Goal: Transaction & Acquisition: Subscribe to service/newsletter

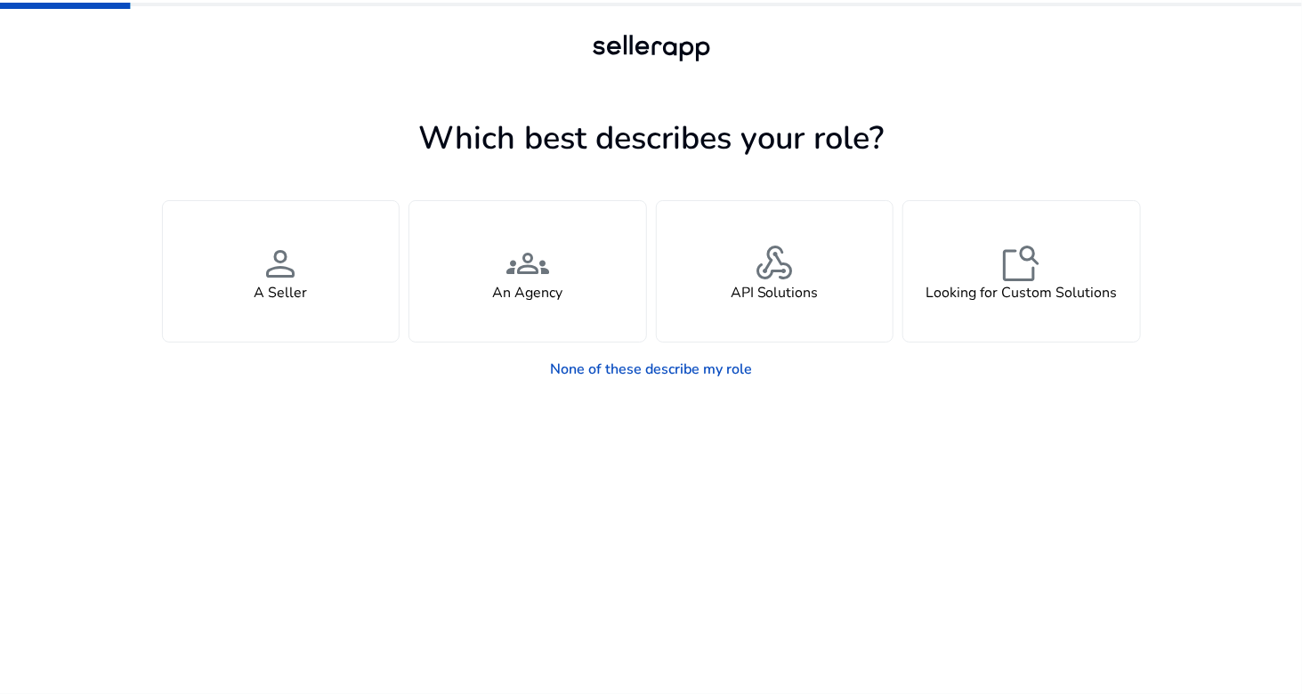
click at [254, 513] on app-seller-type "Which best describes your role? You manage your own brand or store and are look…" at bounding box center [651, 403] width 979 height 582
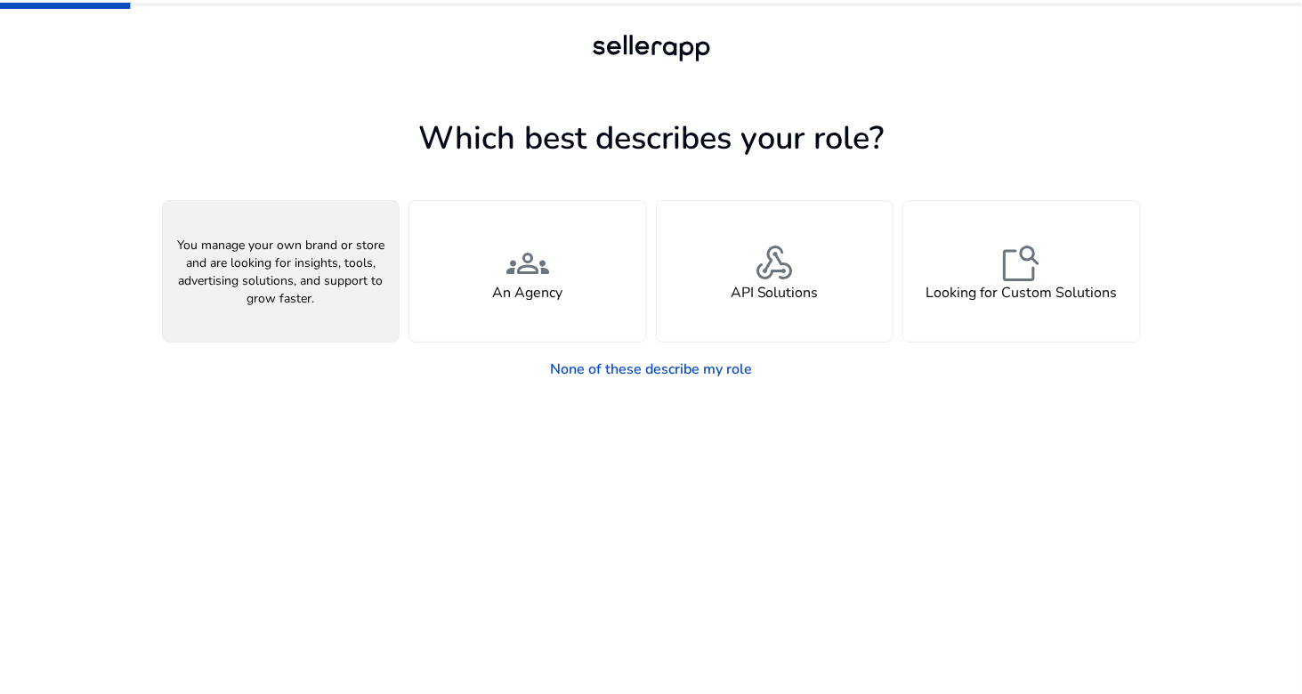
click at [332, 308] on div "person A Seller" at bounding box center [281, 271] width 237 height 141
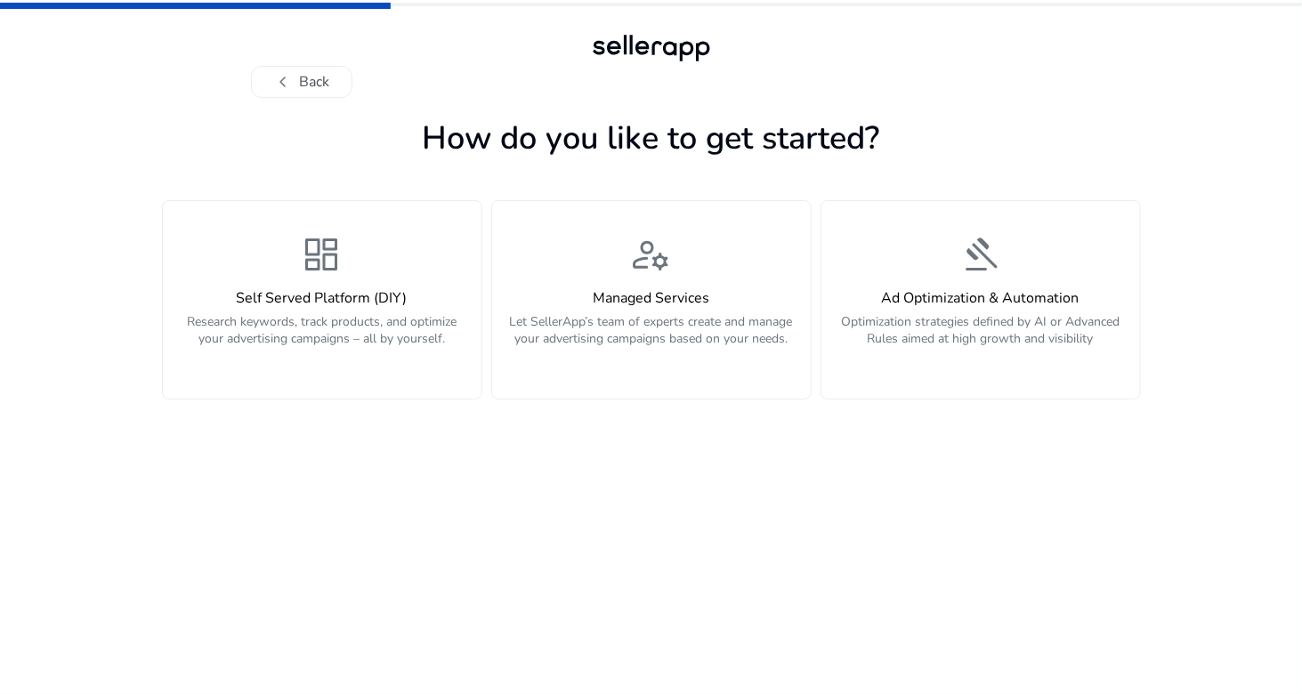
click at [329, 574] on app-personalize "How do you like to get started? dashboard Self Served Platform (DIY) Research k…" at bounding box center [651, 403] width 979 height 582
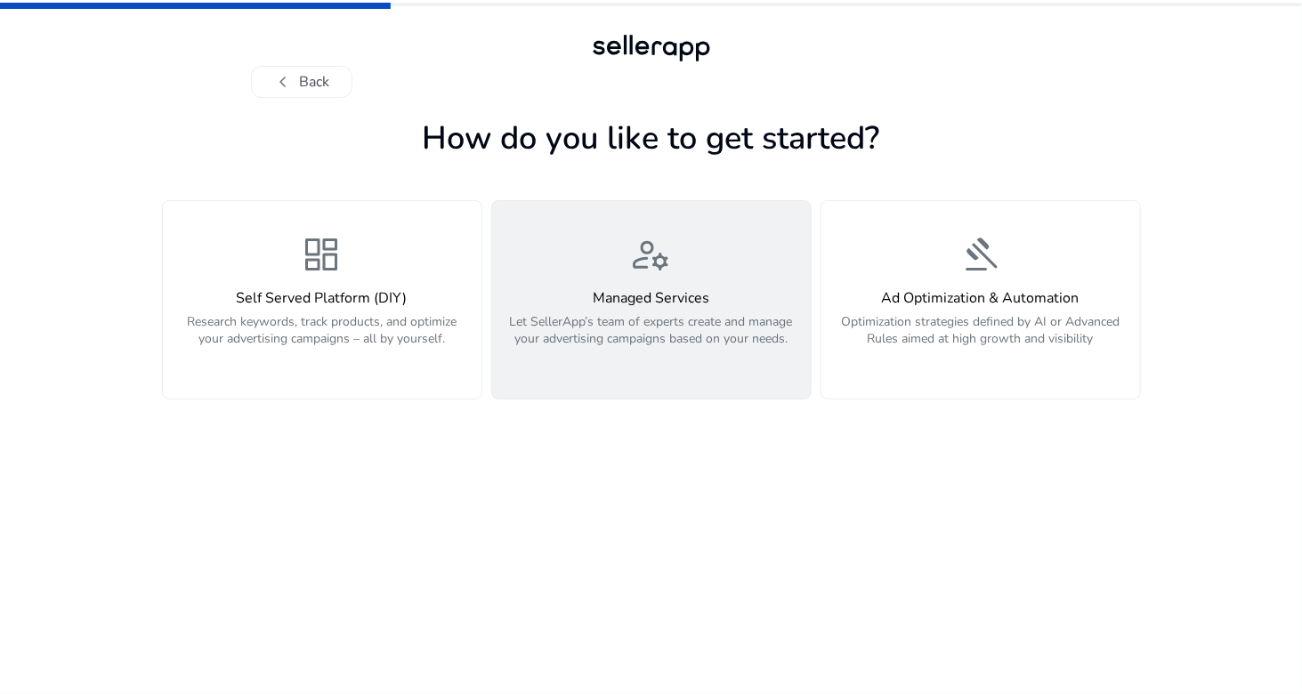
click at [712, 329] on p "Let SellerApp’s team of experts create and manage your advertising campaigns ba…" at bounding box center [651, 339] width 297 height 53
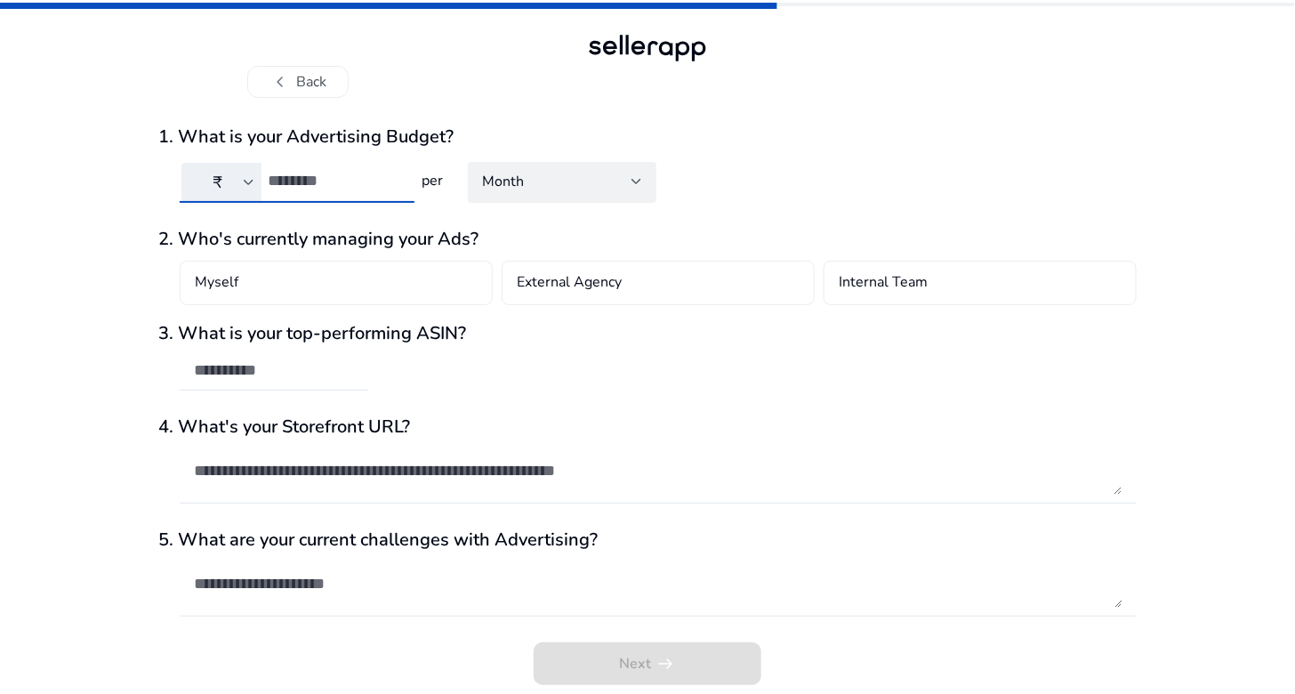
click at [296, 177] on input "number" at bounding box center [334, 181] width 133 height 20
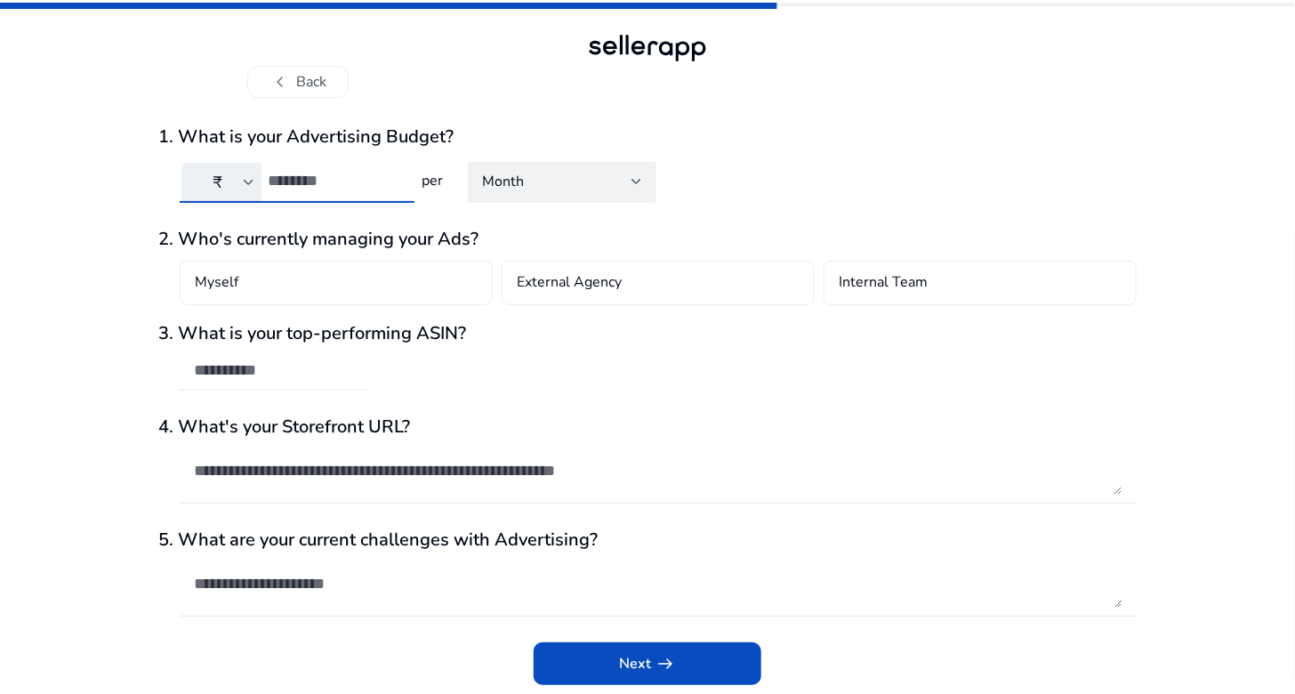
type input "****"
click at [244, 385] on div at bounding box center [274, 370] width 160 height 39
click at [242, 361] on input "text" at bounding box center [274, 370] width 160 height 20
paste input "**********"
type input "**********"
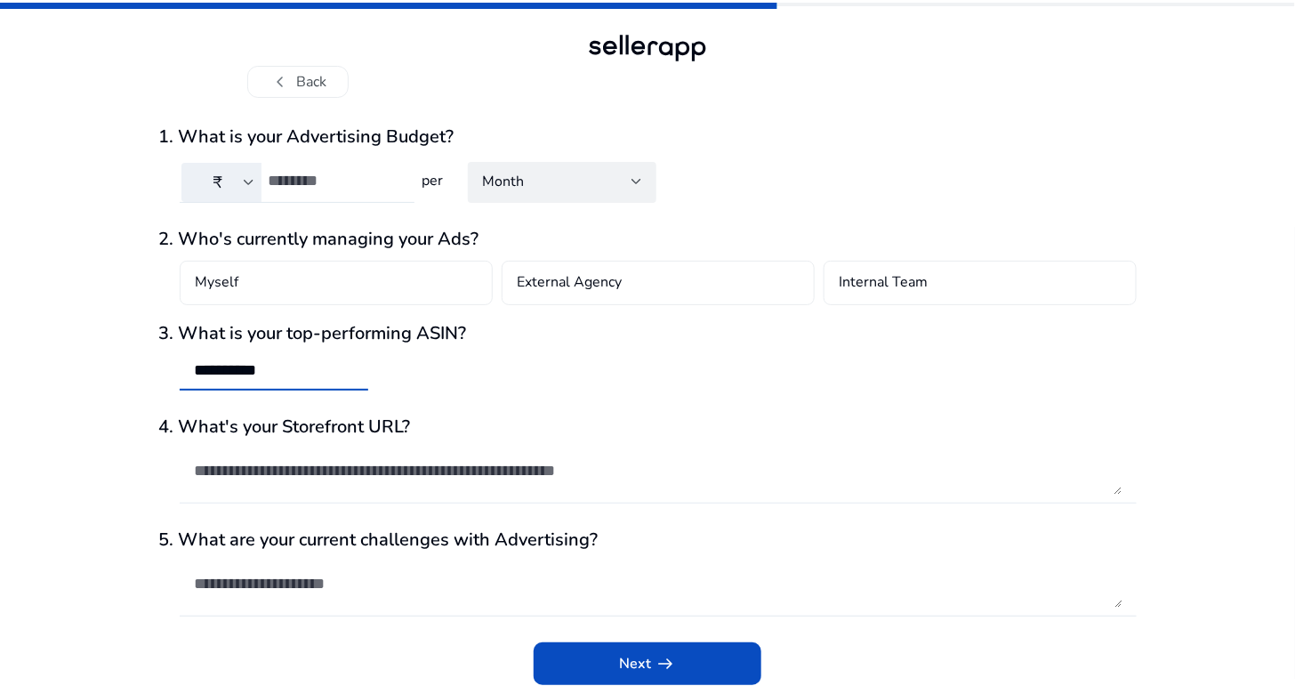
click at [350, 480] on textarea at bounding box center [658, 471] width 929 height 48
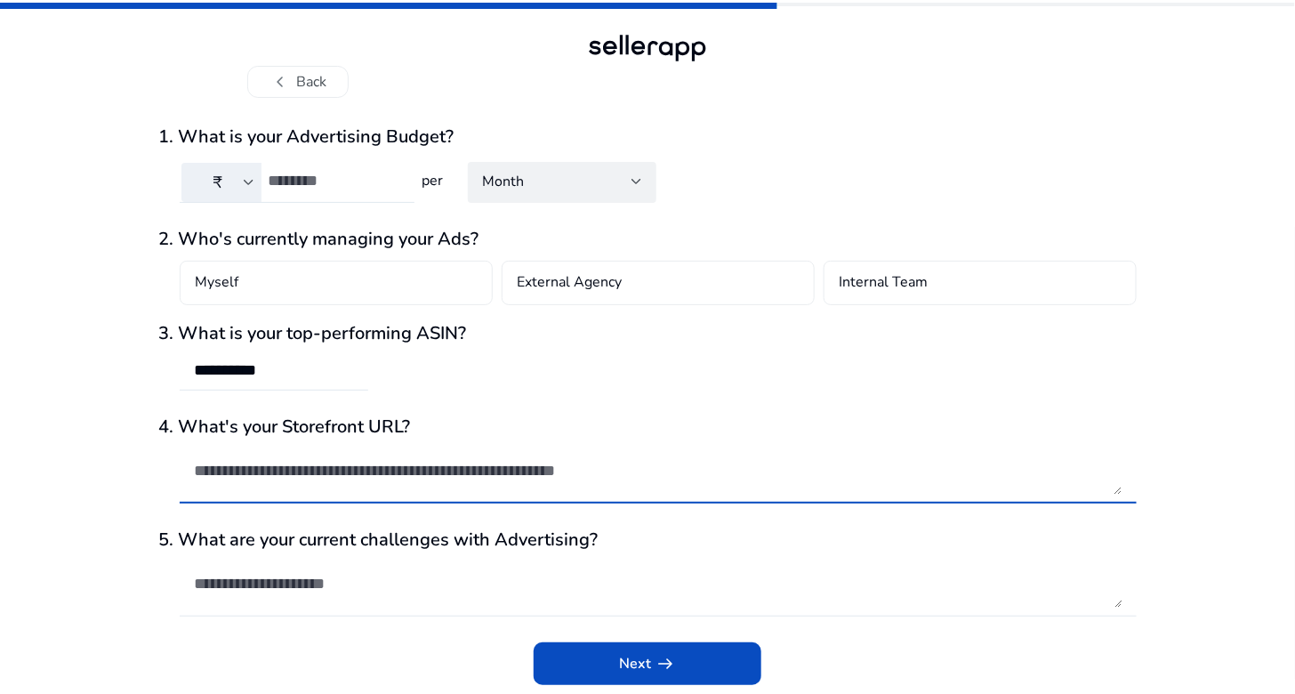
click at [451, 464] on textarea at bounding box center [658, 471] width 929 height 48
paste textarea "**********"
type textarea "**********"
click at [343, 610] on div at bounding box center [658, 584] width 929 height 66
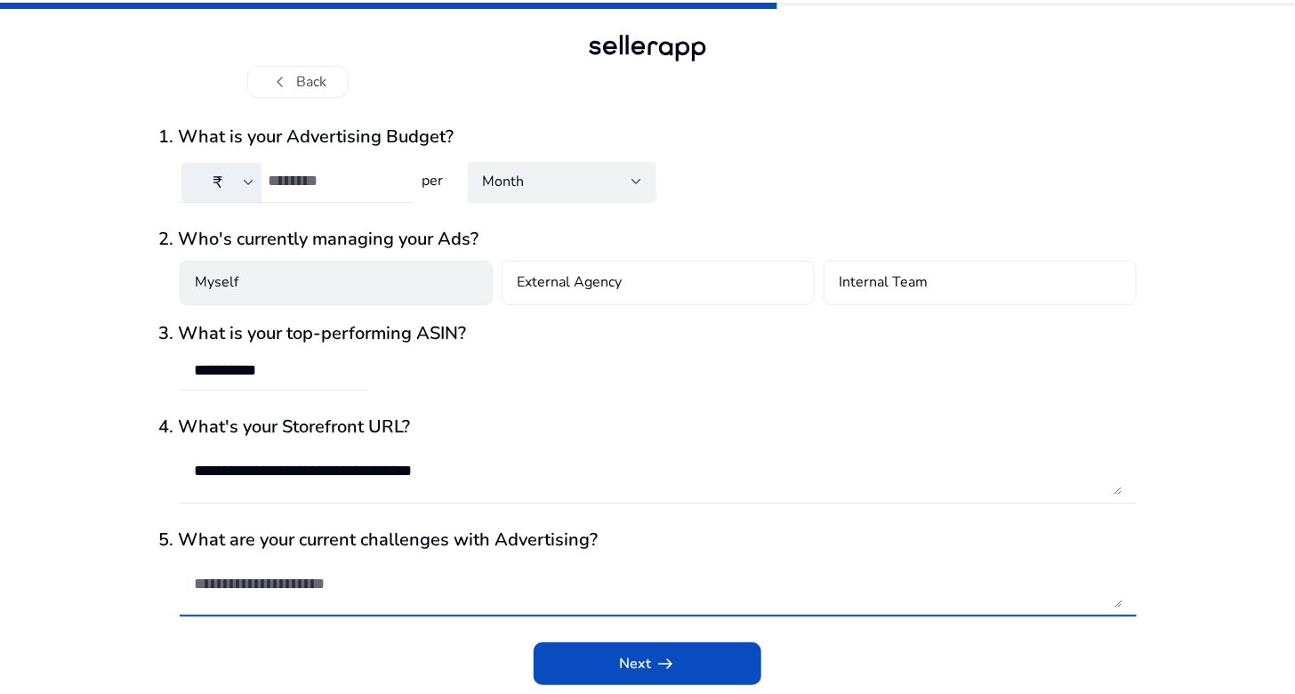
click at [244, 283] on div "Myself" at bounding box center [336, 283] width 313 height 44
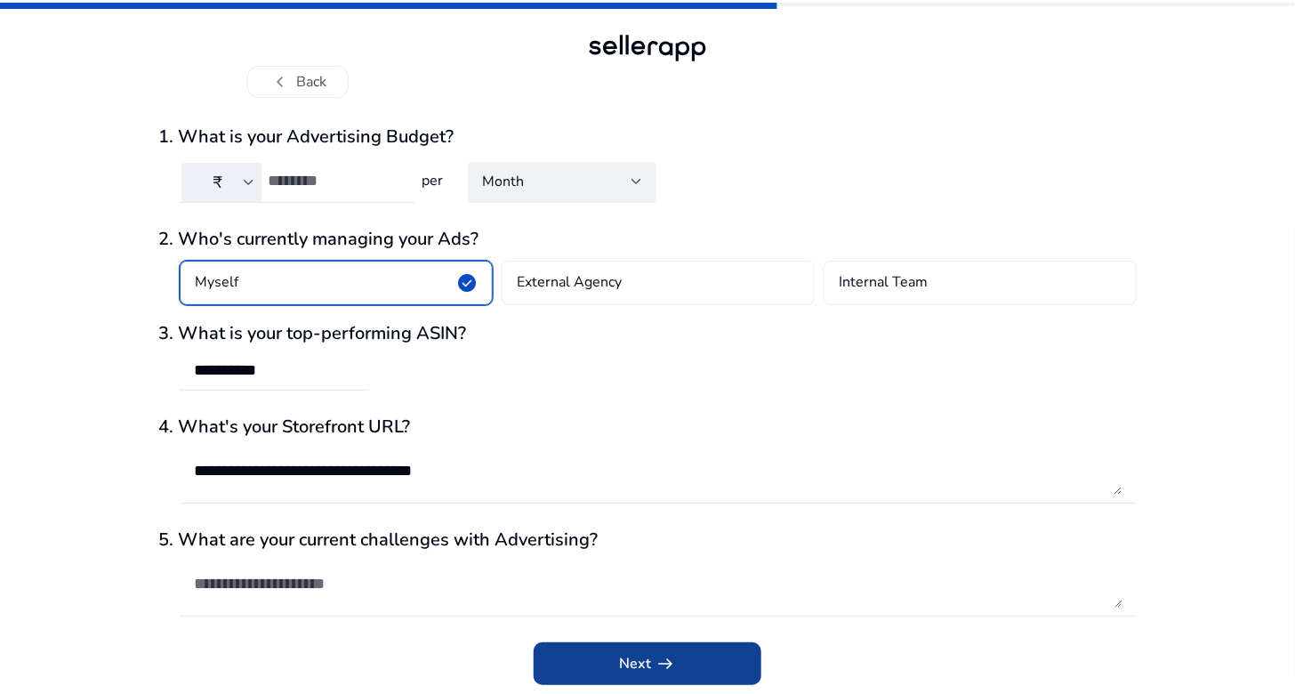
click at [645, 674] on span "Next arrow_right_alt" at bounding box center [647, 663] width 57 height 21
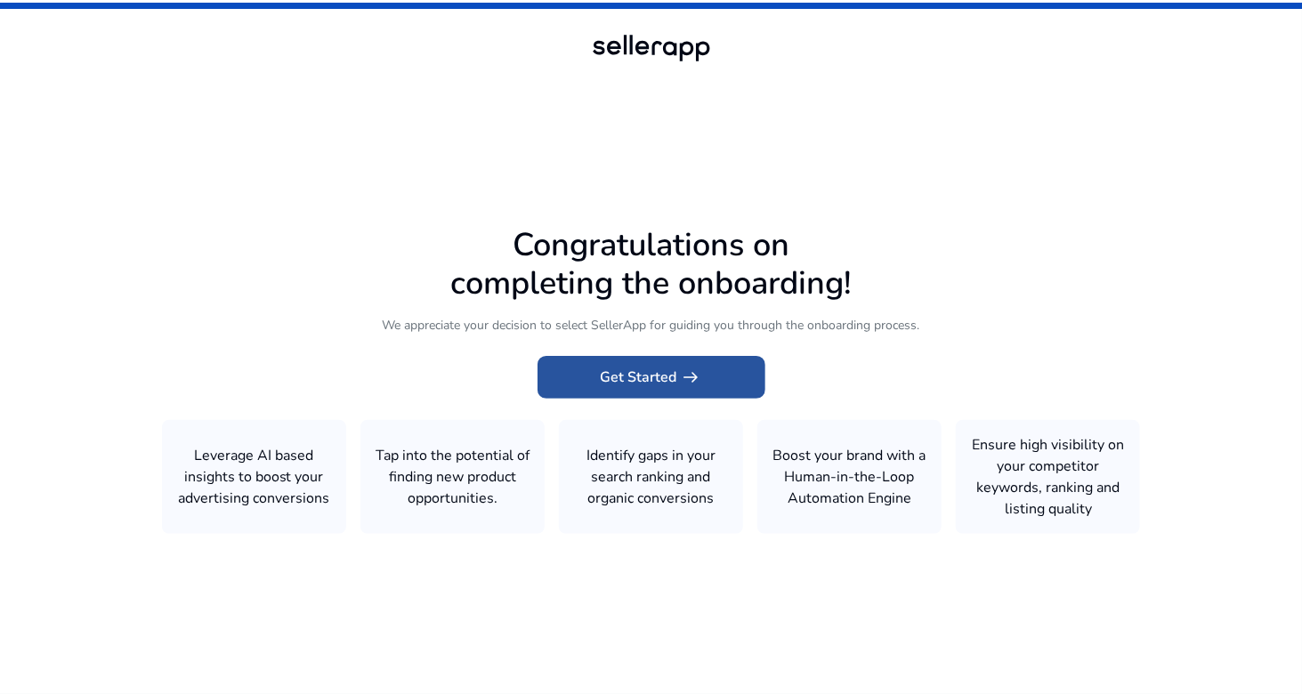
click at [667, 376] on span "Get Started arrow_right_alt" at bounding box center [651, 377] width 101 height 21
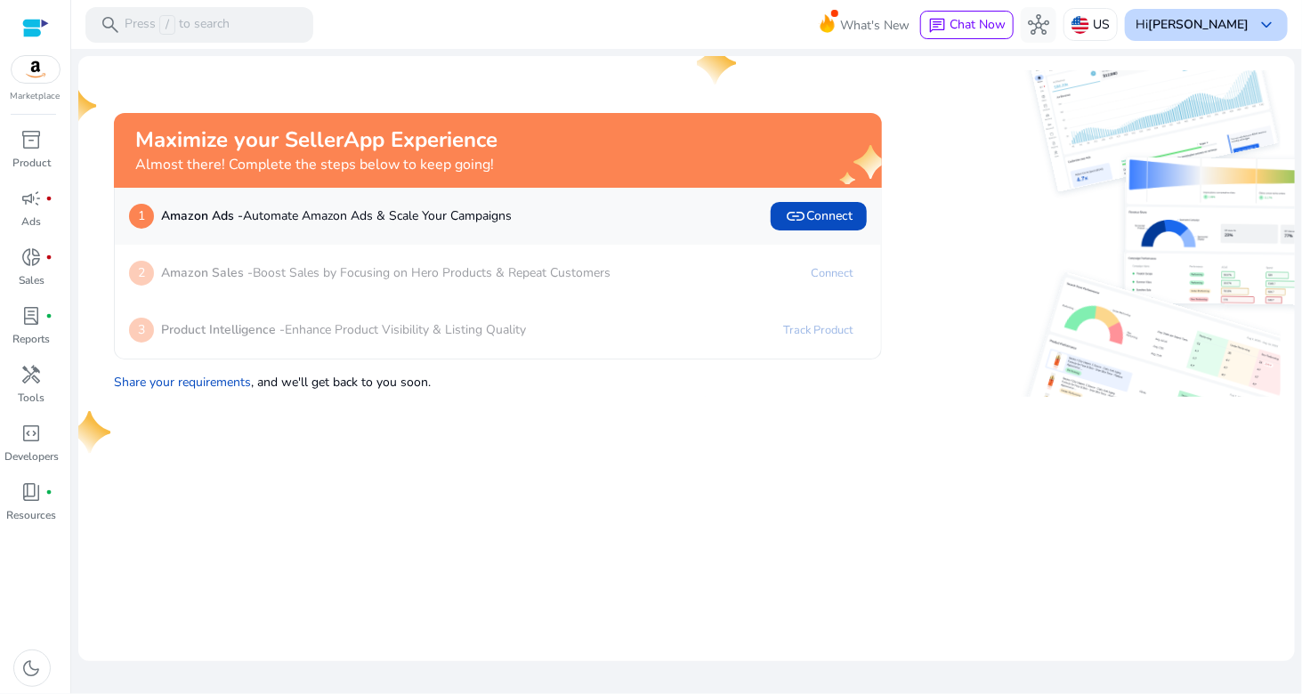
click at [1253, 16] on div "Hi Ani keyboard_arrow_down" at bounding box center [1206, 25] width 163 height 32
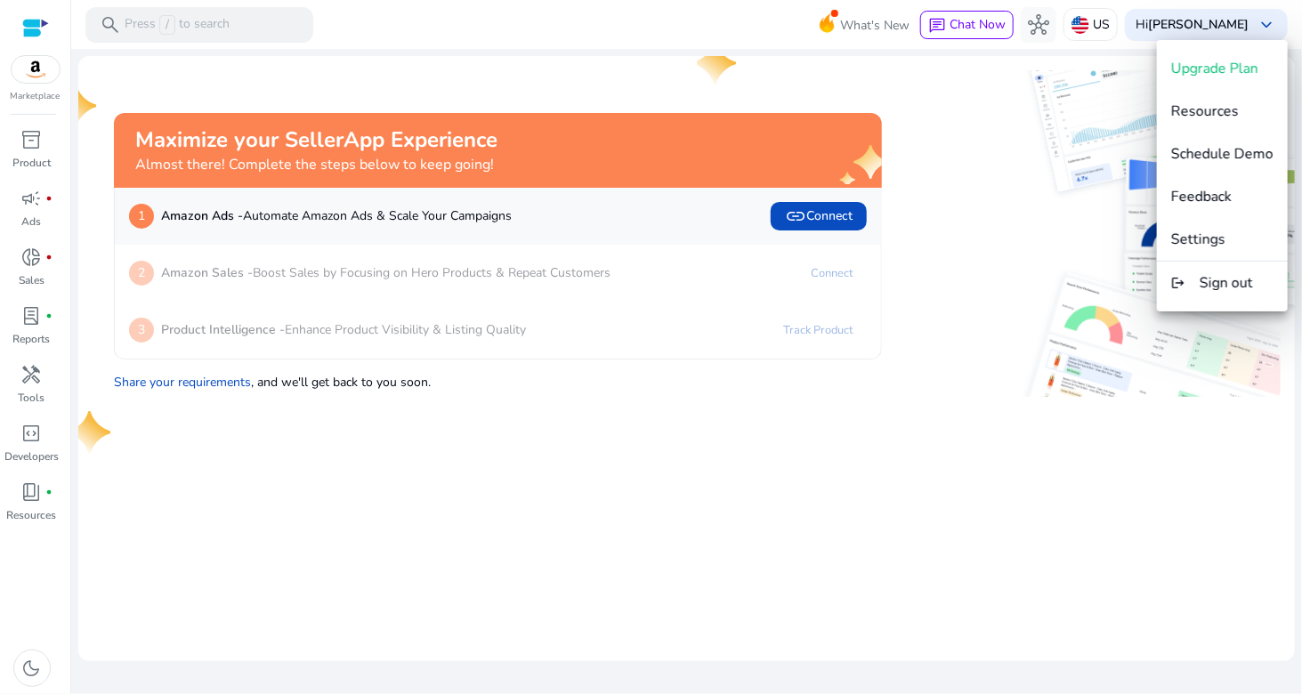
click at [1020, 259] on div at bounding box center [651, 347] width 1302 height 694
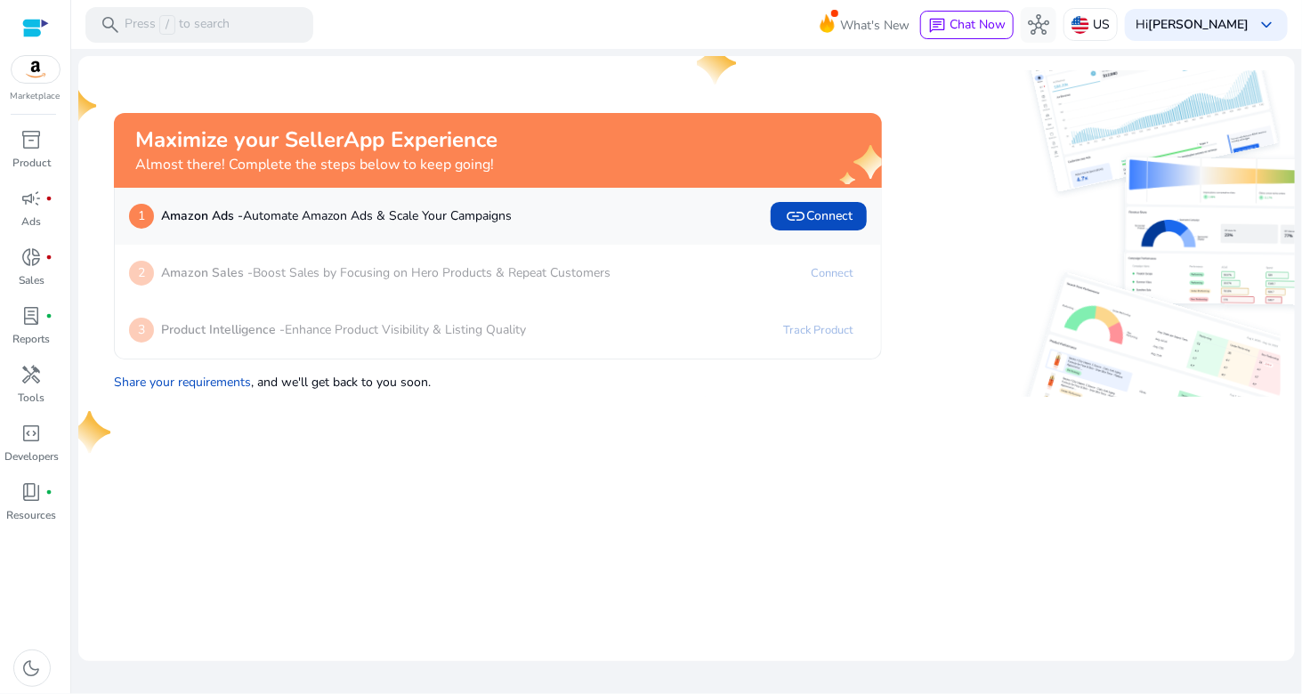
click at [954, 173] on img at bounding box center [1088, 135] width 384 height 131
click at [1117, 33] on div "US" at bounding box center [1090, 24] width 54 height 33
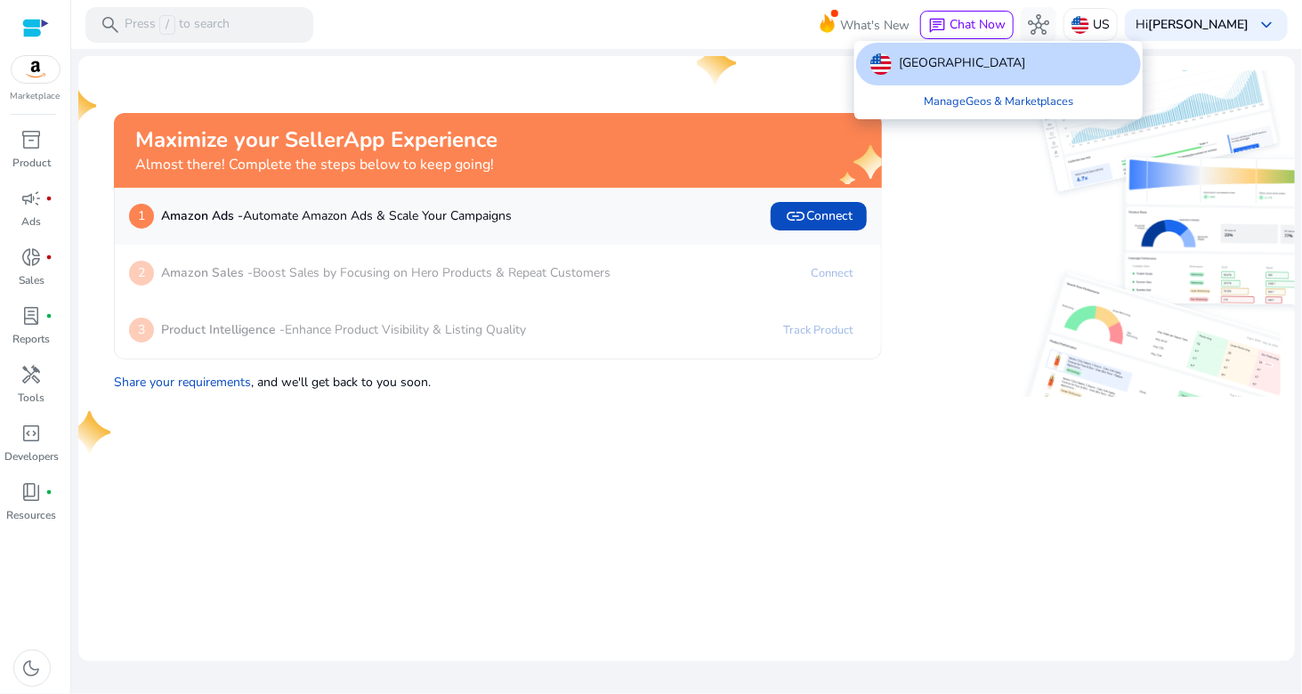
click at [997, 269] on div at bounding box center [651, 347] width 1302 height 694
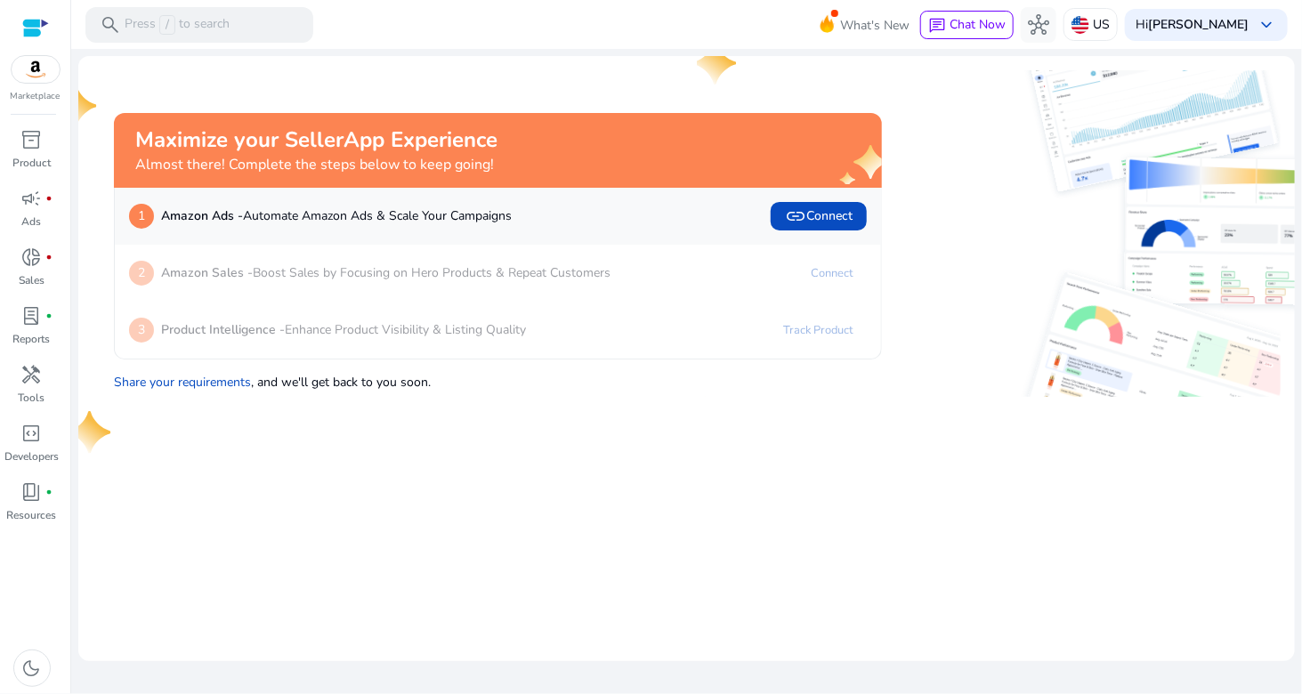
click at [1166, 42] on div "What's New chat Chat Now hub US Hi Ani keyboard_arrow_down" at bounding box center [1064, 25] width 448 height 43
click at [1117, 34] on div "US" at bounding box center [1090, 24] width 54 height 33
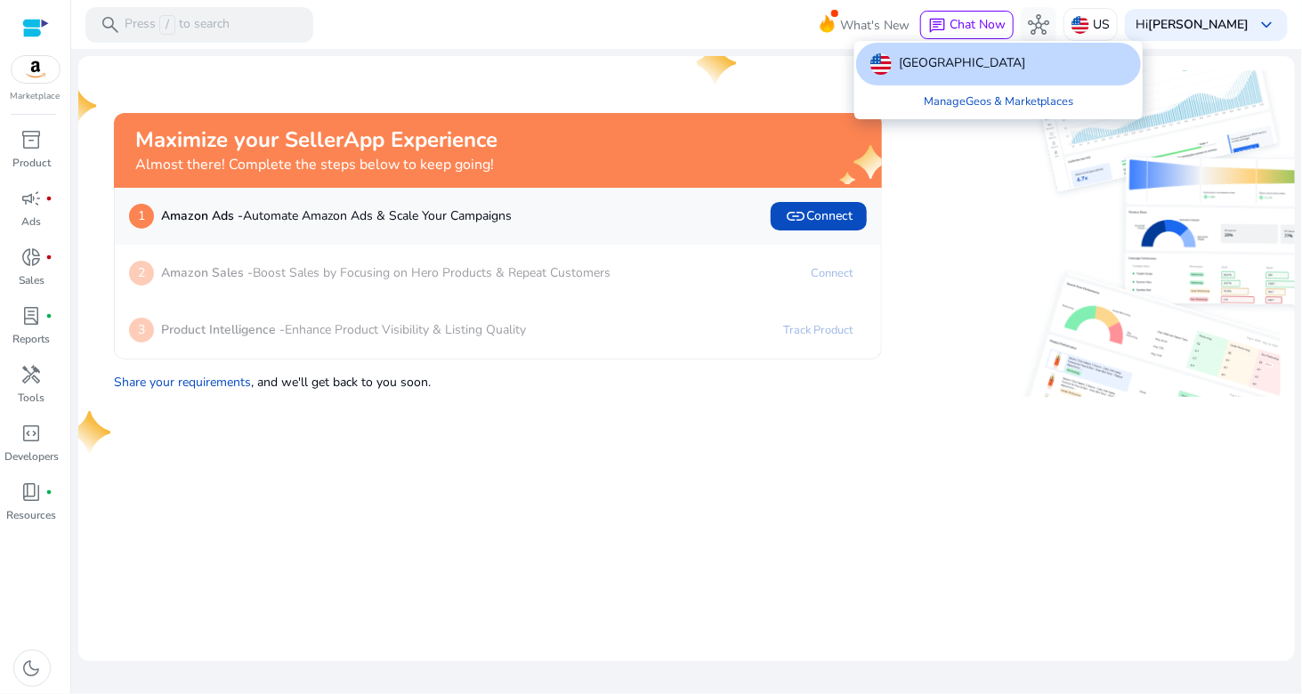
click at [912, 67] on p "[GEOGRAPHIC_DATA]" at bounding box center [962, 63] width 126 height 21
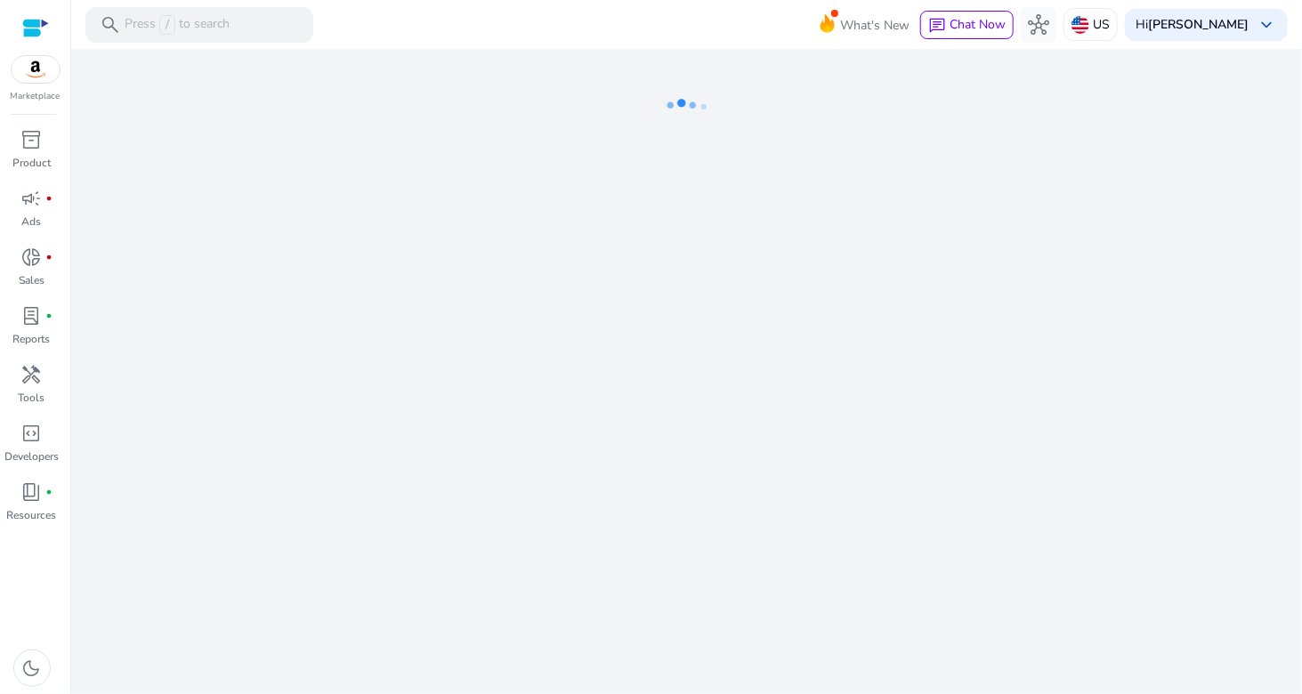
click at [44, 85] on div "Marketplace" at bounding box center [35, 51] width 70 height 103
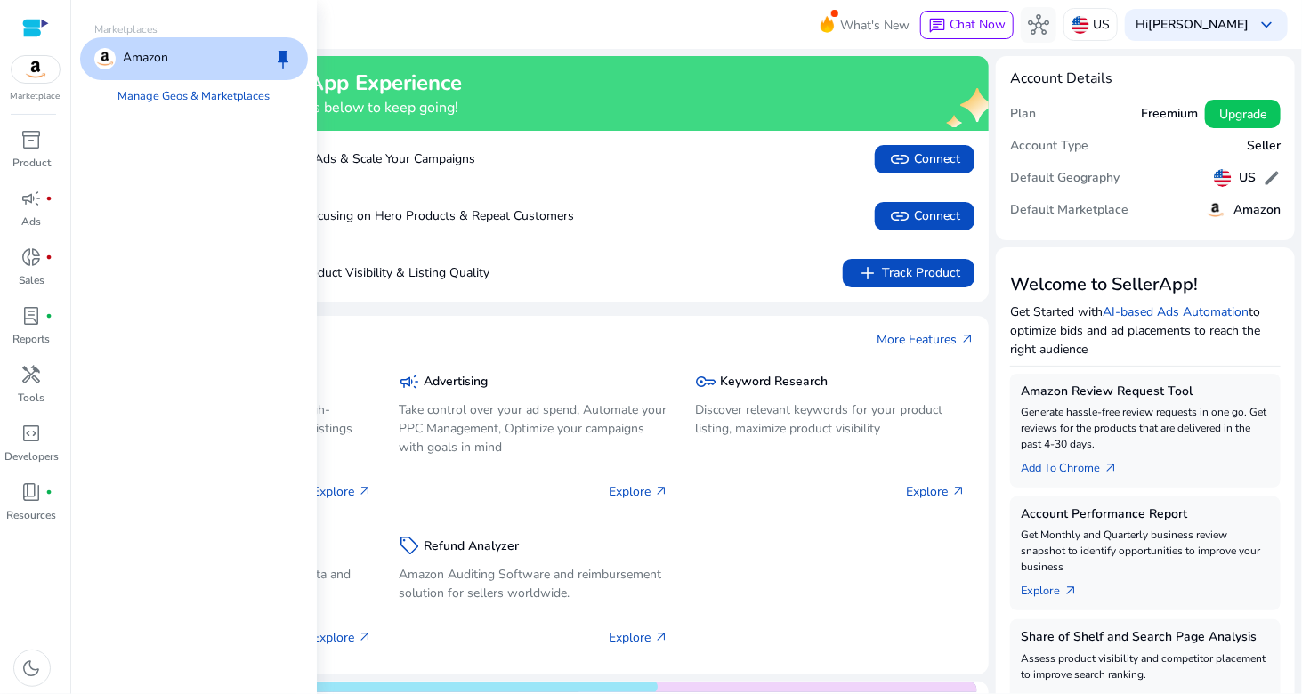
click at [38, 77] on img at bounding box center [36, 69] width 48 height 27
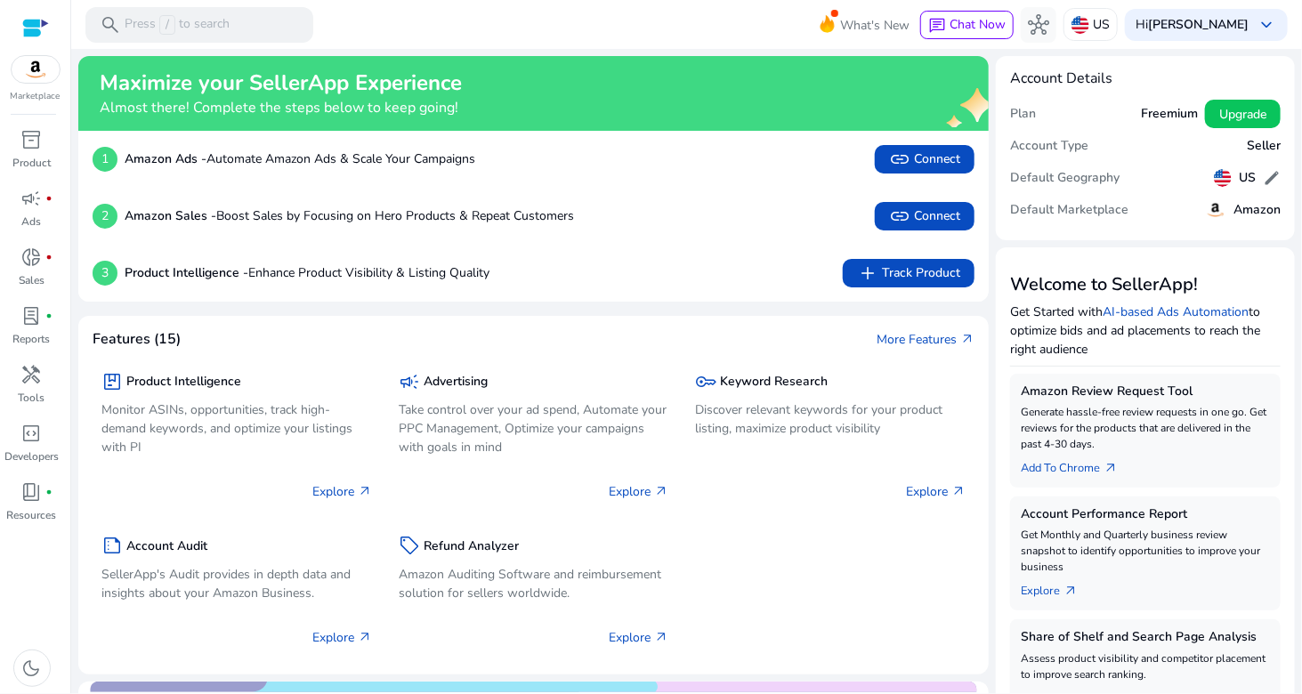
click at [778, 31] on mat-toolbar "search Press / to search What's New chat Chat Now hub US Hi Ani keyboard_arrow_…" at bounding box center [686, 24] width 1230 height 49
click at [1049, 27] on span "hub" at bounding box center [1038, 24] width 21 height 21
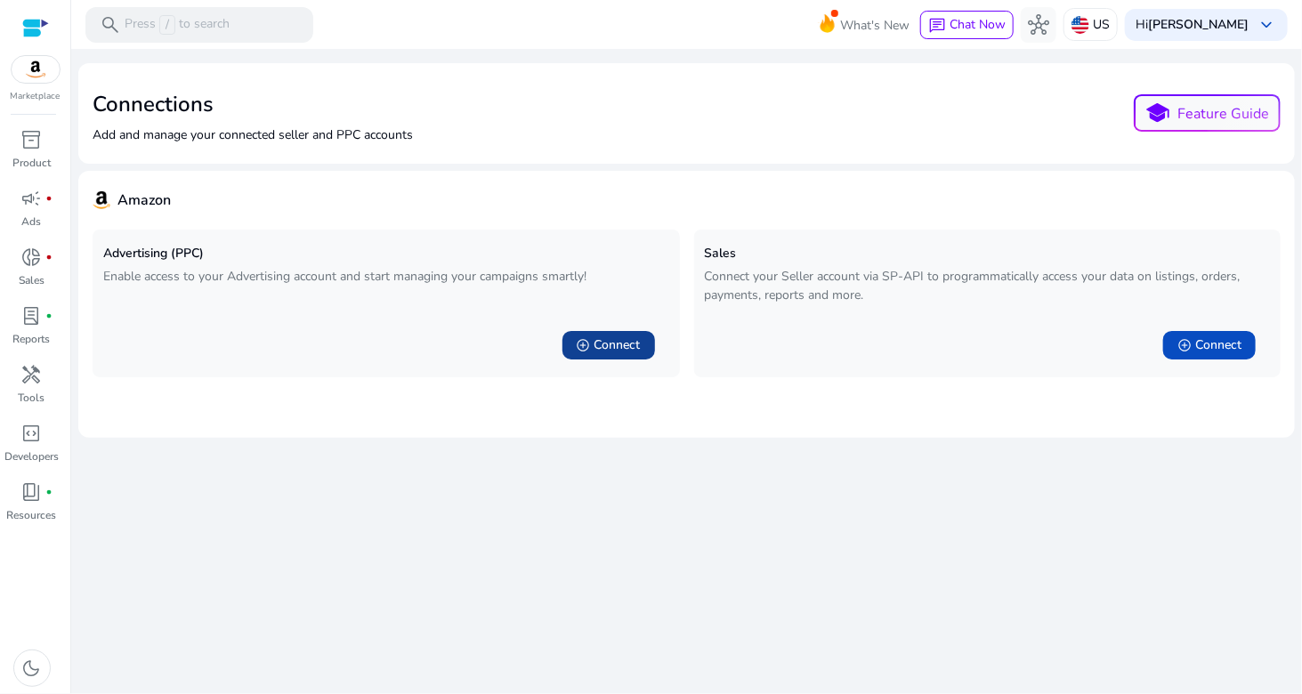
click at [617, 350] on span "Connect" at bounding box center [617, 345] width 46 height 18
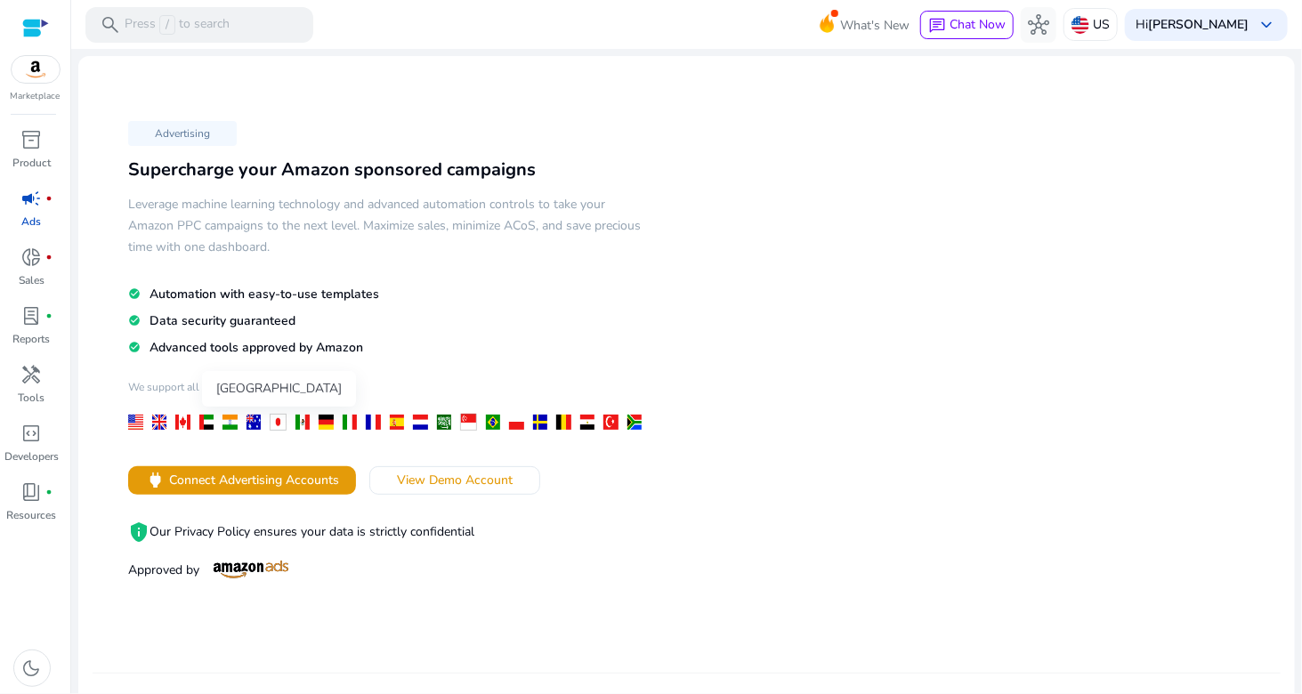
click at [226, 415] on div at bounding box center [229, 422] width 15 height 15
click at [225, 421] on div at bounding box center [229, 422] width 15 height 15
click at [456, 484] on span "View Demo Account" at bounding box center [455, 480] width 116 height 19
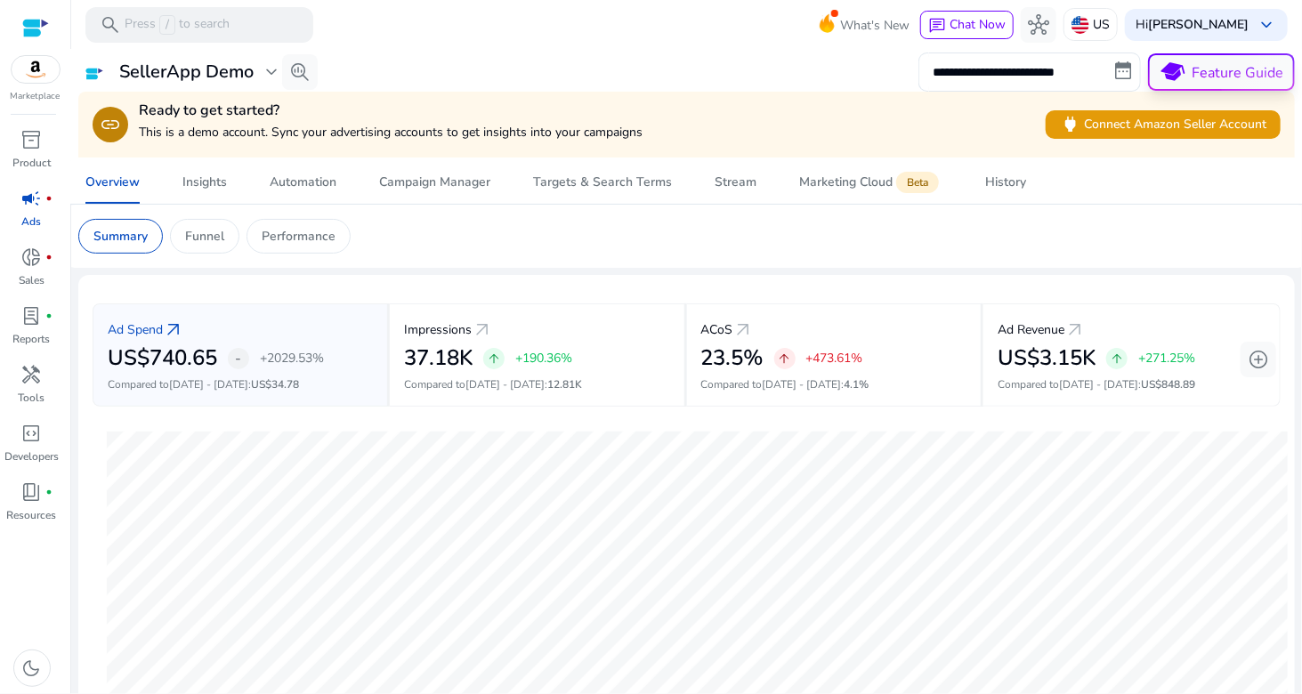
click at [1240, 77] on button "school Feature Guide" at bounding box center [1221, 71] width 147 height 37
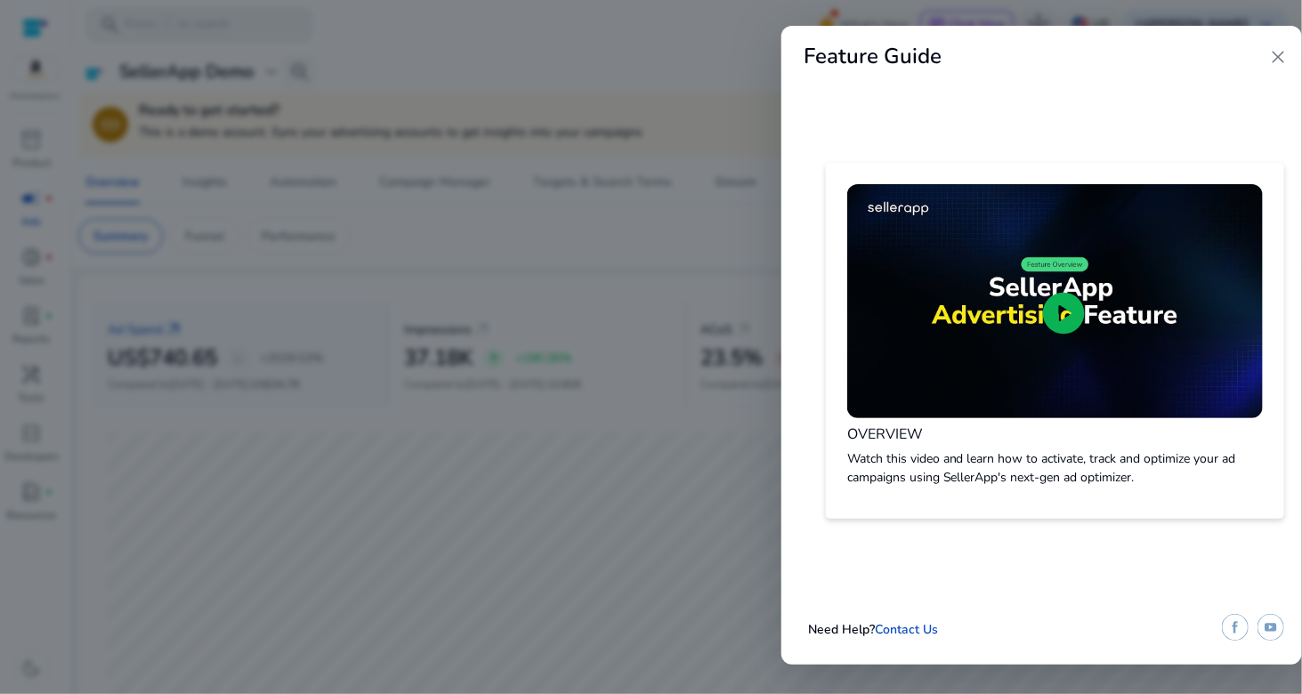
click at [911, 533] on div "play_circle OVERVIEW Watch this video and learn how to activate, track and opti…" at bounding box center [1041, 341] width 520 height 418
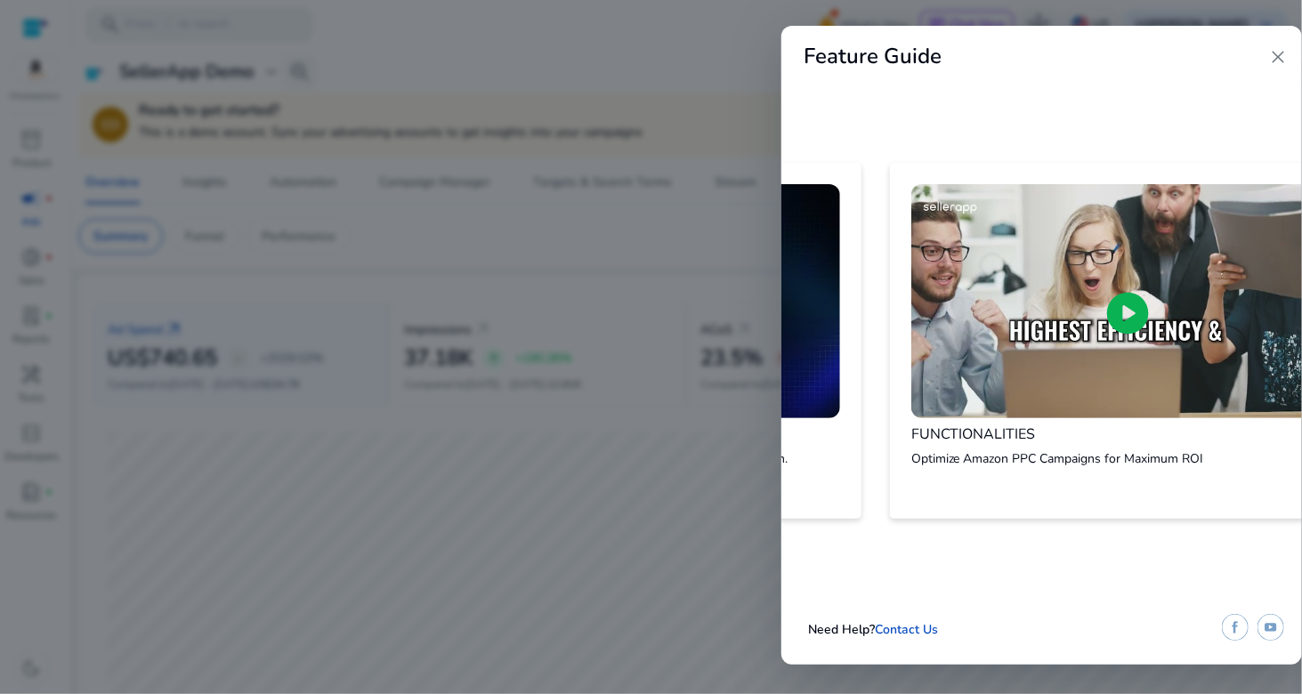
click at [1119, 529] on div "play_circle OVERVIEW Watch this video and learn how to activate, track and opti…" at bounding box center [1041, 341] width 520 height 418
click at [1196, 535] on div "play_circle OVERVIEW Watch this video and learn how to activate, track and opti…" at bounding box center [1041, 341] width 520 height 418
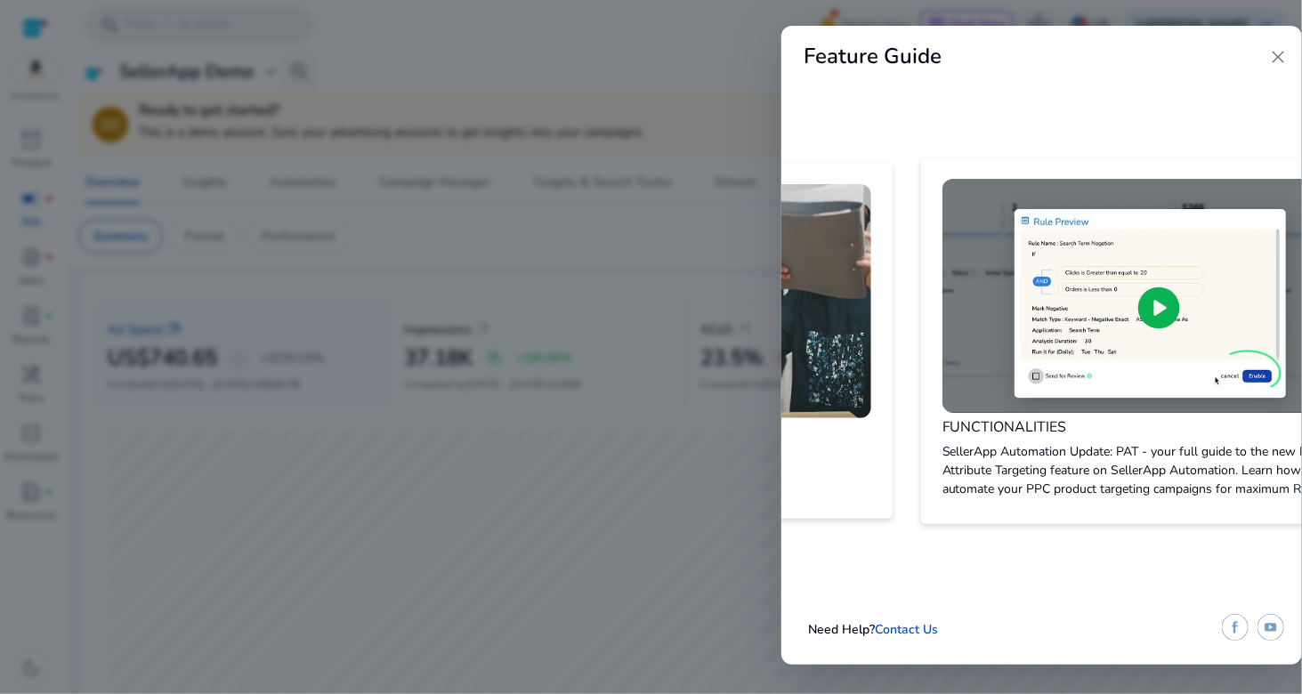
scroll to position [0, 1820]
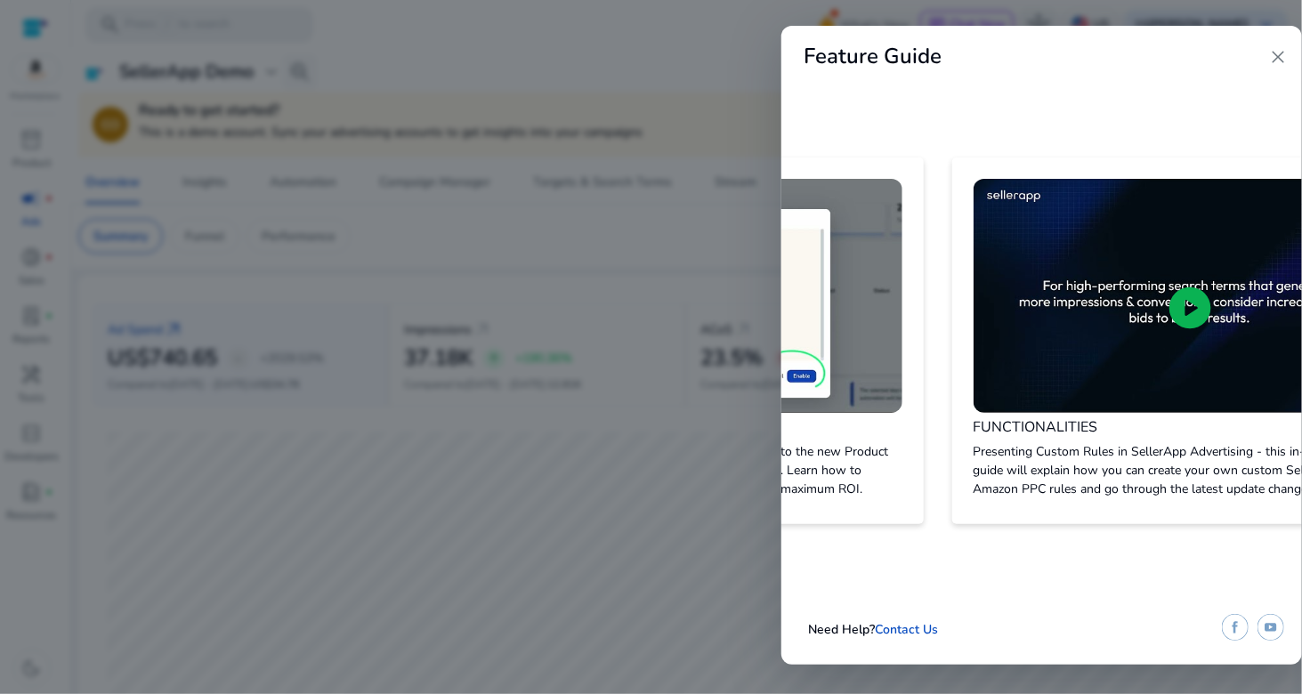
click at [1279, 52] on span "close" at bounding box center [1277, 56] width 21 height 21
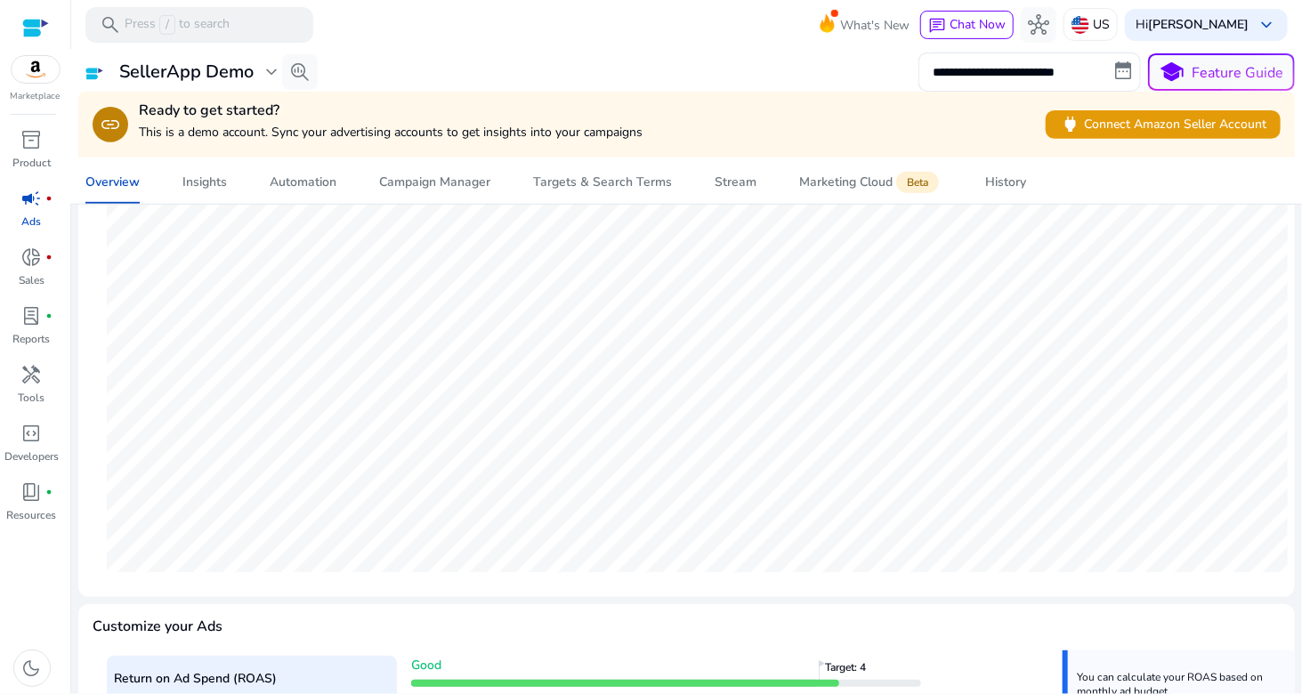
scroll to position [0, 0]
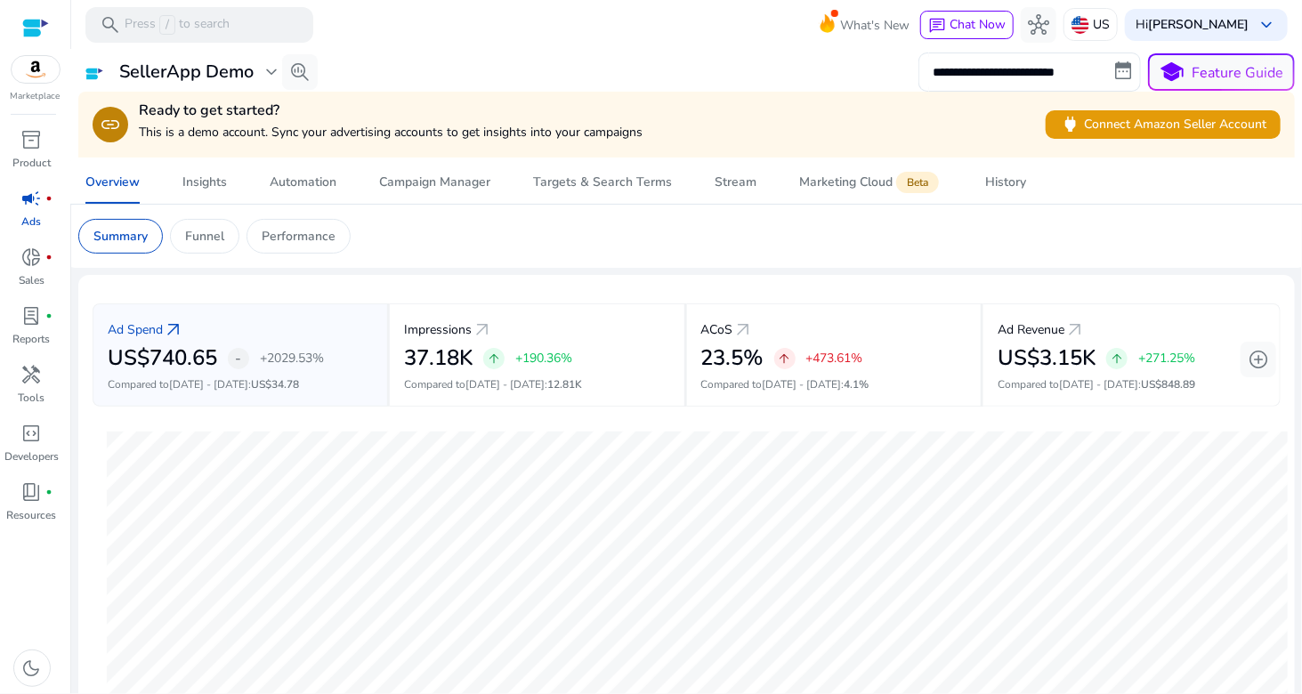
click at [168, 123] on p "This is a demo account. Sync your advertising accounts to get insights into you…" at bounding box center [391, 132] width 504 height 19
click at [214, 232] on p "Funnel" at bounding box center [204, 236] width 39 height 19
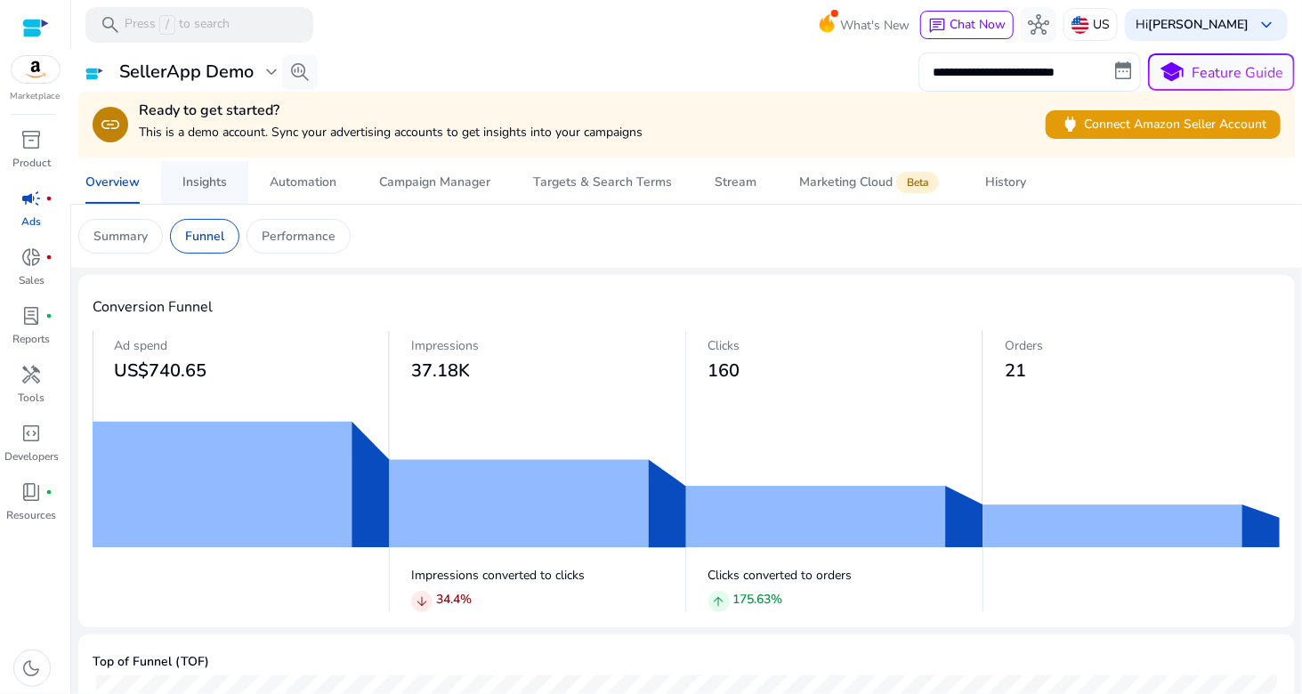
click at [200, 189] on div "Insights" at bounding box center [204, 182] width 44 height 12
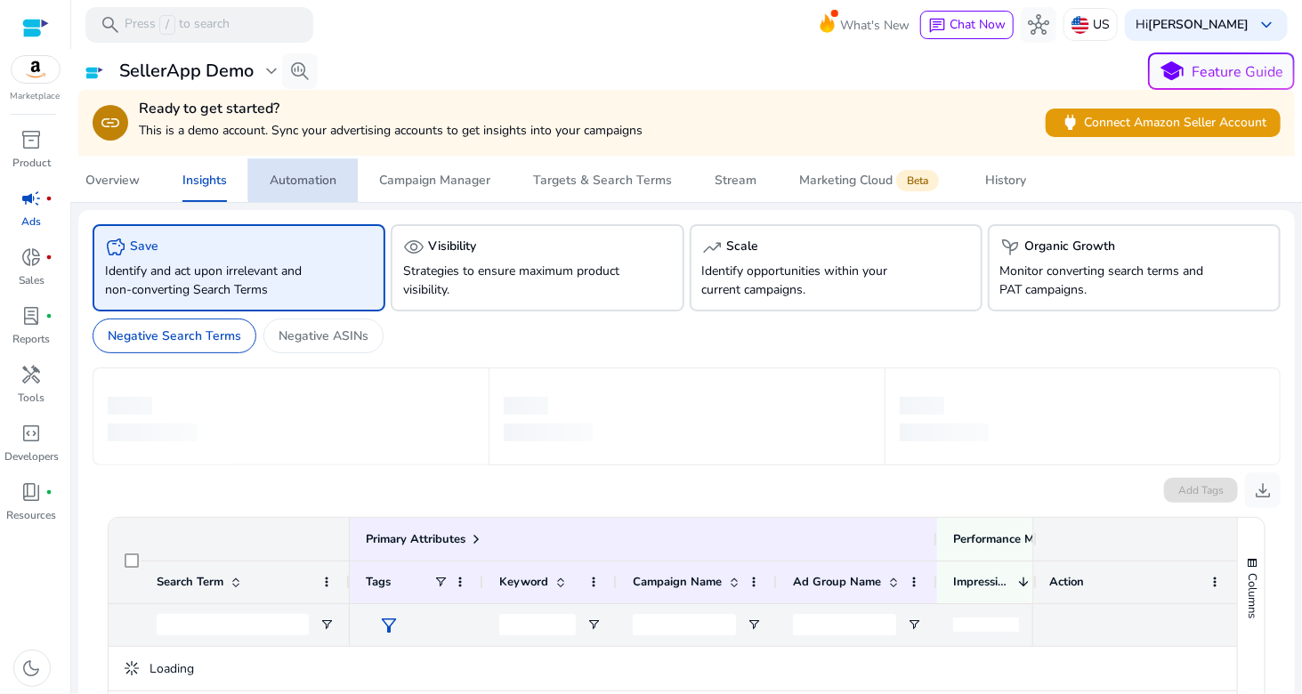
click at [306, 179] on div "Automation" at bounding box center [303, 180] width 67 height 12
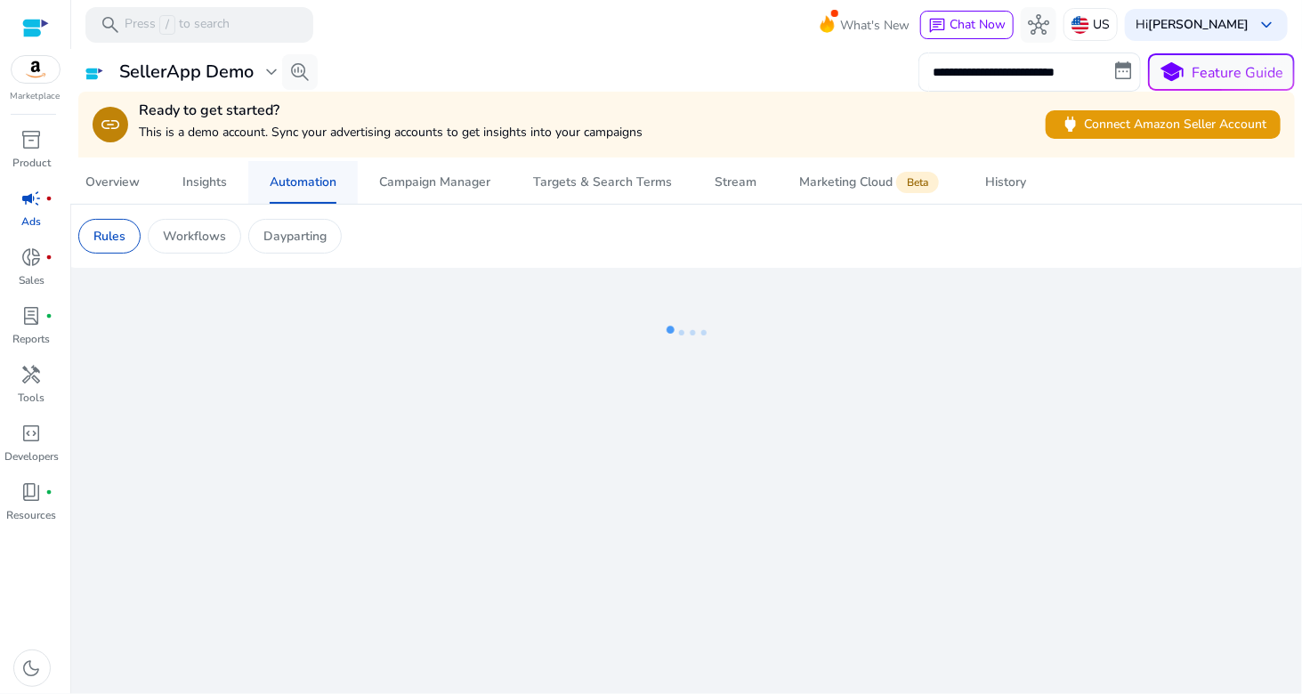
click at [306, 179] on div "Automation" at bounding box center [303, 182] width 67 height 12
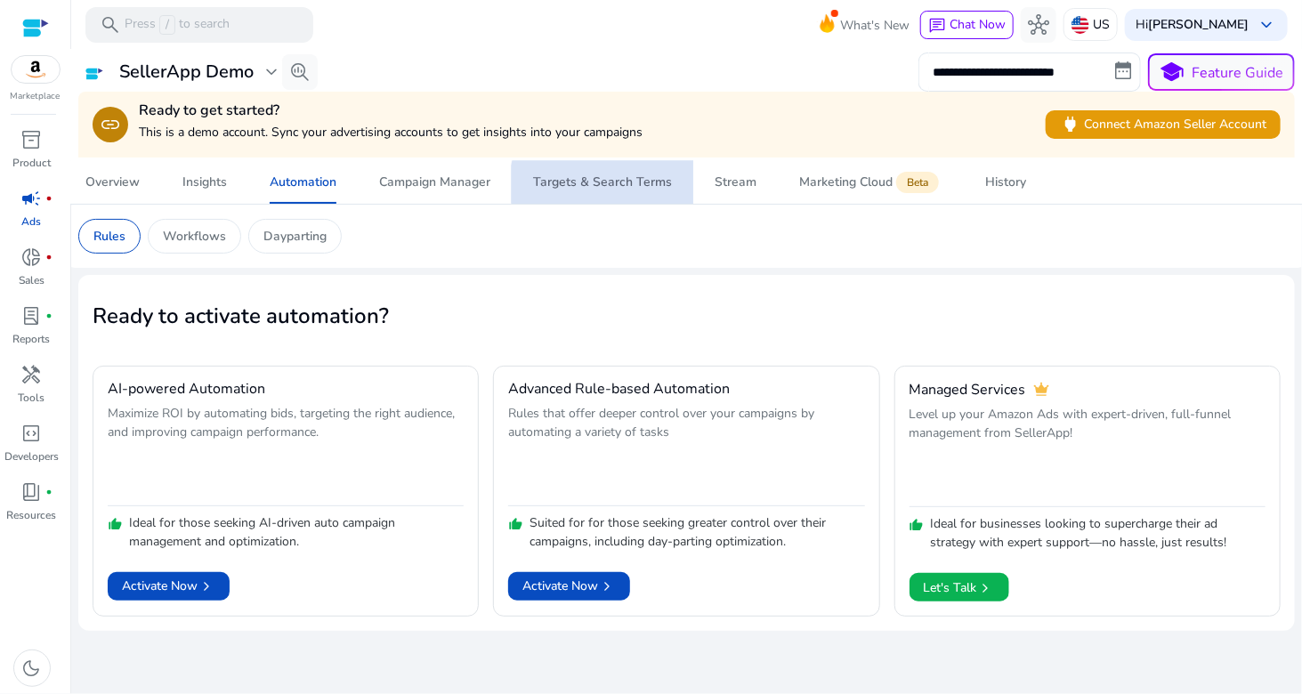
click at [605, 184] on div "Targets & Search Terms" at bounding box center [602, 182] width 139 height 12
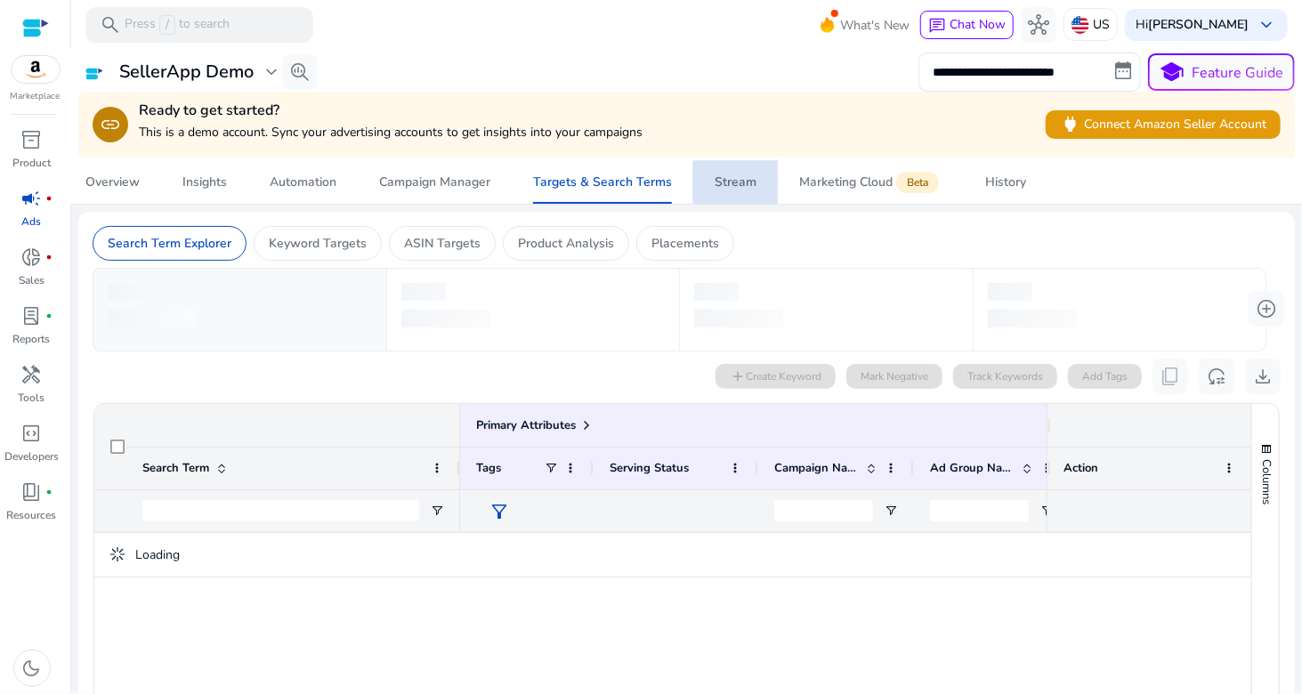
click at [735, 182] on div "Stream" at bounding box center [735, 182] width 42 height 12
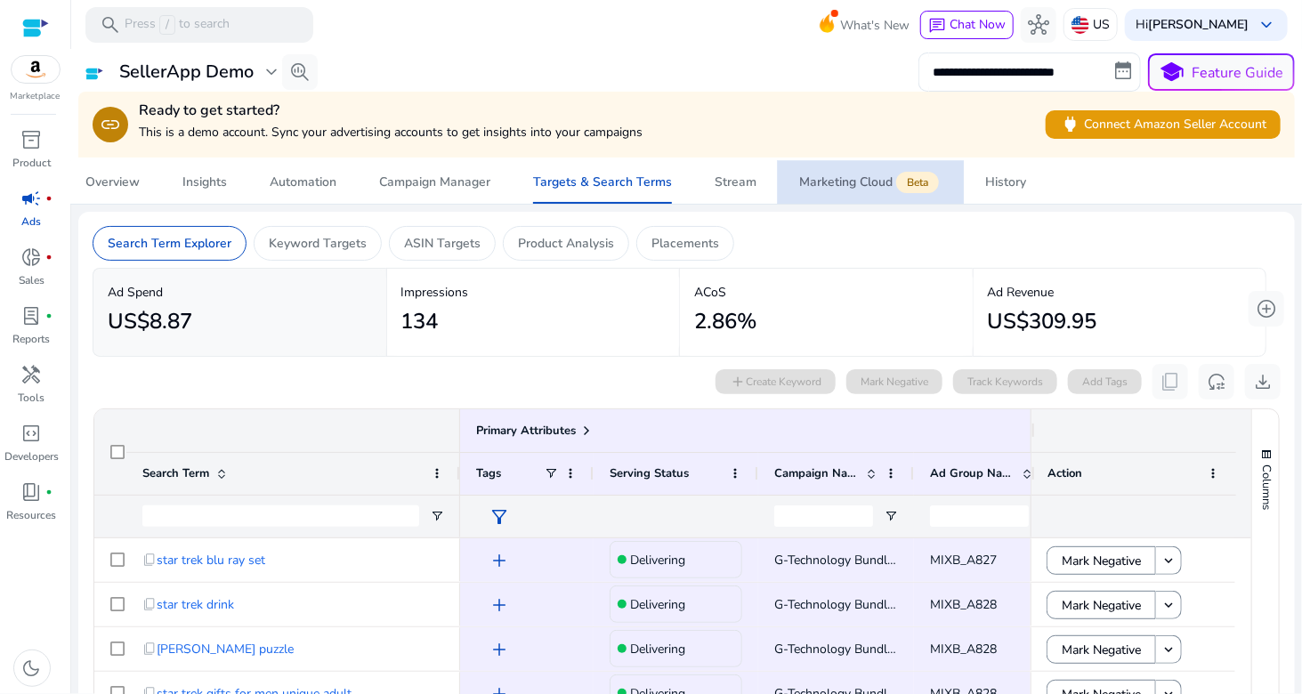
click at [802, 182] on div "Marketing Cloud Beta" at bounding box center [870, 182] width 143 height 14
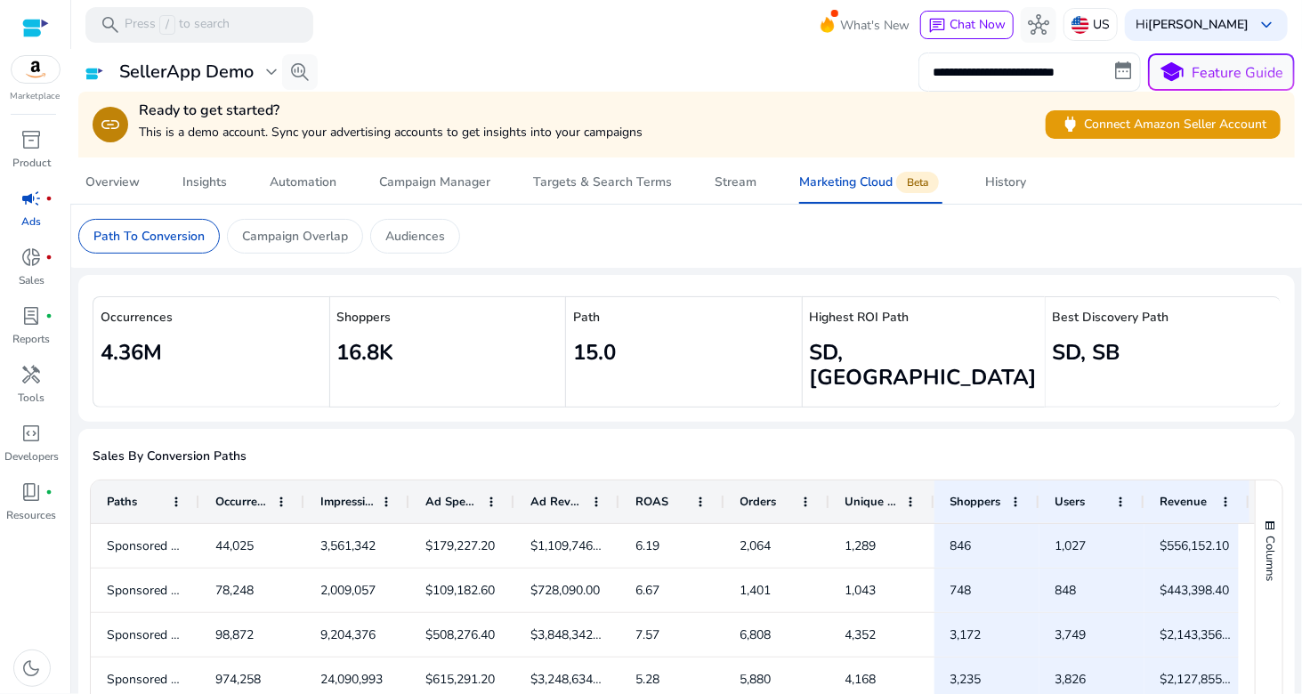
click at [195, 480] on div at bounding box center [198, 501] width 7 height 43
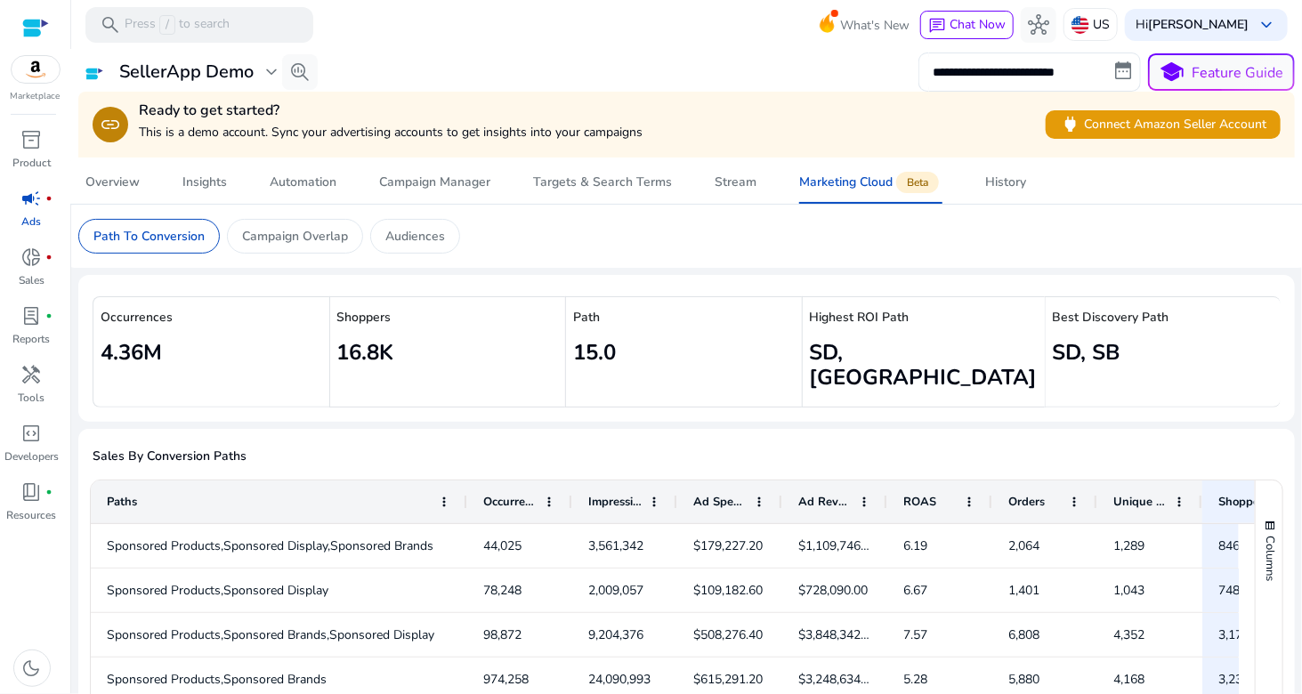
click at [157, 125] on p "This is a demo account. Sync your advertising accounts to get insights into you…" at bounding box center [391, 132] width 504 height 19
click at [117, 117] on span "link" at bounding box center [110, 124] width 21 height 21
click at [765, 187] on link "Stream" at bounding box center [735, 182] width 85 height 43
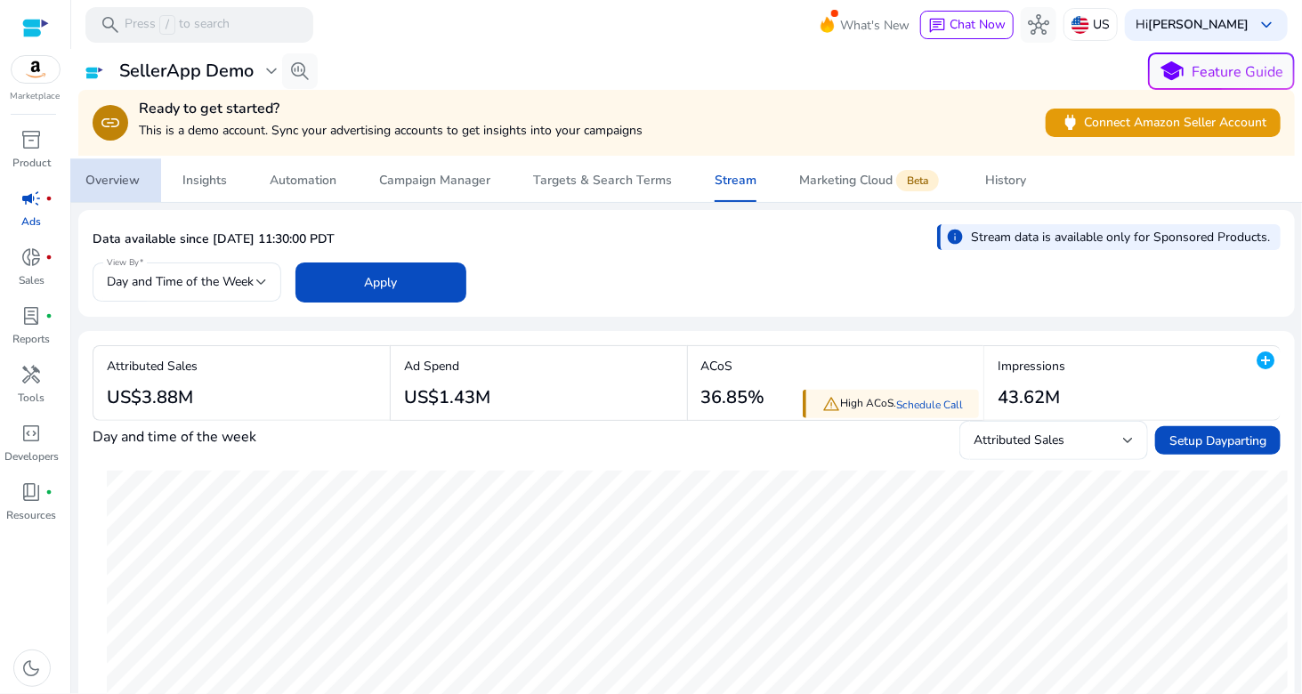
click at [134, 193] on span "Overview" at bounding box center [112, 180] width 54 height 43
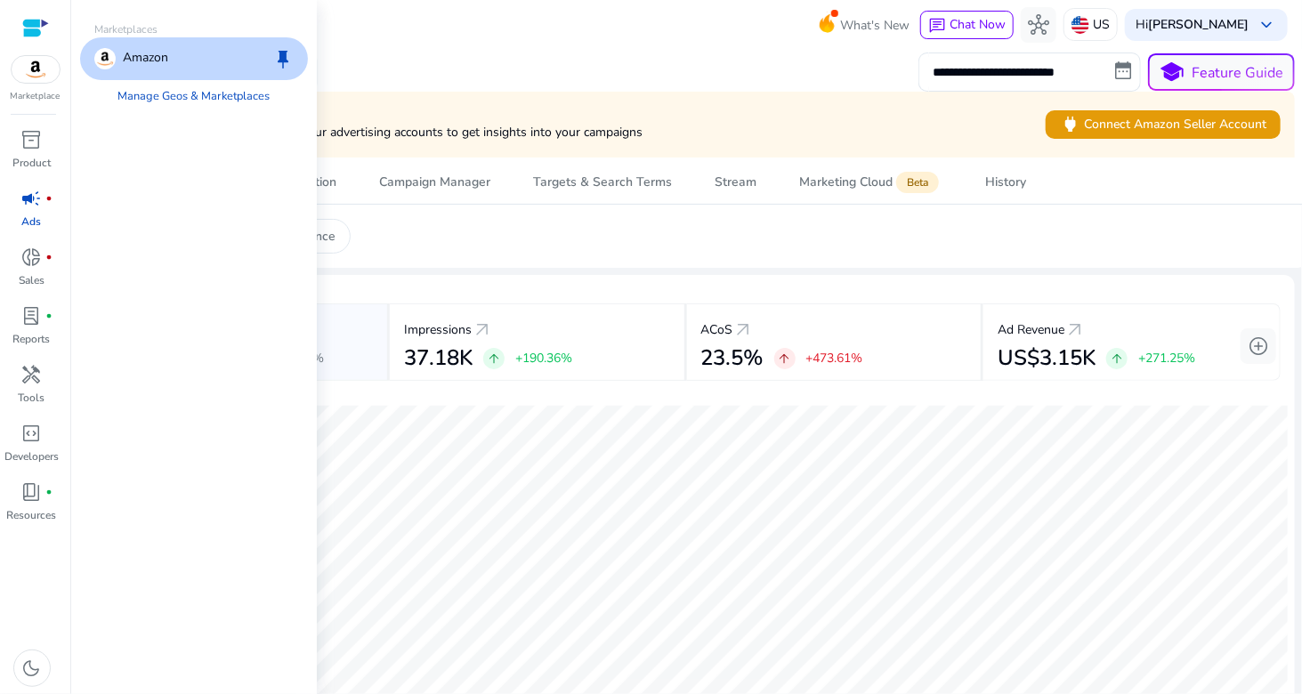
click at [21, 70] on img at bounding box center [36, 69] width 48 height 27
click at [165, 93] on link "Manage Geos & Marketplaces" at bounding box center [194, 96] width 181 height 32
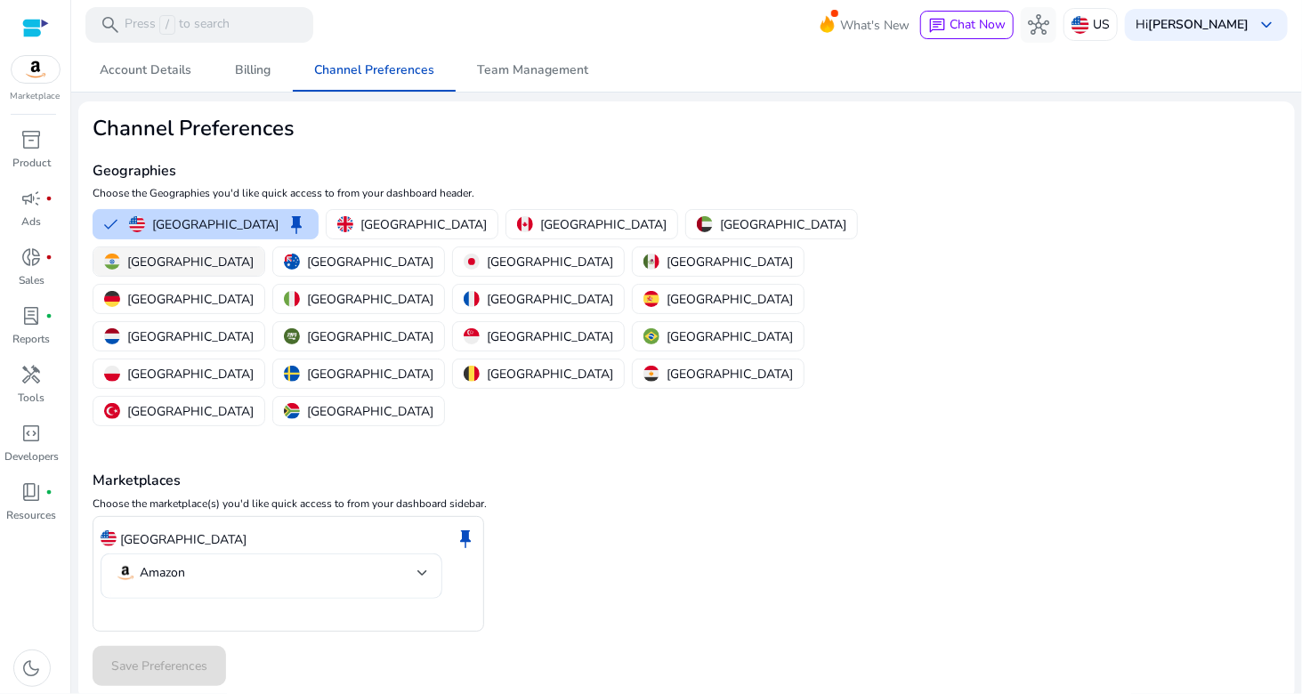
click at [254, 253] on div "[GEOGRAPHIC_DATA]" at bounding box center [178, 262] width 149 height 19
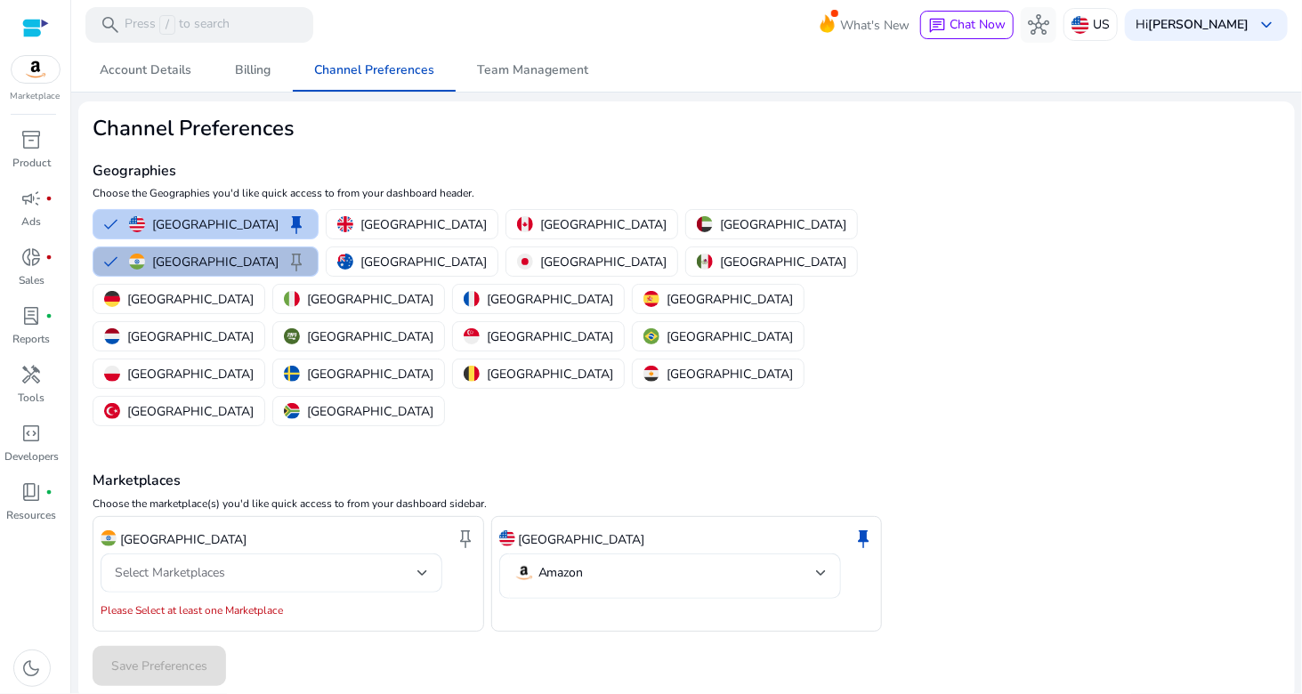
click at [111, 225] on button "United States keep" at bounding box center [205, 224] width 224 height 28
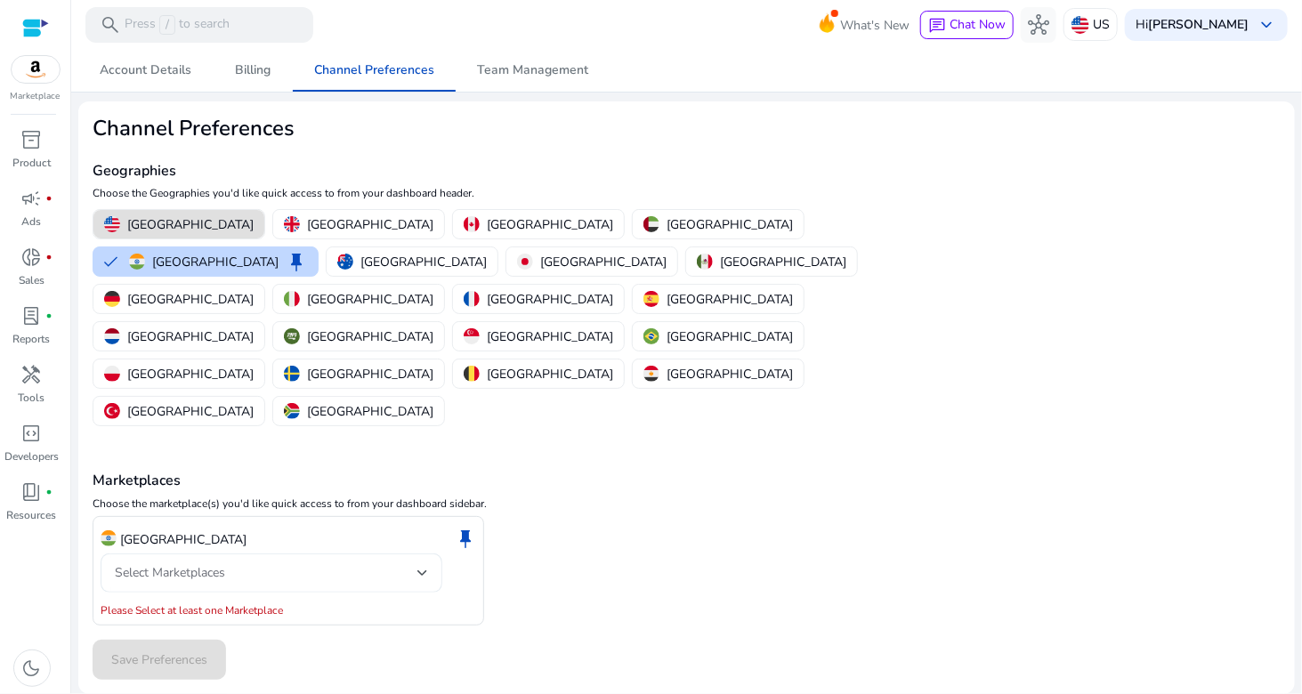
click at [217, 564] on span "Select Marketplaces" at bounding box center [170, 572] width 110 height 17
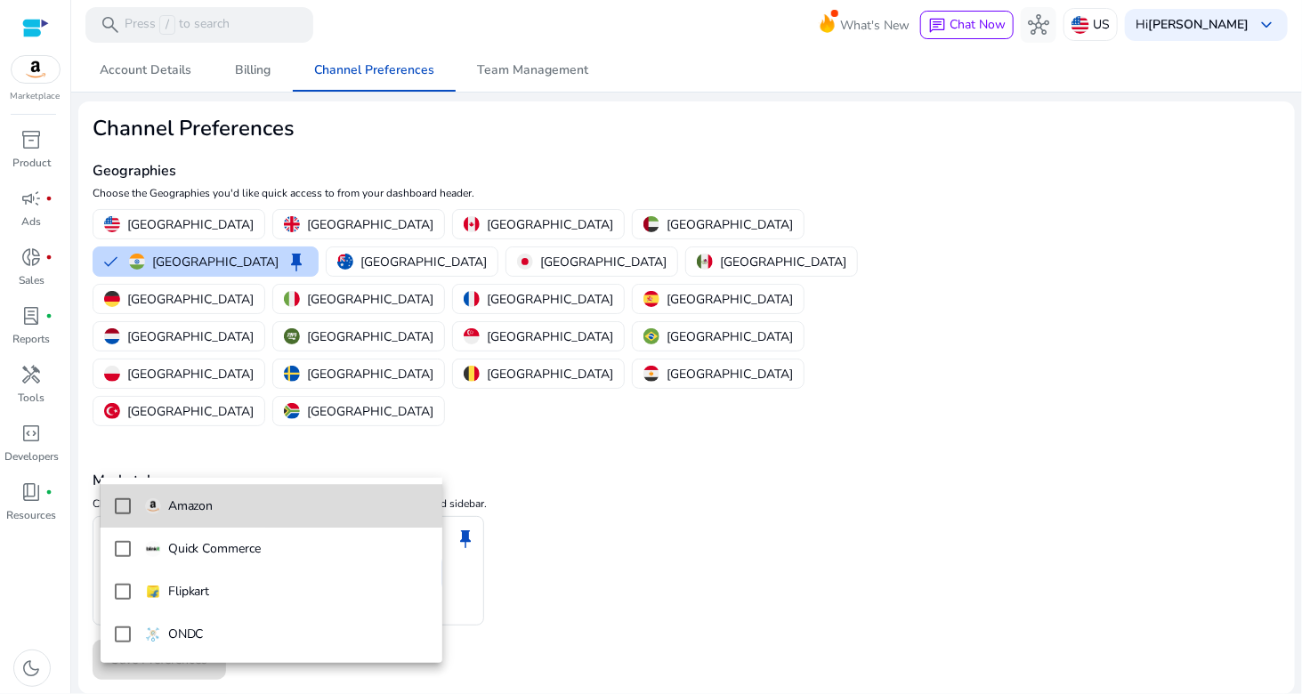
click at [127, 504] on mat-pseudo-checkbox at bounding box center [123, 506] width 16 height 16
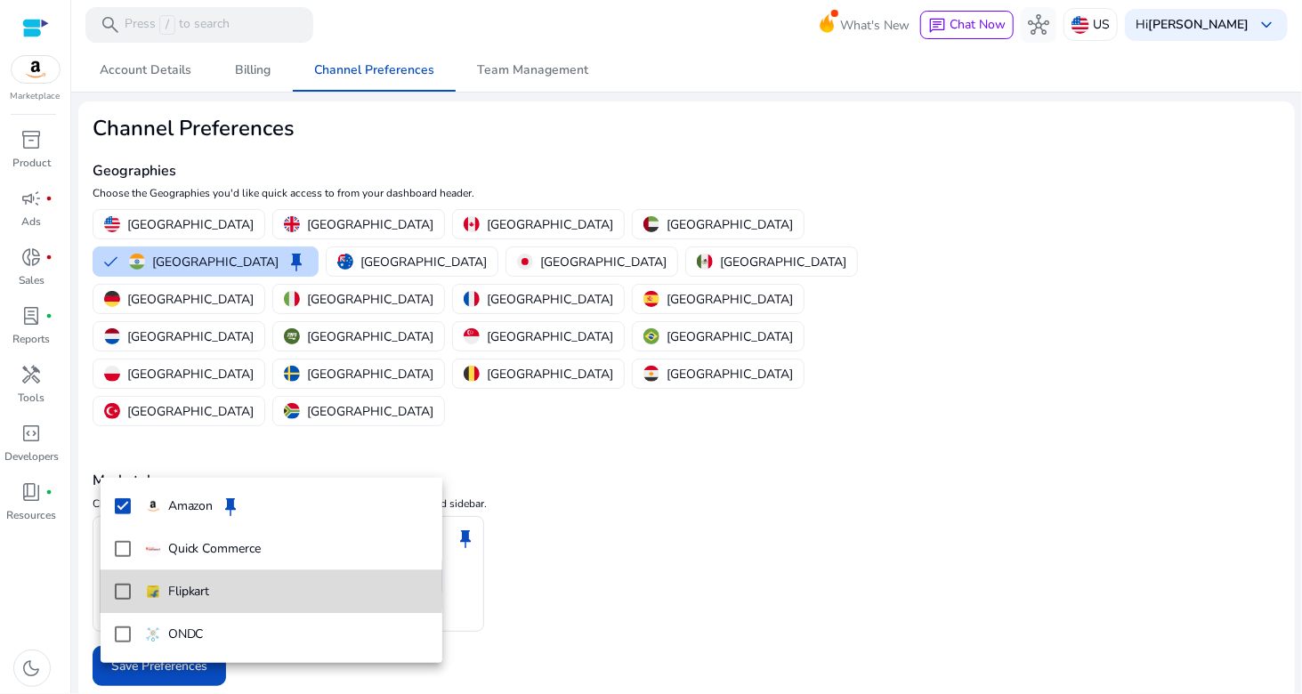
click at [125, 587] on mat-pseudo-checkbox at bounding box center [123, 592] width 16 height 16
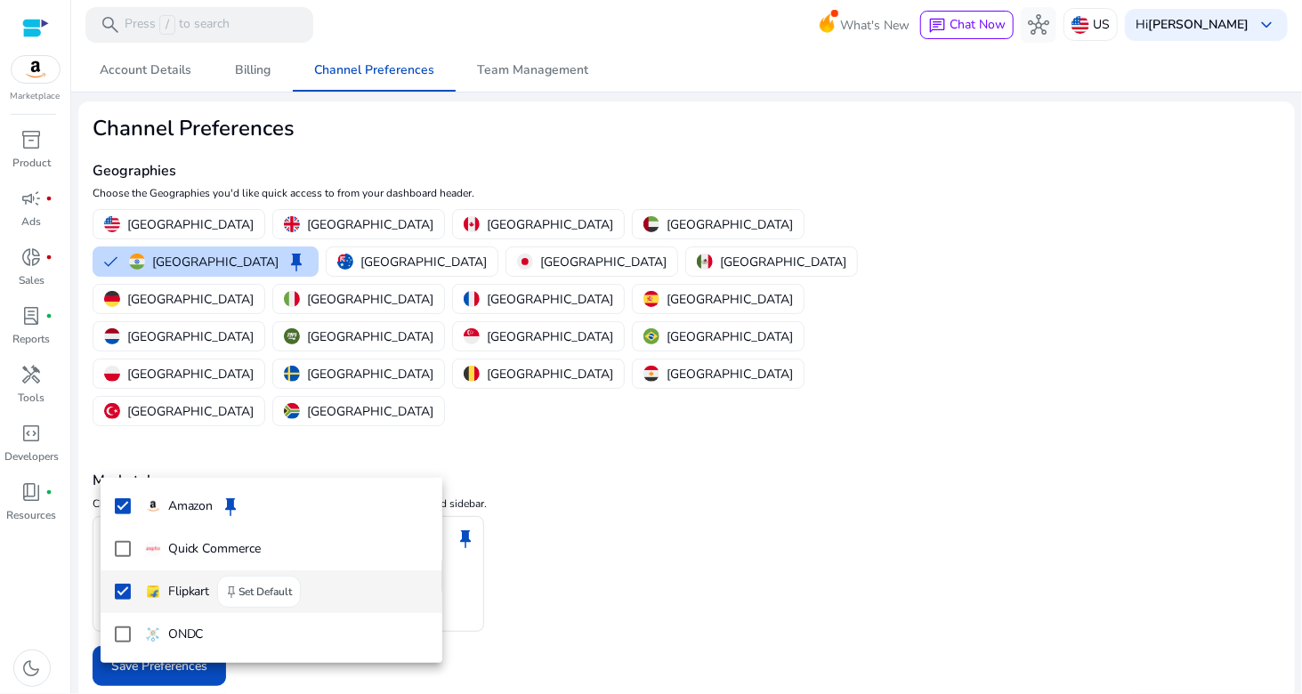
click at [122, 588] on mat-pseudo-checkbox at bounding box center [123, 592] width 16 height 16
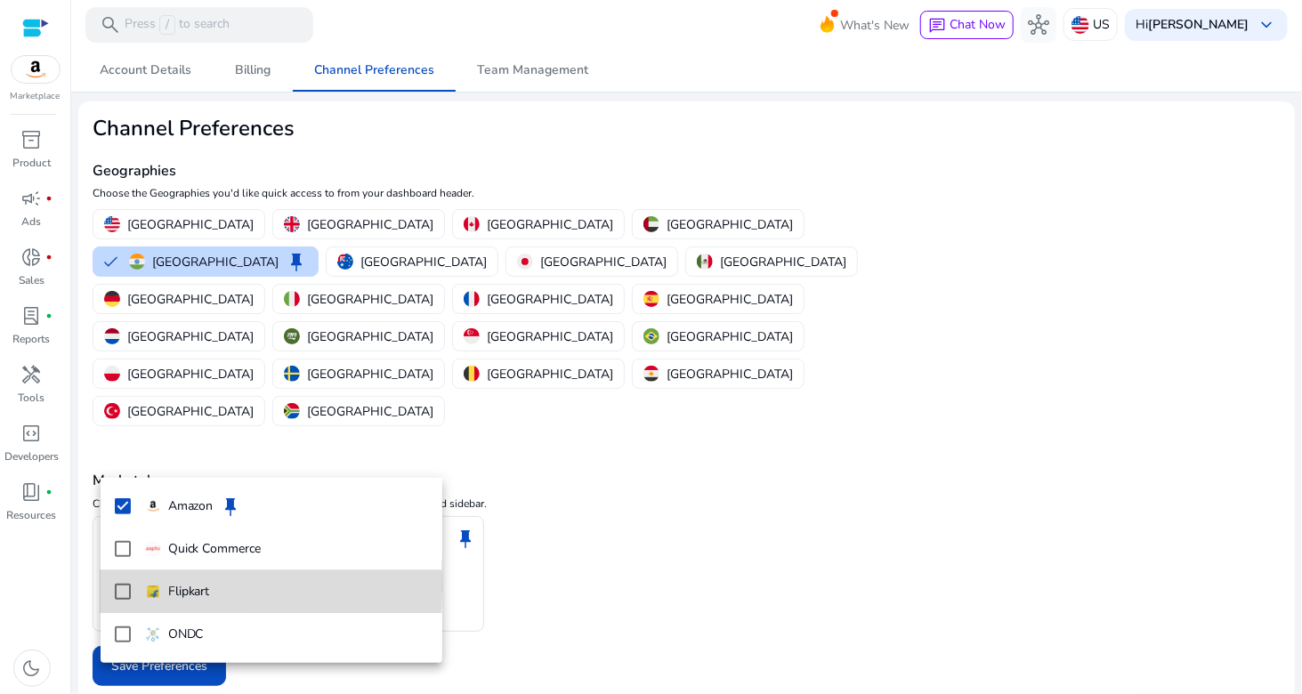
click at [119, 590] on mat-pseudo-checkbox at bounding box center [123, 592] width 16 height 16
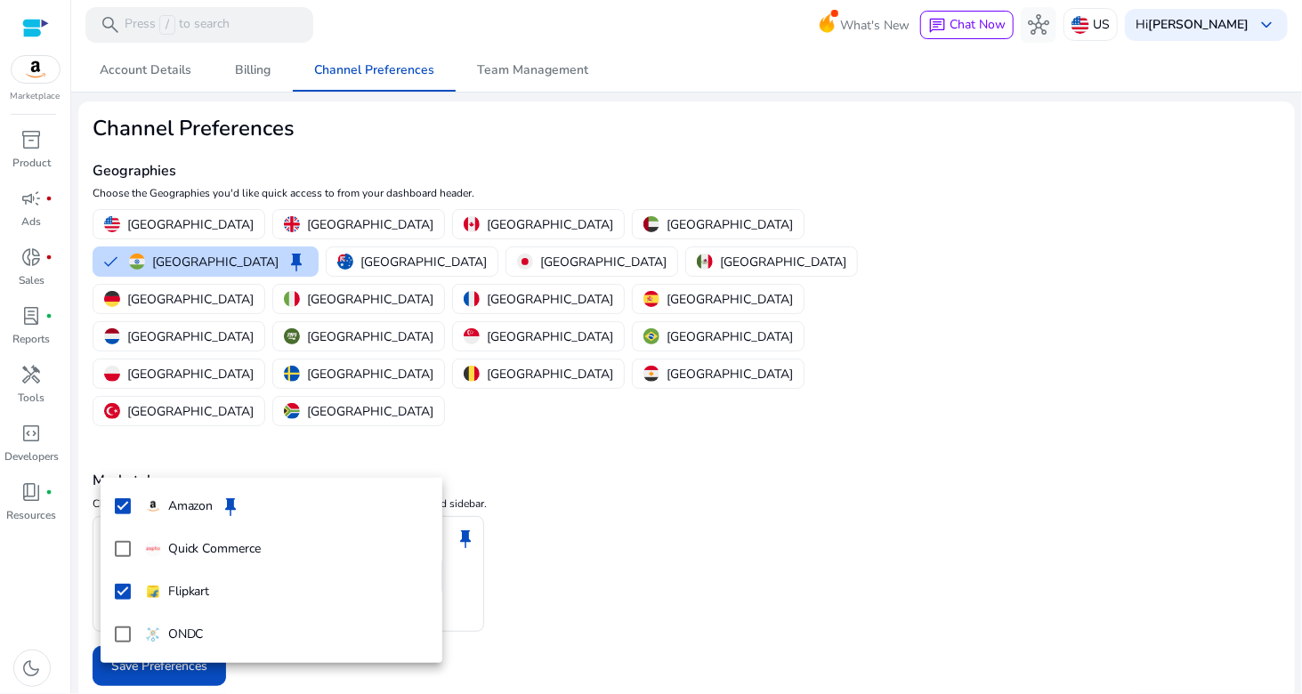
click at [576, 557] on div at bounding box center [651, 347] width 1302 height 694
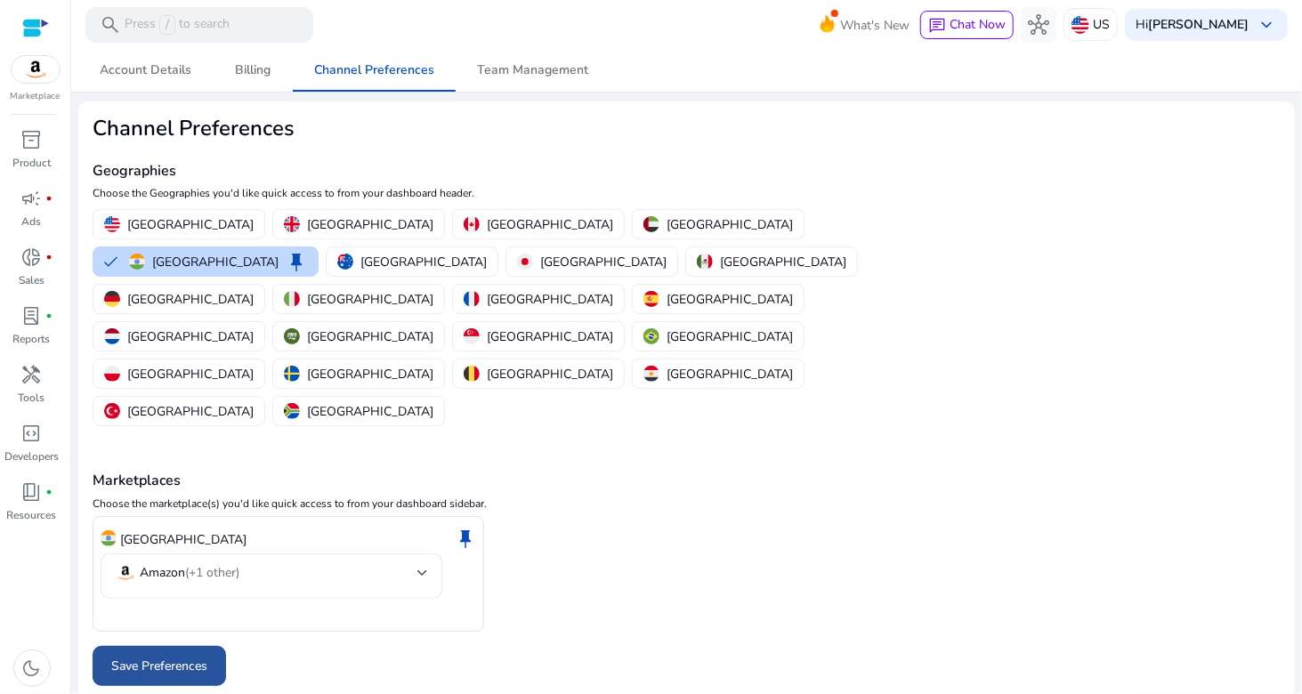
click at [164, 657] on span "Save Preferences" at bounding box center [159, 666] width 96 height 19
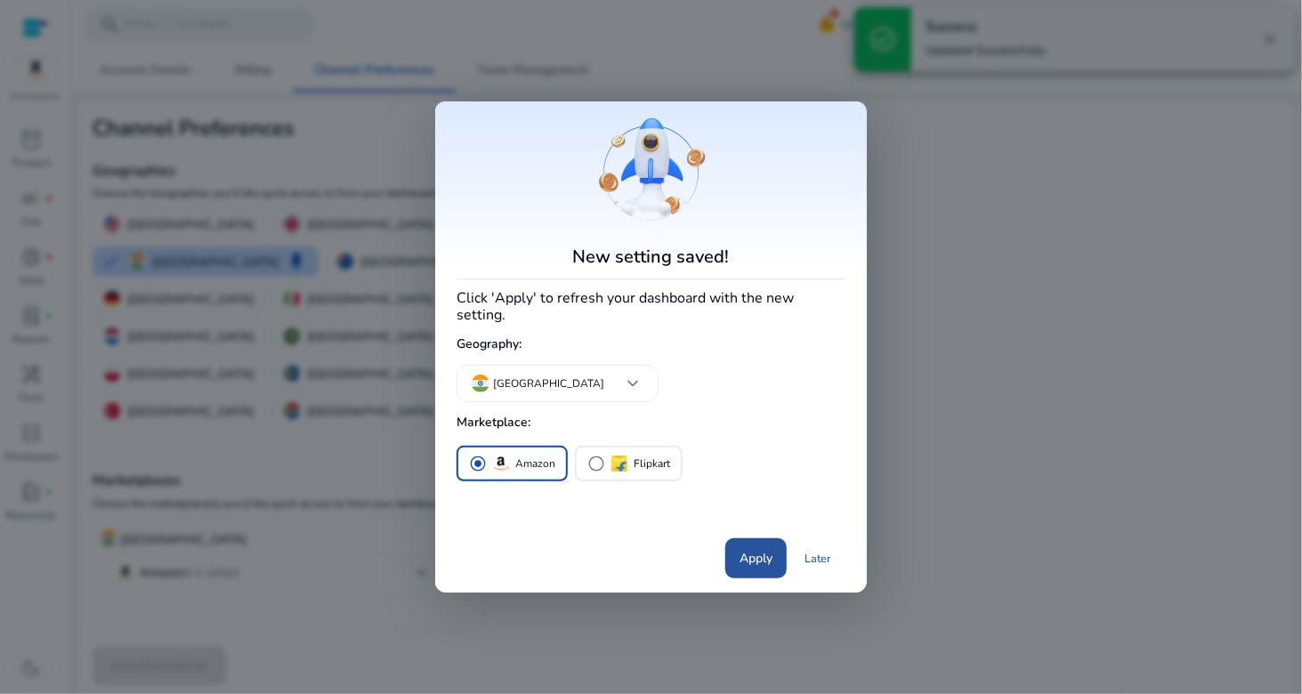
click at [747, 551] on span "Apply" at bounding box center [755, 558] width 33 height 19
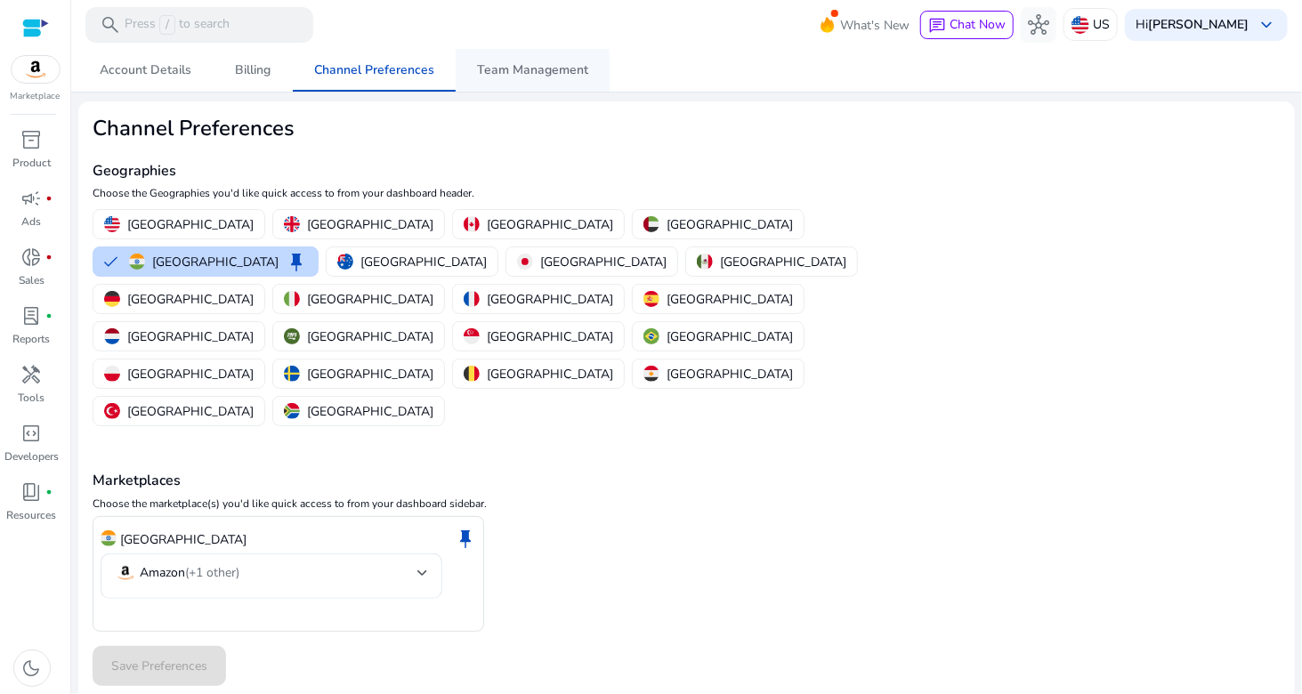
click at [536, 73] on span "Team Management" at bounding box center [532, 70] width 111 height 12
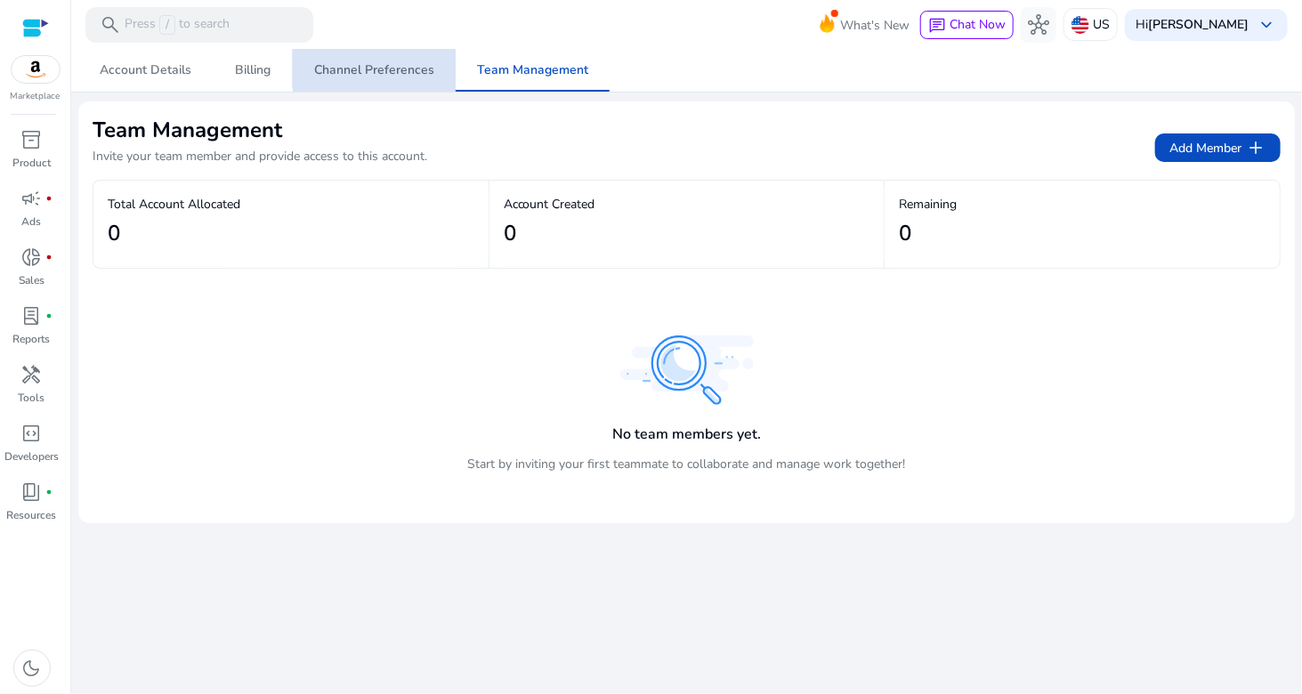
click at [400, 64] on span "Channel Preferences" at bounding box center [374, 70] width 120 height 12
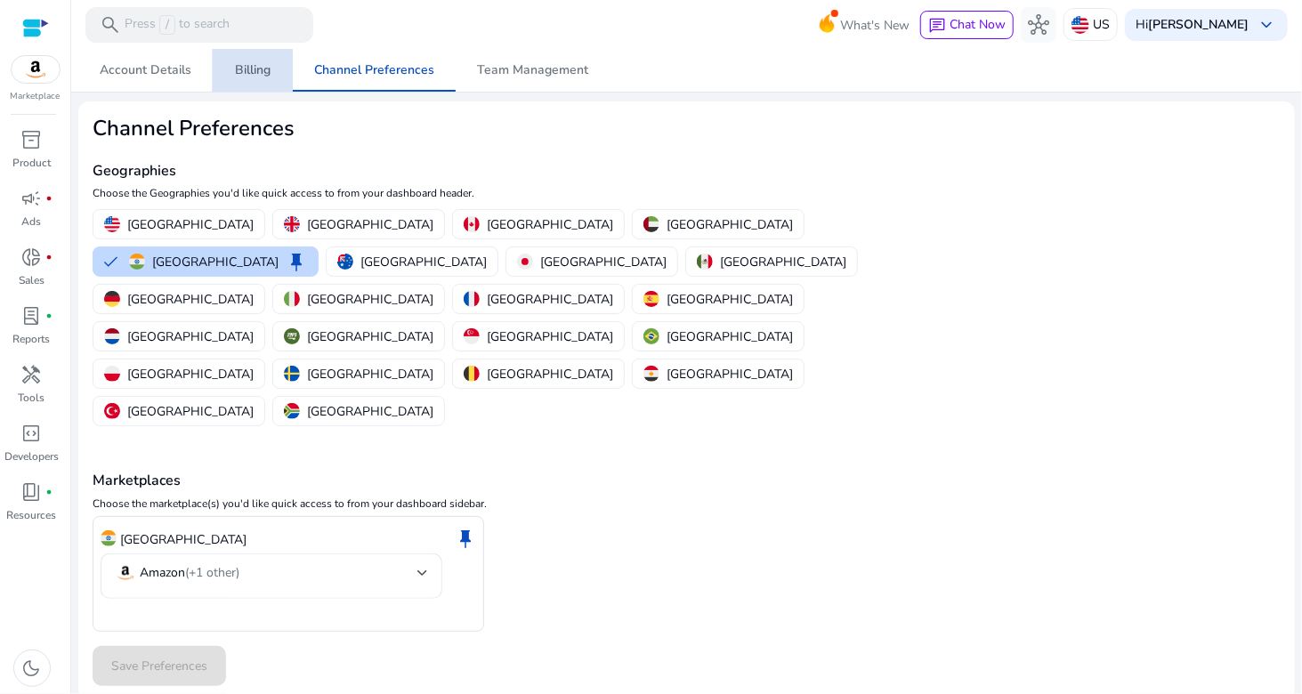
click at [236, 67] on span "Billing" at bounding box center [253, 70] width 36 height 12
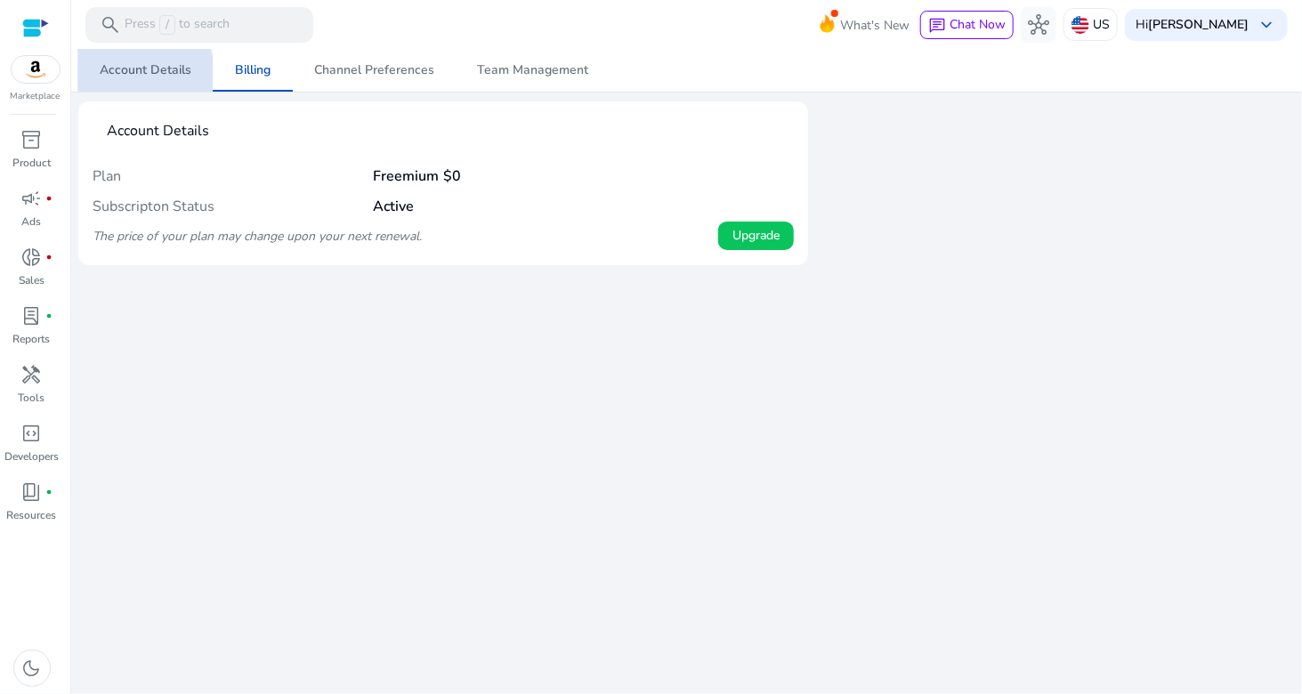
click at [139, 72] on span "Account Details" at bounding box center [146, 70] width 92 height 12
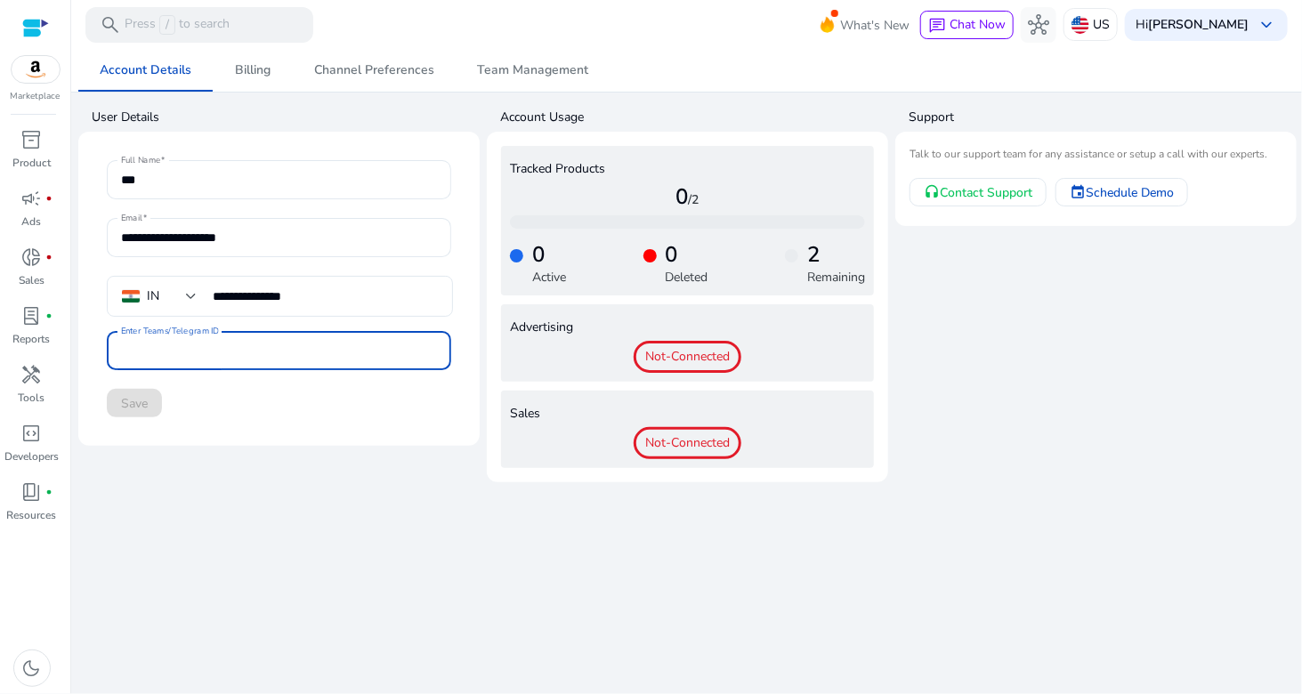
click at [179, 356] on input "Enter Teams/Telegram ID" at bounding box center [279, 351] width 316 height 20
click at [248, 419] on mat-card-content "**********" at bounding box center [279, 289] width 373 height 286
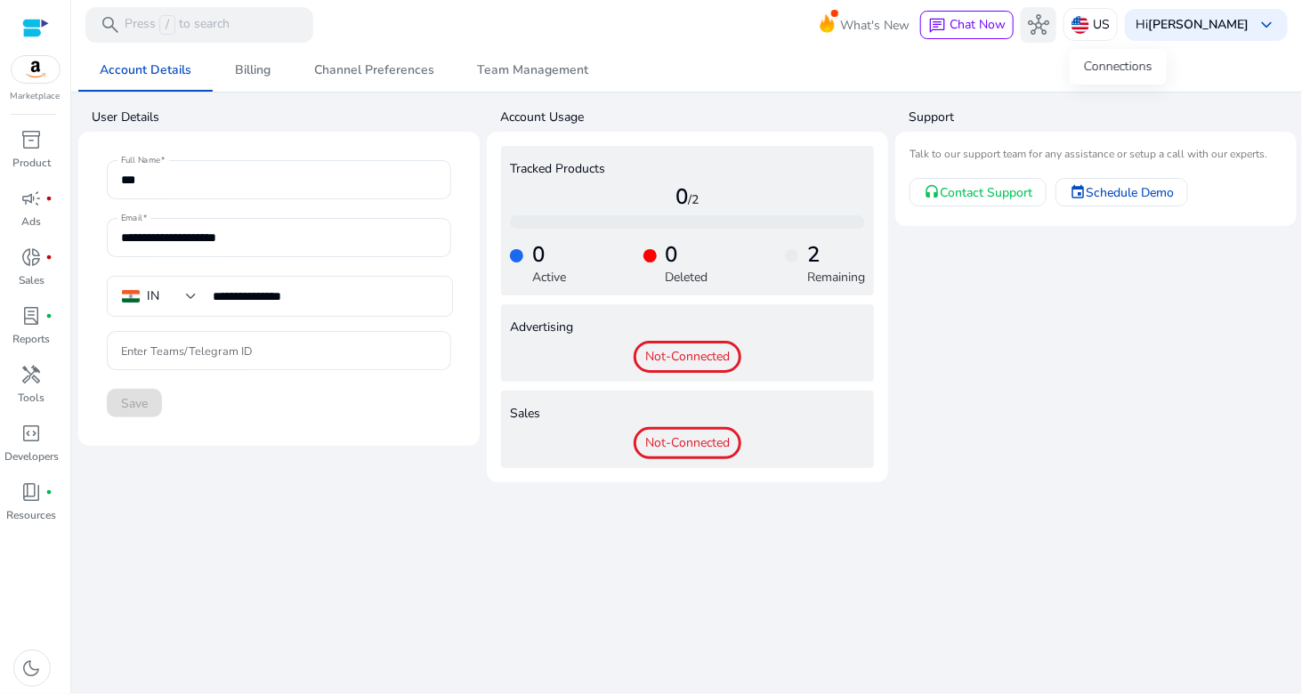
click at [1049, 31] on span "hub" at bounding box center [1038, 24] width 21 height 21
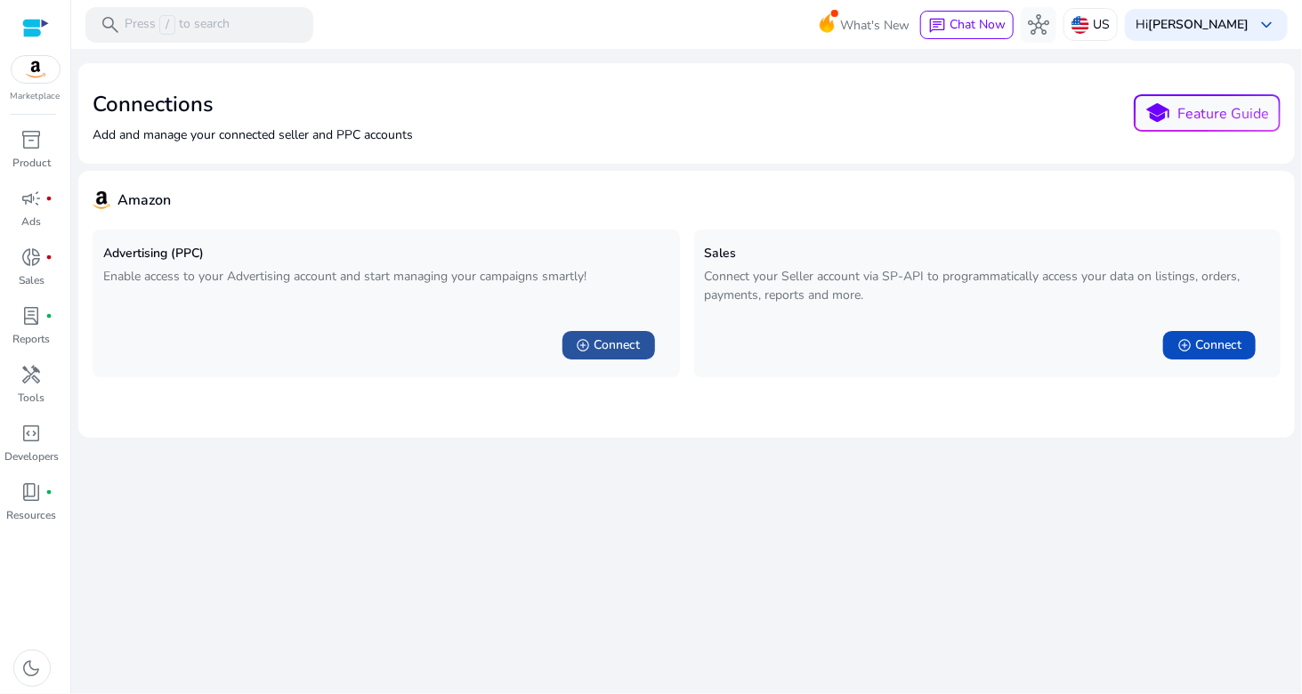
click at [591, 341] on div "add_circle Connect" at bounding box center [609, 345] width 64 height 18
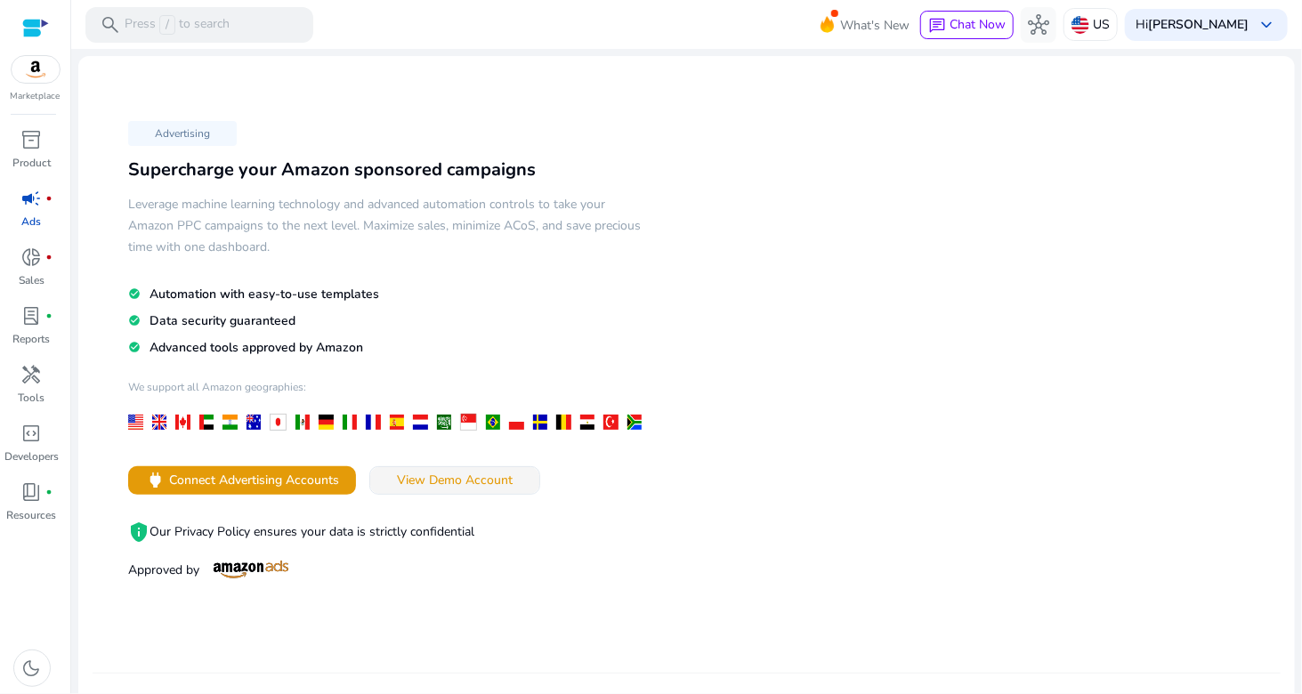
click at [437, 482] on span "View Demo Account" at bounding box center [455, 480] width 116 height 19
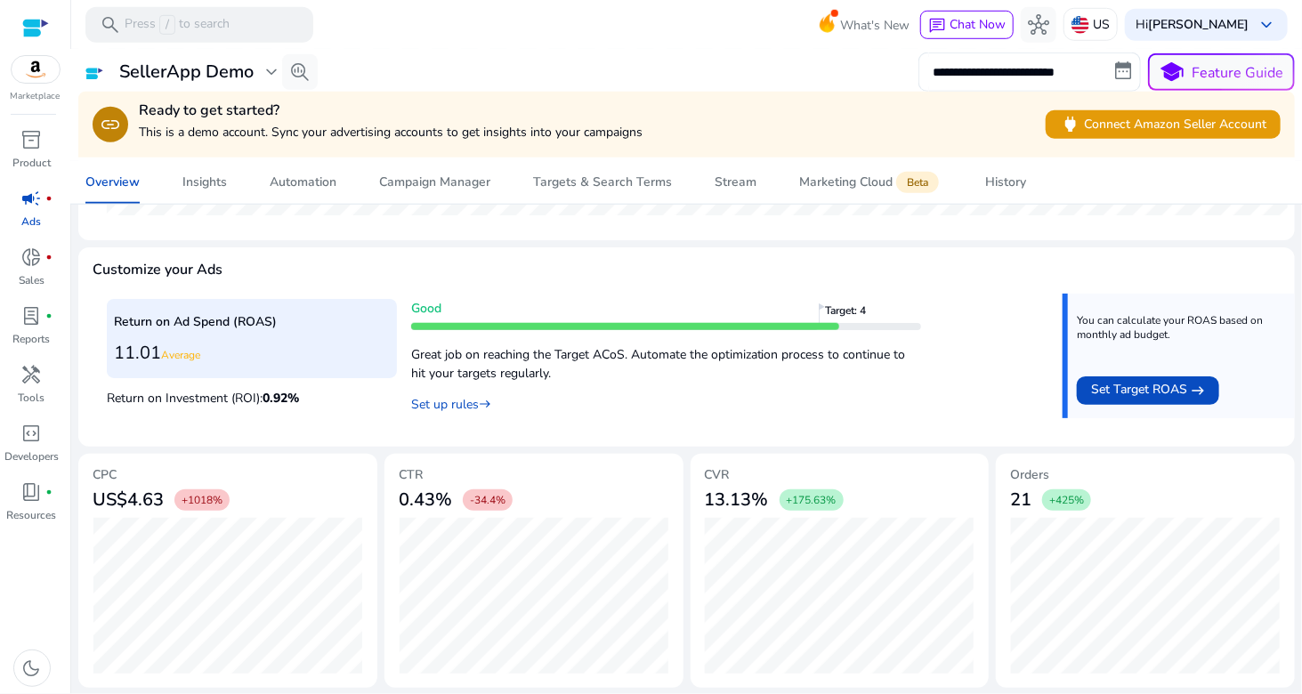
scroll to position [617, 0]
click at [1140, 383] on span "Set Target ROAS" at bounding box center [1139, 390] width 96 height 21
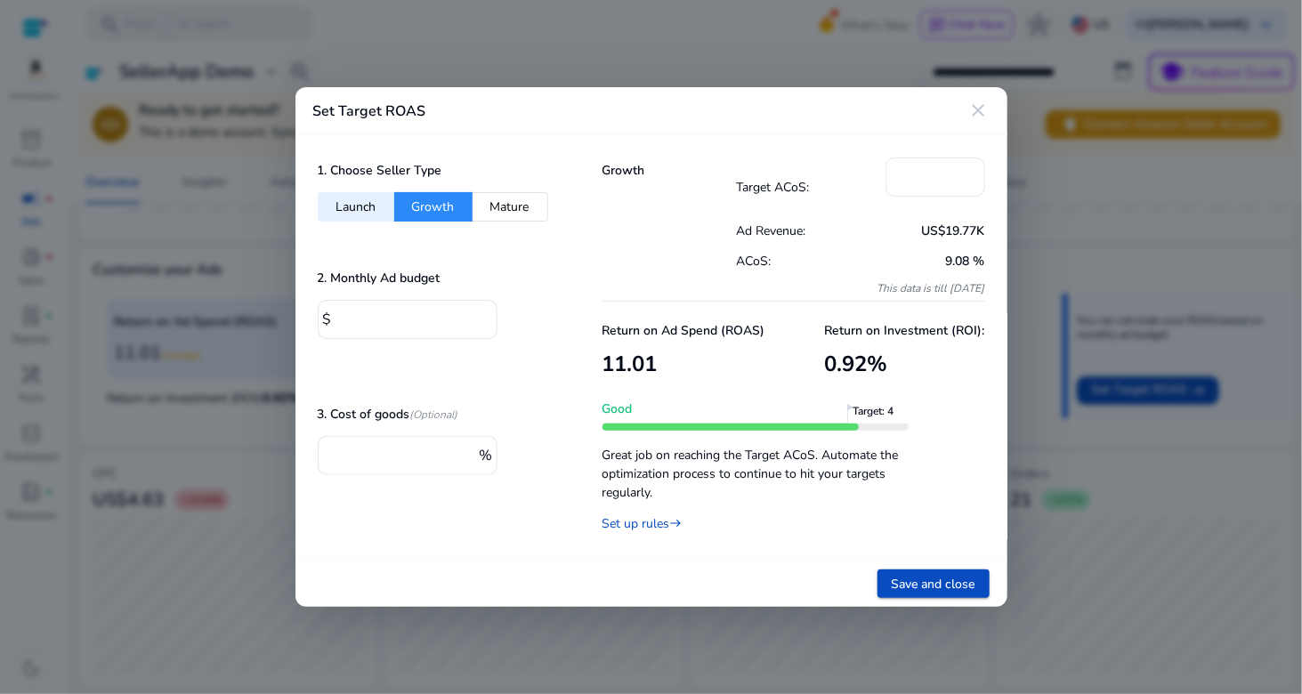
click at [980, 112] on mat-icon "close" at bounding box center [978, 110] width 21 height 21
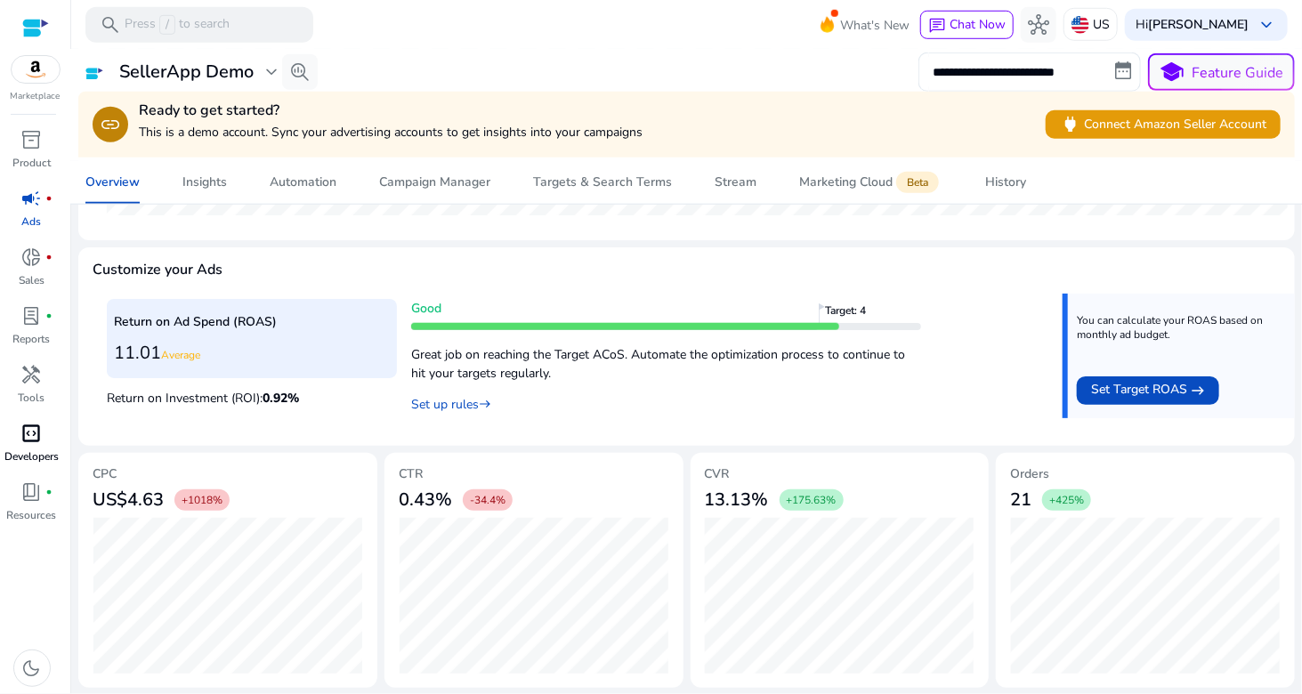
click at [28, 435] on span "code_blocks" at bounding box center [31, 433] width 21 height 21
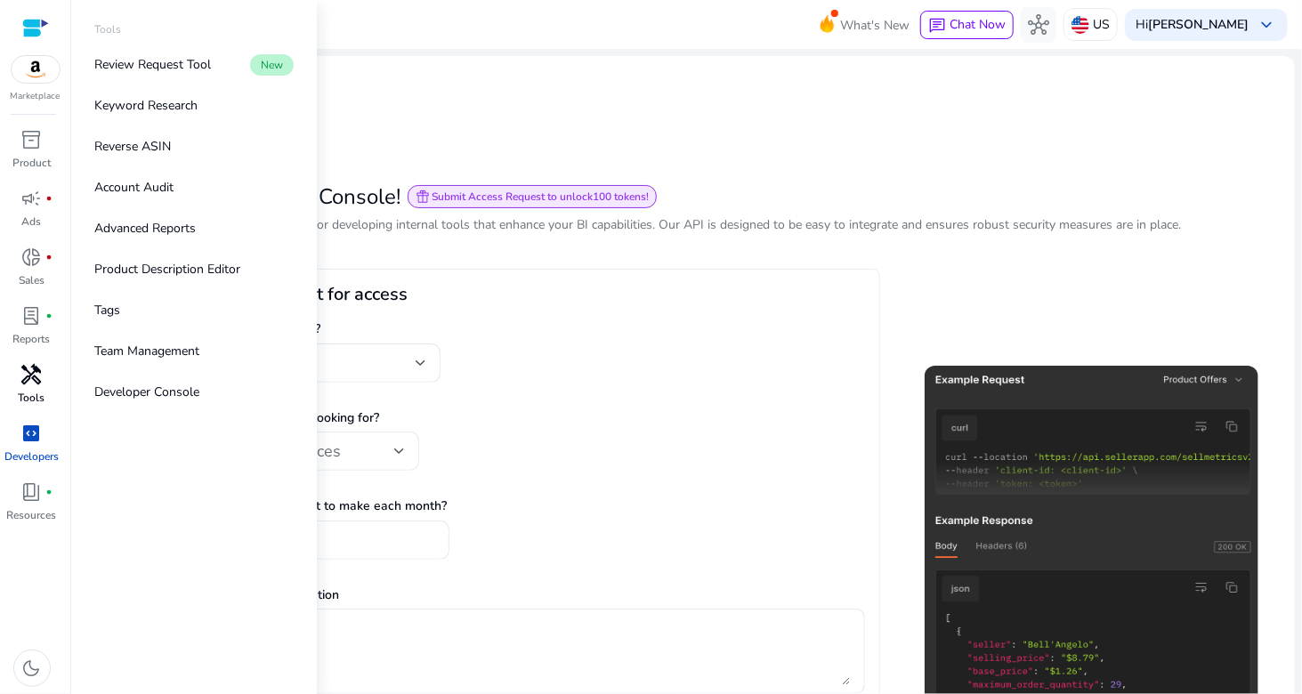
click at [36, 383] on span "handyman" at bounding box center [31, 374] width 21 height 21
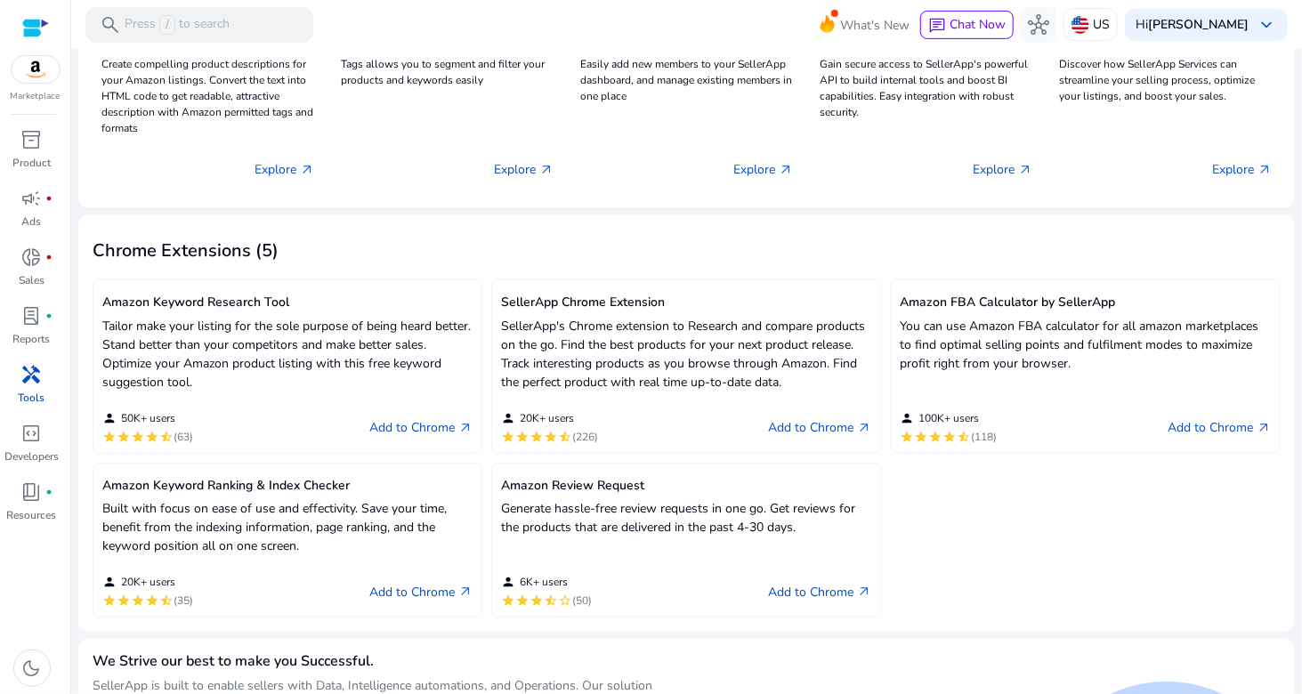
scroll to position [356, 0]
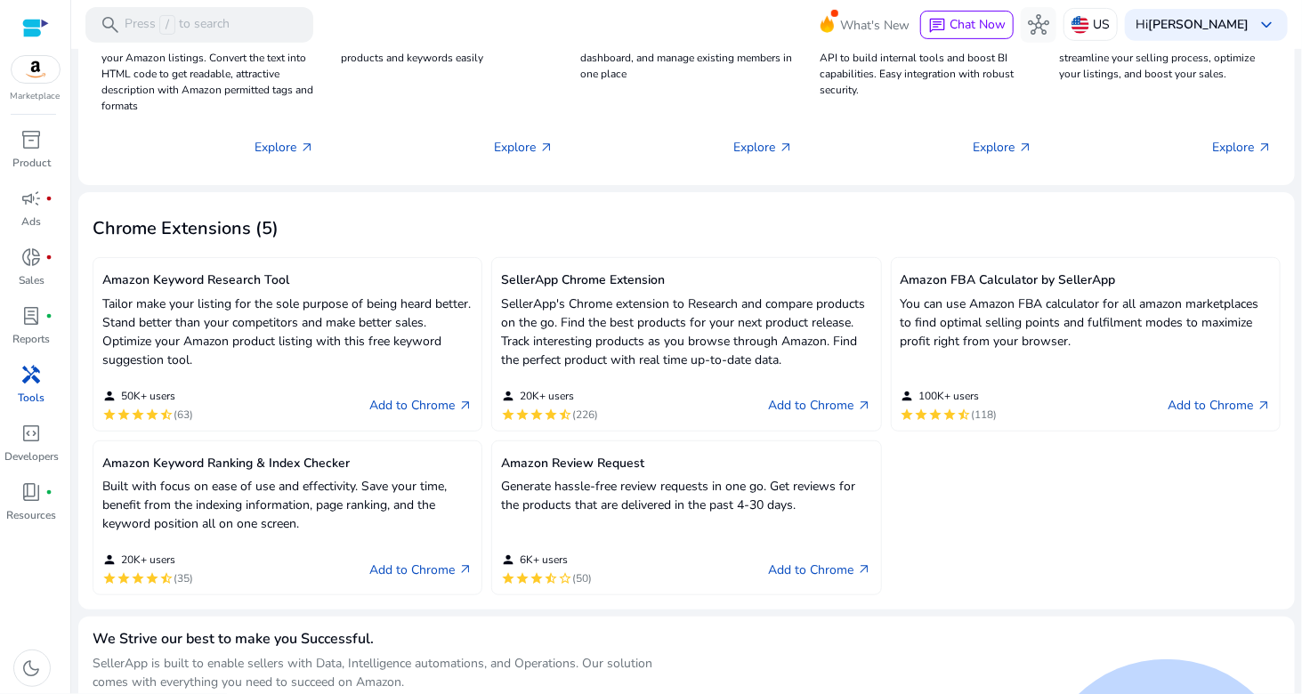
click at [711, 500] on p "Generate hassle-free review requests in one go. Get reviews for the products th…" at bounding box center [686, 495] width 370 height 37
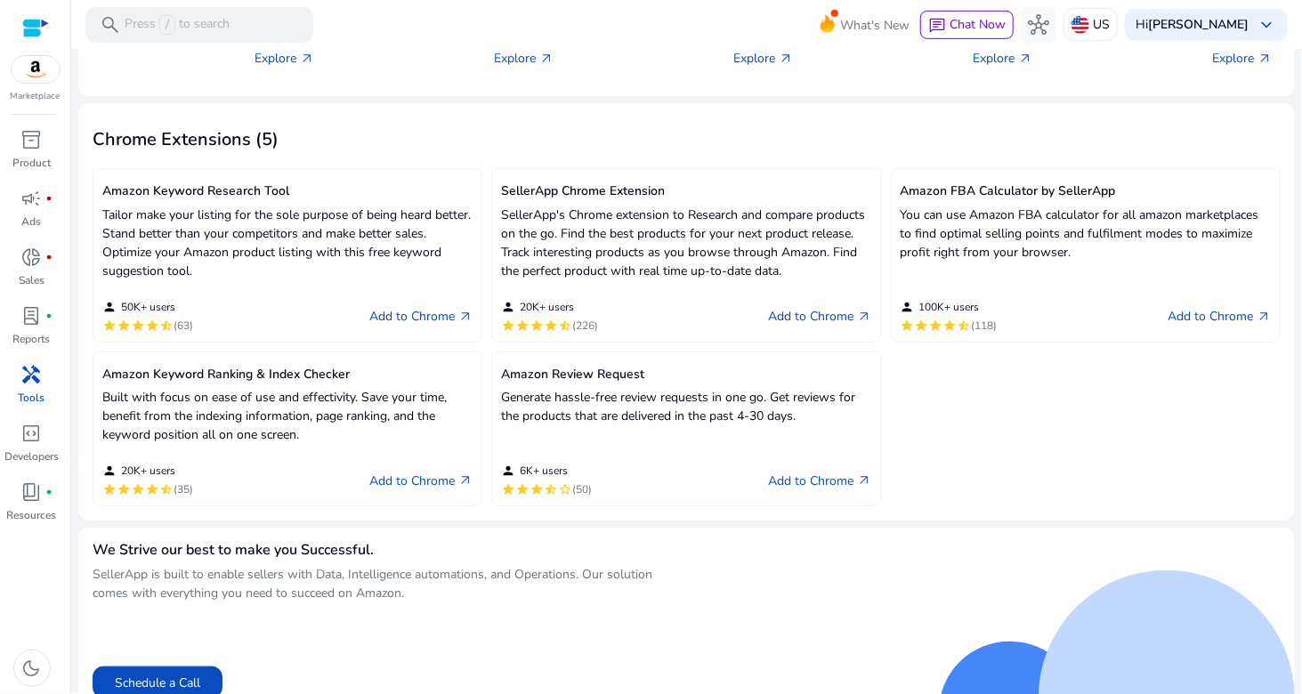
scroll to position [462, 0]
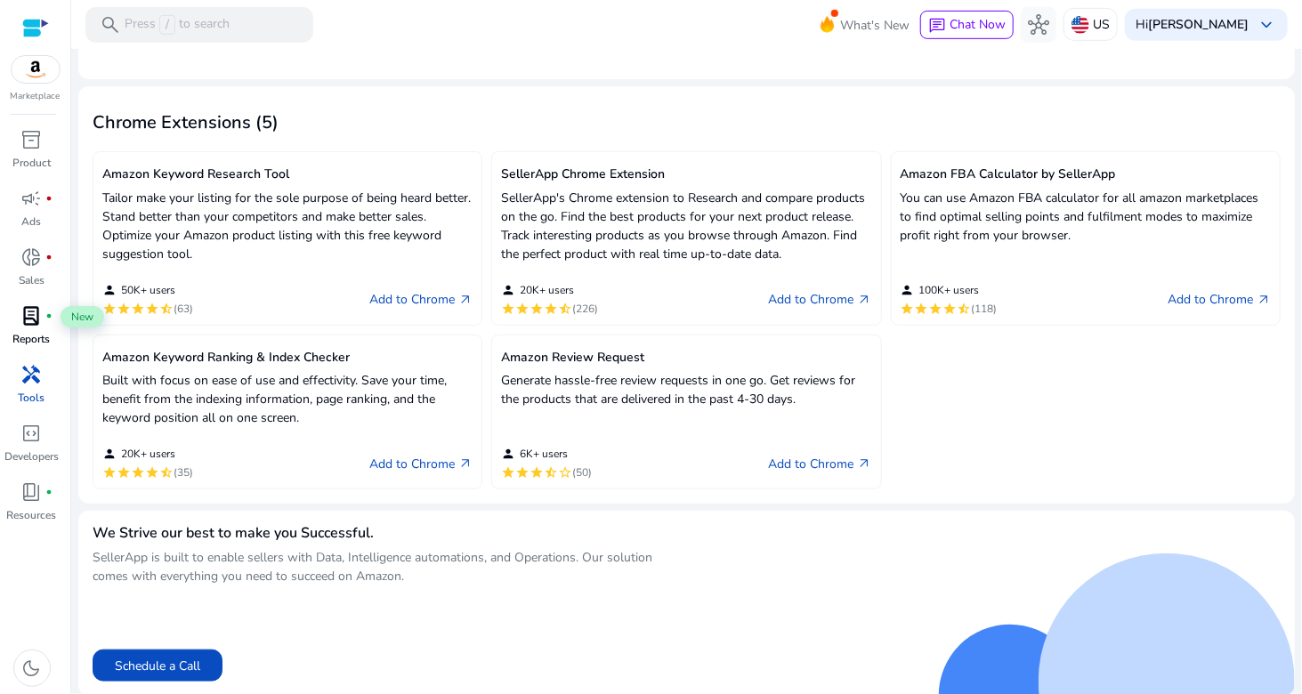
click at [19, 315] on div "lab_profile fiber_manual_record" at bounding box center [32, 316] width 50 height 28
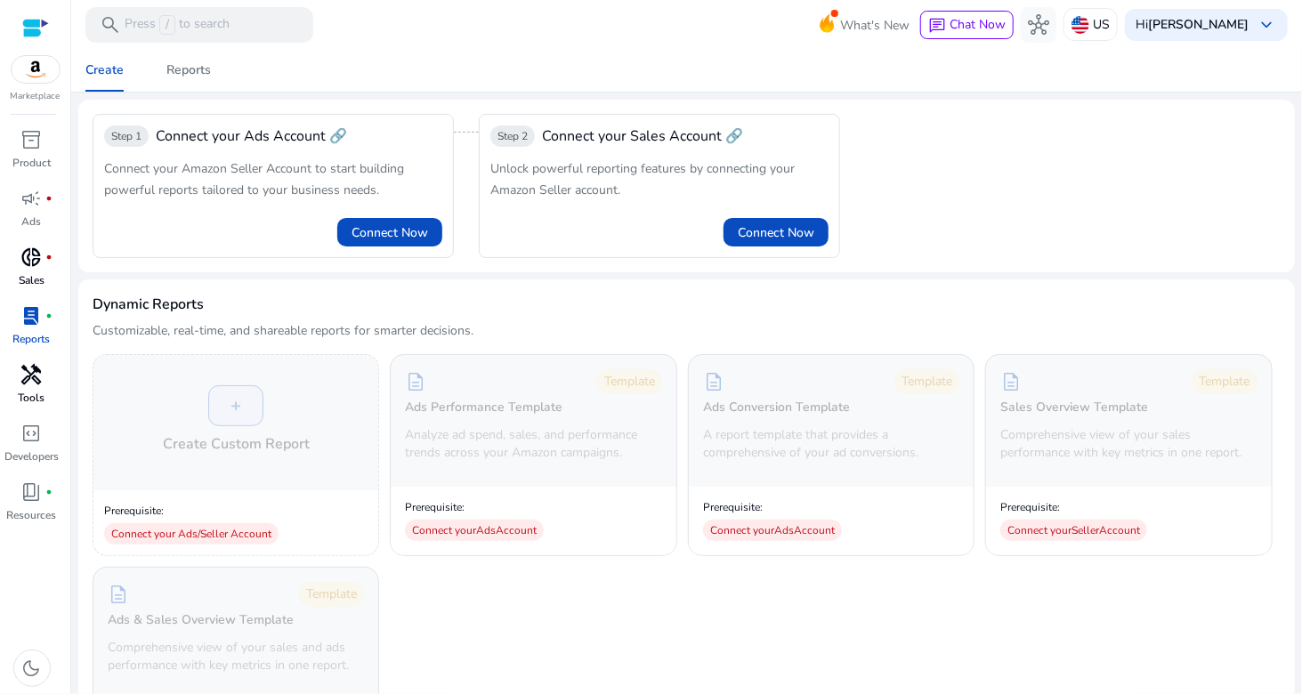
click at [28, 264] on span "donut_small" at bounding box center [31, 256] width 21 height 21
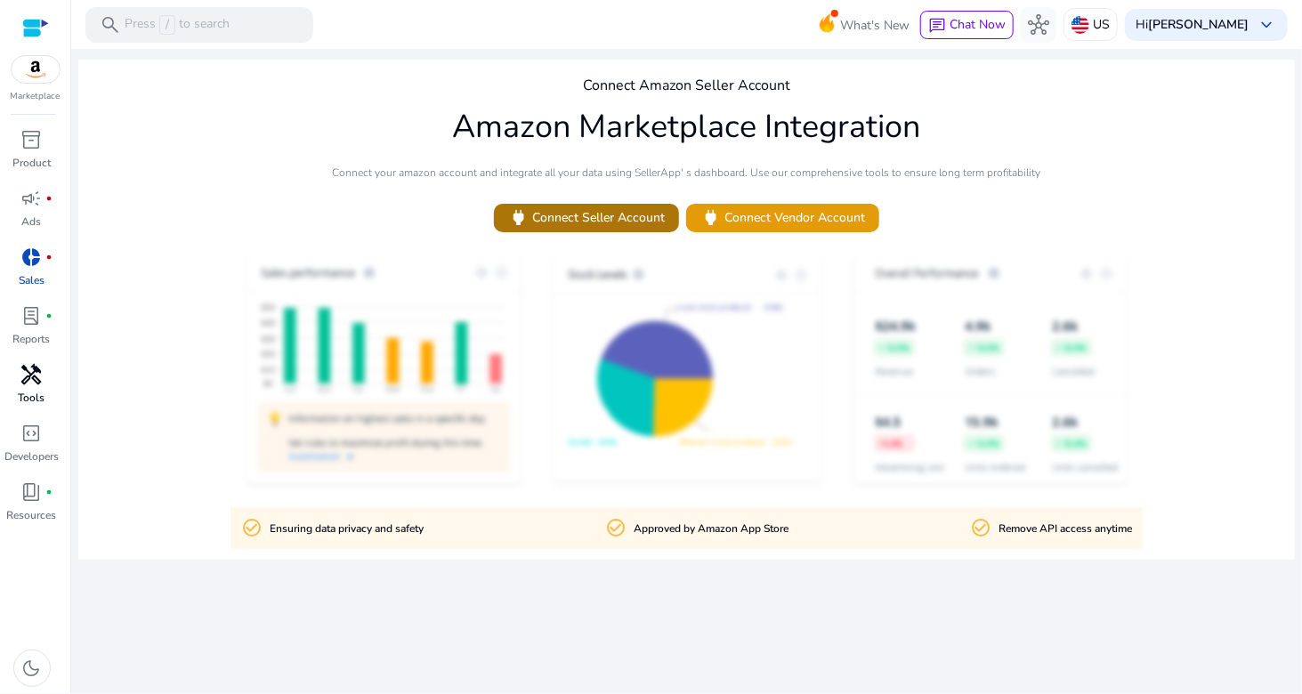
click at [591, 217] on span "power Connect Seller Account" at bounding box center [586, 217] width 157 height 20
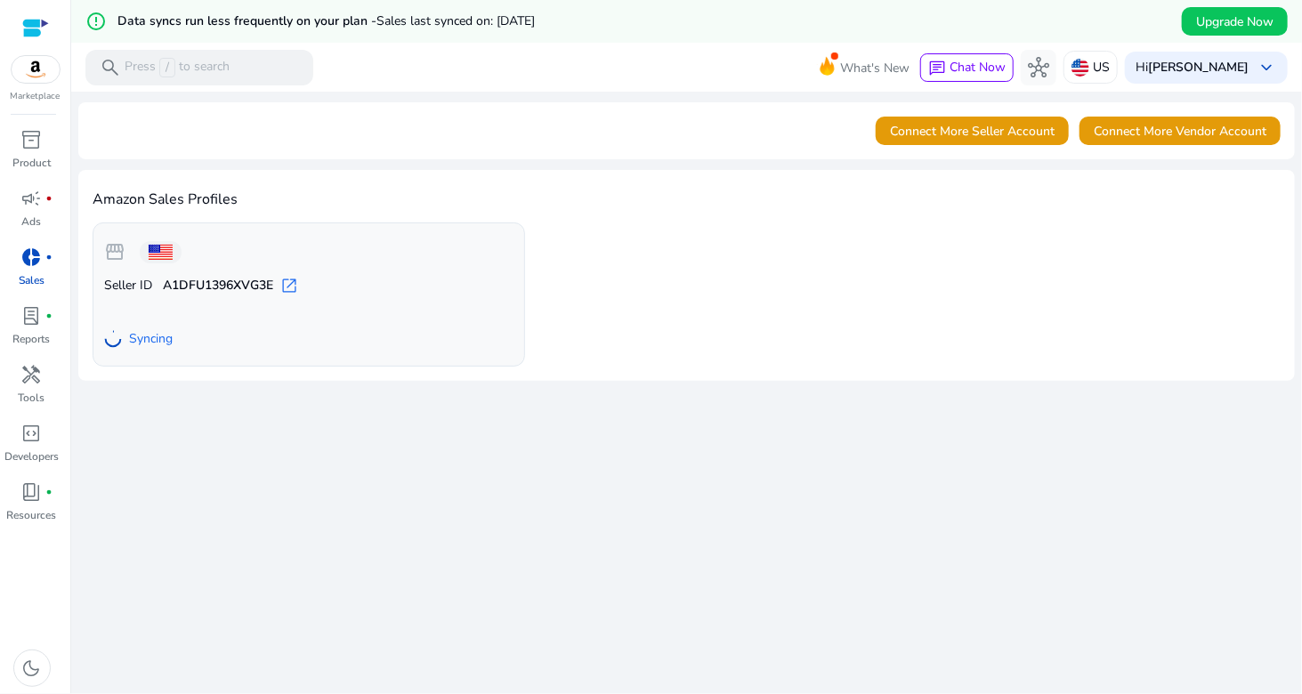
click at [821, 544] on div "We are getting things ready for you... Connect More Seller Account Connect More…" at bounding box center [686, 414] width 1216 height 645
click at [151, 256] on span at bounding box center [161, 252] width 24 height 15
click at [115, 255] on span "storefront" at bounding box center [114, 251] width 21 height 21
click at [109, 244] on span "storefront" at bounding box center [114, 251] width 21 height 21
click at [294, 284] on span "open_in_new" at bounding box center [289, 286] width 18 height 18
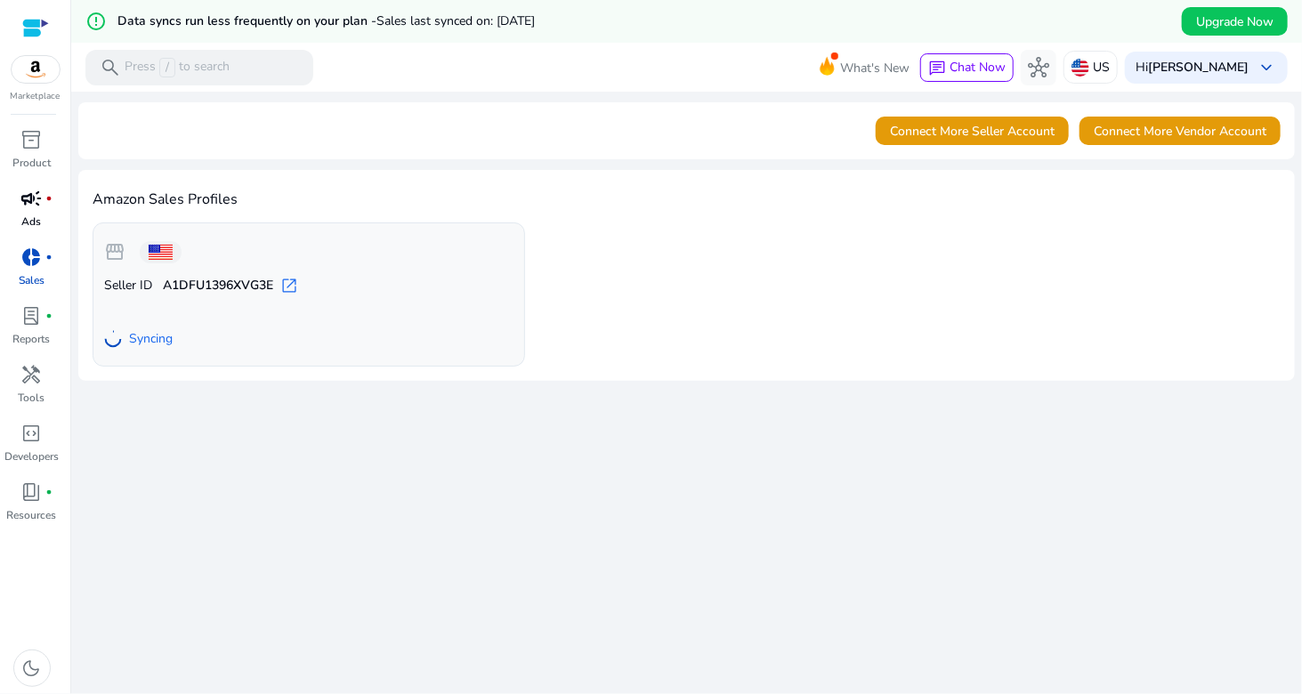
click at [38, 212] on link "campaign fiber_manual_record Ads" at bounding box center [31, 213] width 63 height 59
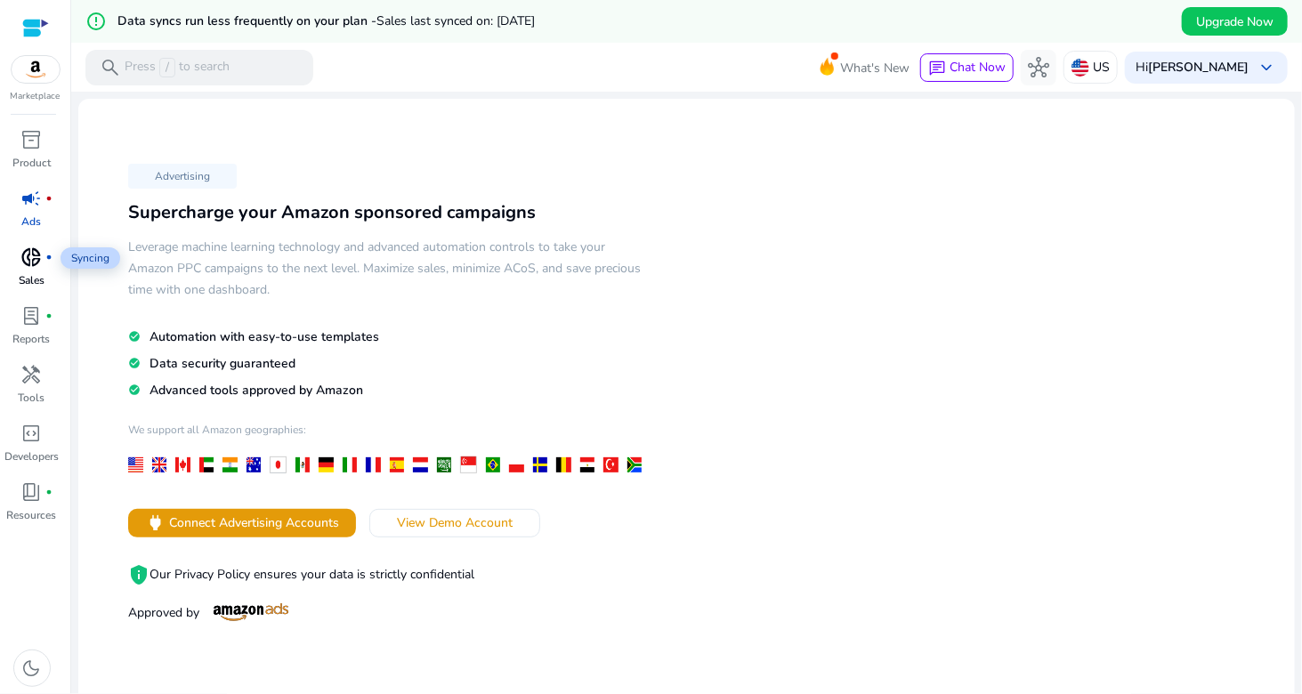
click at [37, 252] on span "donut_small" at bounding box center [31, 256] width 21 height 21
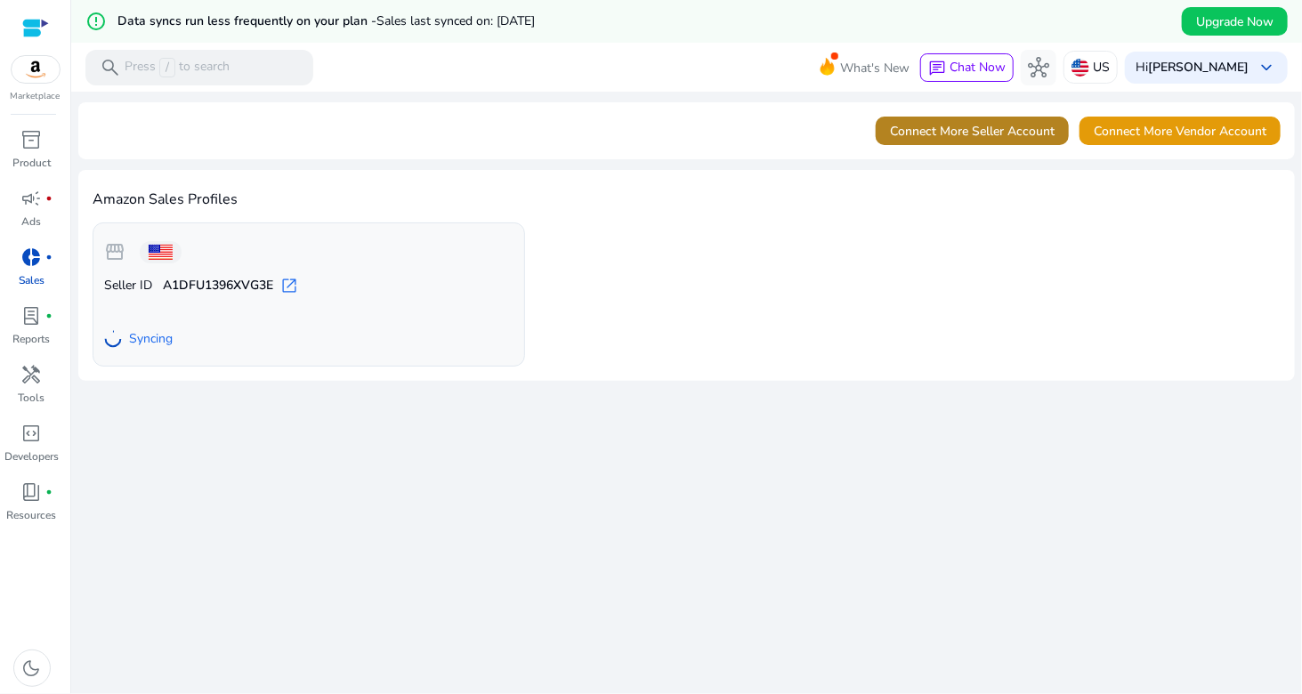
click at [957, 126] on span "Connect More Seller Account" at bounding box center [972, 131] width 165 height 19
click at [1005, 63] on span "Chat Now" at bounding box center [977, 67] width 56 height 17
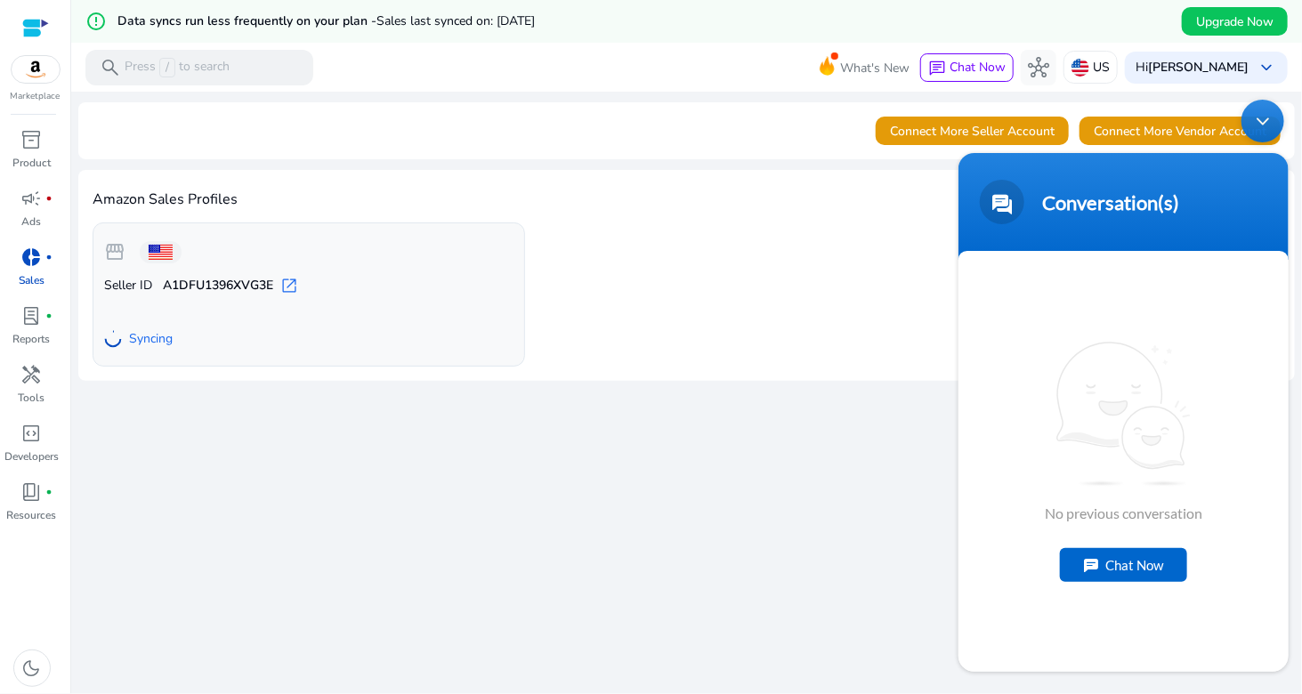
drag, startPoint x: 1252, startPoint y: 121, endPoint x: 2199, endPoint y: 208, distance: 951.6
click at [1251, 121] on div "Minimize live chat window" at bounding box center [1261, 120] width 43 height 43
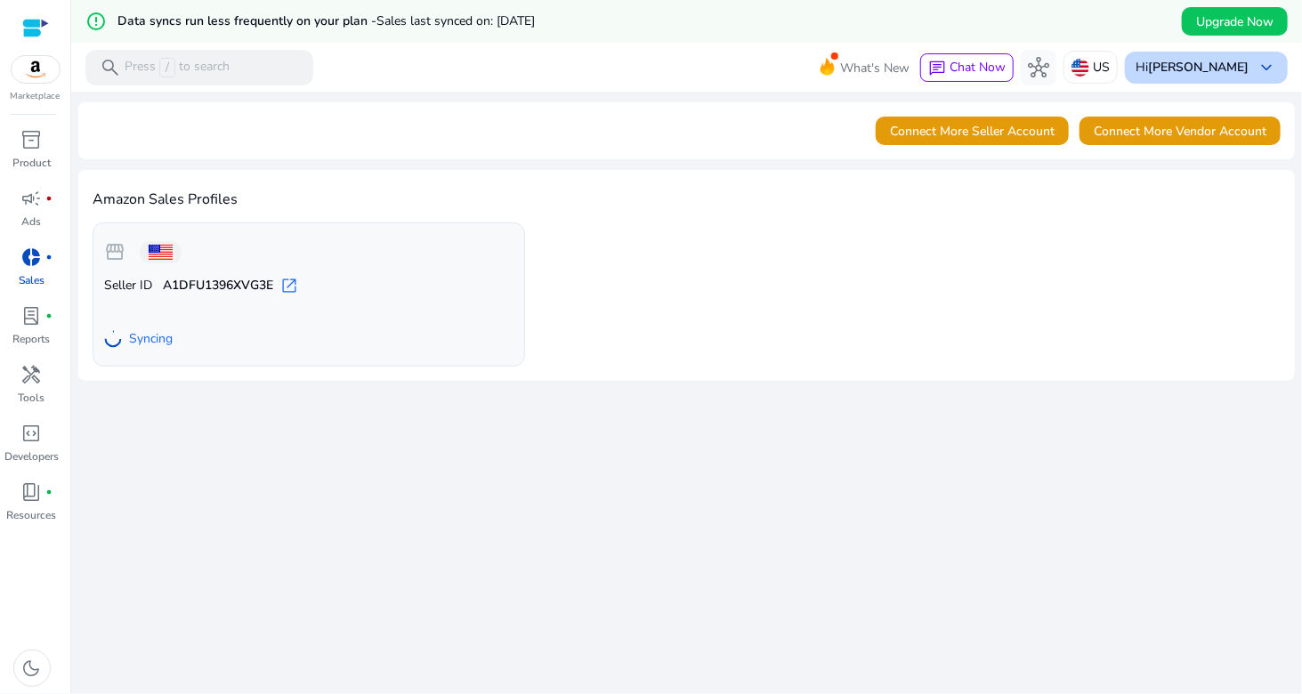
click at [1255, 73] on span "keyboard_arrow_down" at bounding box center [1265, 67] width 21 height 21
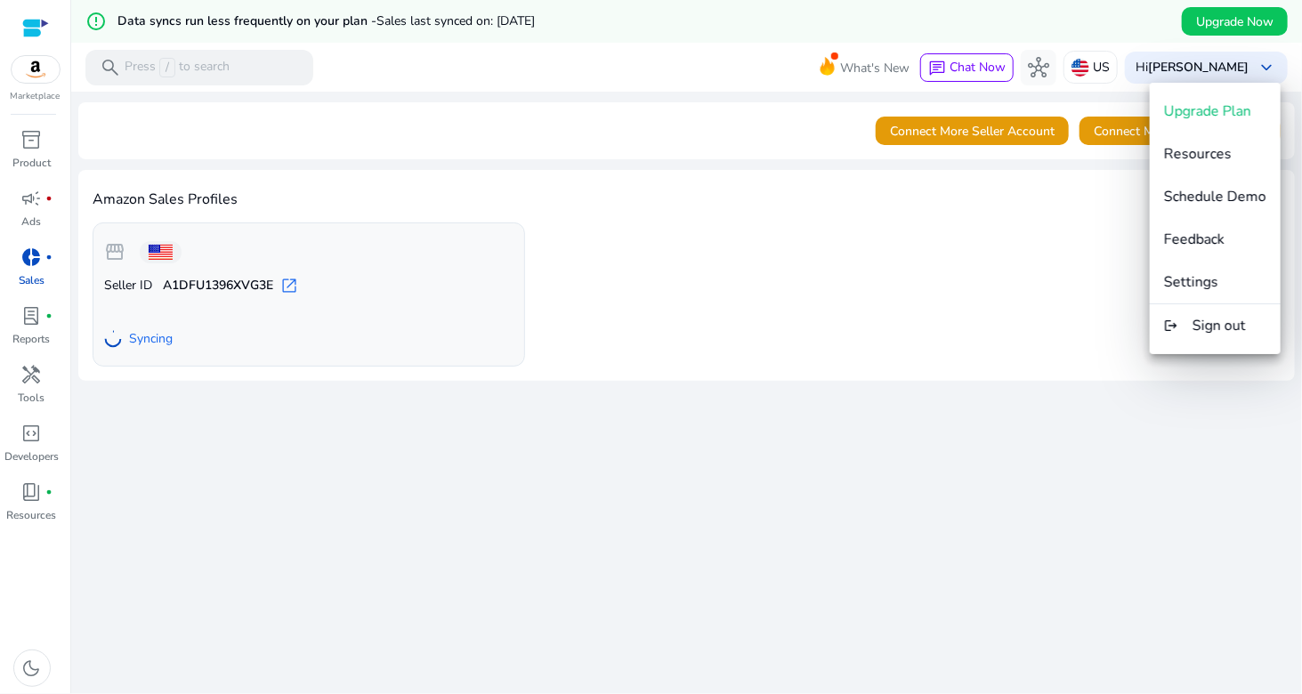
click at [1031, 246] on div at bounding box center [651, 347] width 1302 height 694
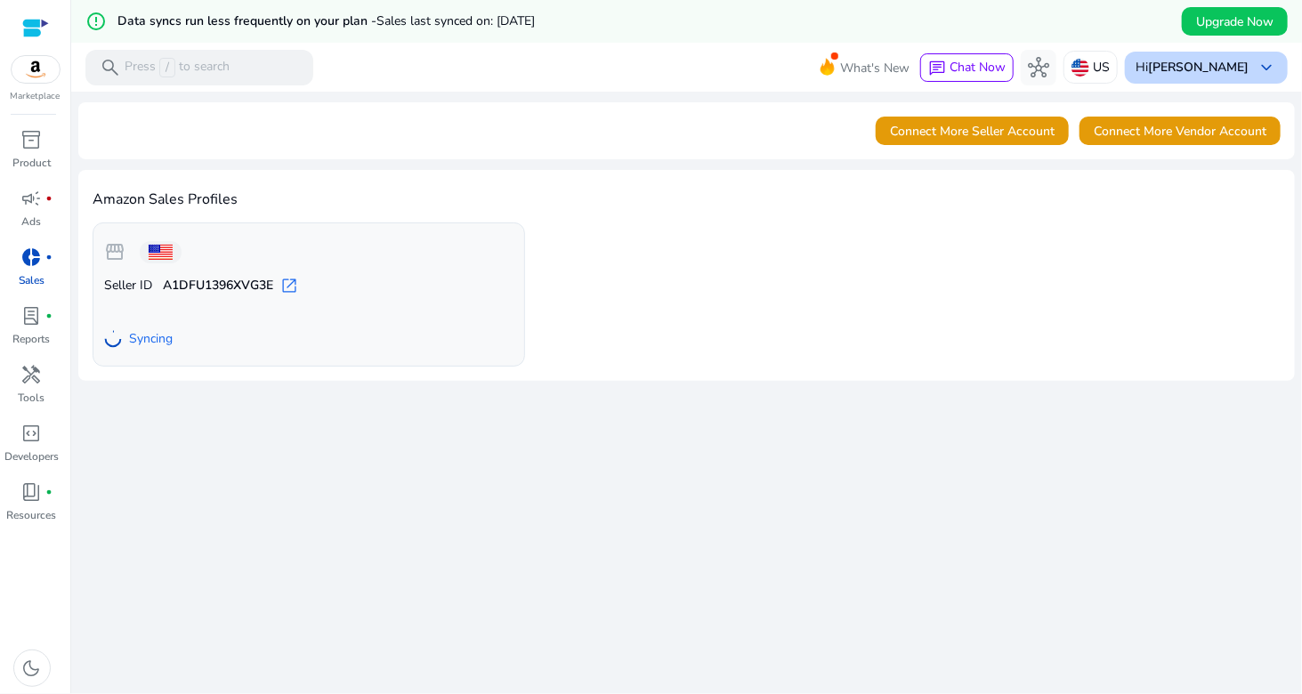
click at [1244, 57] on div "Hi Ani keyboard_arrow_down" at bounding box center [1206, 68] width 163 height 32
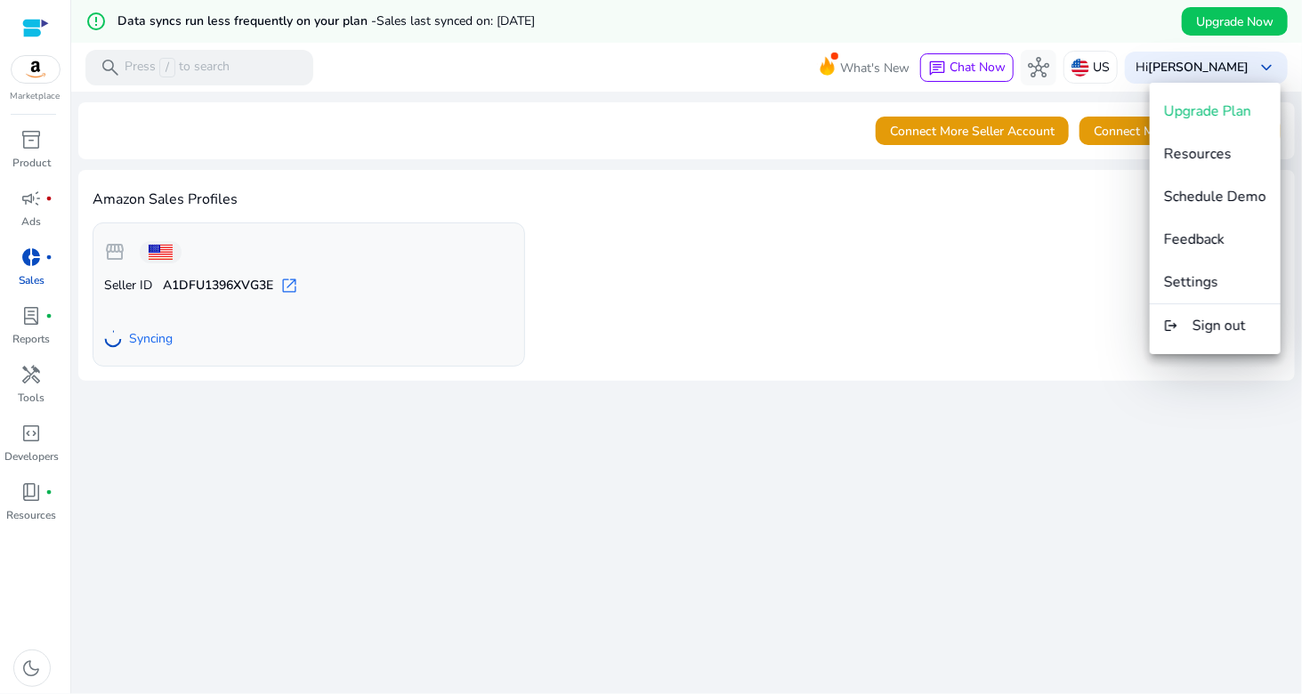
click at [1025, 307] on div at bounding box center [651, 347] width 1302 height 694
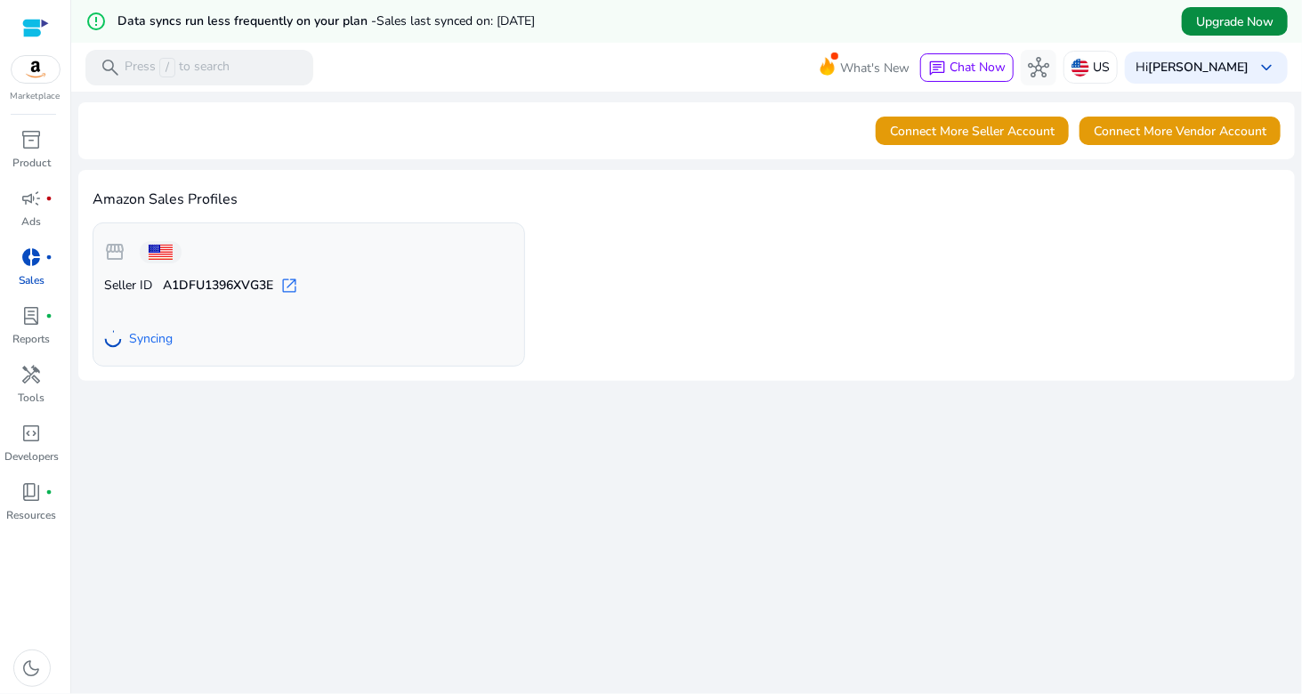
click at [1211, 22] on span "Upgrade Now" at bounding box center [1234, 21] width 77 height 19
click at [1214, 19] on span "Upgrade Now" at bounding box center [1234, 21] width 77 height 19
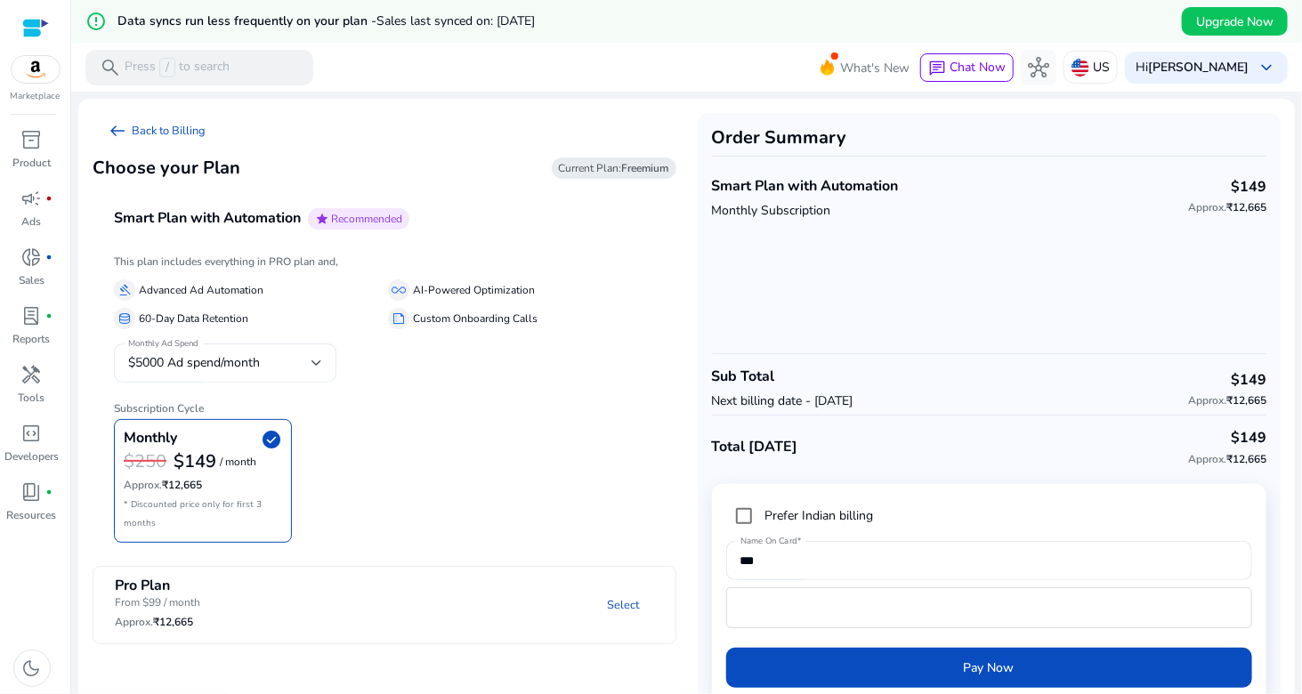
click at [309, 367] on div "$5000 Ad spend/month" at bounding box center [219, 363] width 183 height 20
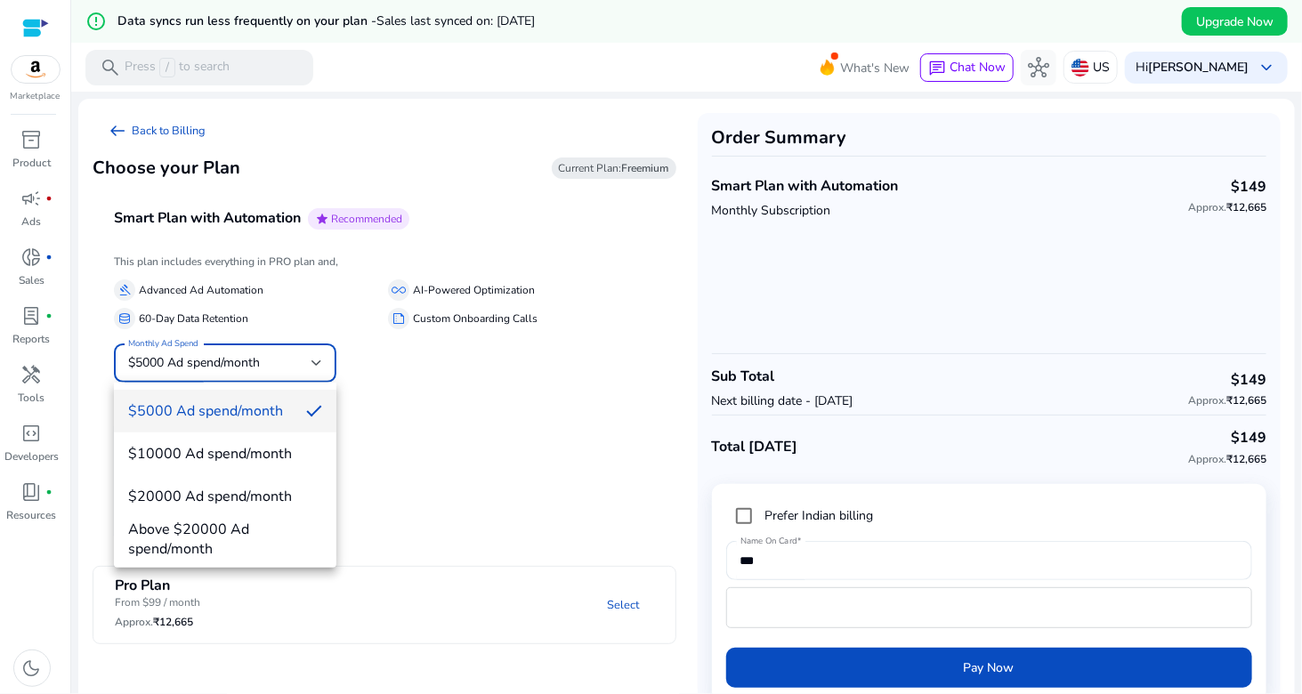
click at [309, 367] on div at bounding box center [651, 347] width 1302 height 694
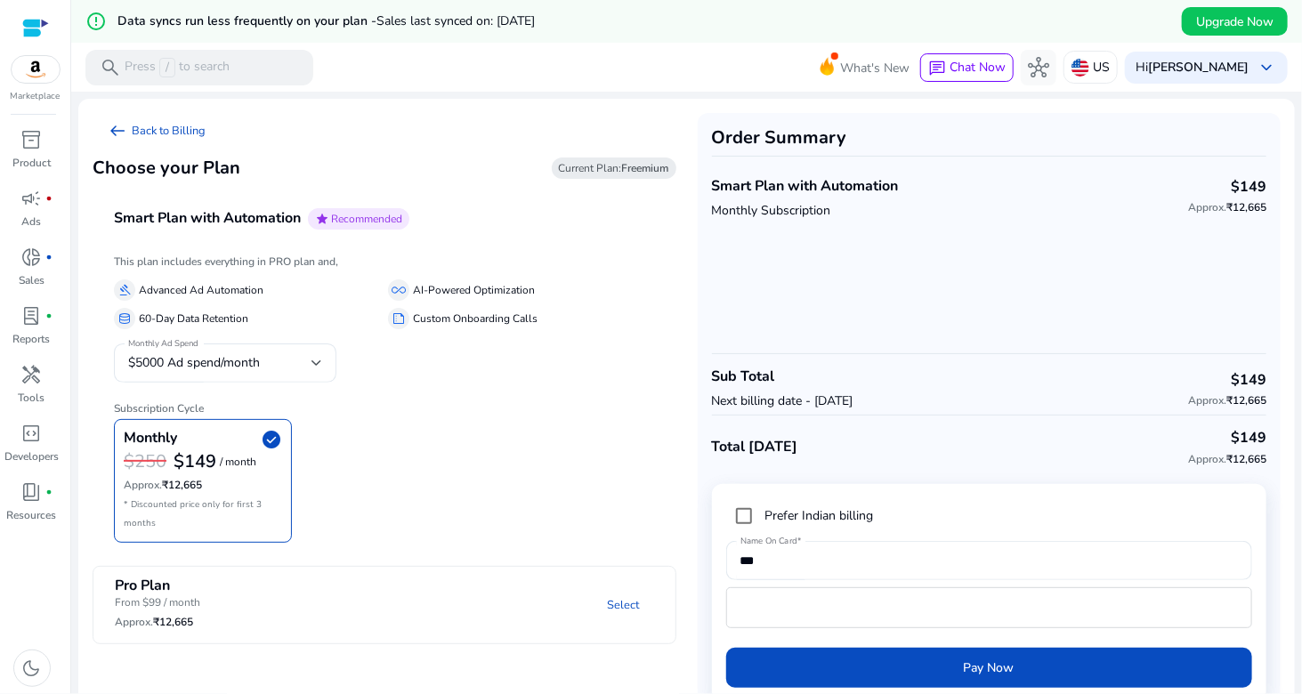
click at [466, 380] on div "This plan includes everything in PRO plan and, gavel Advanced Ad Automation all…" at bounding box center [384, 398] width 541 height 287
click at [25, 496] on span "book_4" at bounding box center [31, 491] width 21 height 21
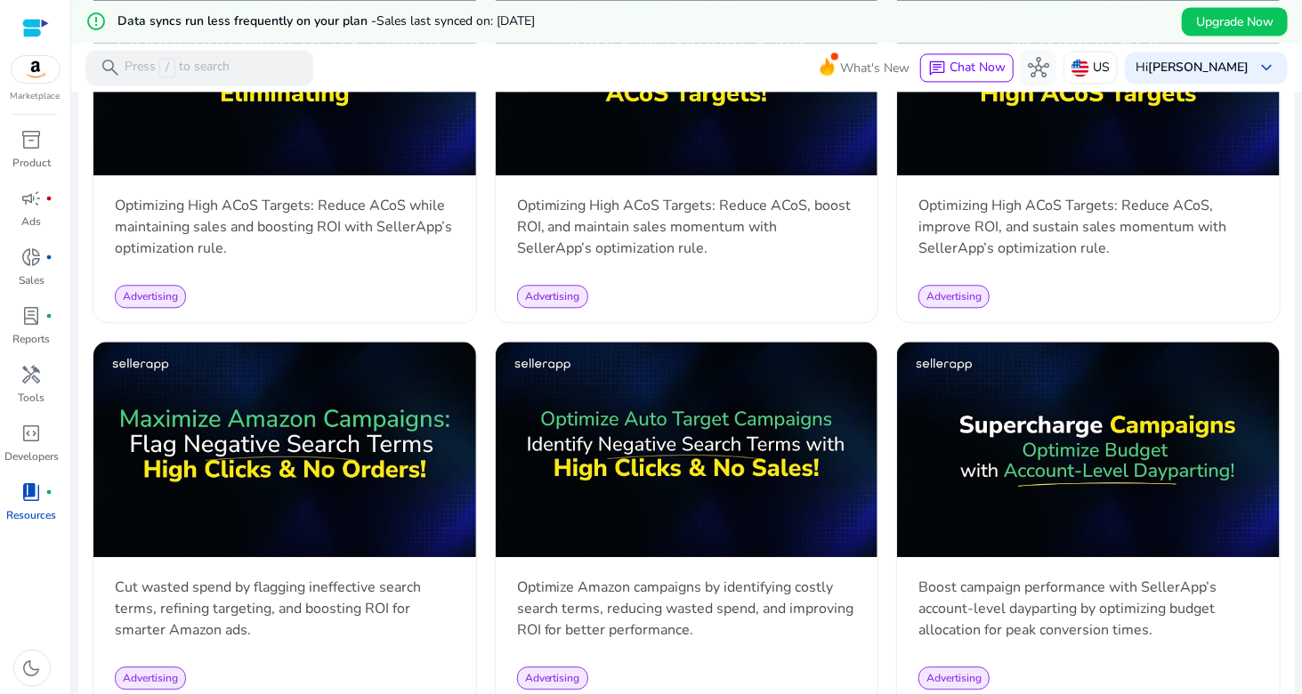
scroll to position [1286, 0]
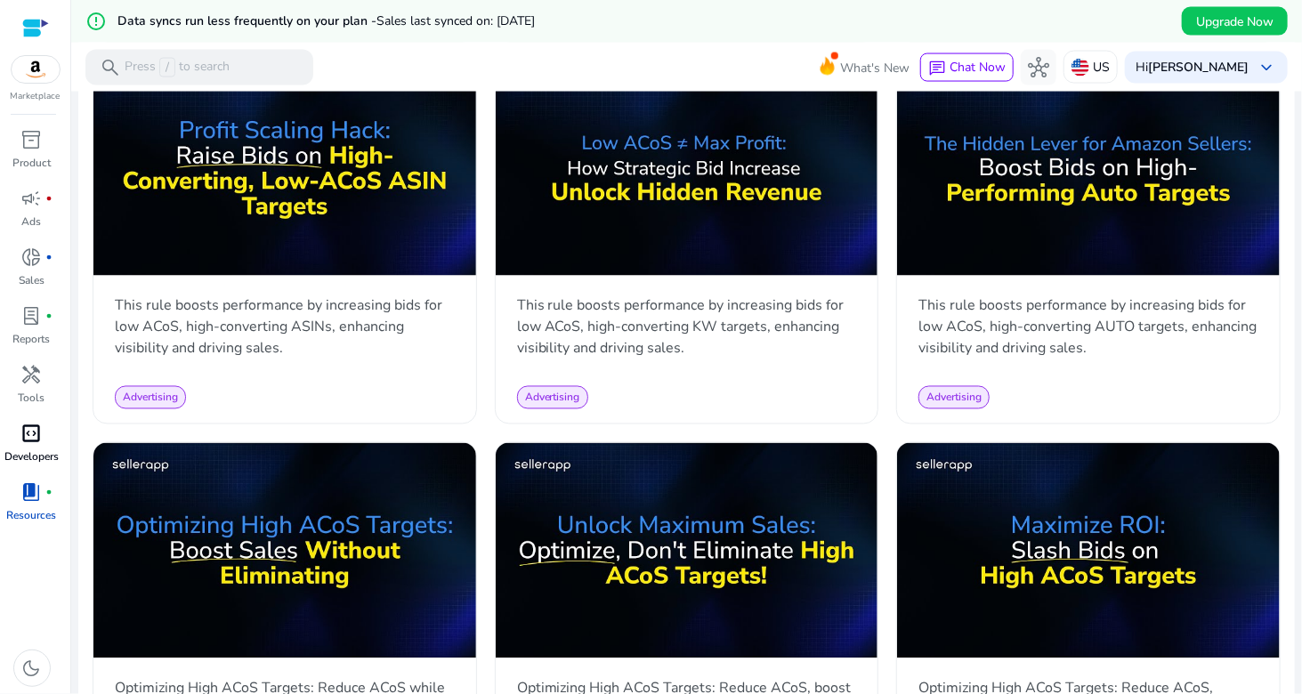
click at [16, 442] on div "code_blocks" at bounding box center [32, 433] width 50 height 28
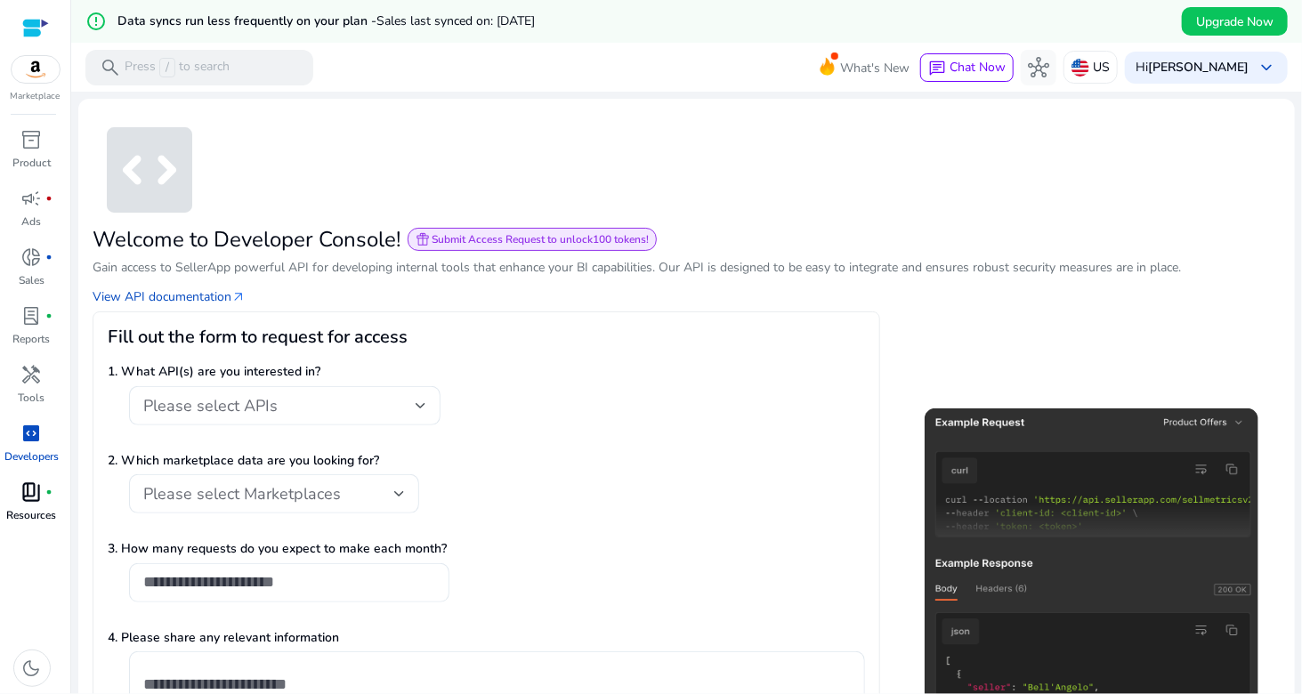
scroll to position [178, 0]
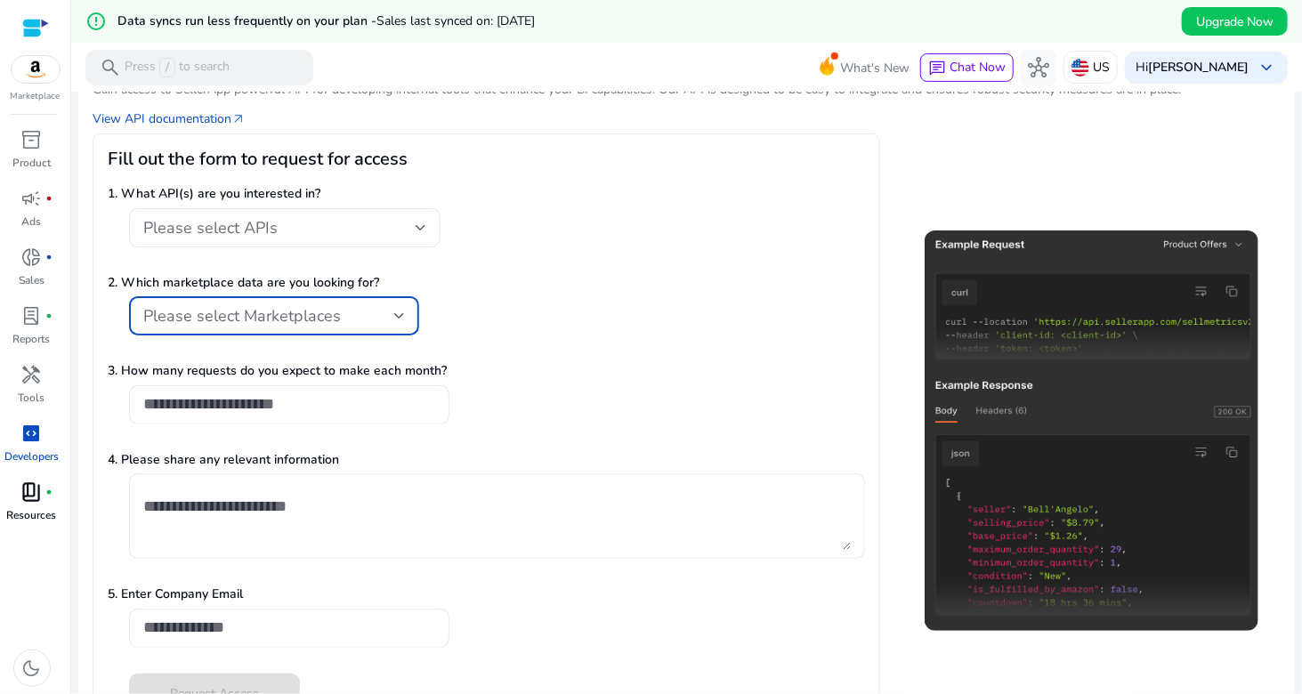
click at [371, 320] on div "Please select Marketplaces" at bounding box center [268, 316] width 251 height 20
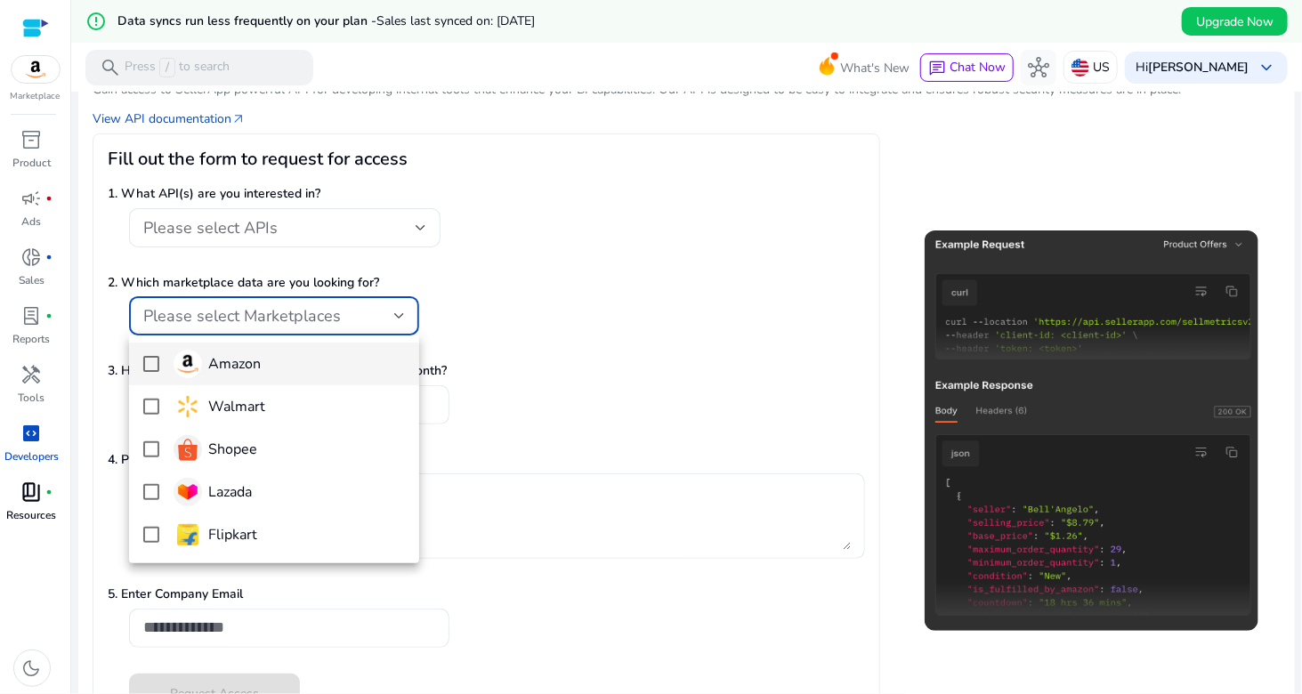
click at [610, 339] on div at bounding box center [651, 347] width 1302 height 694
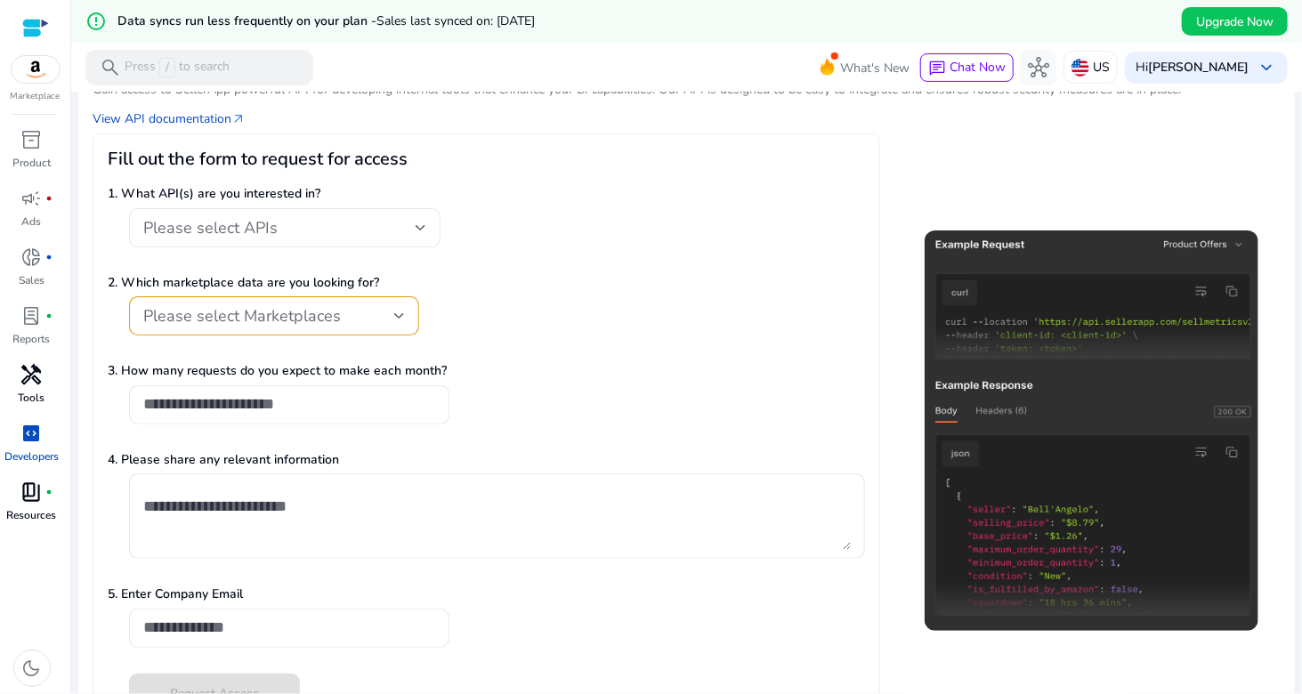
click at [21, 383] on span "handyman" at bounding box center [31, 374] width 21 height 21
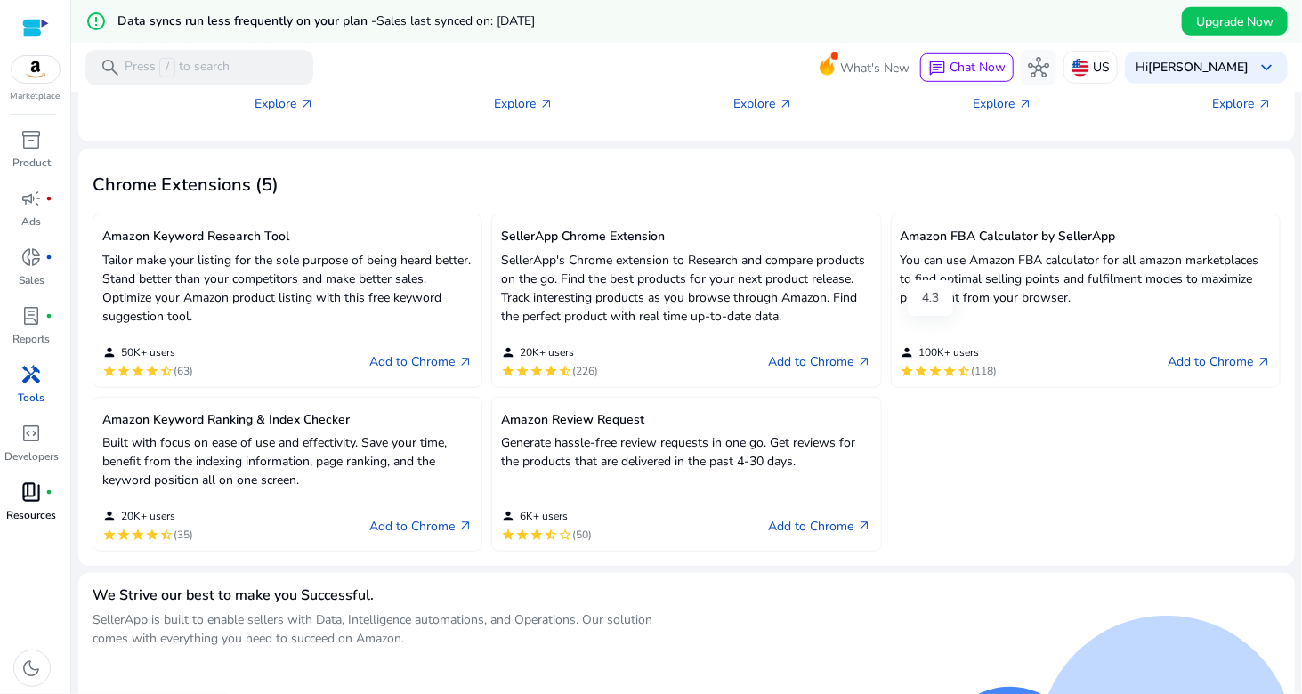
scroll to position [504, 0]
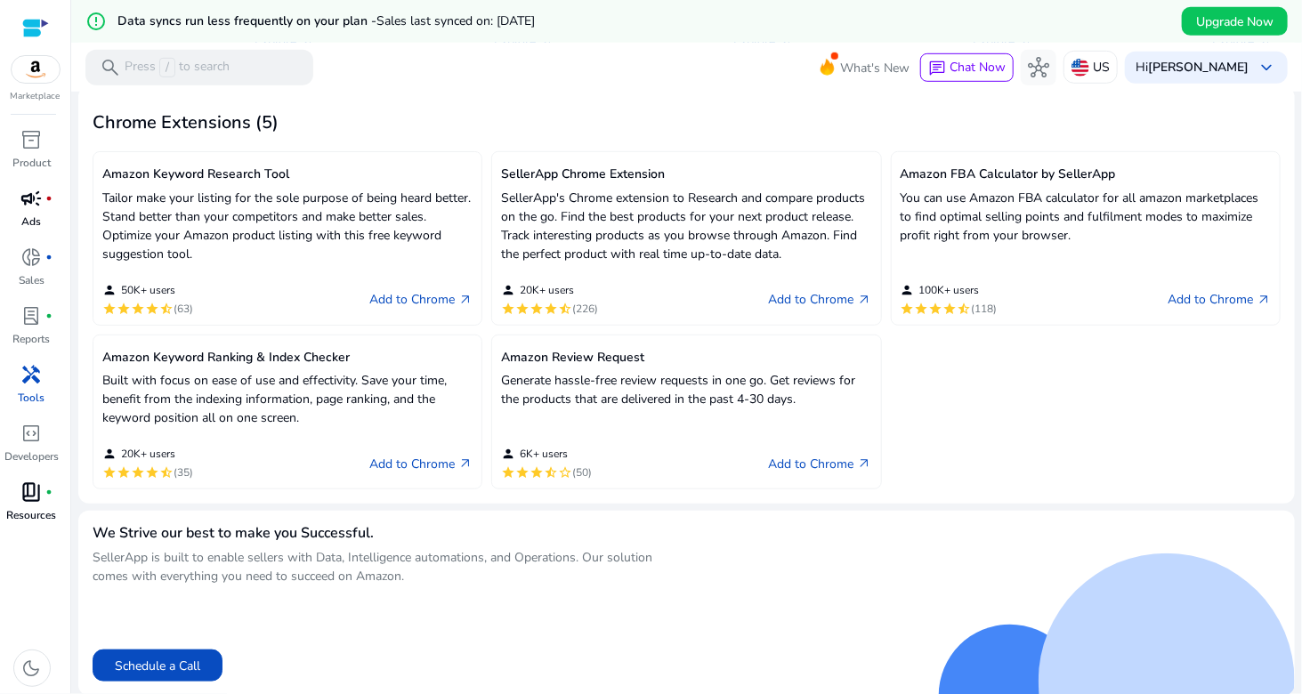
click at [33, 218] on p "Ads" at bounding box center [32, 222] width 20 height 16
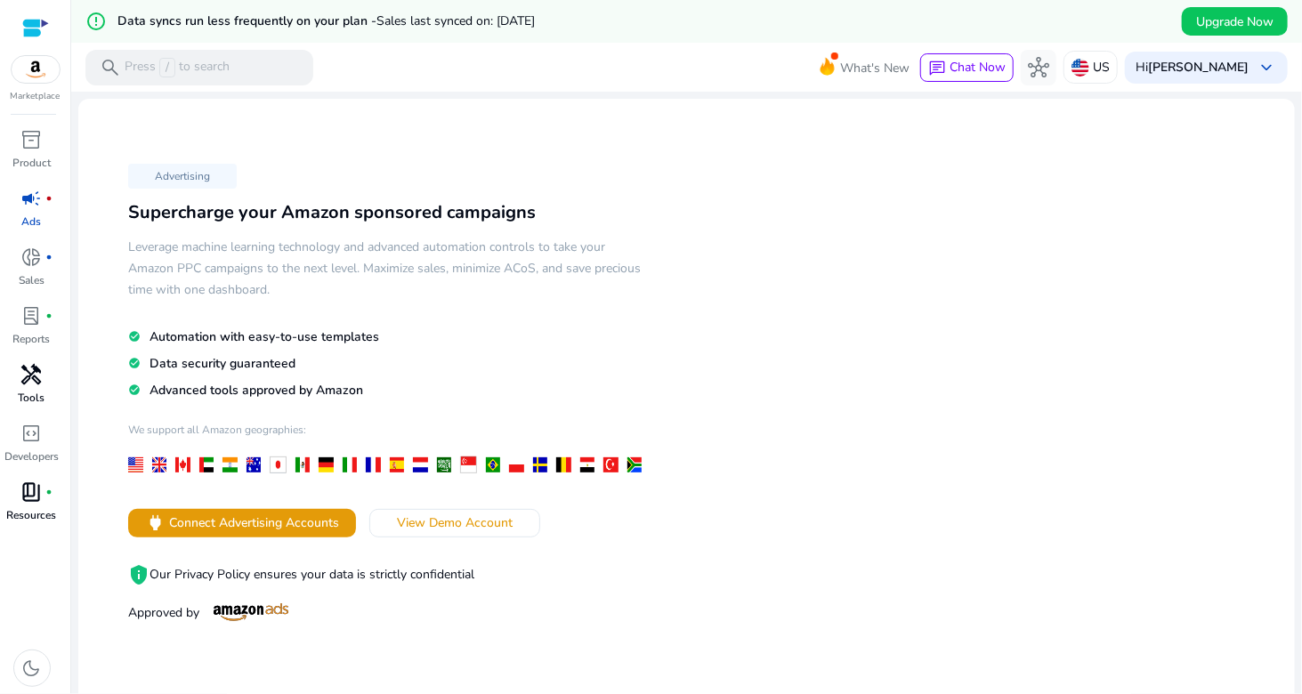
scroll to position [89, 0]
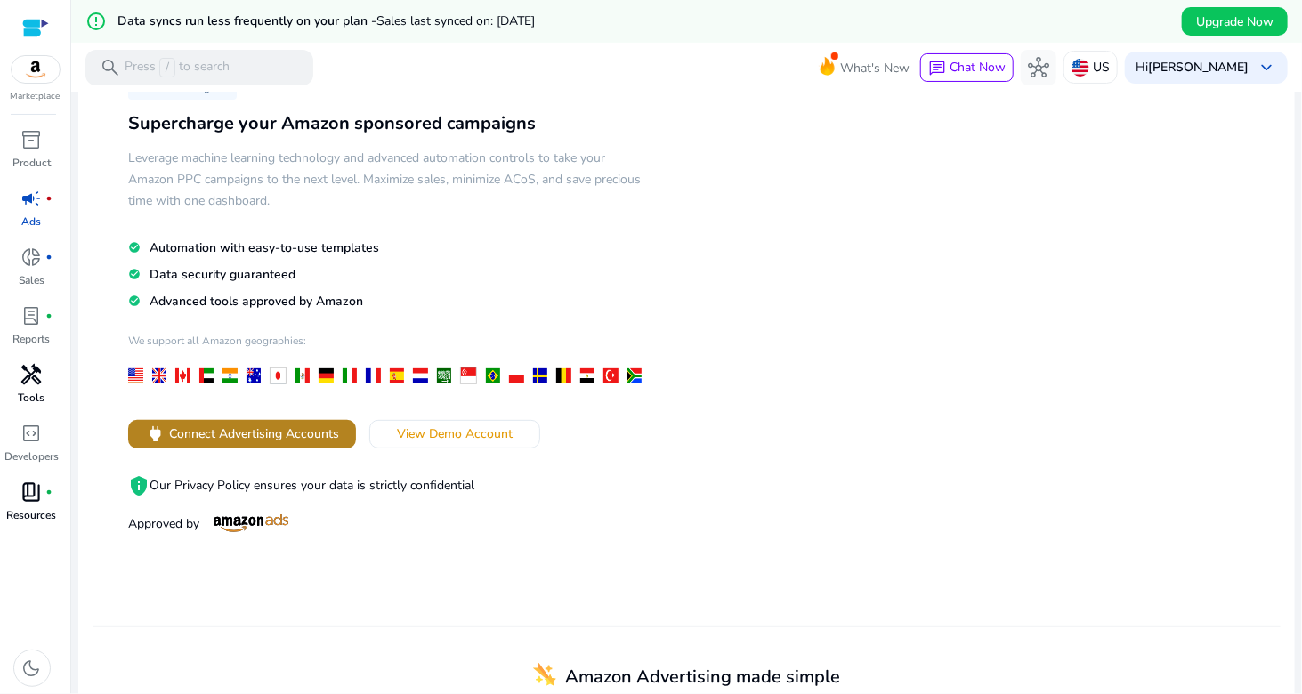
click at [233, 416] on span at bounding box center [242, 434] width 228 height 43
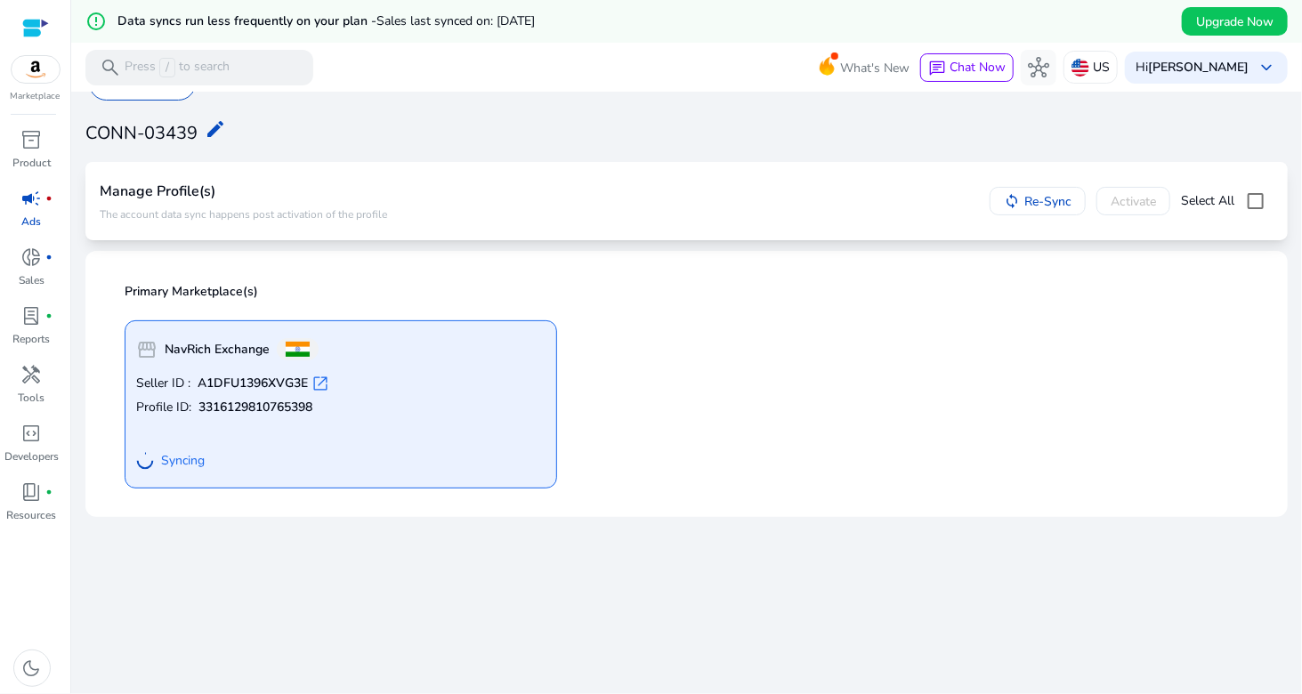
scroll to position [43, 0]
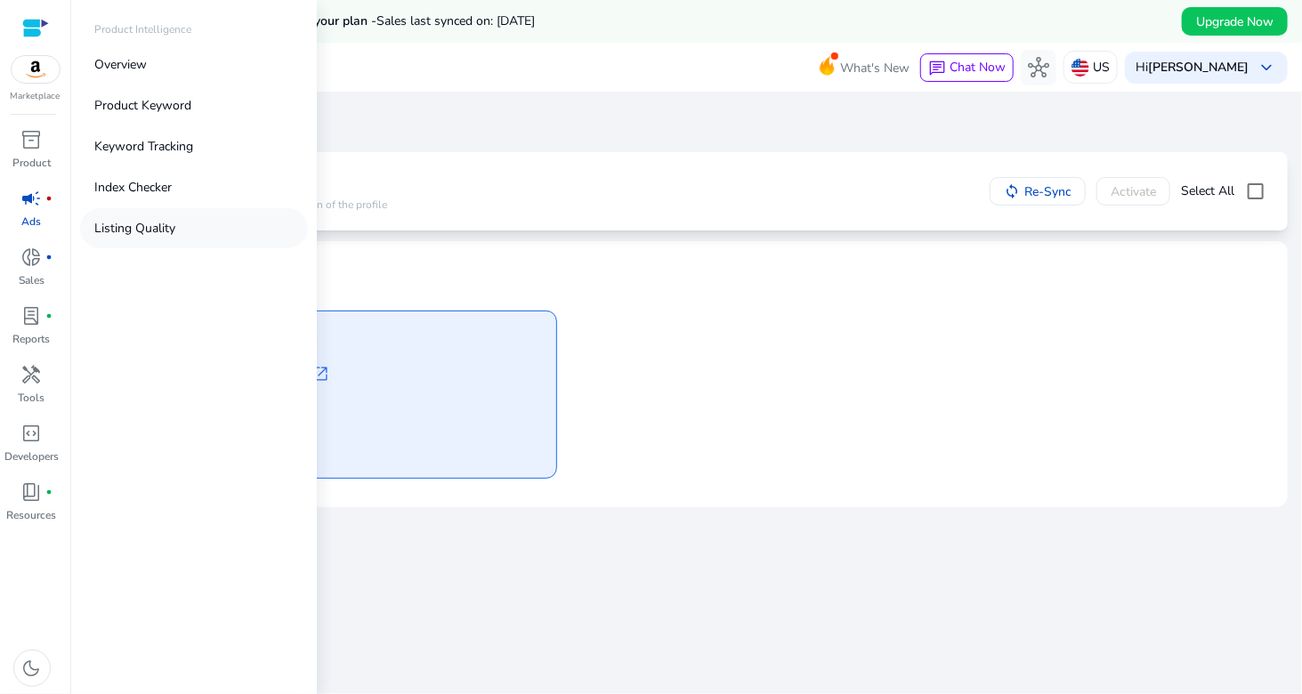
click at [142, 230] on p "Listing Quality" at bounding box center [134, 228] width 81 height 19
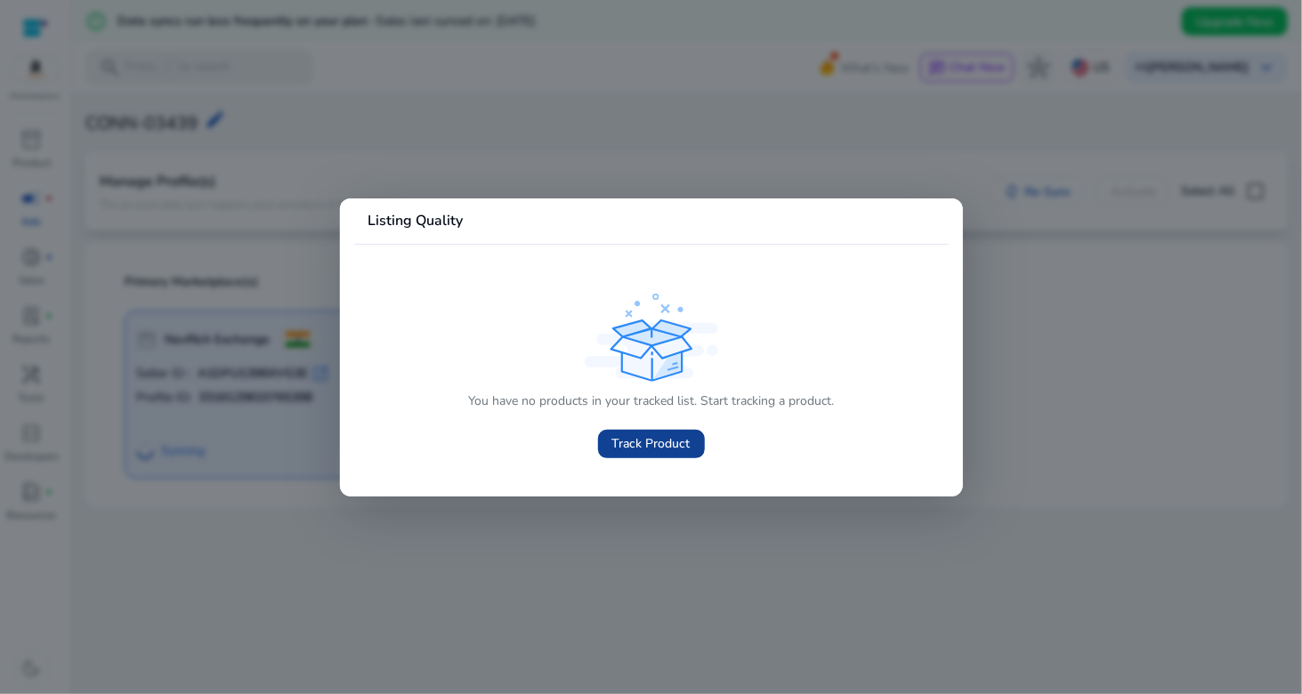
click at [653, 442] on span "Track Product" at bounding box center [651, 443] width 78 height 19
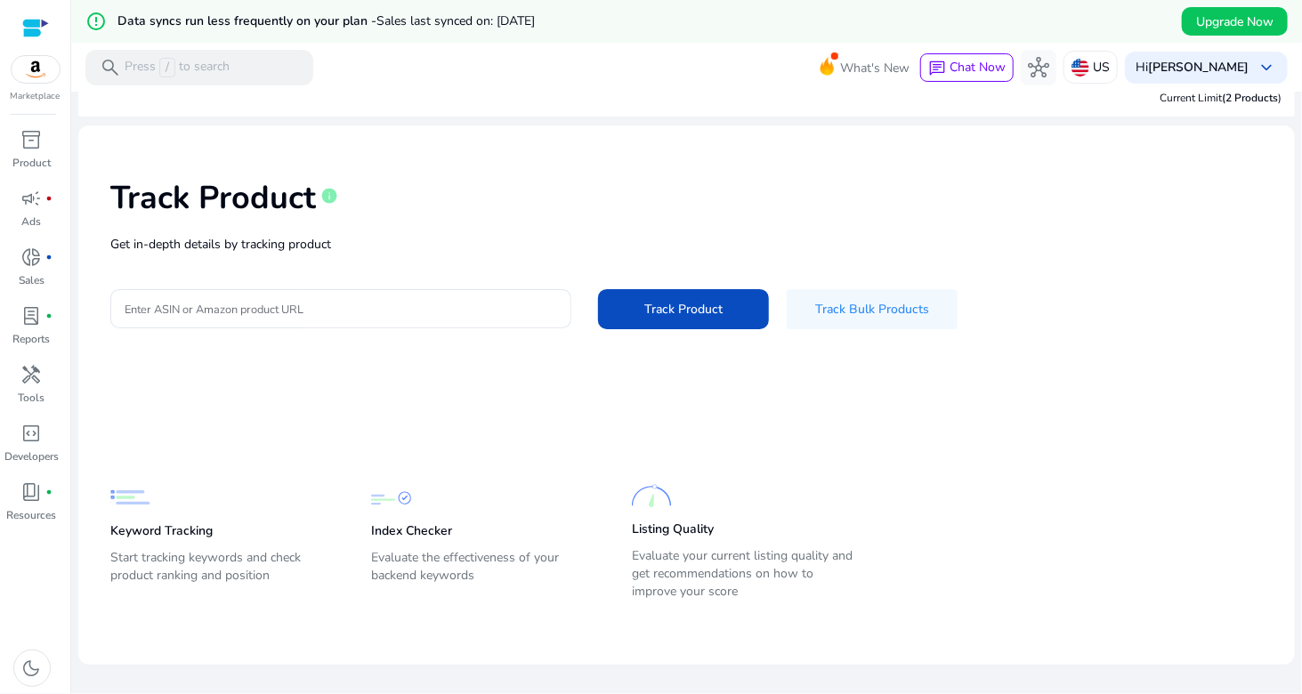
scroll to position [43, 0]
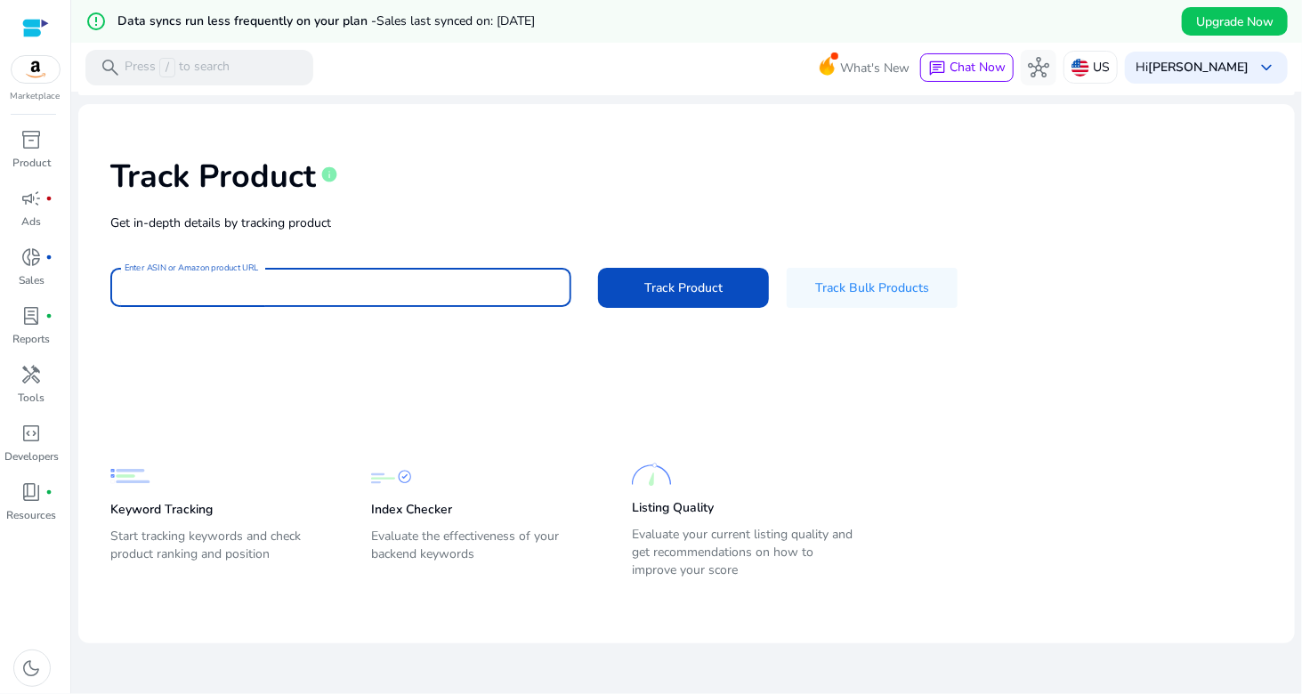
click at [214, 284] on input "Enter ASIN or Amazon product URL" at bounding box center [341, 288] width 432 height 20
drag, startPoint x: 308, startPoint y: 269, endPoint x: 207, endPoint y: 291, distance: 103.0
click at [207, 291] on input "Enter ASIN or Amazon product URL" at bounding box center [341, 288] width 432 height 20
paste input "**********"
type input "**********"
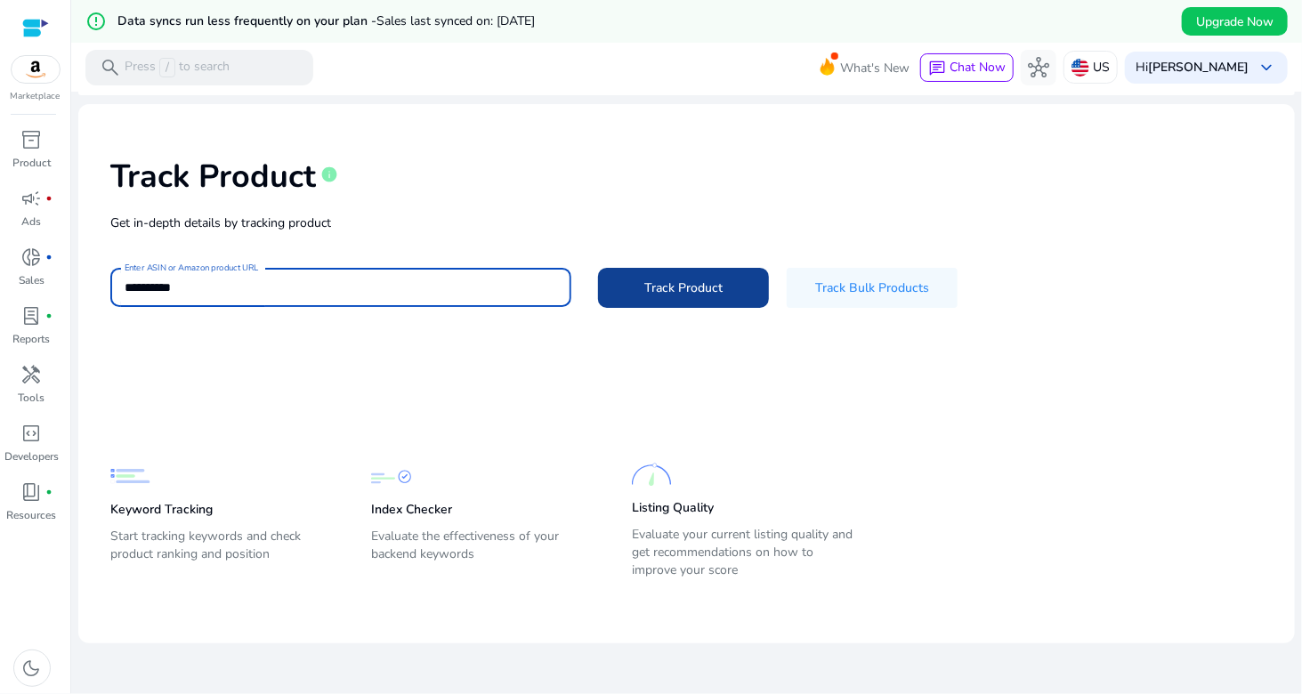
click at [677, 293] on span "Track Product" at bounding box center [683, 287] width 78 height 19
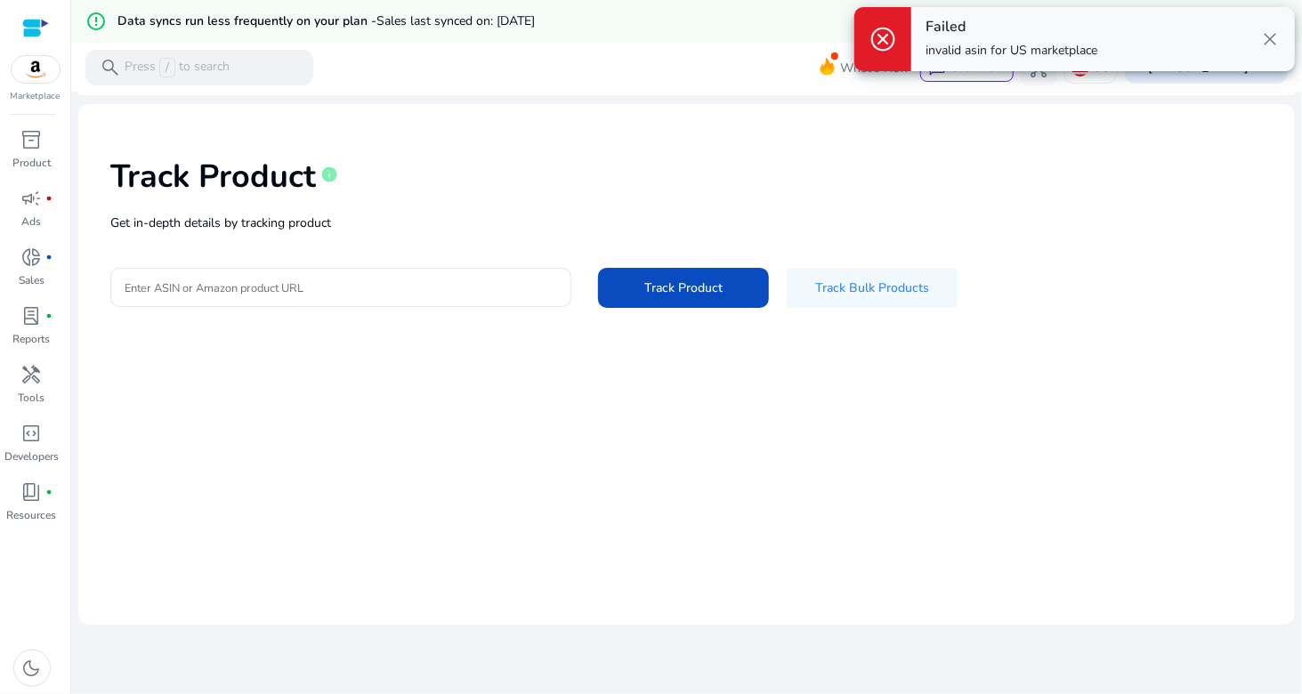
click at [1279, 37] on span "close" at bounding box center [1269, 38] width 21 height 21
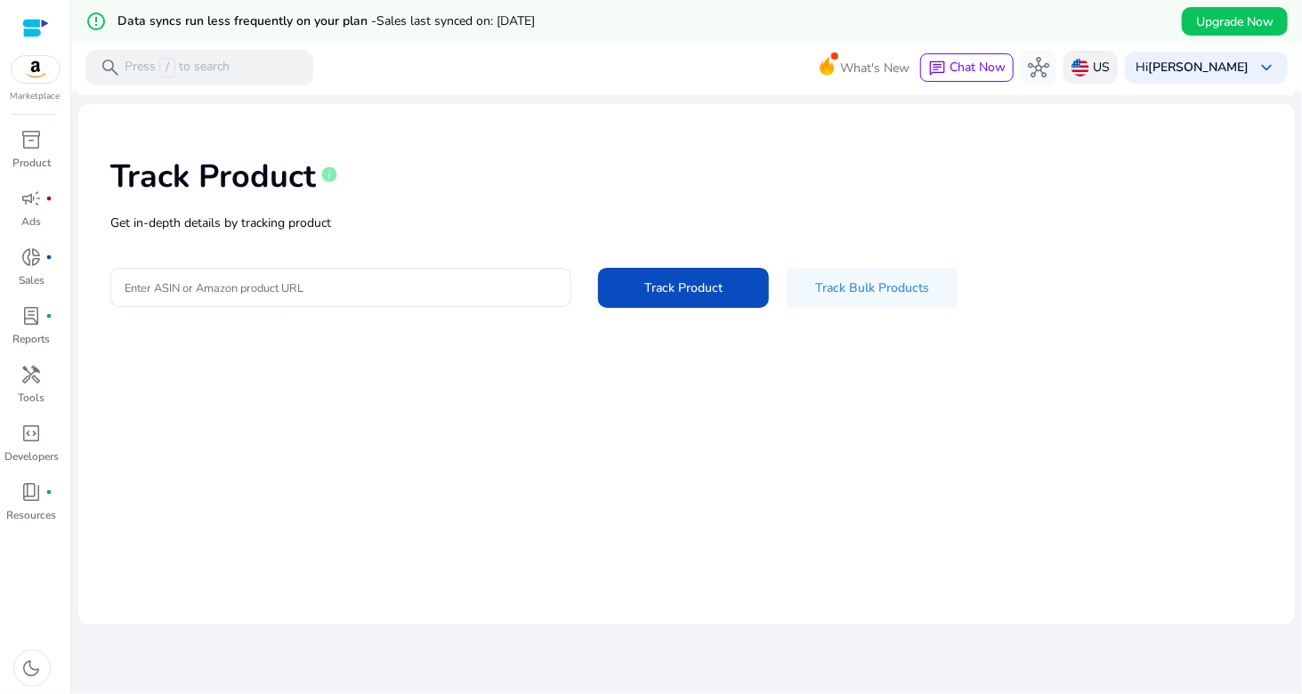
click at [1117, 77] on div "US" at bounding box center [1090, 67] width 54 height 33
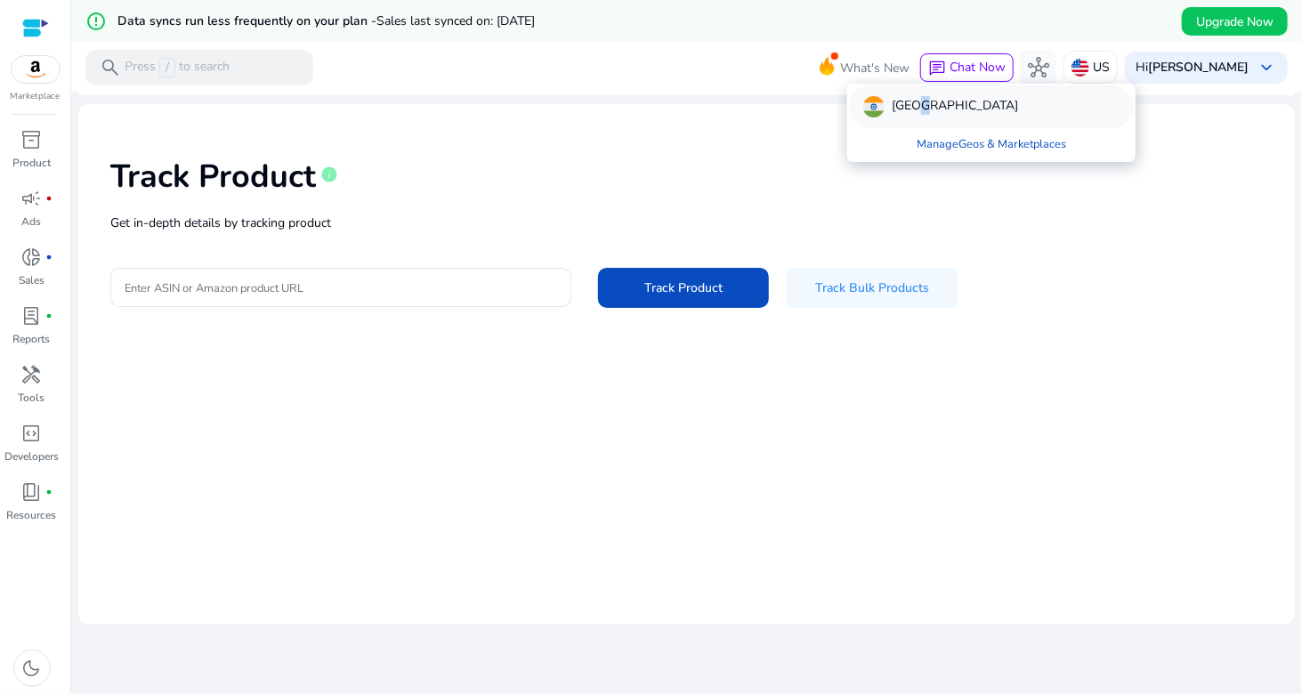
click at [910, 107] on p "[GEOGRAPHIC_DATA]" at bounding box center [955, 106] width 126 height 21
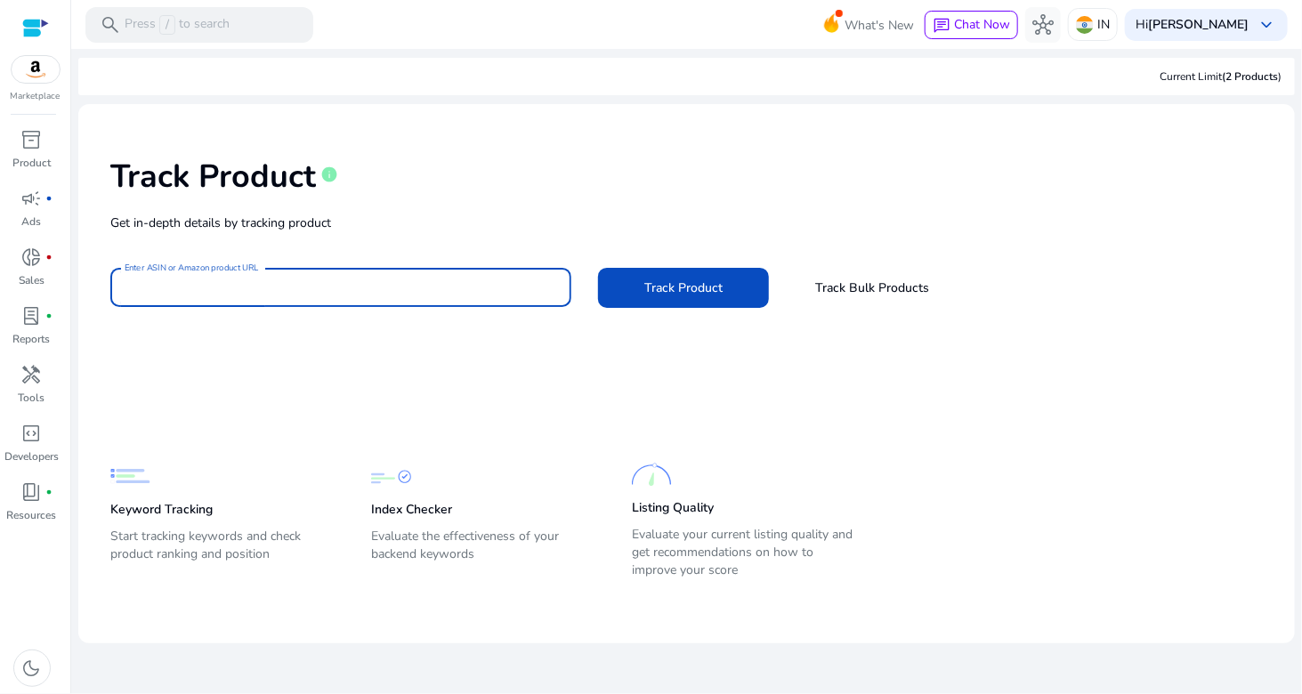
click at [260, 229] on div "Track Product info Get in-depth details by tracking product Enter ASIN or Amazo…" at bounding box center [687, 230] width 1188 height 225
type input "**********"
click at [662, 285] on span "Track Product" at bounding box center [683, 287] width 78 height 19
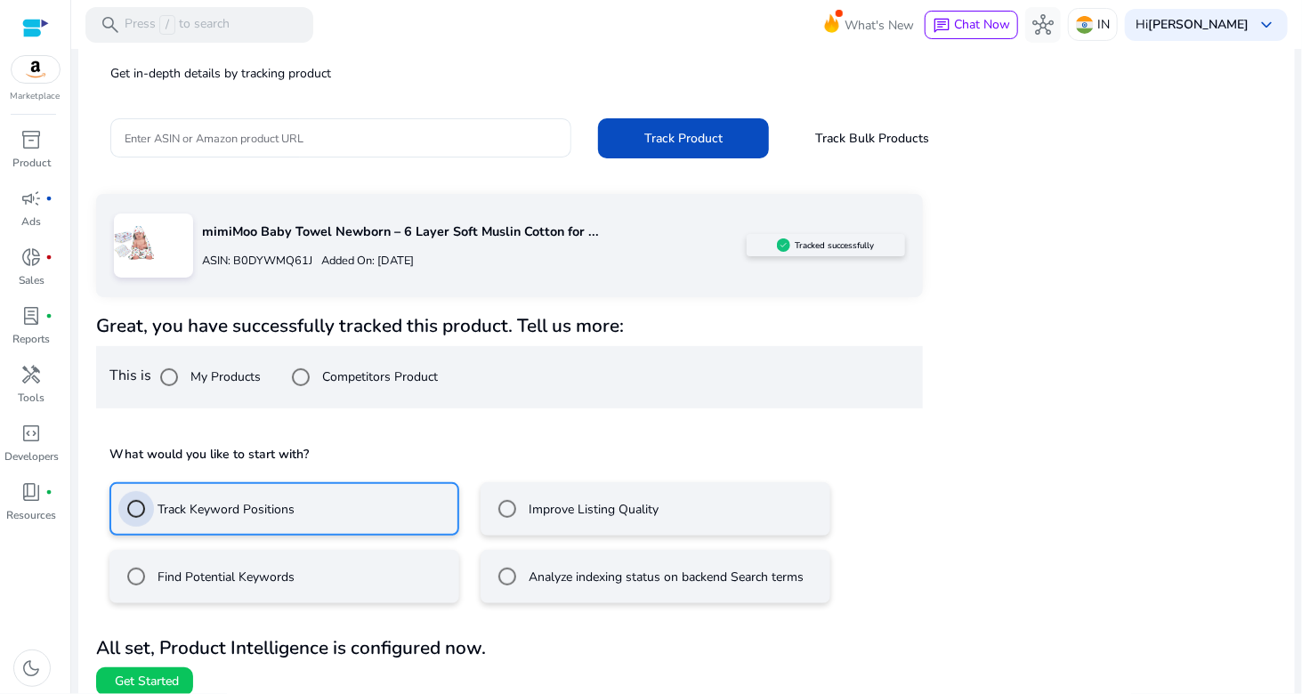
scroll to position [164, 0]
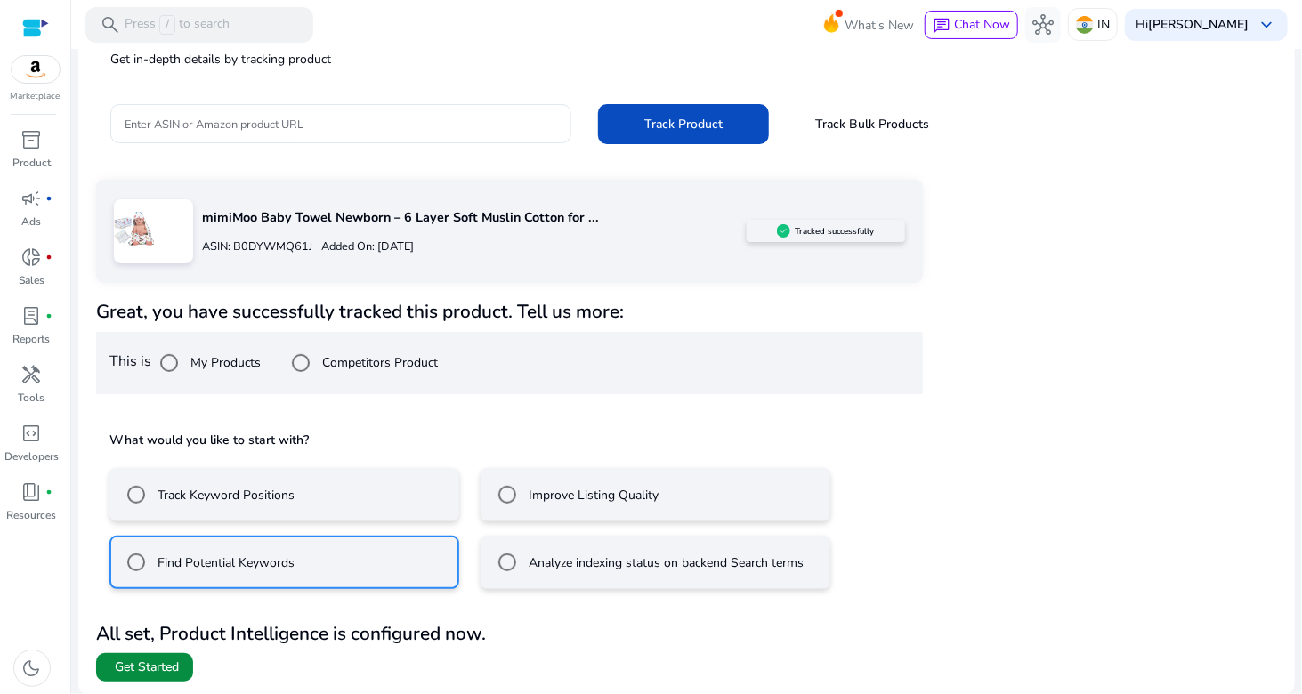
click at [149, 668] on span "Get Started" at bounding box center [147, 667] width 64 height 18
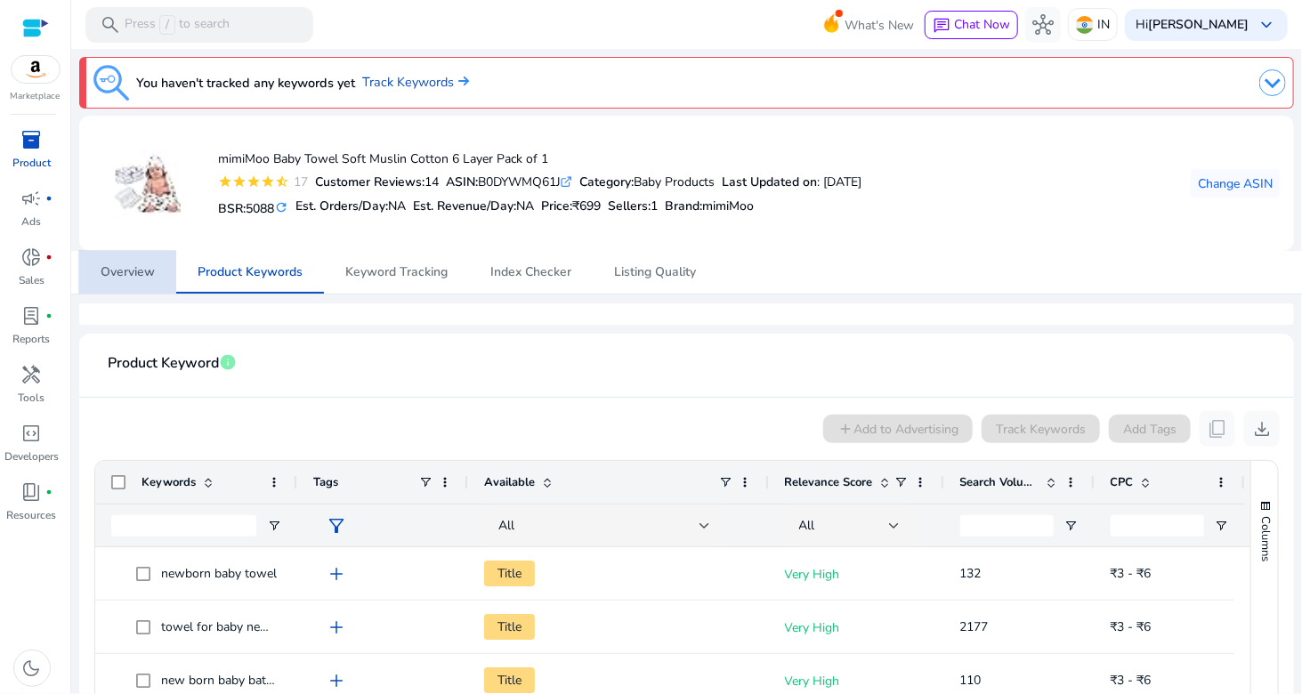
click at [126, 278] on span "Overview" at bounding box center [128, 272] width 54 height 12
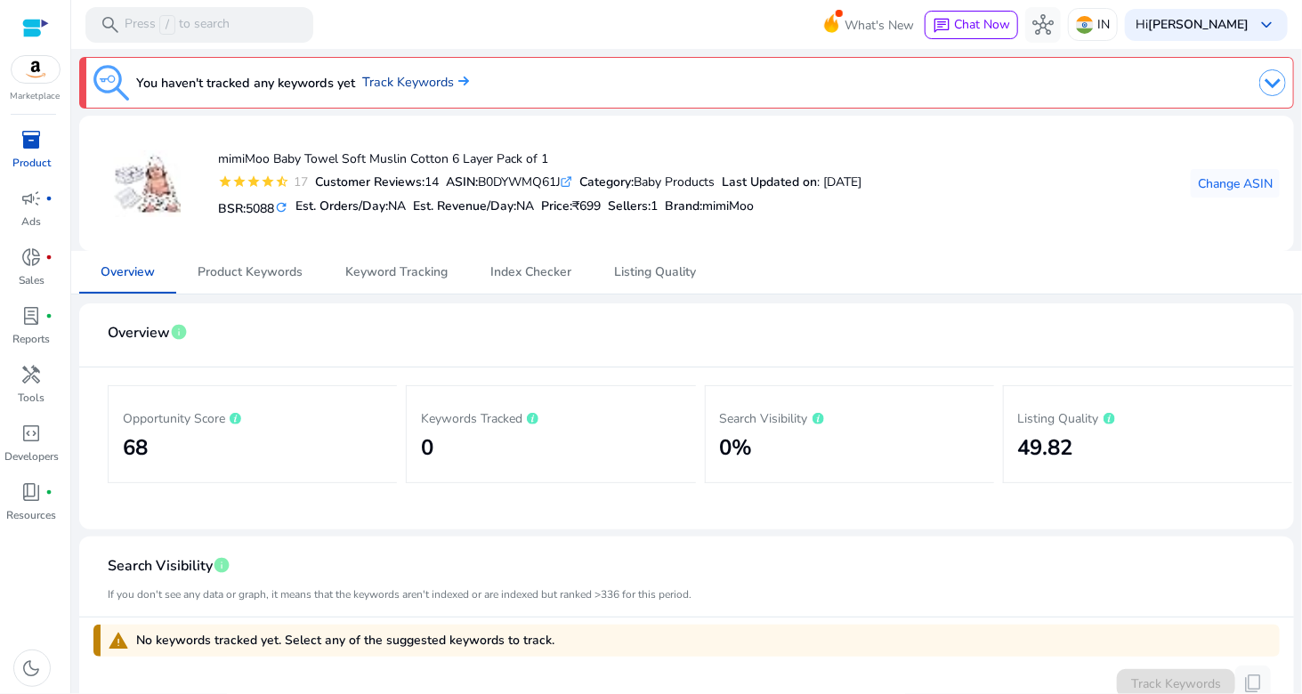
click at [409, 82] on link "Track Keywords" at bounding box center [415, 83] width 107 height 20
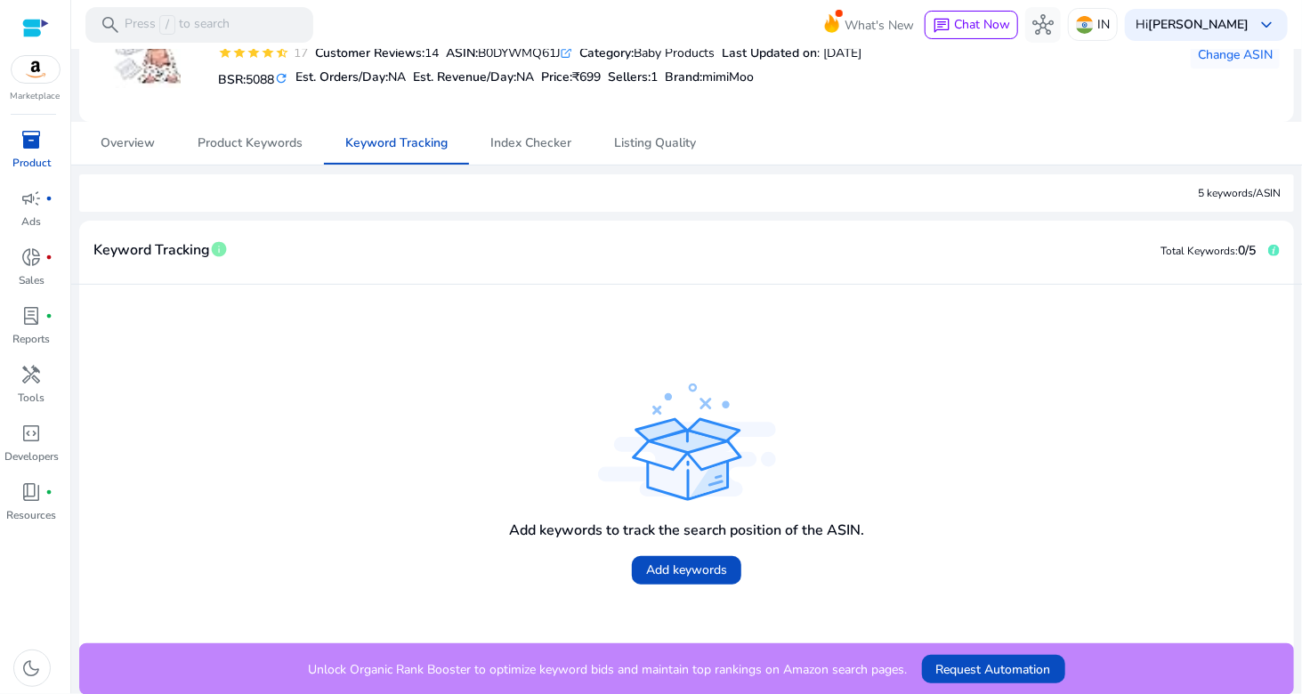
scroll to position [40, 0]
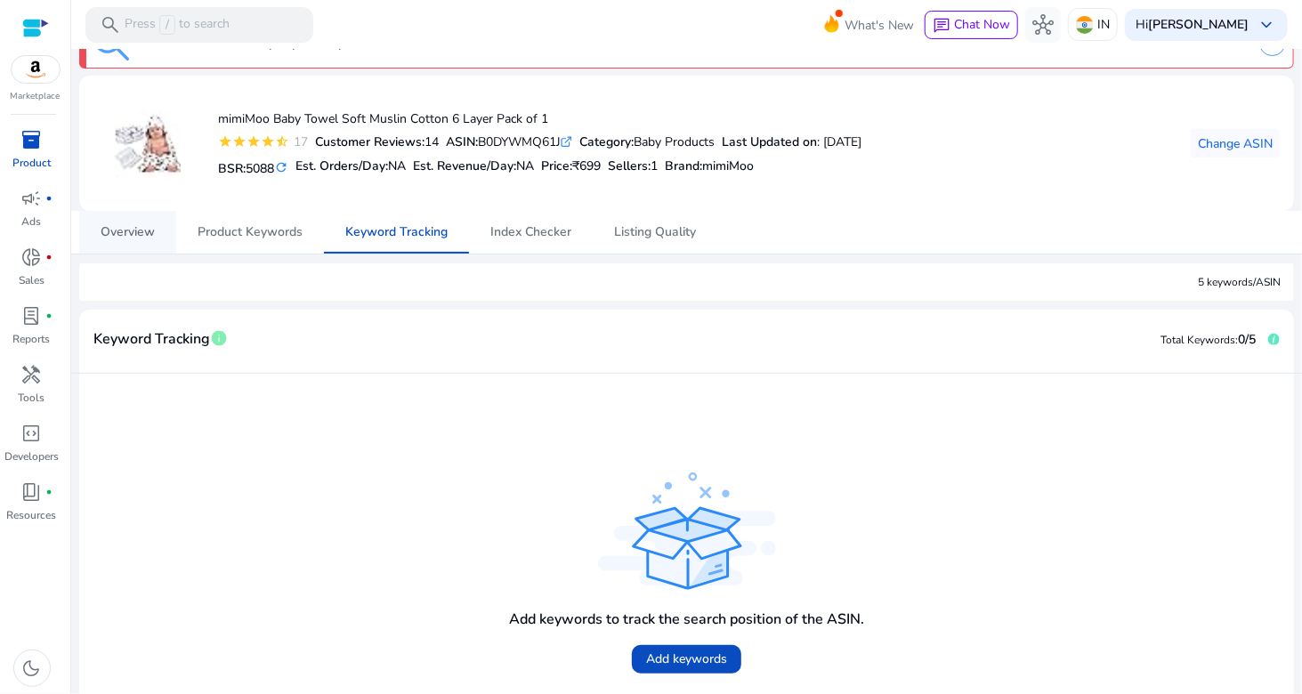
click at [140, 226] on span "Overview" at bounding box center [128, 232] width 54 height 12
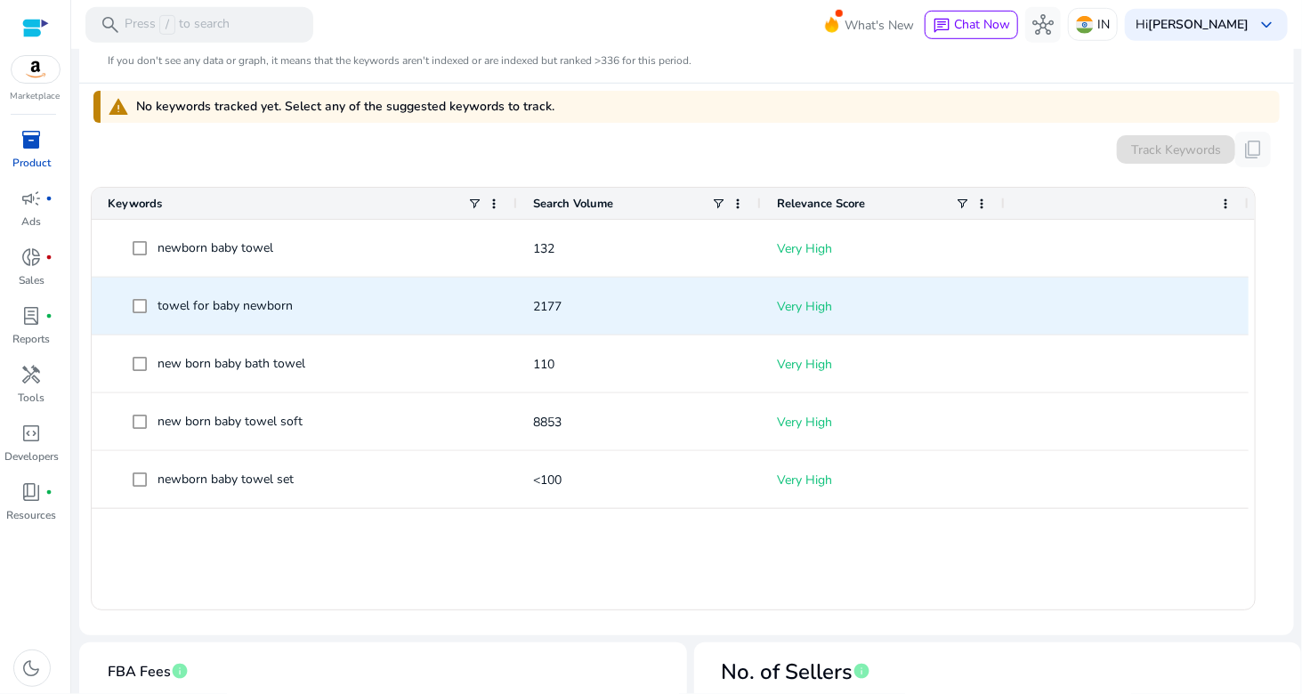
scroll to position [356, 0]
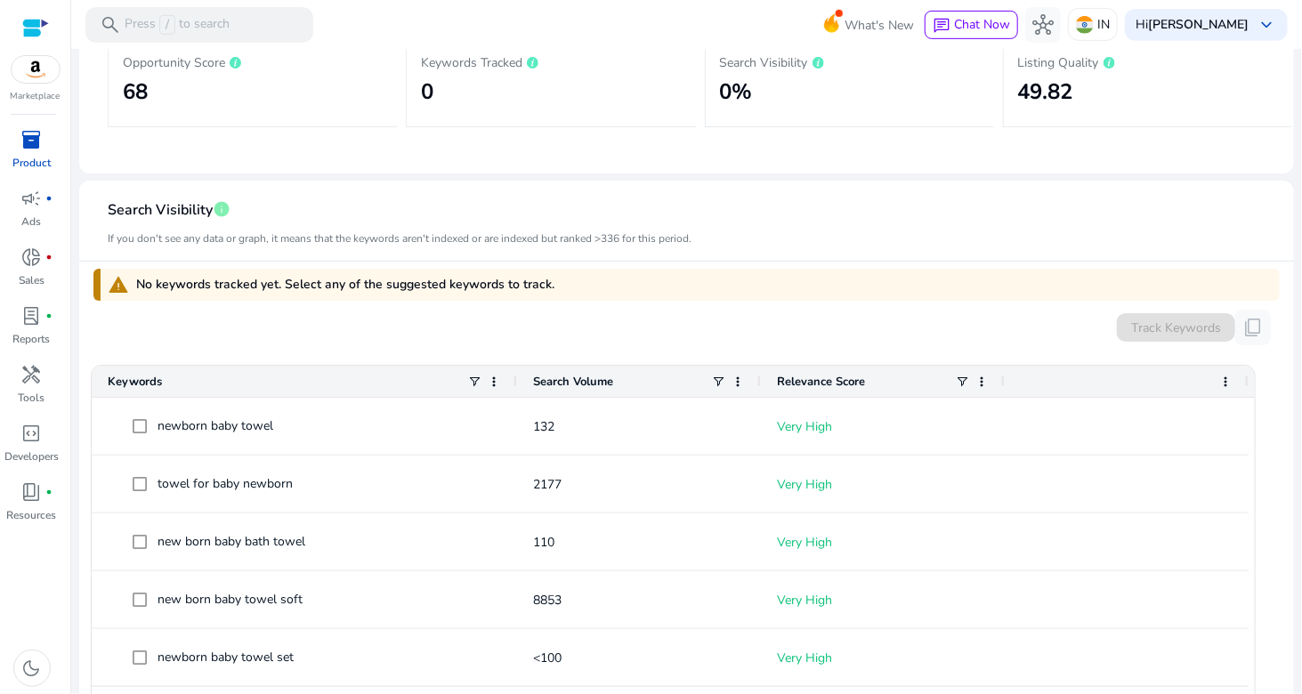
click at [1246, 328] on app-icon-holder "content_copy" at bounding box center [1253, 328] width 36 height 36
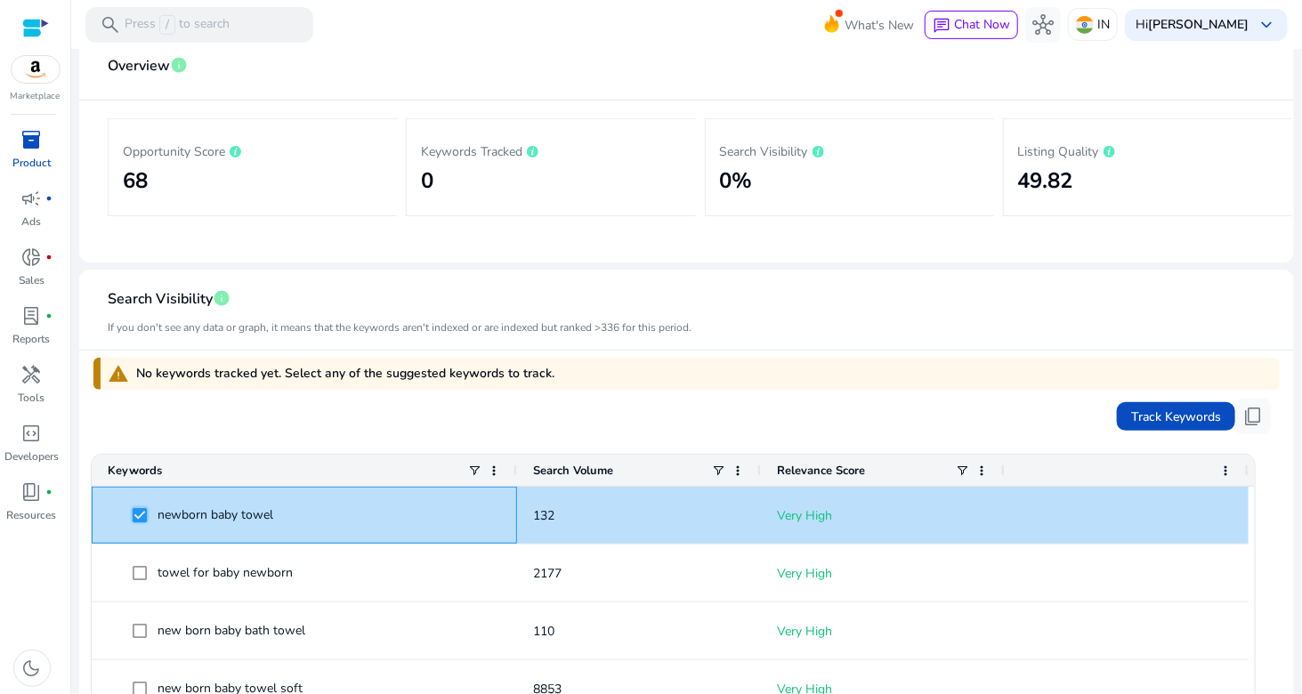
scroll to position [0, 0]
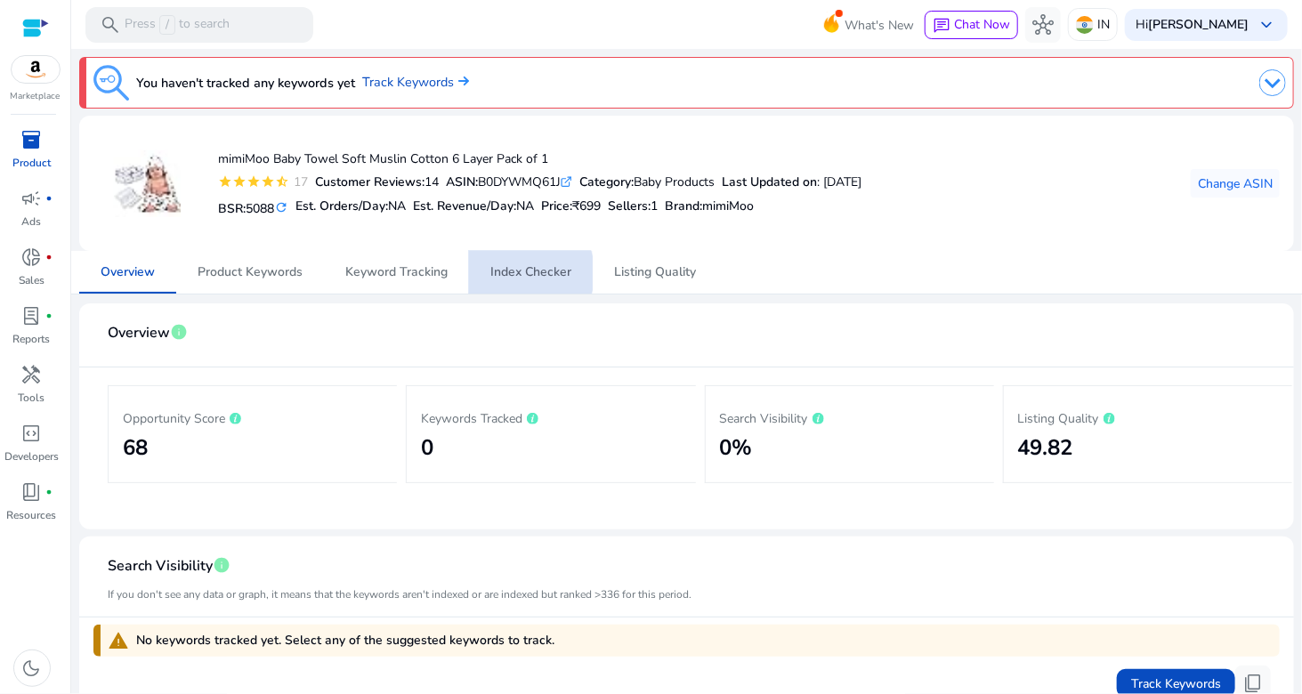
click at [510, 272] on span "Index Checker" at bounding box center [530, 272] width 81 height 12
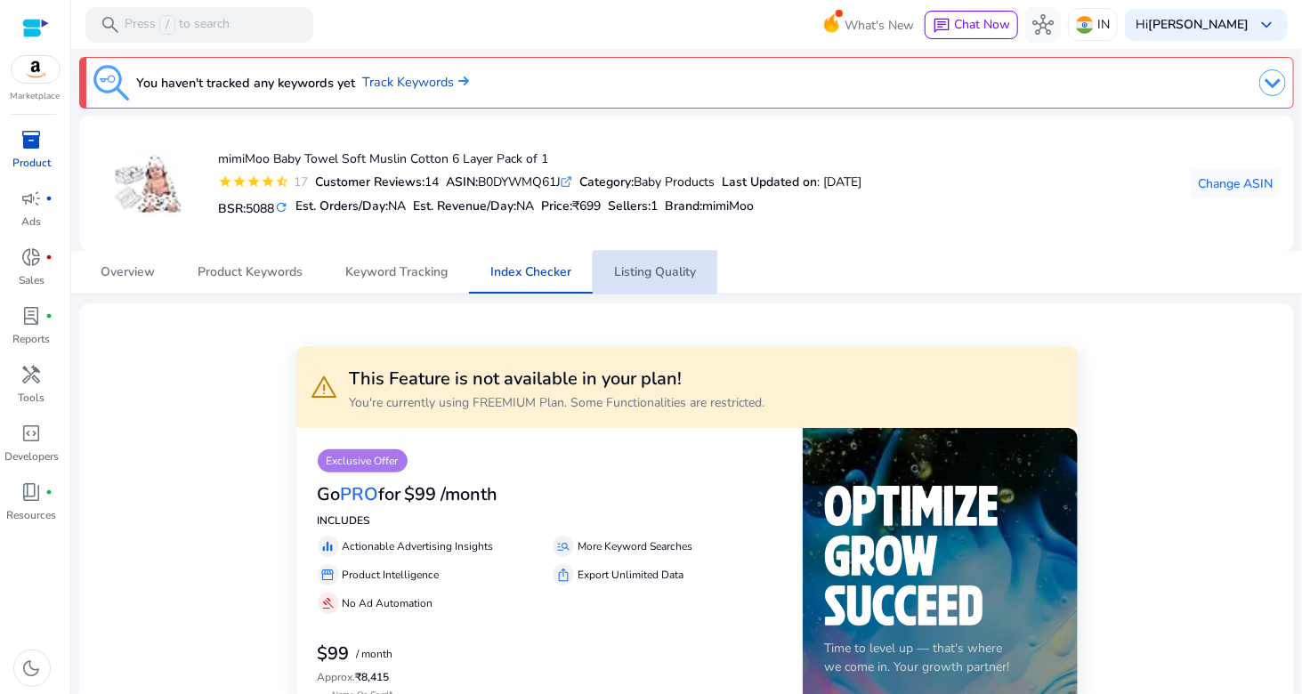
click at [663, 271] on span "Listing Quality" at bounding box center [655, 272] width 82 height 12
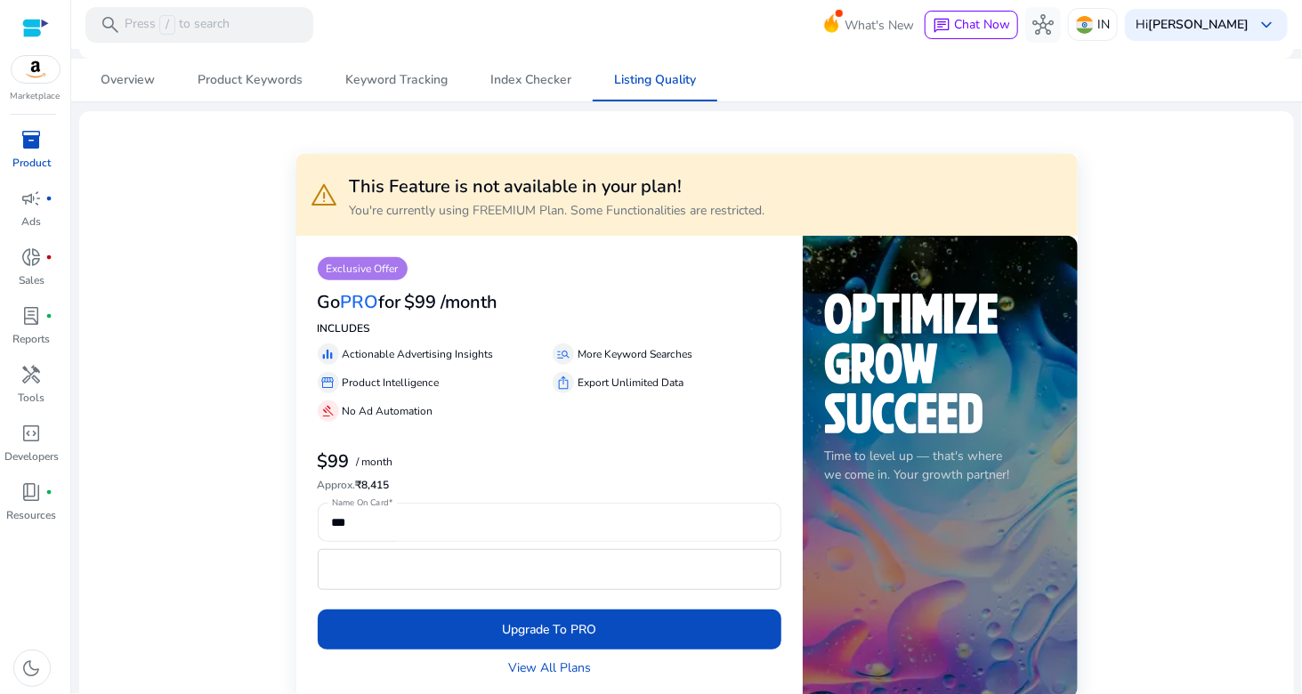
scroll to position [178, 0]
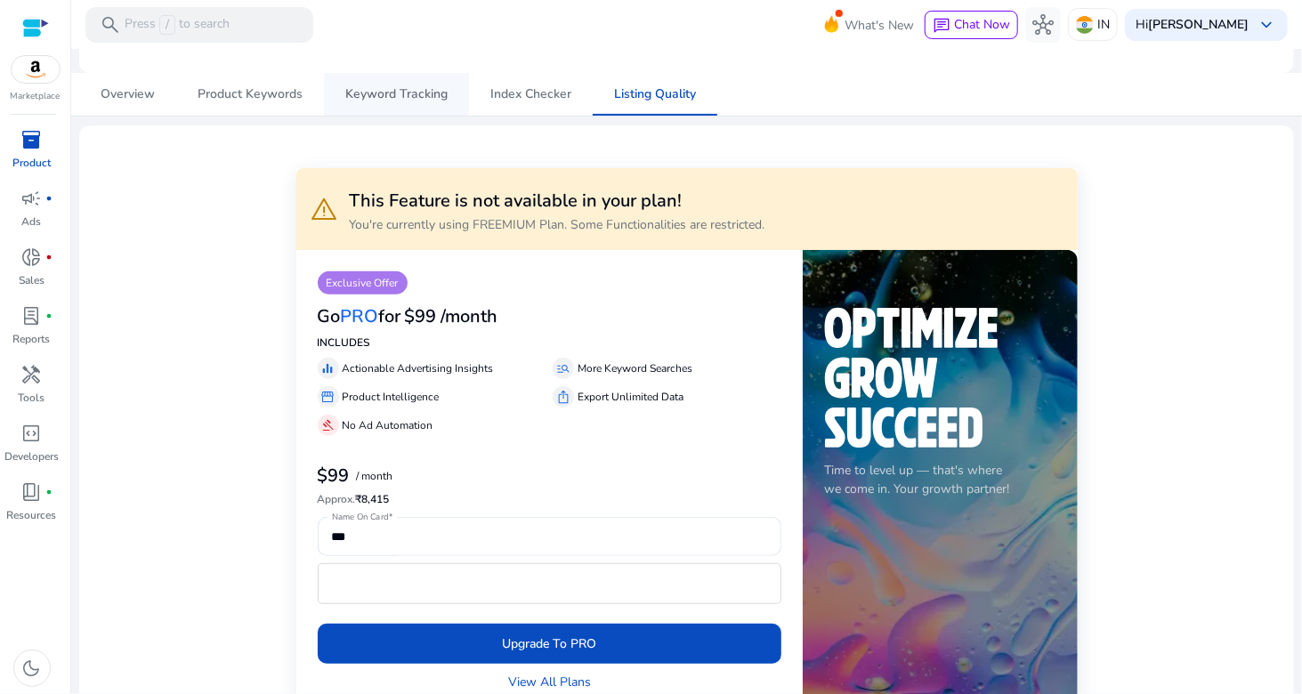
click at [374, 106] on span "Keyword Tracking" at bounding box center [396, 94] width 102 height 43
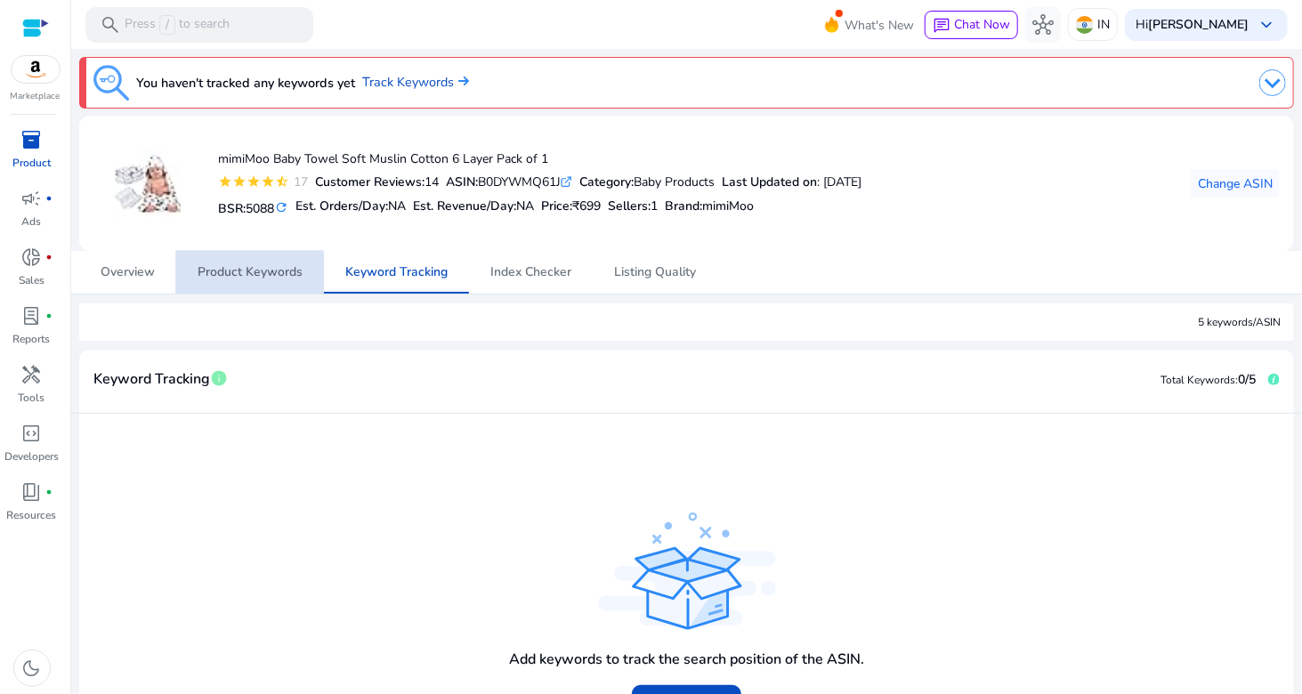
click at [219, 271] on span "Product Keywords" at bounding box center [250, 272] width 105 height 12
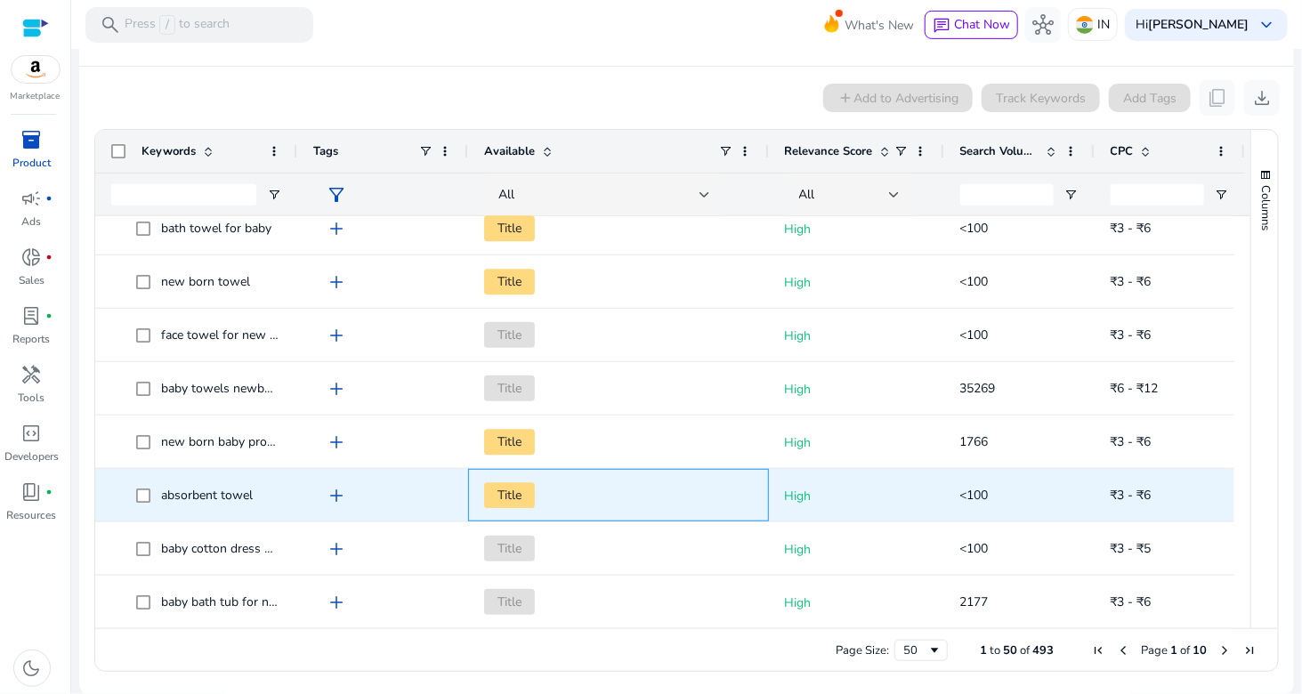
click at [509, 492] on span "Title" at bounding box center [509, 495] width 51 height 26
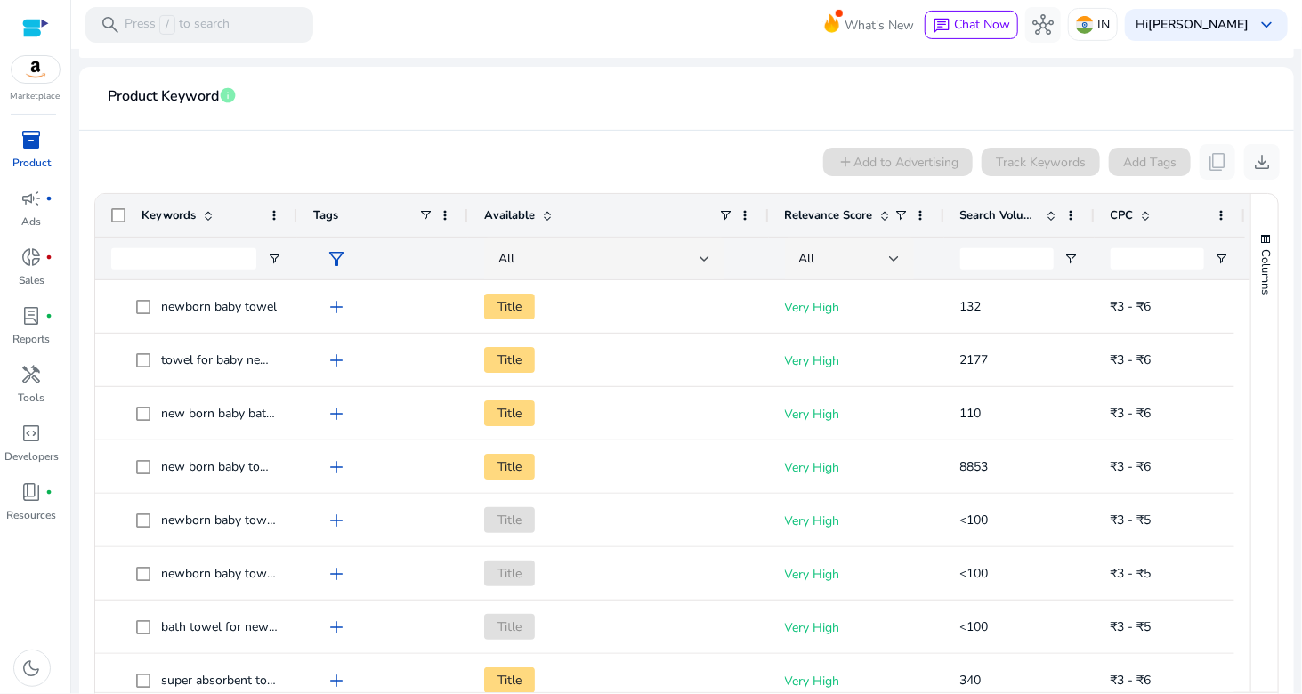
click at [1052, 215] on span at bounding box center [1052, 215] width 14 height 14
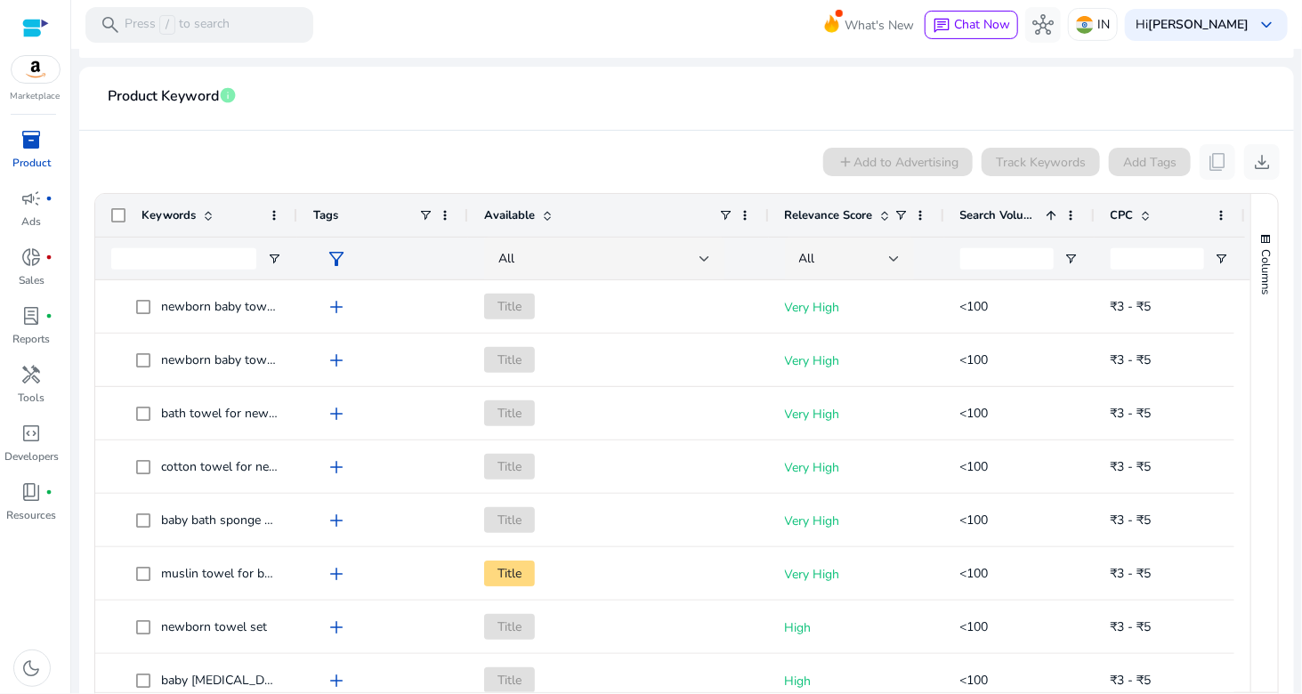
click at [1052, 215] on span at bounding box center [1052, 215] width 14 height 14
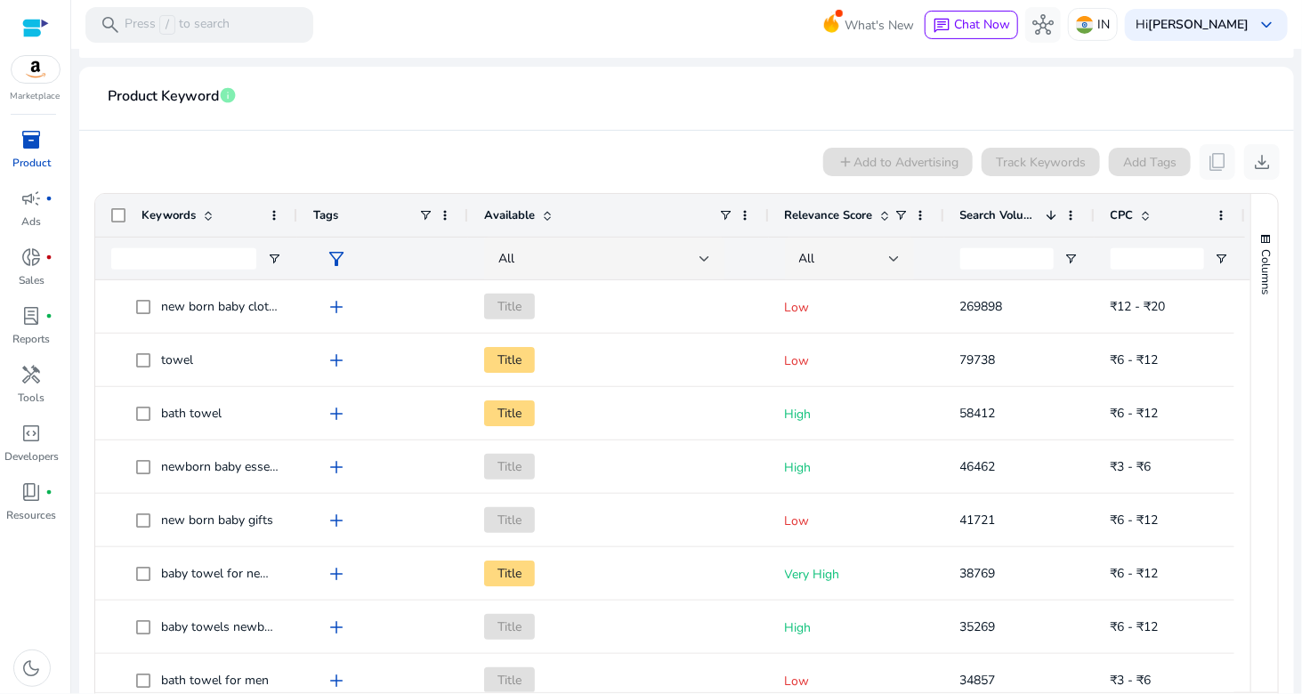
click at [294, 220] on div at bounding box center [296, 215] width 7 height 43
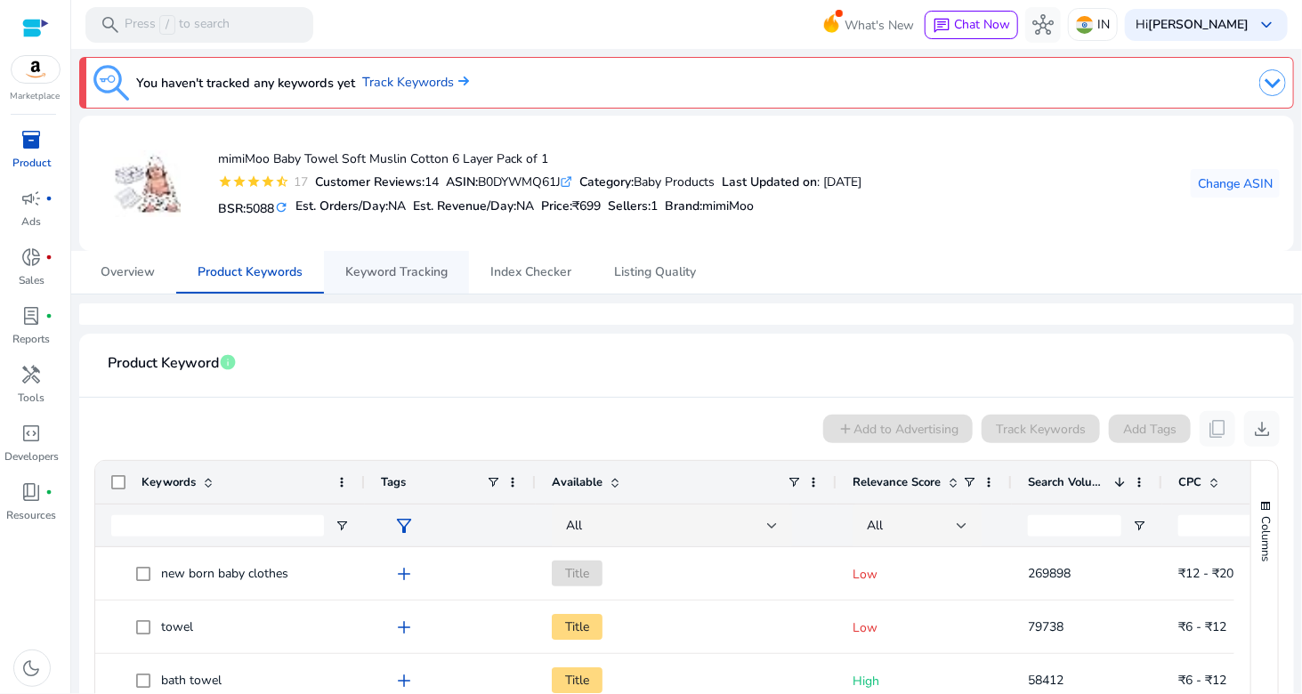
drag, startPoint x: 333, startPoint y: 274, endPoint x: 360, endPoint y: 280, distance: 28.3
click at [335, 276] on link "Keyword Tracking" at bounding box center [396, 272] width 145 height 43
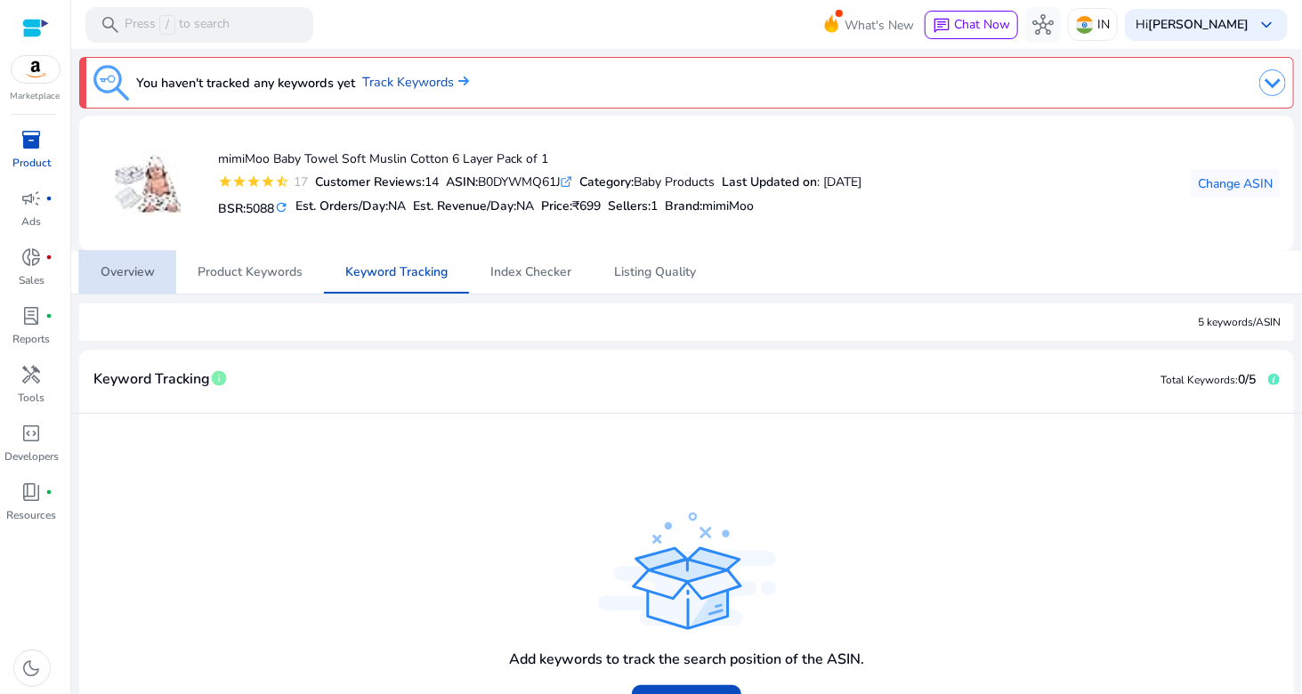
click at [107, 291] on span "Overview" at bounding box center [128, 272] width 54 height 43
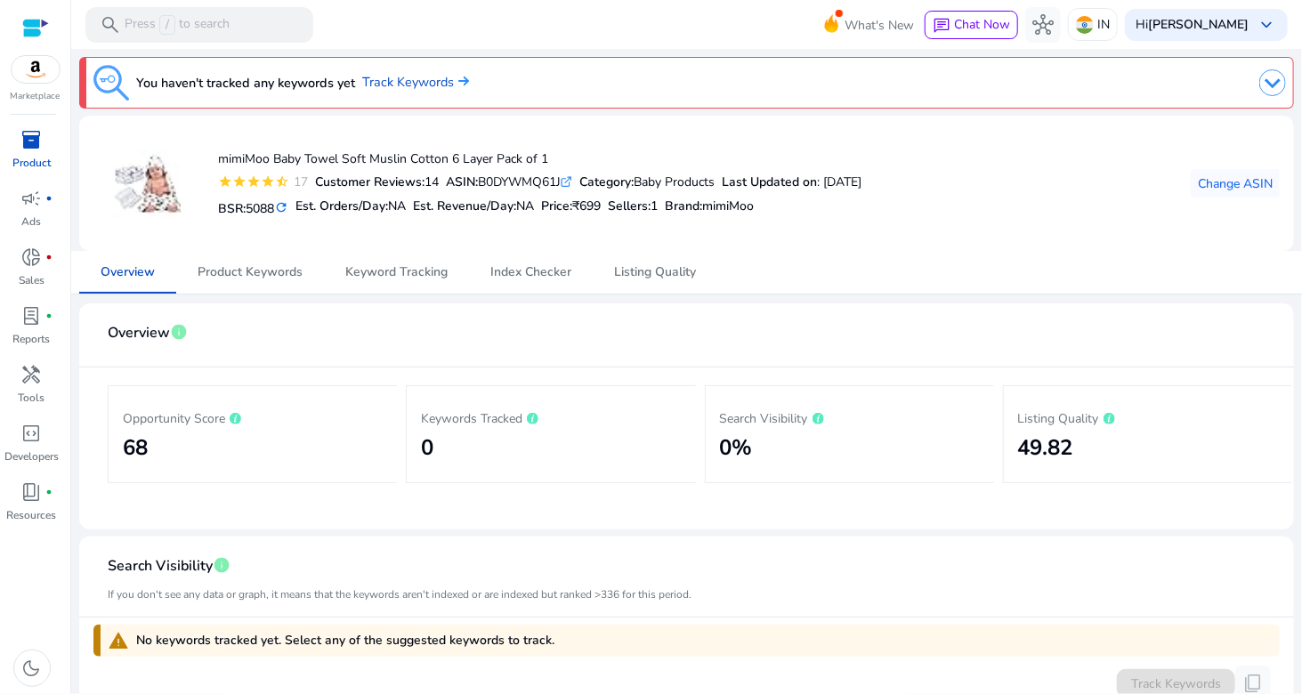
click at [288, 207] on mat-icon "refresh" at bounding box center [281, 207] width 14 height 17
click at [282, 208] on mat-icon "refresh" at bounding box center [277, 207] width 14 height 17
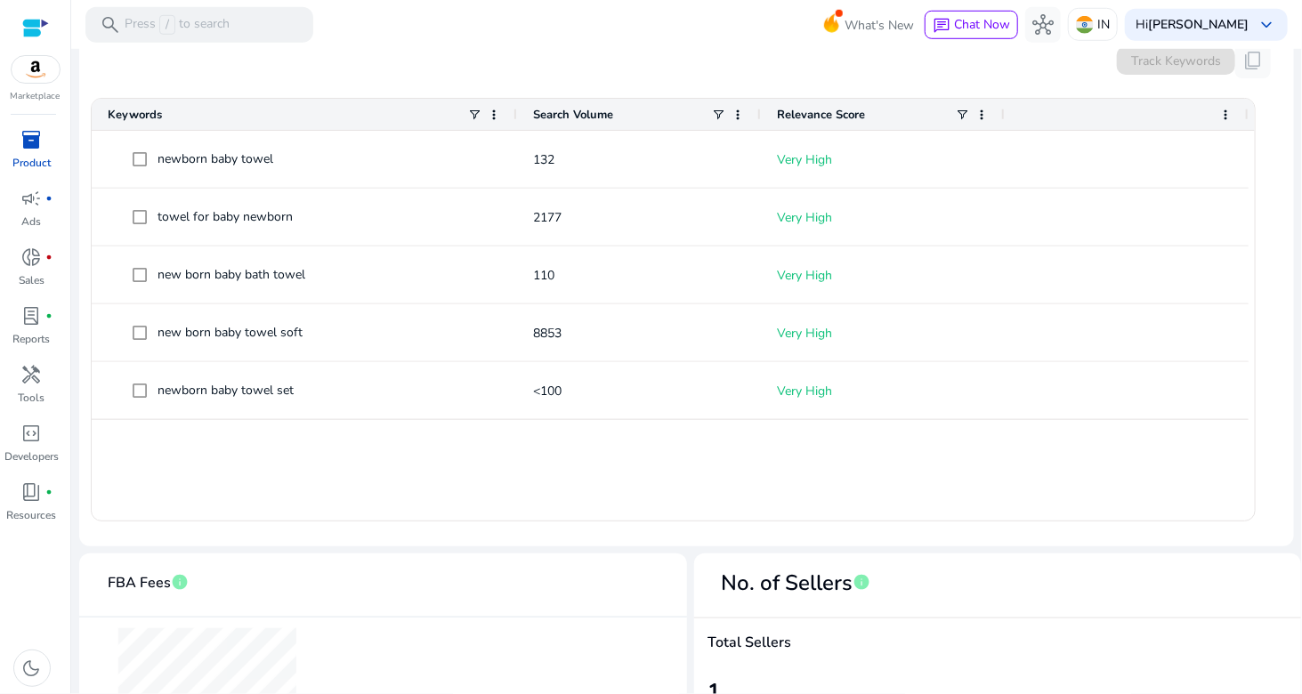
scroll to position [853, 0]
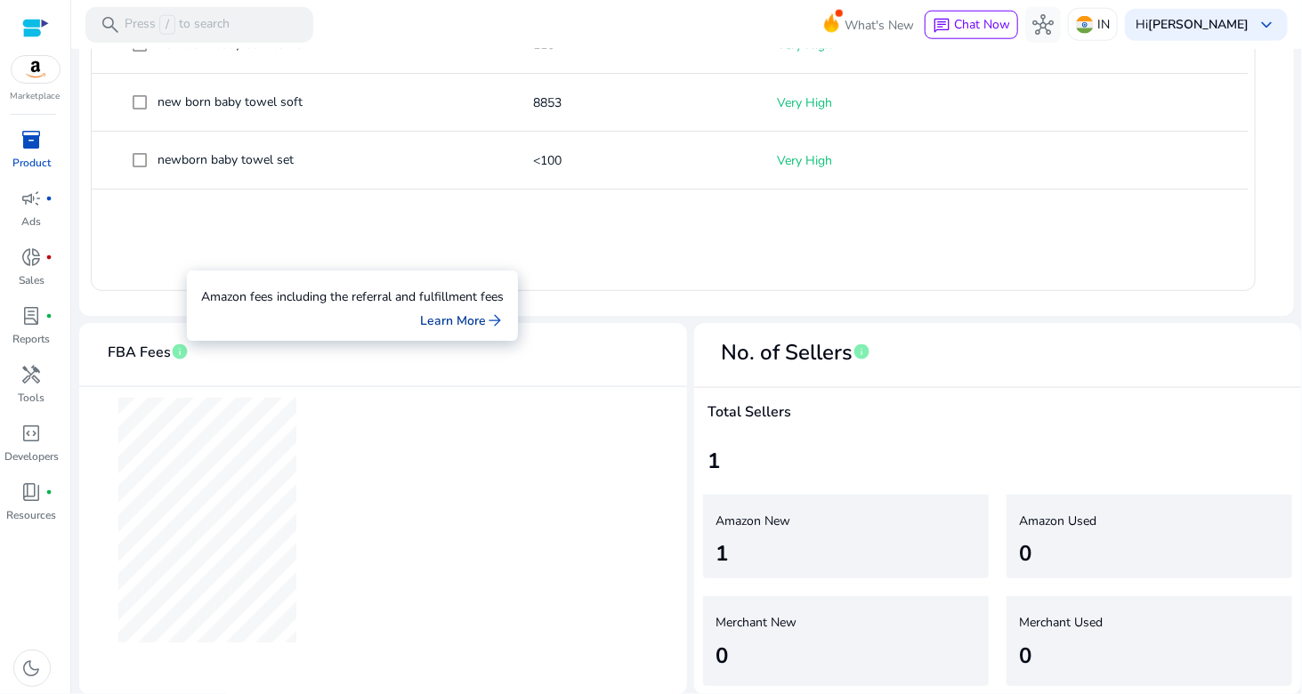
click at [471, 314] on link "Learn More arrow_forward" at bounding box center [462, 320] width 84 height 19
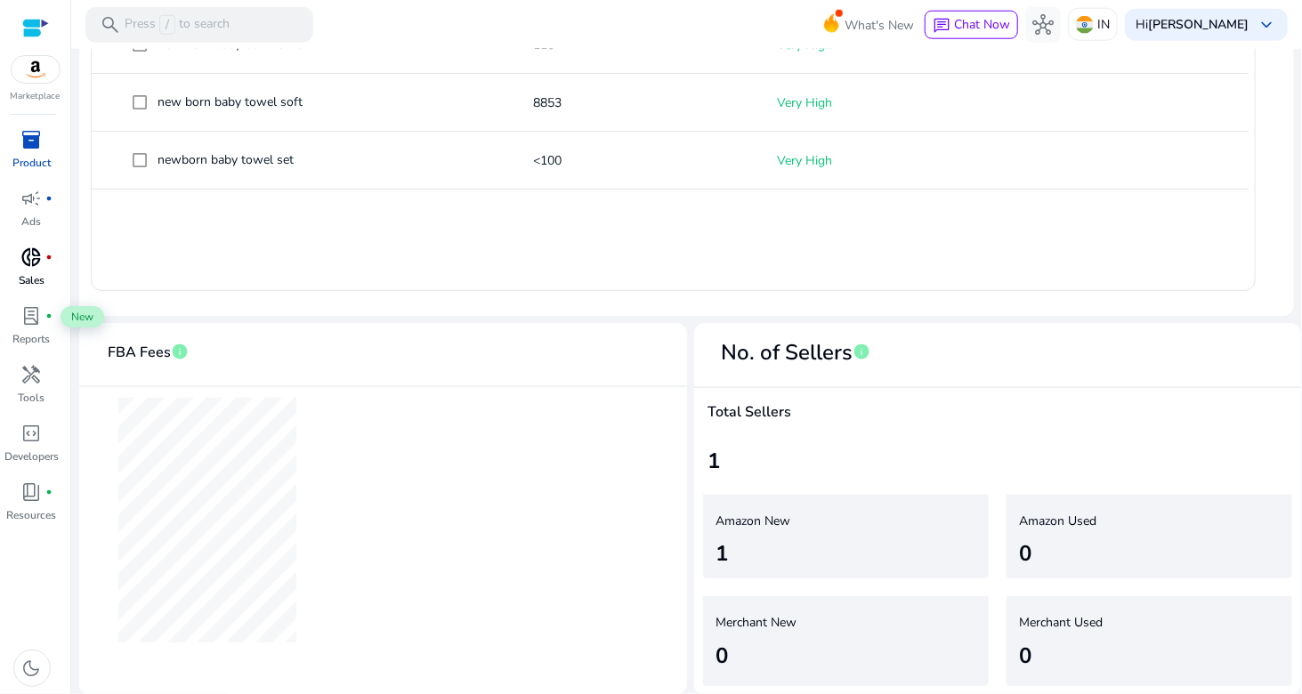
click at [36, 273] on p "Sales" at bounding box center [32, 280] width 26 height 16
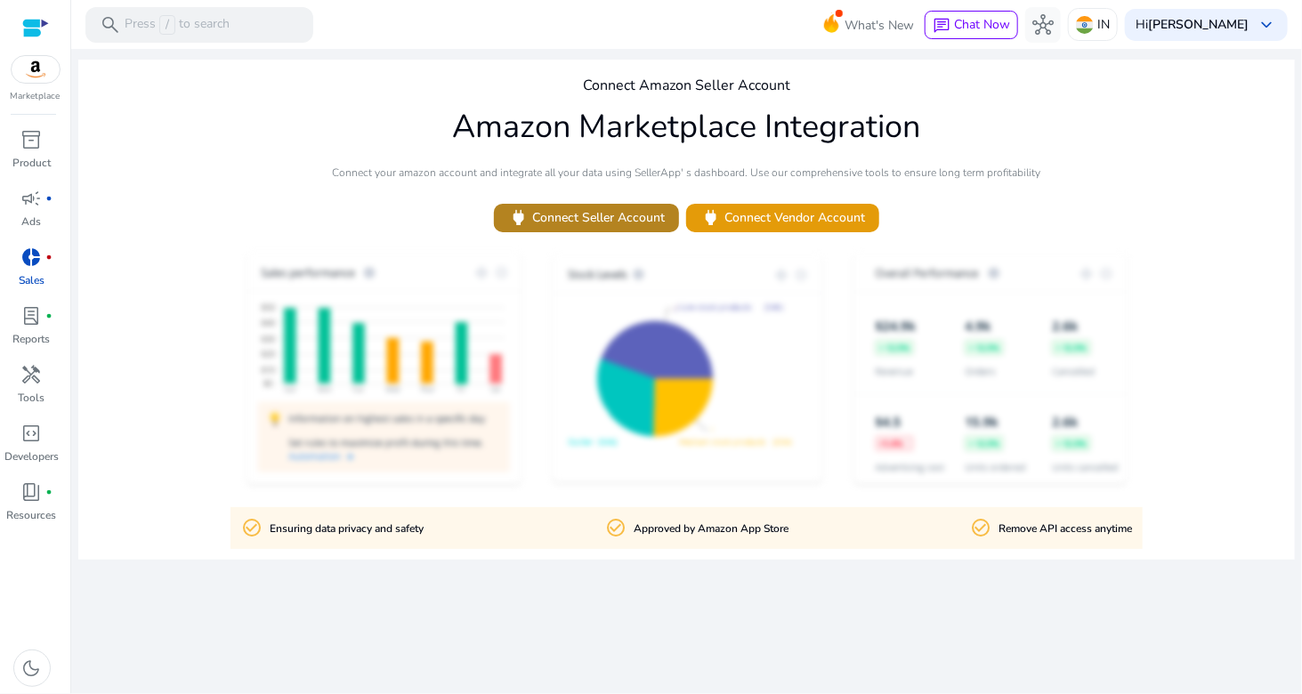
click at [588, 216] on span "power Connect Seller Account" at bounding box center [586, 217] width 157 height 20
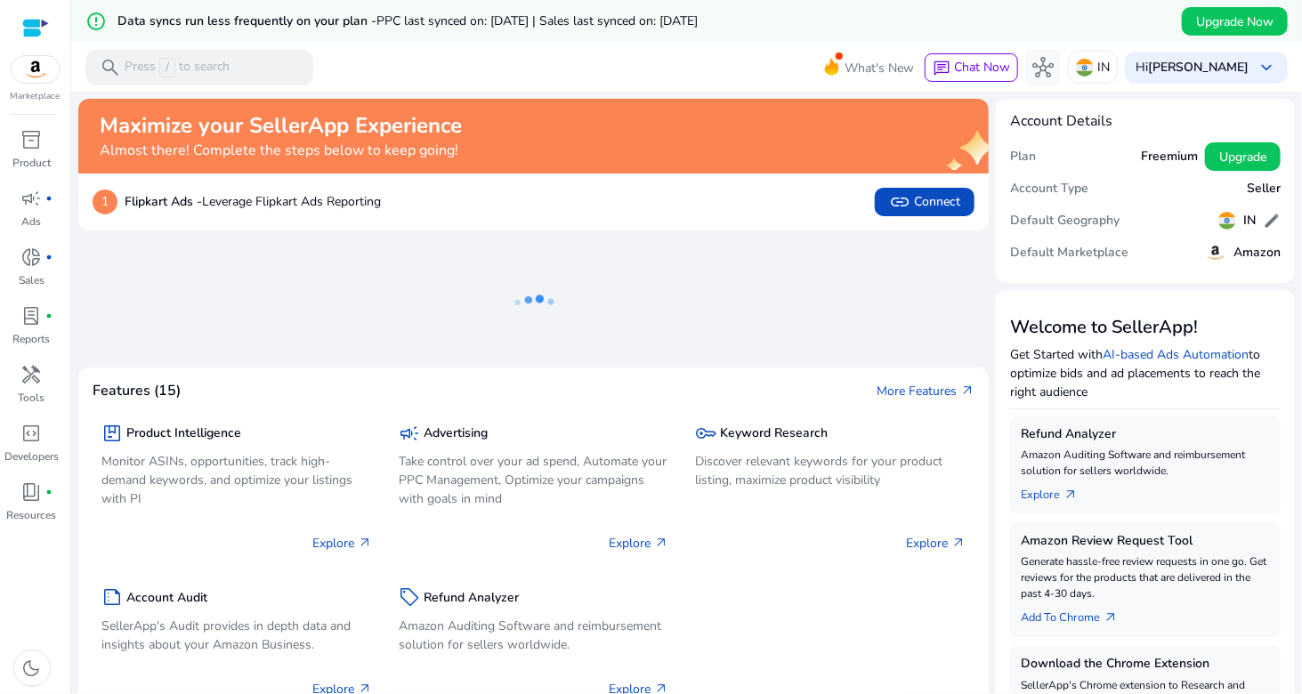
click at [8, 79] on div "Marketplace" at bounding box center [35, 51] width 70 height 103
click at [34, 67] on img at bounding box center [36, 69] width 48 height 27
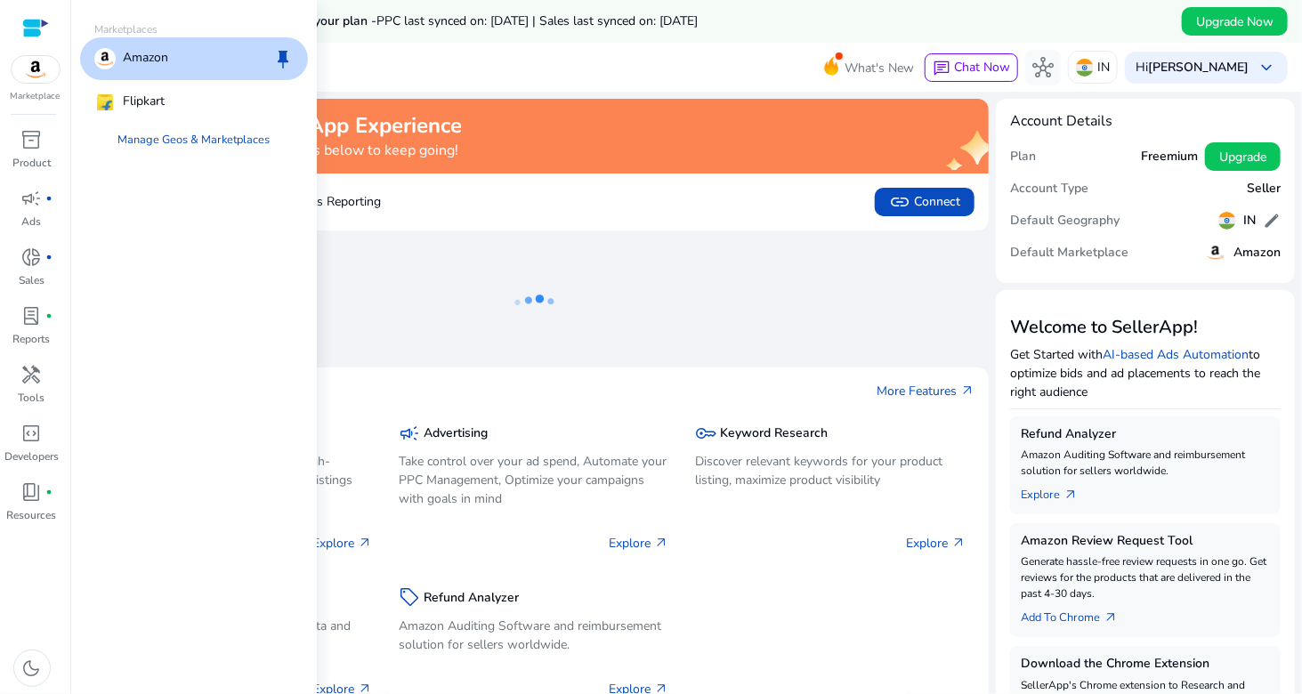
click at [149, 58] on p "Amazon" at bounding box center [145, 58] width 45 height 21
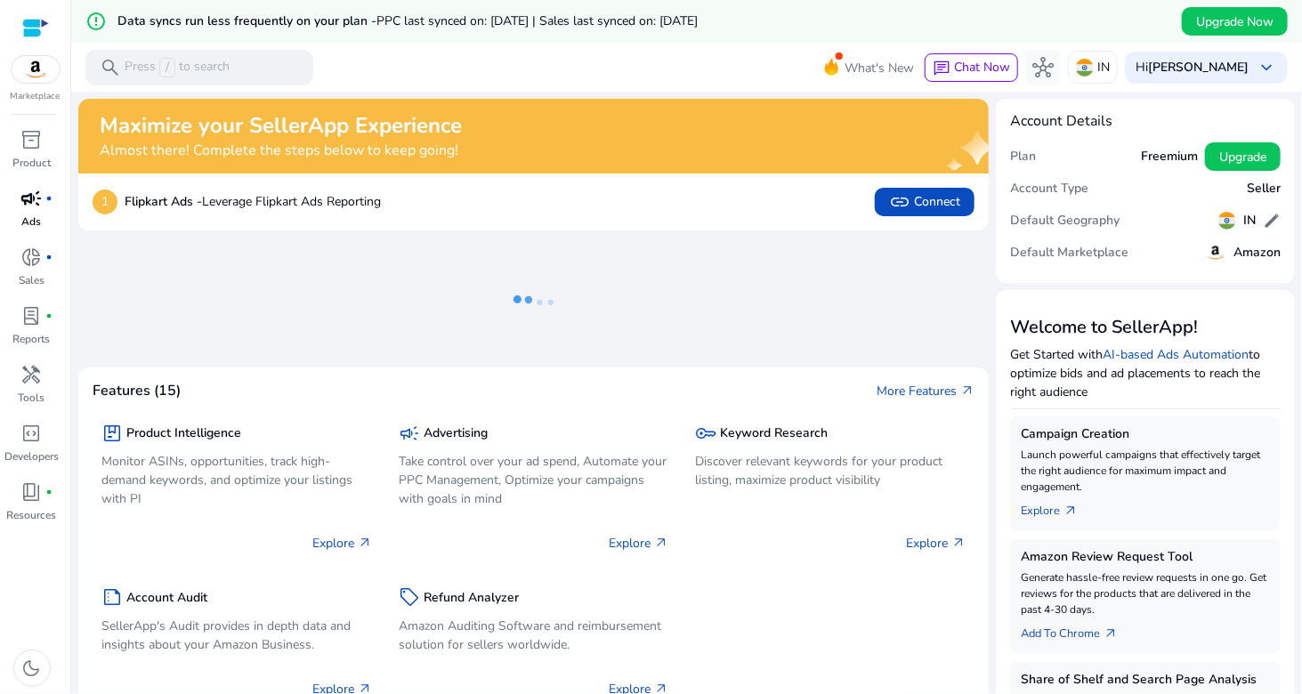
click at [39, 208] on span "campaign" at bounding box center [31, 198] width 21 height 21
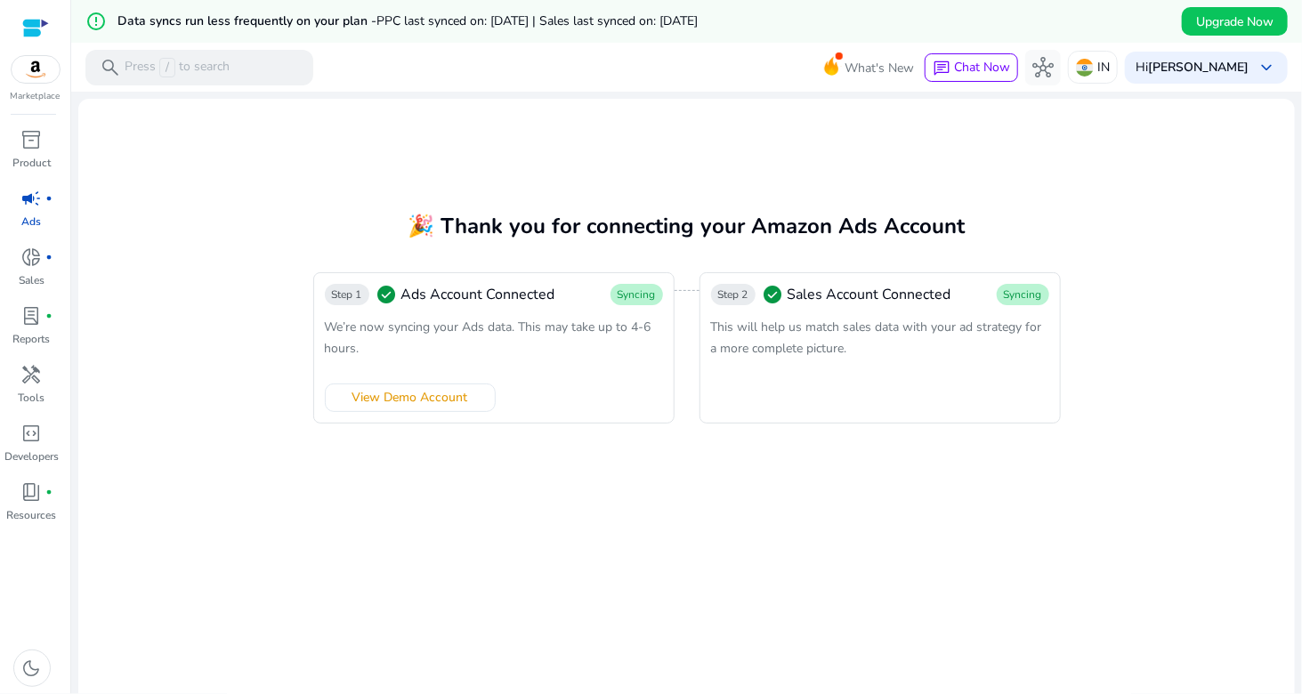
click at [338, 503] on mat-card "🎉 Thank you for connecting your Amazon Ads Account Step 1 check_circle Ads Acco…" at bounding box center [686, 421] width 1216 height 645
click at [14, 144] on div "inventory_2" at bounding box center [32, 139] width 50 height 28
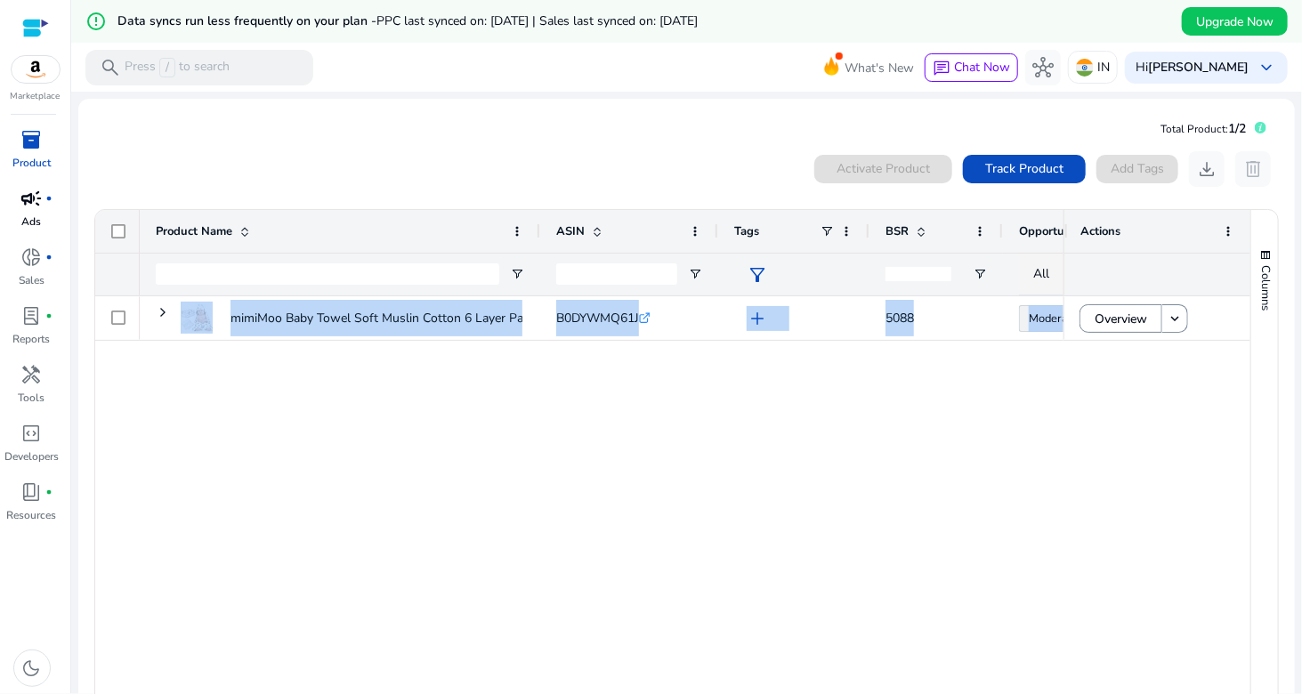
drag, startPoint x: 1085, startPoint y: 367, endPoint x: 978, endPoint y: 368, distance: 107.7
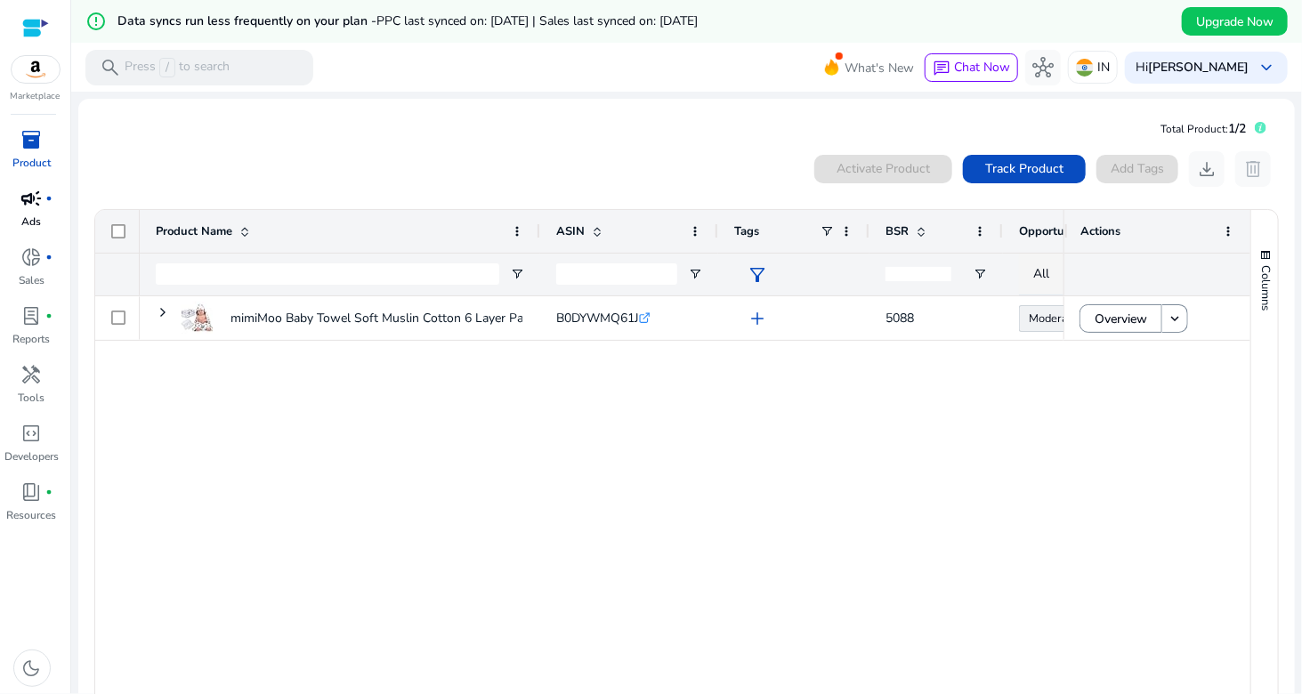
click at [1000, 440] on div "mimiMoo Baby Towel Soft Muslin Cotton 6 Layer Pack of 1 B0DYWMQ61J .st0{fill:#2…" at bounding box center [602, 499] width 924 height 406
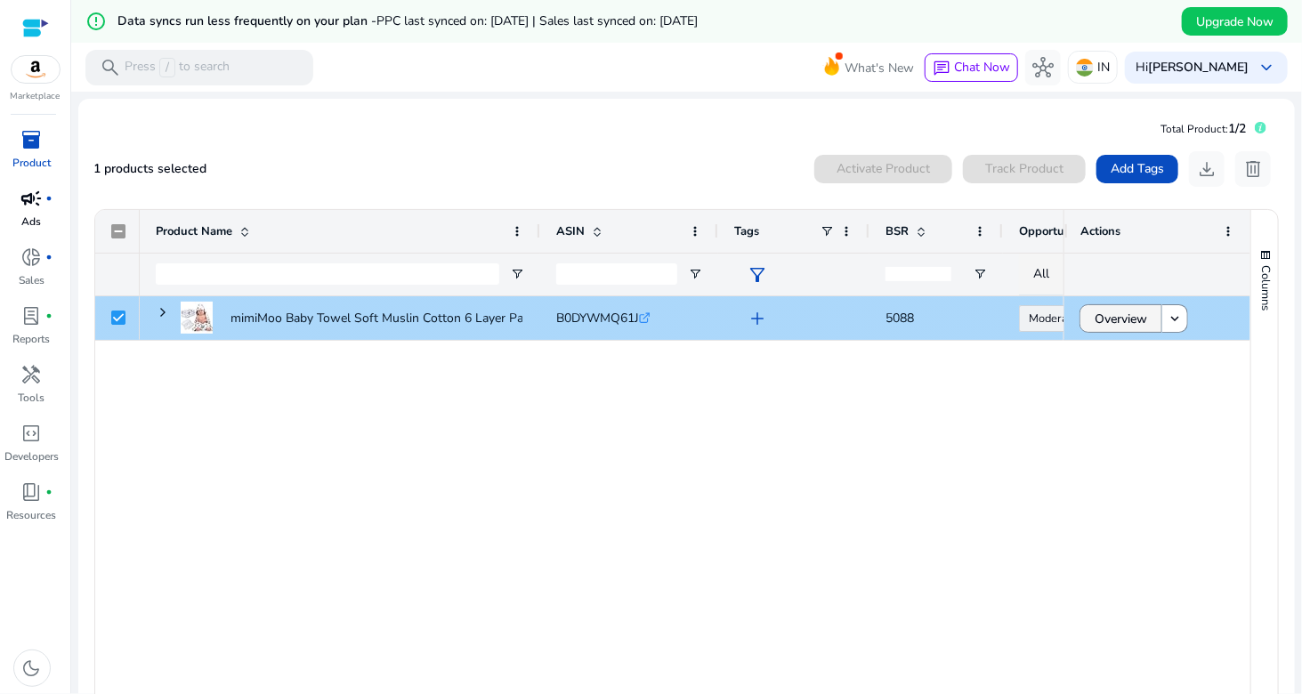
click at [1127, 315] on span "Overview" at bounding box center [1120, 319] width 52 height 36
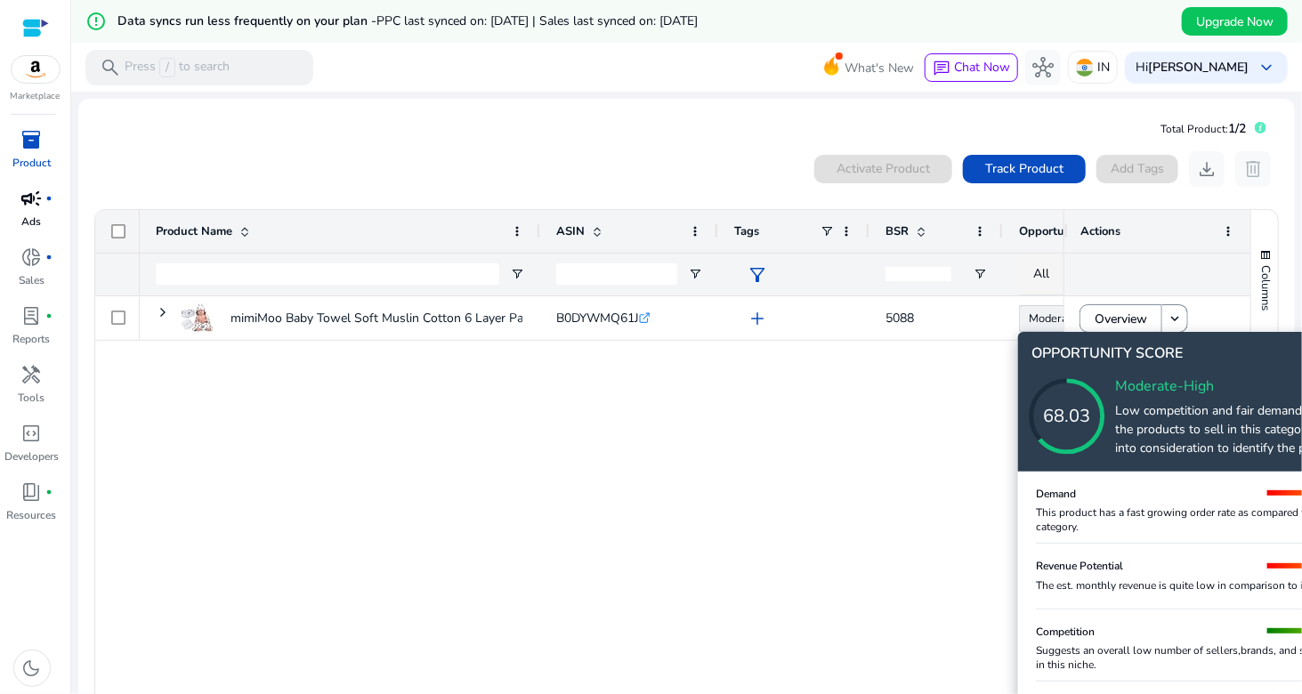
click at [1035, 323] on icon at bounding box center [1085, 399] width 178 height 178
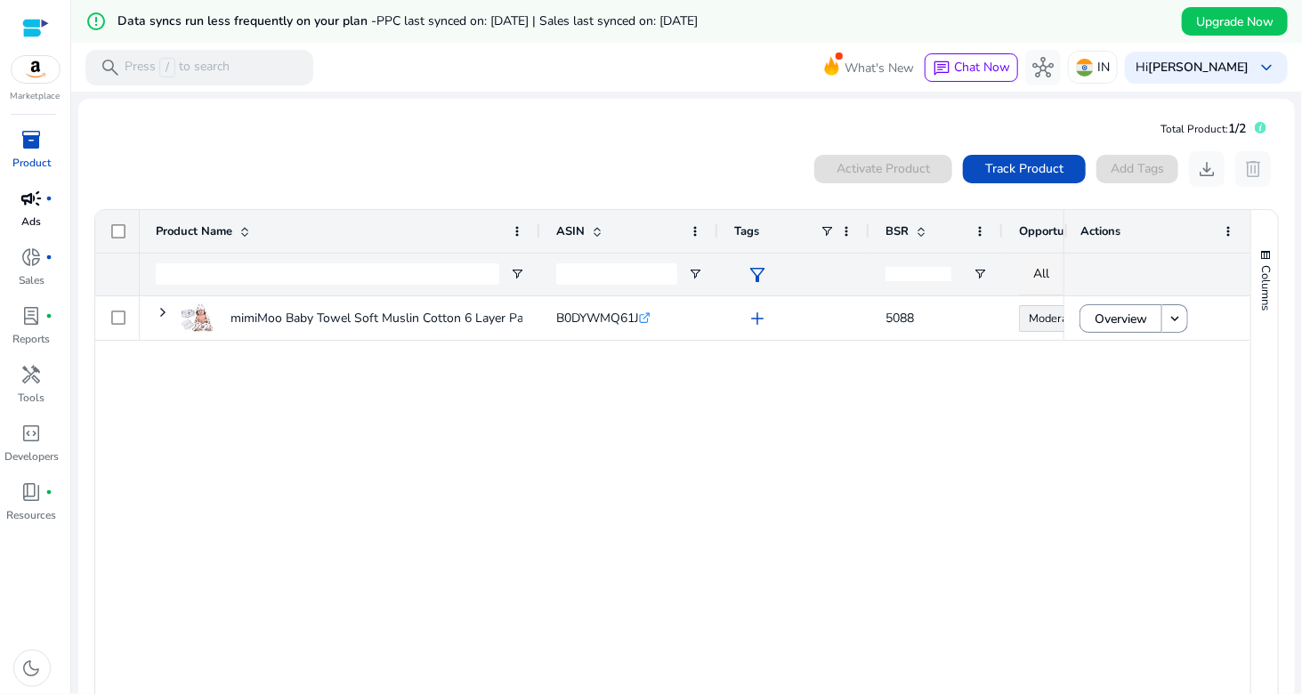
click at [1035, 457] on icon at bounding box center [1051, 501] width 89 height 89
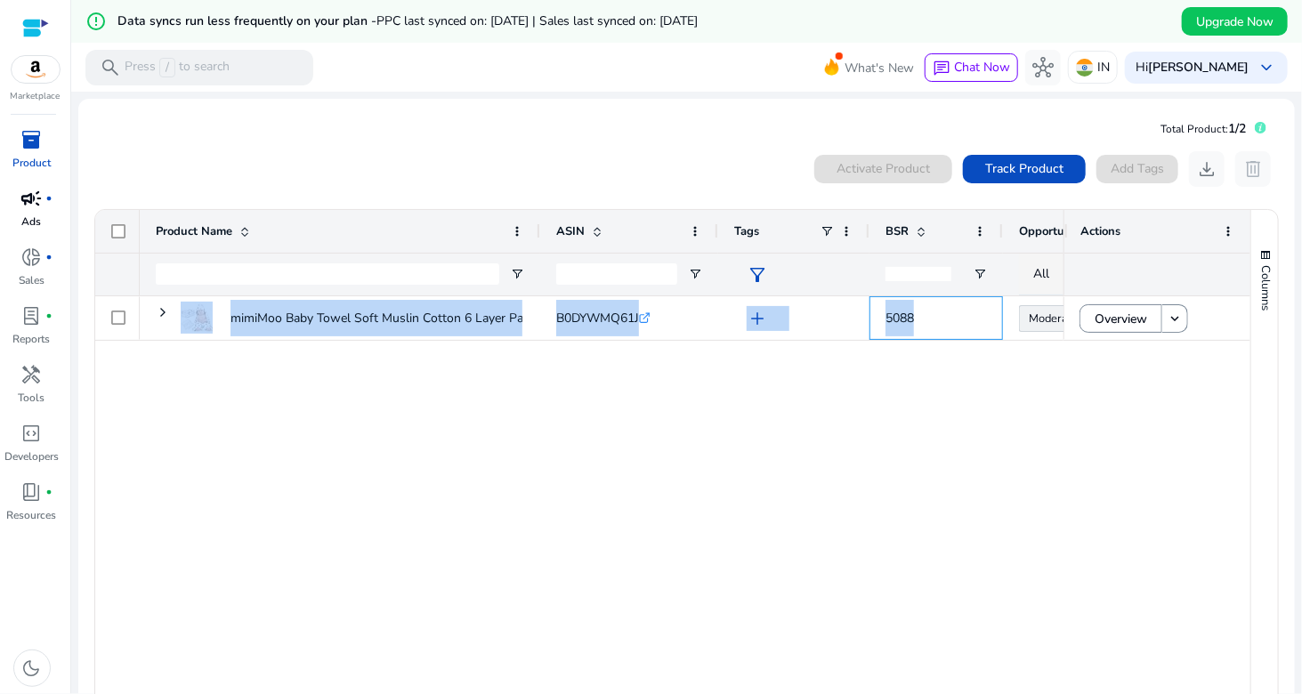
drag, startPoint x: 972, startPoint y: 325, endPoint x: 749, endPoint y: 343, distance: 223.2
click at [749, 343] on div "mimiMoo Baby Towel Soft Muslin Cotton 6 Layer Pack of 1 B0DYWMQ61J .st0{fill:#2…" at bounding box center [602, 499] width 924 height 406
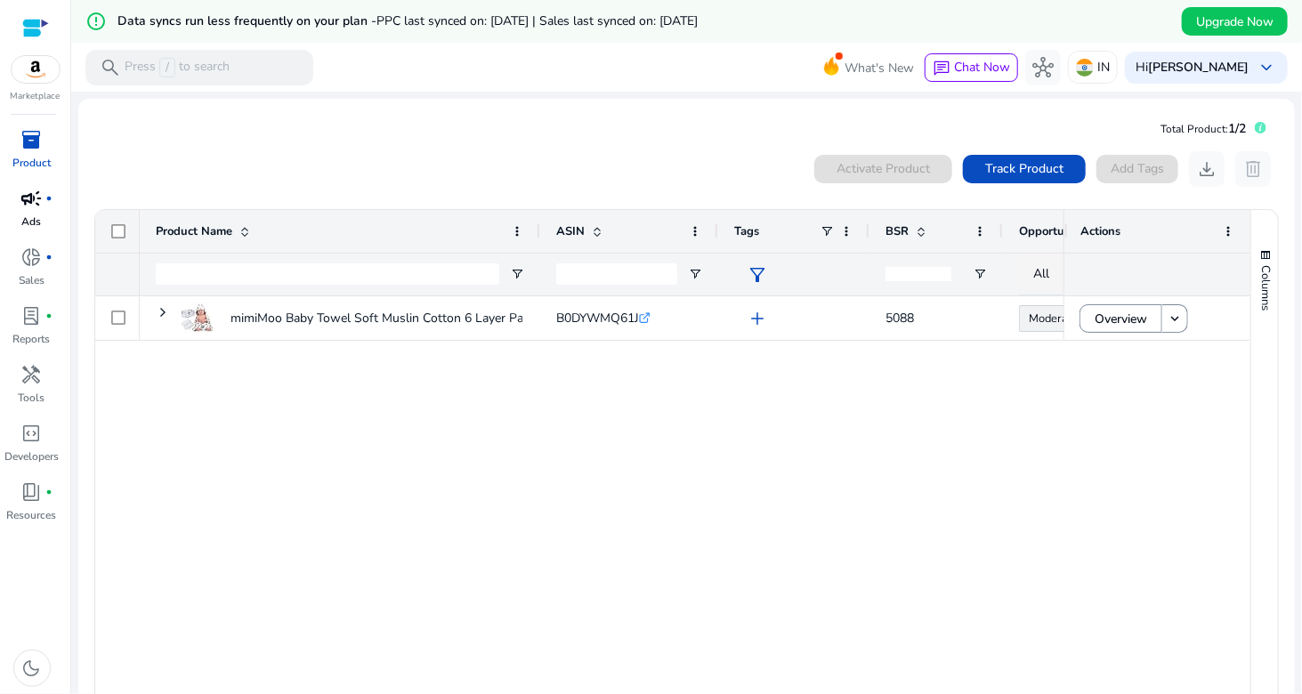
click at [698, 448] on div "mimiMoo Baby Towel Soft Muslin Cotton 6 Layer Pack of 1 B0DYWMQ61J .st0{fill:#2…" at bounding box center [602, 499] width 924 height 406
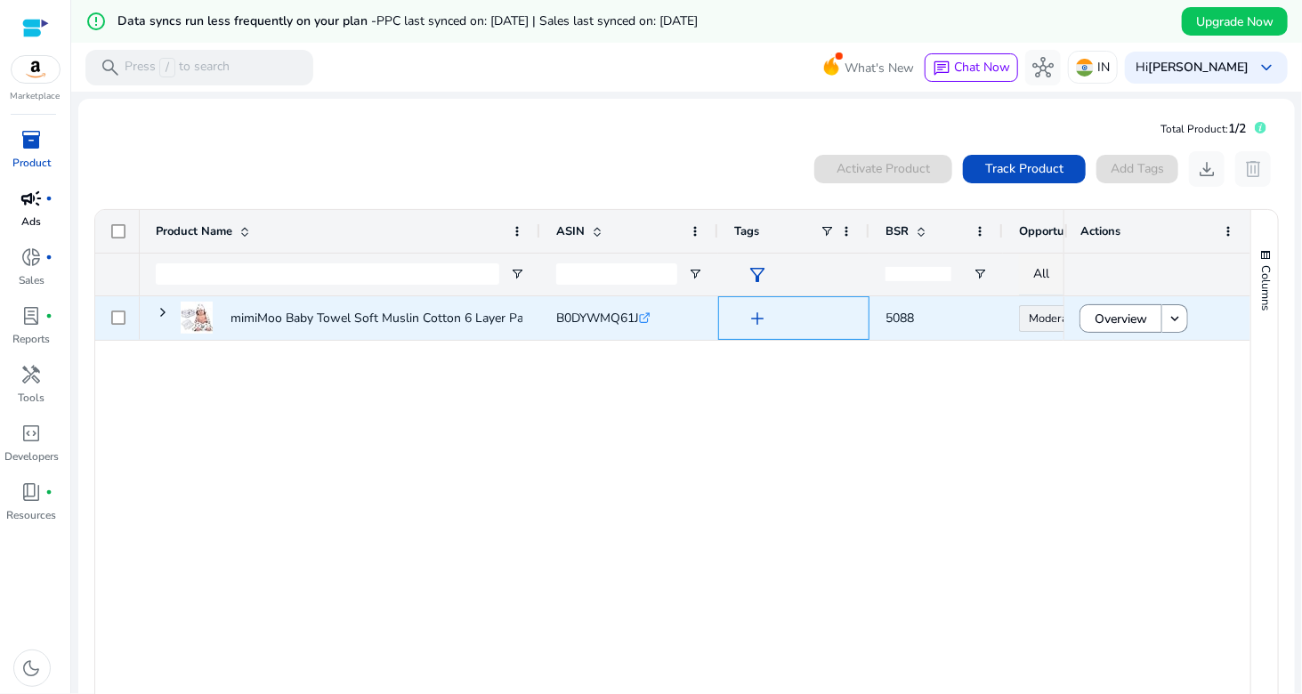
click at [752, 321] on span "add" at bounding box center [756, 318] width 21 height 21
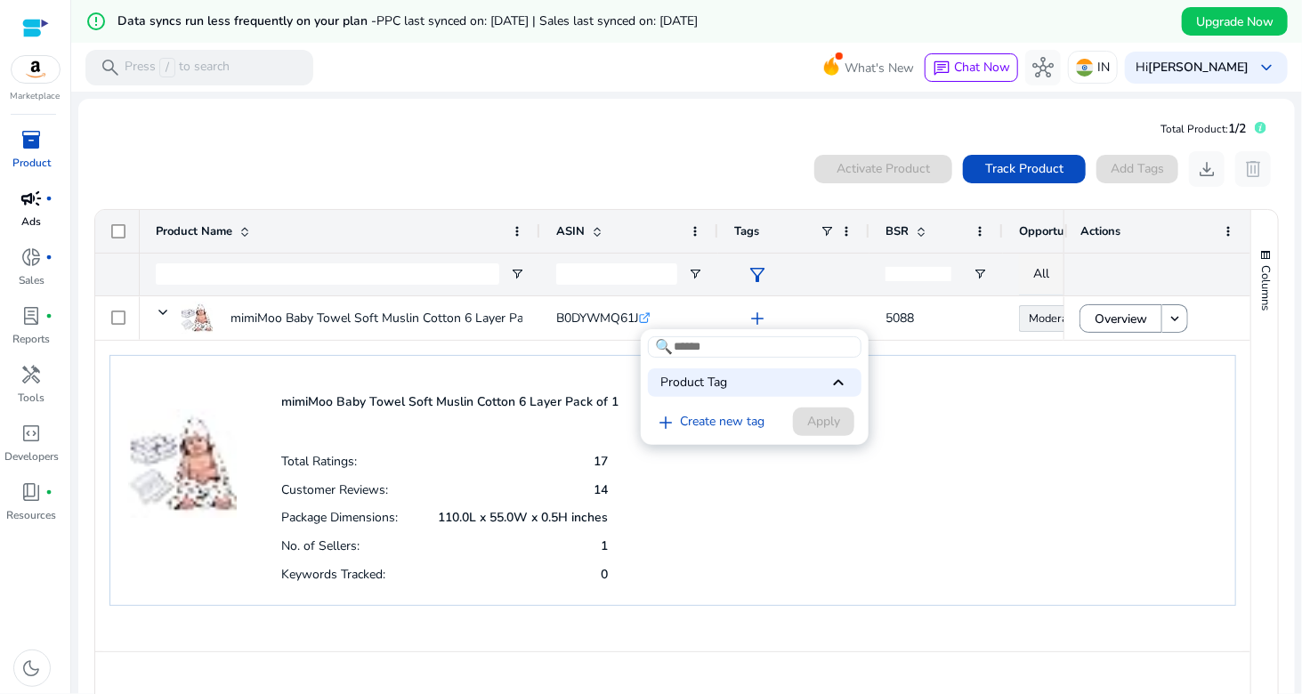
click at [752, 321] on div at bounding box center [651, 347] width 1302 height 694
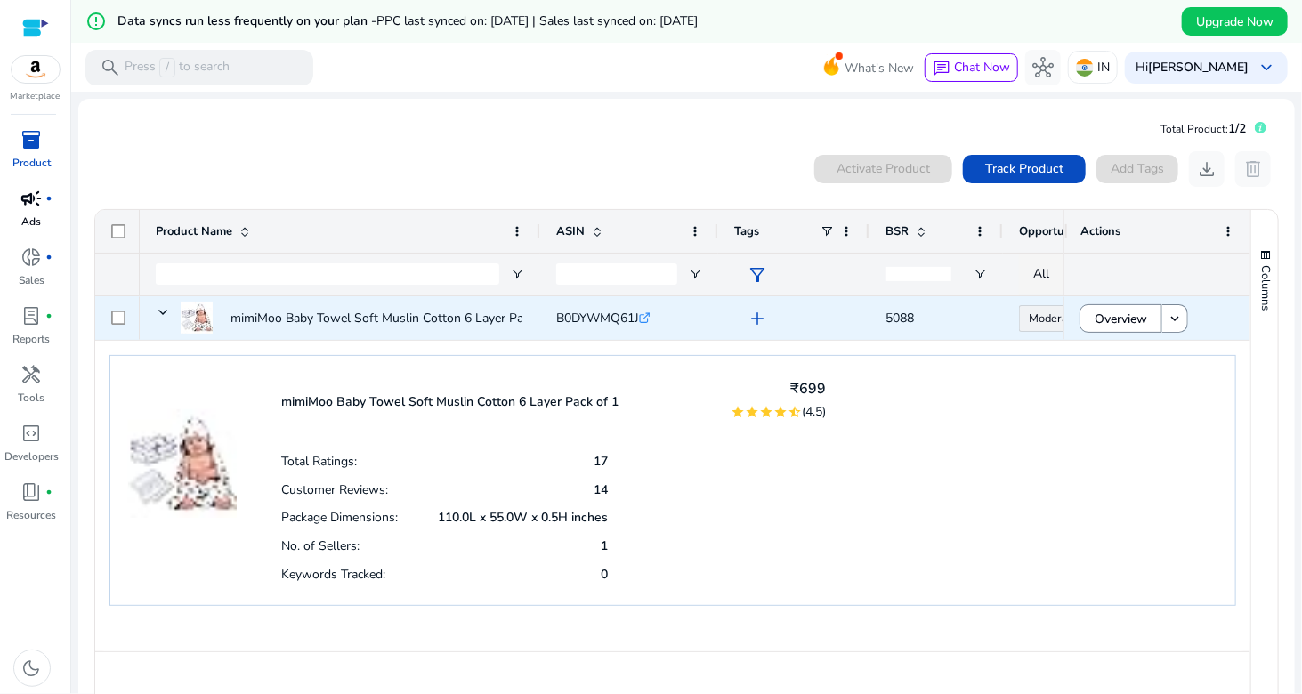
click at [1029, 317] on link "Moderate - High 68.03" at bounding box center [1070, 318] width 102 height 27
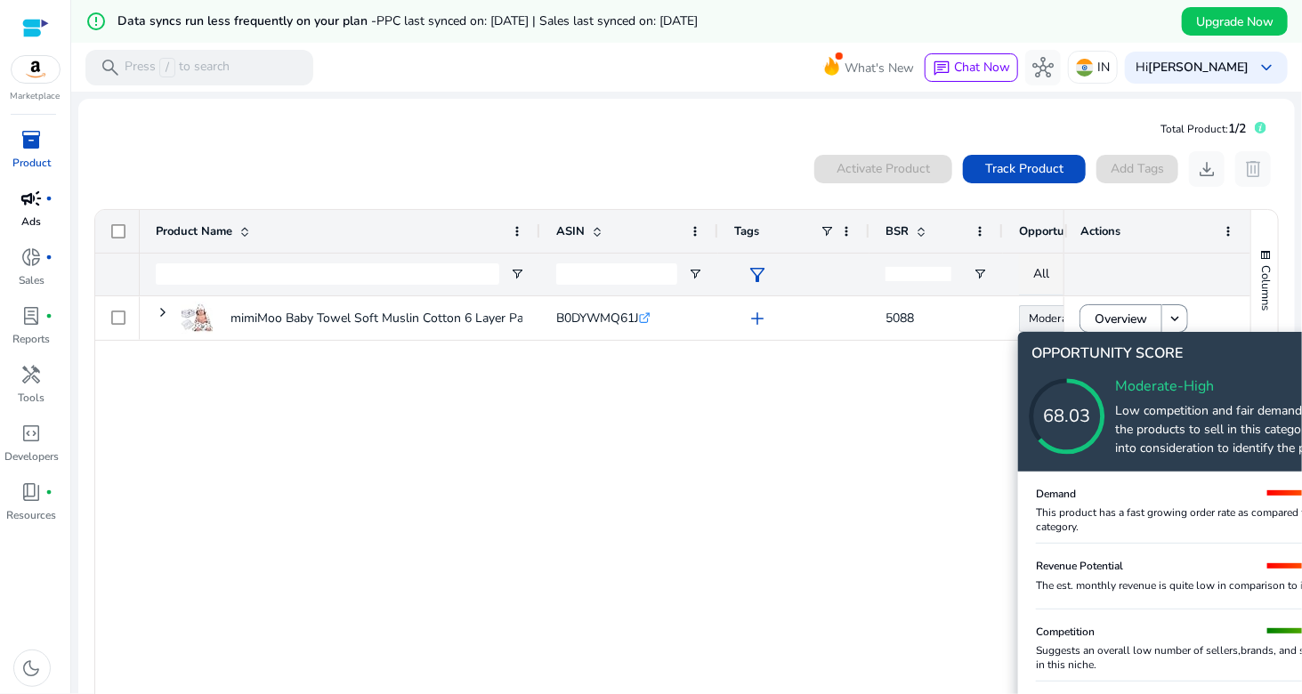
click at [1203, 578] on div "The est. monthly revenue is quite low in comparison to its overall category." at bounding box center [1221, 585] width 370 height 14
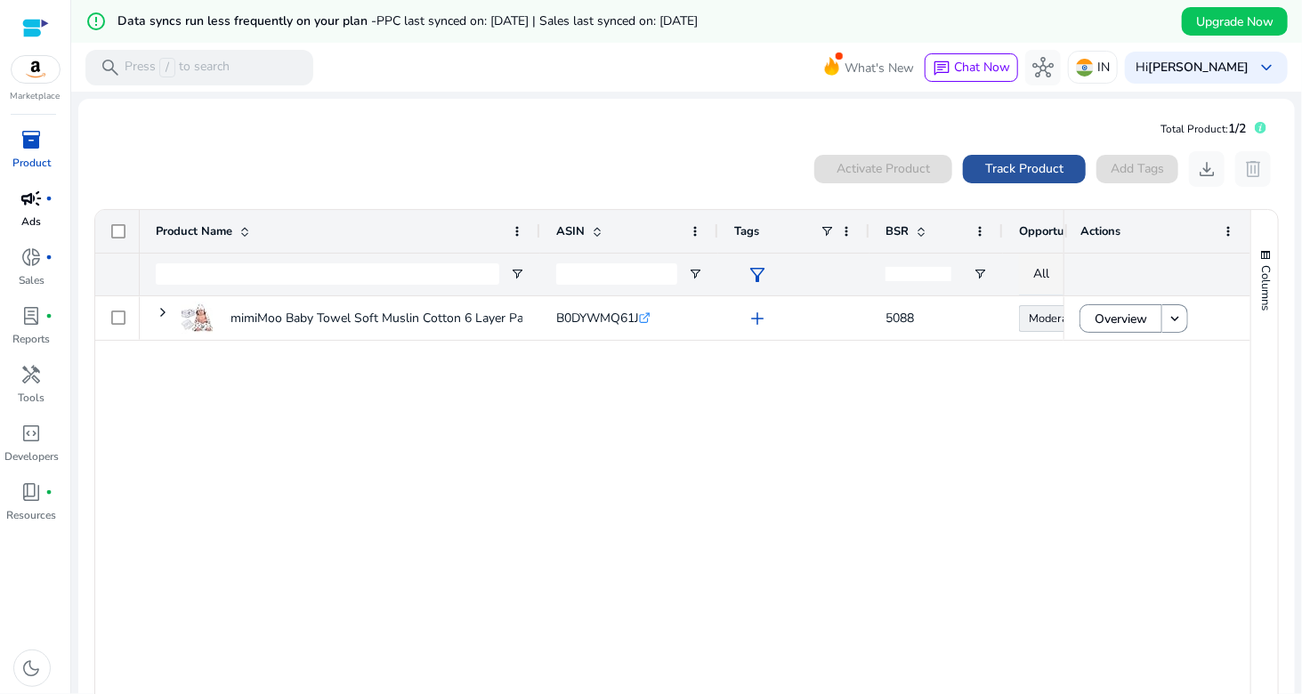
click at [1043, 165] on span "Track Product" at bounding box center [1024, 168] width 78 height 19
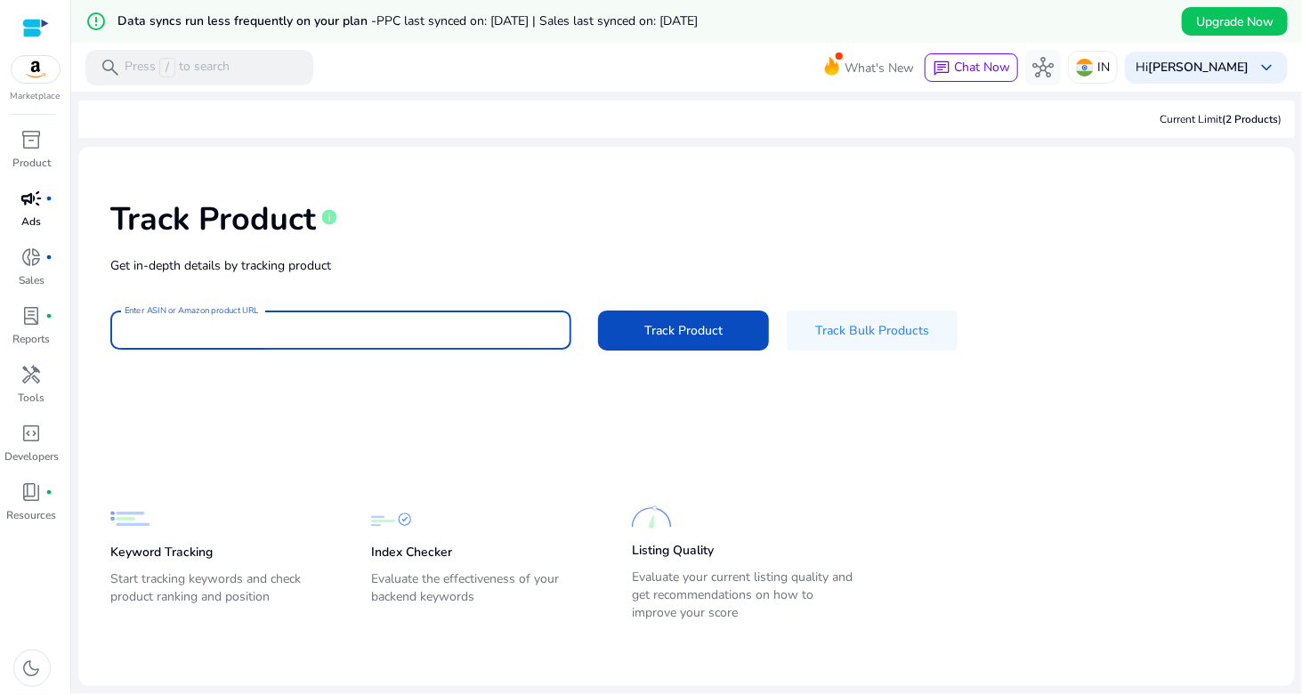
drag, startPoint x: 183, startPoint y: 335, endPoint x: 188, endPoint y: 327, distance: 9.9
click at [183, 335] on input "Enter ASIN or Amazon product URL" at bounding box center [341, 330] width 432 height 20
type input "**********"
click at [696, 328] on span "Track Product" at bounding box center [683, 330] width 78 height 19
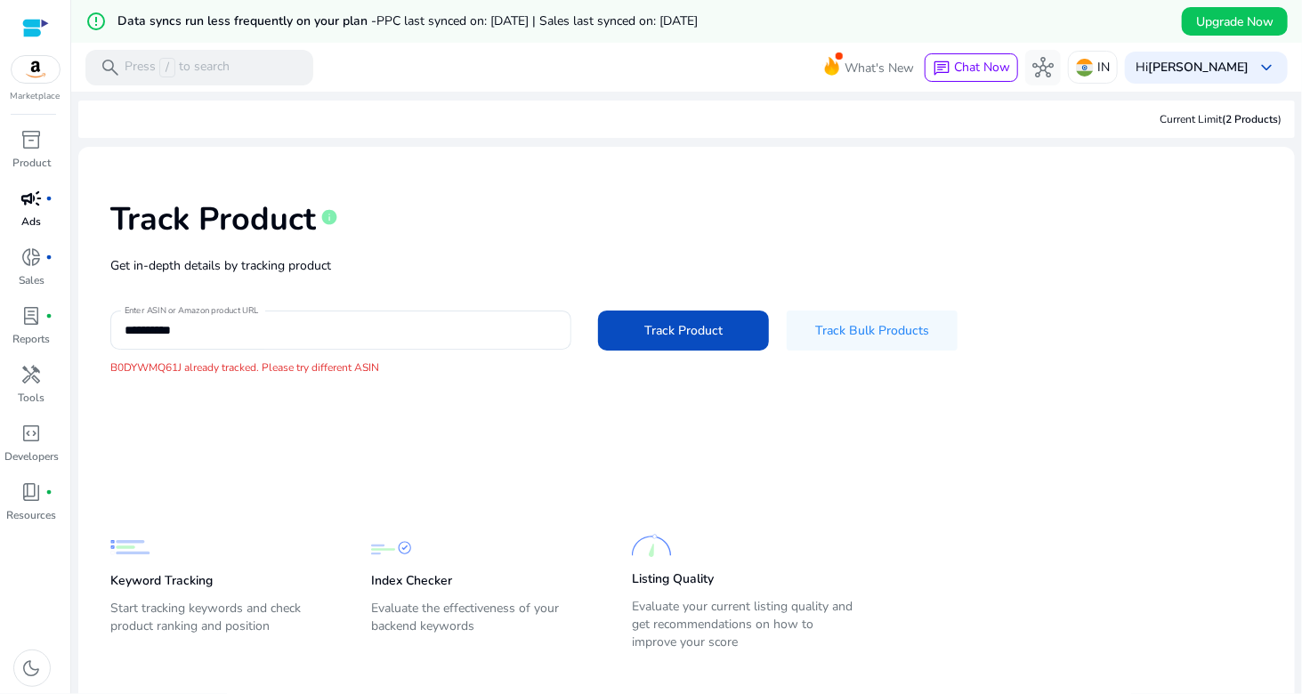
click at [461, 245] on div "Track Product info" at bounding box center [686, 215] width 1152 height 73
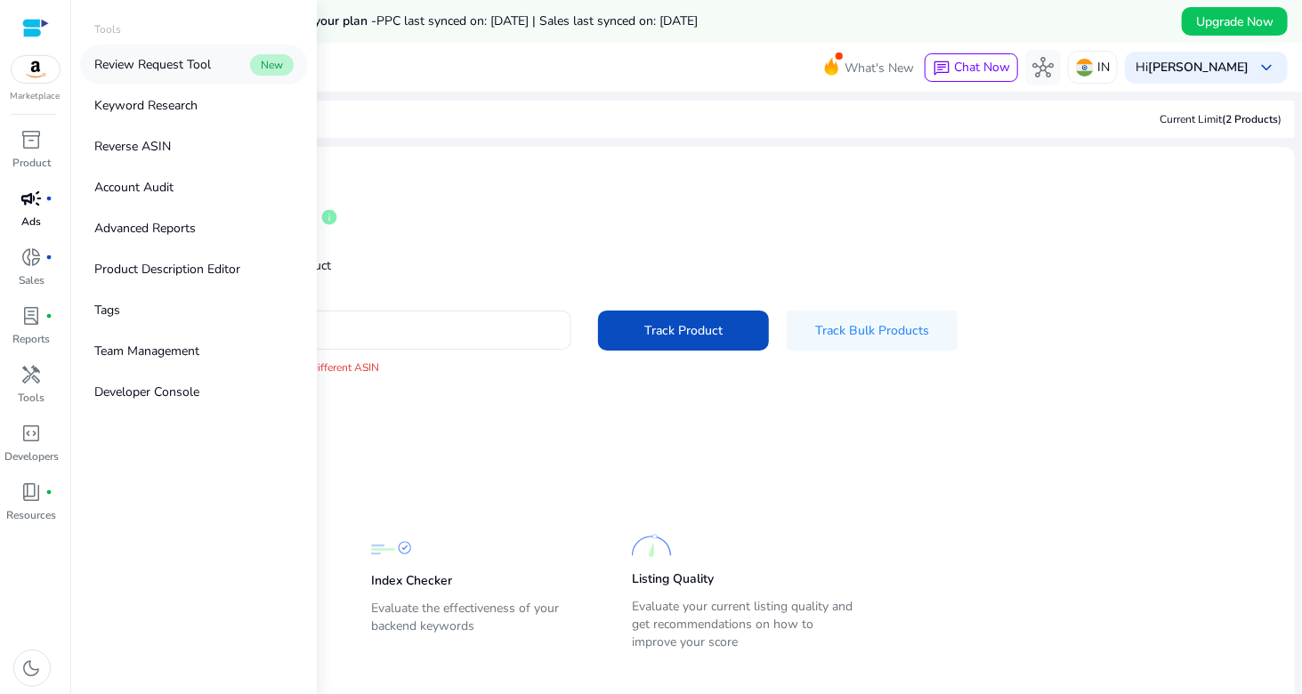
click at [164, 68] on p "Review Request Tool" at bounding box center [152, 64] width 117 height 19
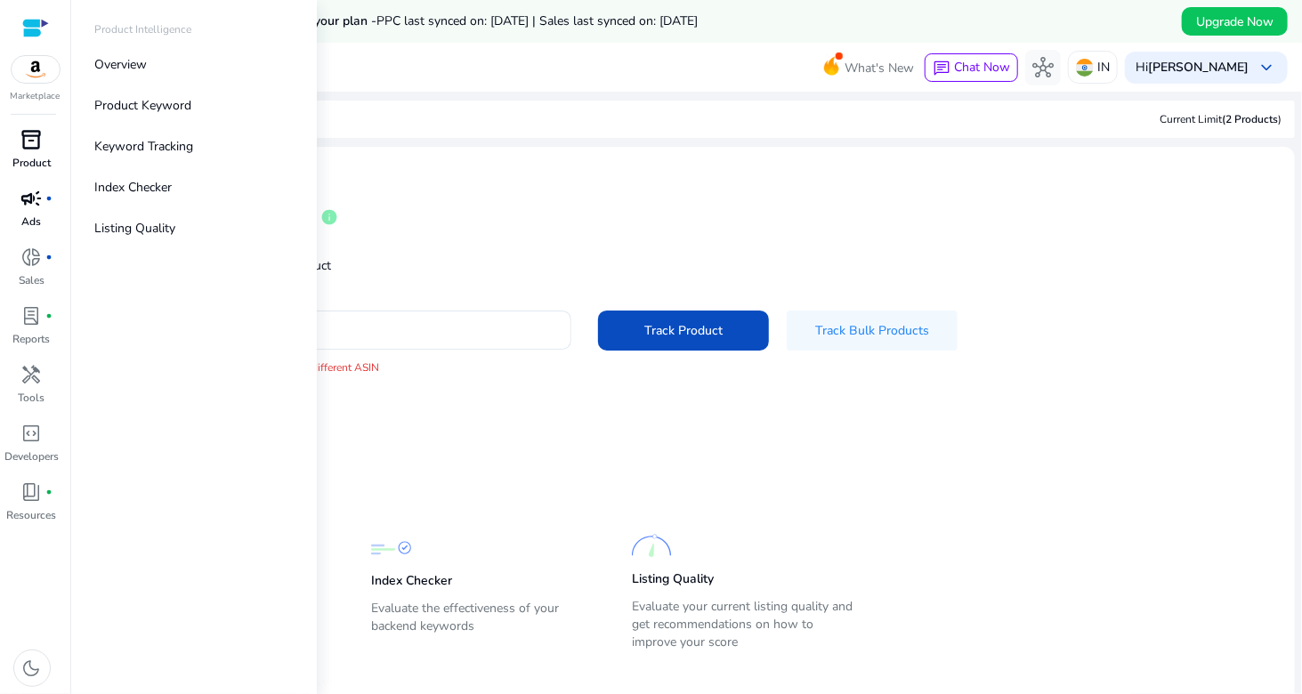
click at [25, 137] on span "inventory_2" at bounding box center [31, 139] width 21 height 21
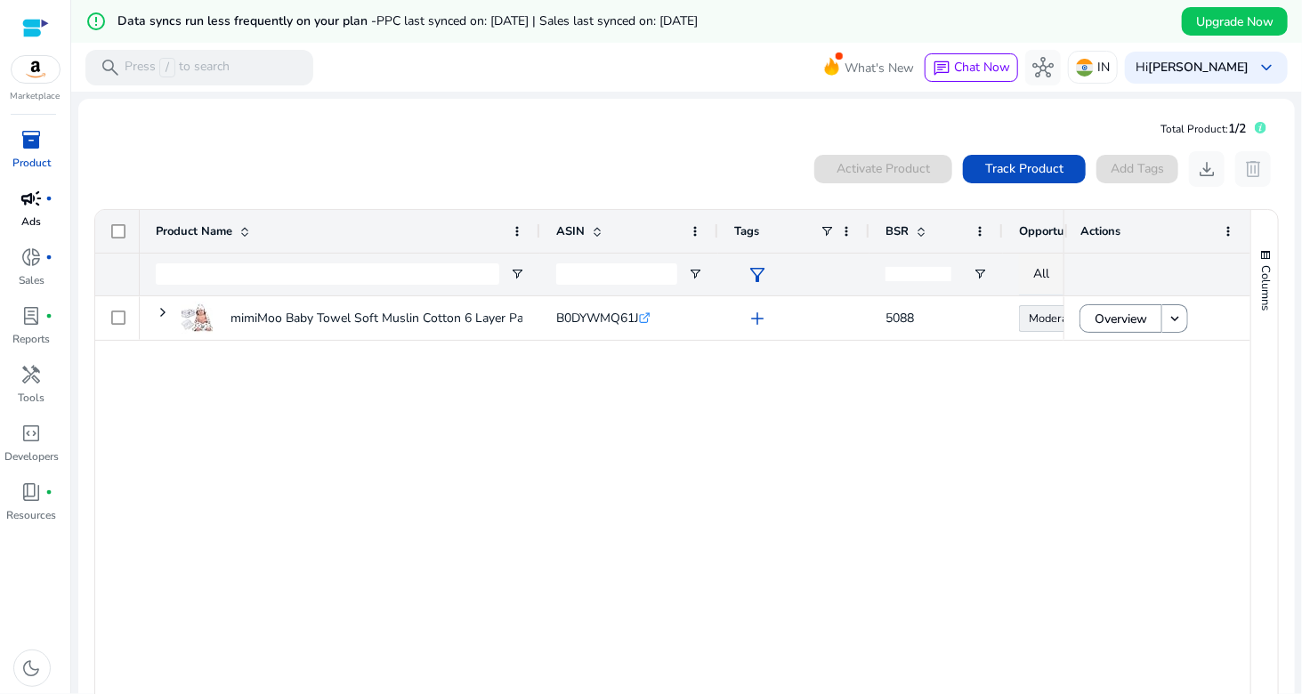
click at [33, 198] on span "campaign" at bounding box center [31, 198] width 21 height 21
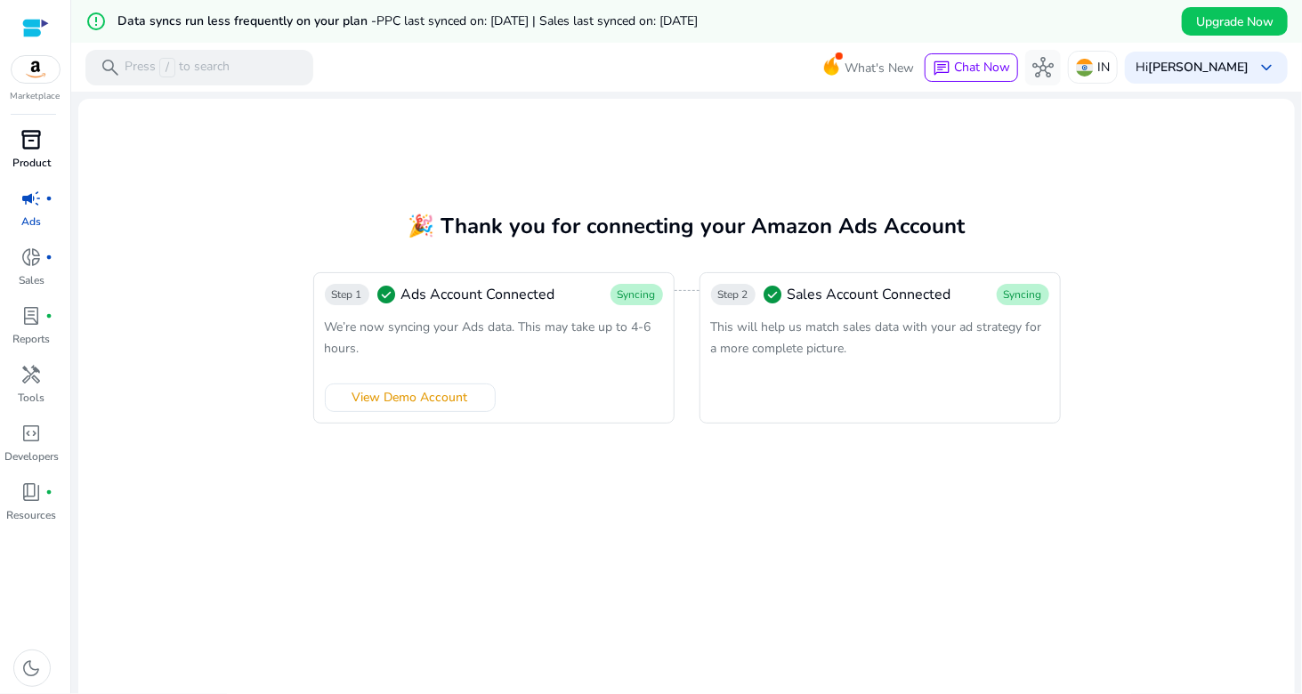
click at [684, 514] on mat-card "🎉 Thank you for connecting your Amazon Ads Account Step 1 check_circle Ads Acco…" at bounding box center [686, 421] width 1216 height 645
click at [835, 333] on span "This will help us match sales data with your ad strategy for a more complete pi…" at bounding box center [876, 338] width 331 height 38
click at [600, 343] on div "We’re now syncing your Ads data. This may take up to 4-6 hours." at bounding box center [494, 337] width 338 height 43
click at [770, 151] on mat-card "🎉 Thank you for connecting your Amazon Ads Account Step 1 check_circle Ads Acco…" at bounding box center [686, 421] width 1216 height 645
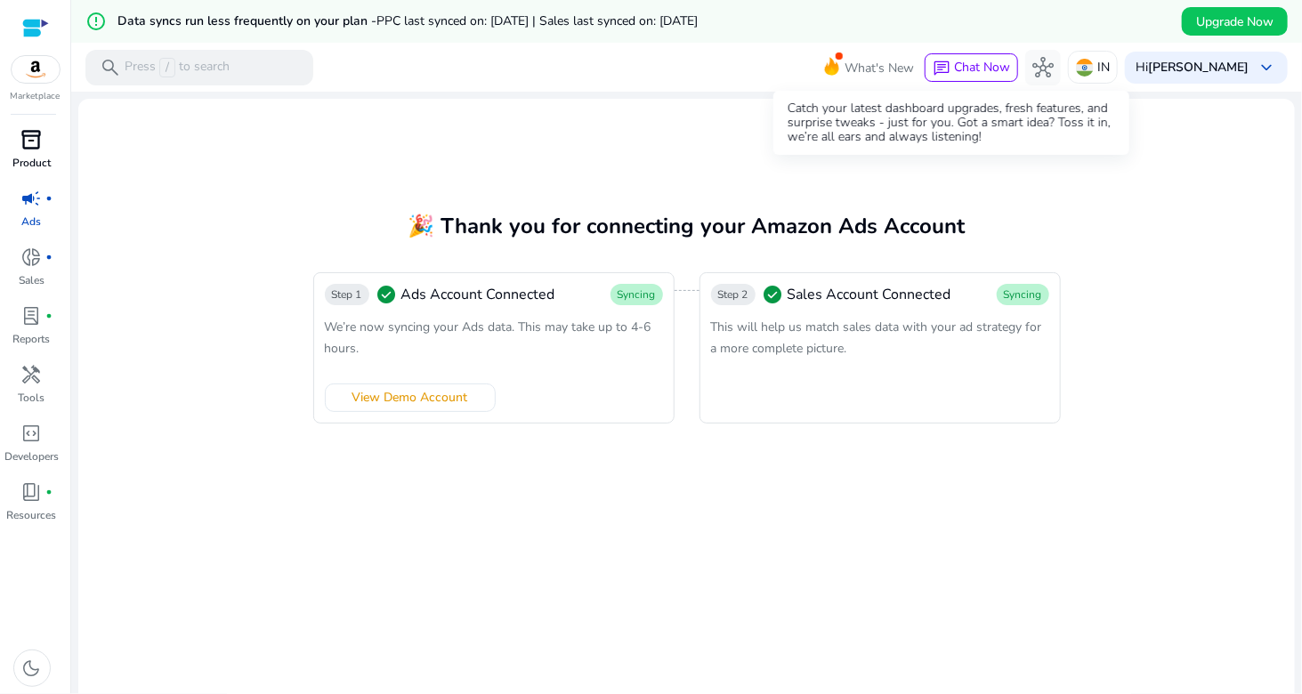
click at [914, 71] on span "What's New" at bounding box center [878, 67] width 69 height 31
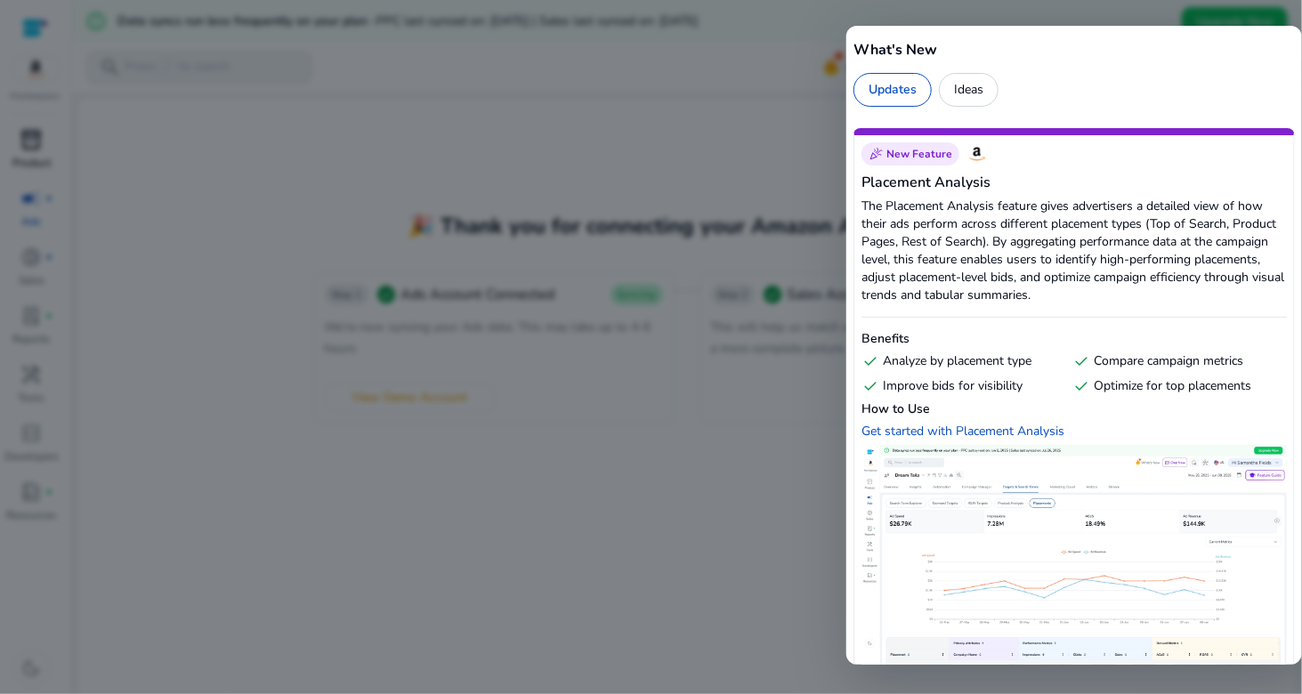
click at [722, 183] on div at bounding box center [651, 347] width 1302 height 694
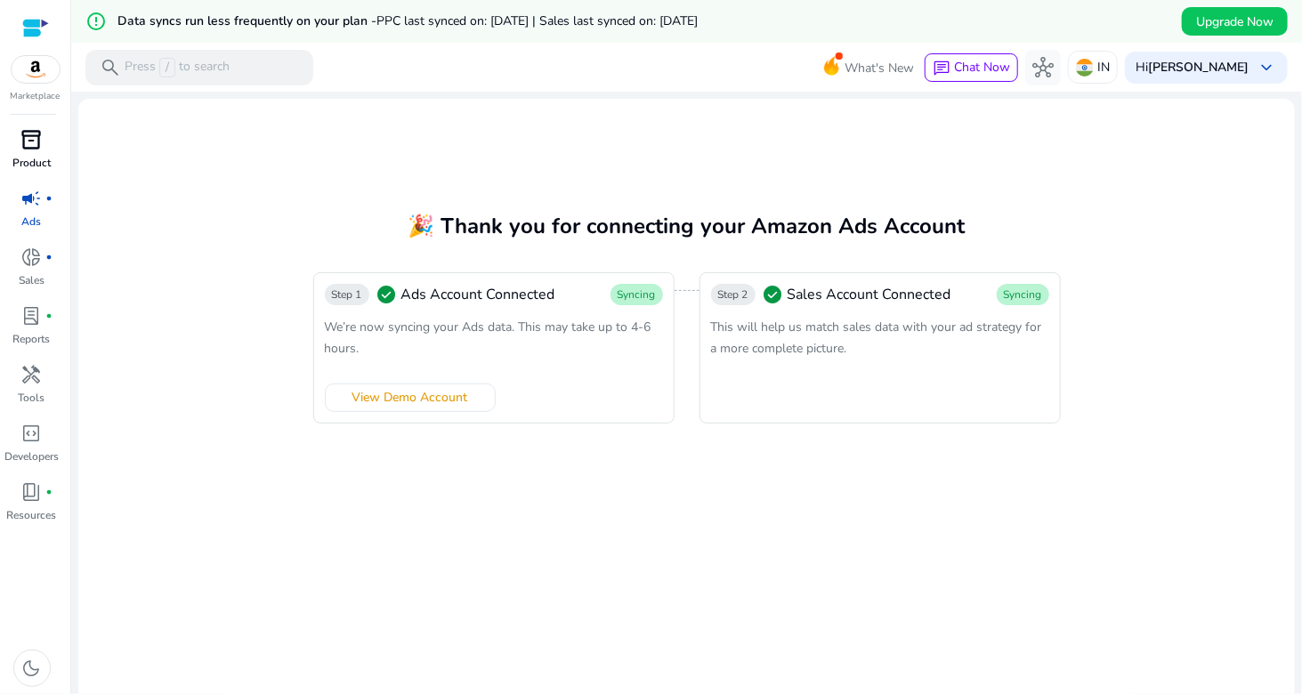
click at [28, 153] on div "inventory_2" at bounding box center [32, 139] width 50 height 28
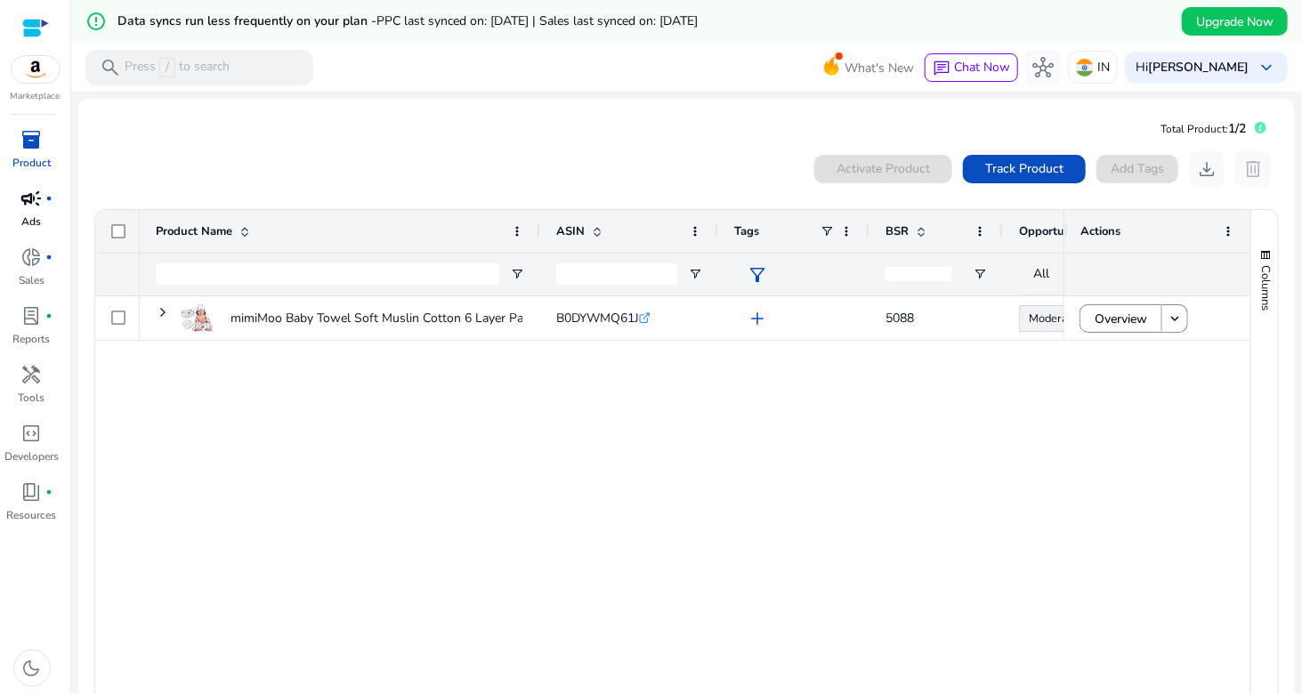
click at [28, 206] on span "campaign" at bounding box center [31, 198] width 21 height 21
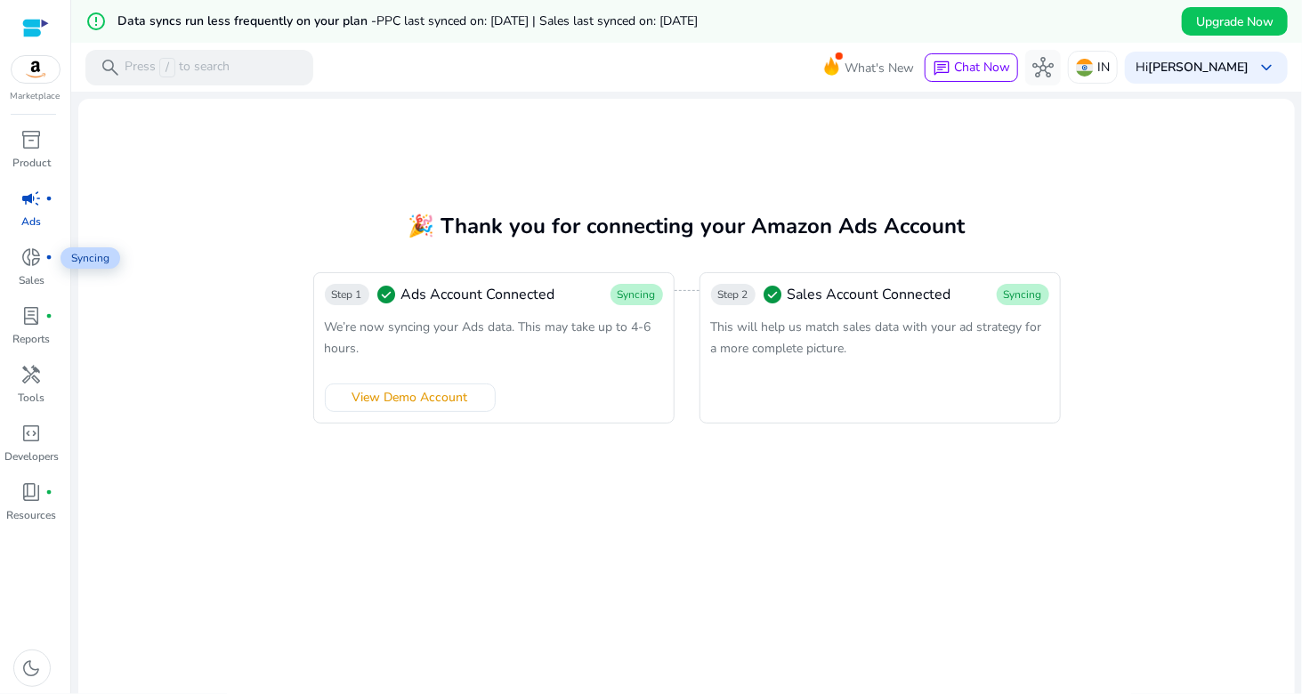
click at [34, 234] on link "campaign fiber_manual_record Ads" at bounding box center [31, 213] width 63 height 59
click at [33, 257] on span "donut_small" at bounding box center [31, 256] width 21 height 21
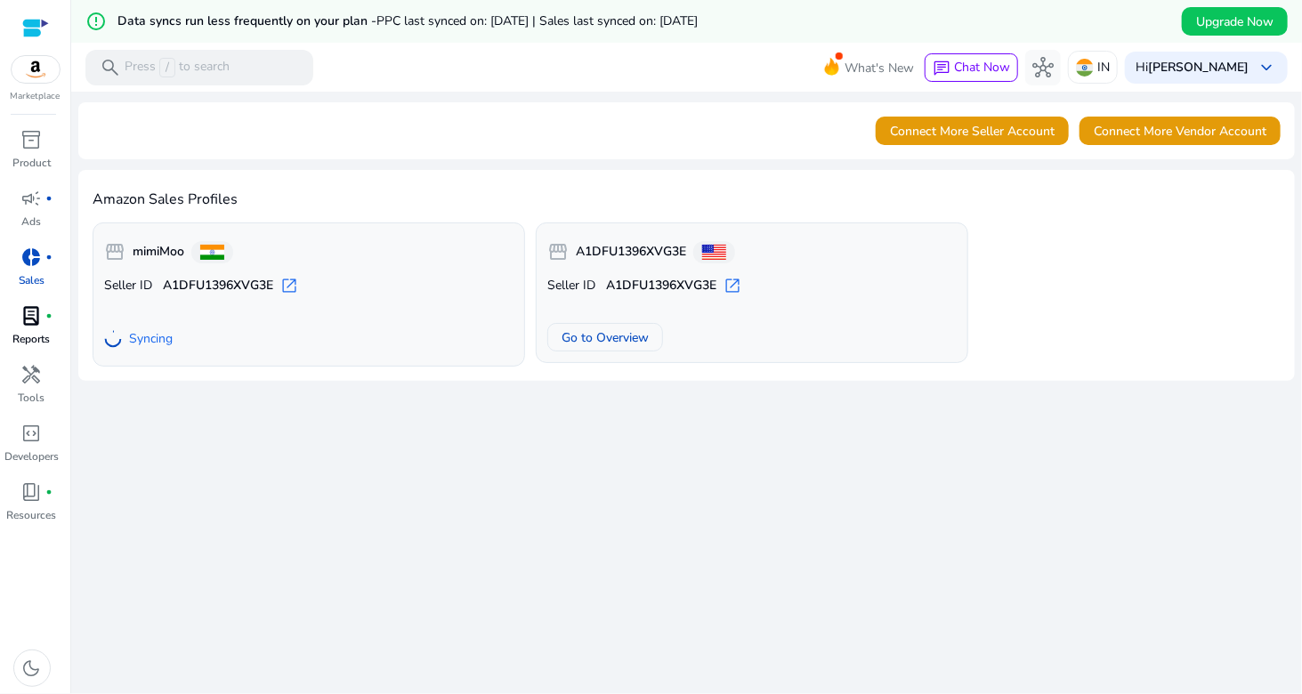
click at [21, 319] on span "lab_profile" at bounding box center [31, 315] width 21 height 21
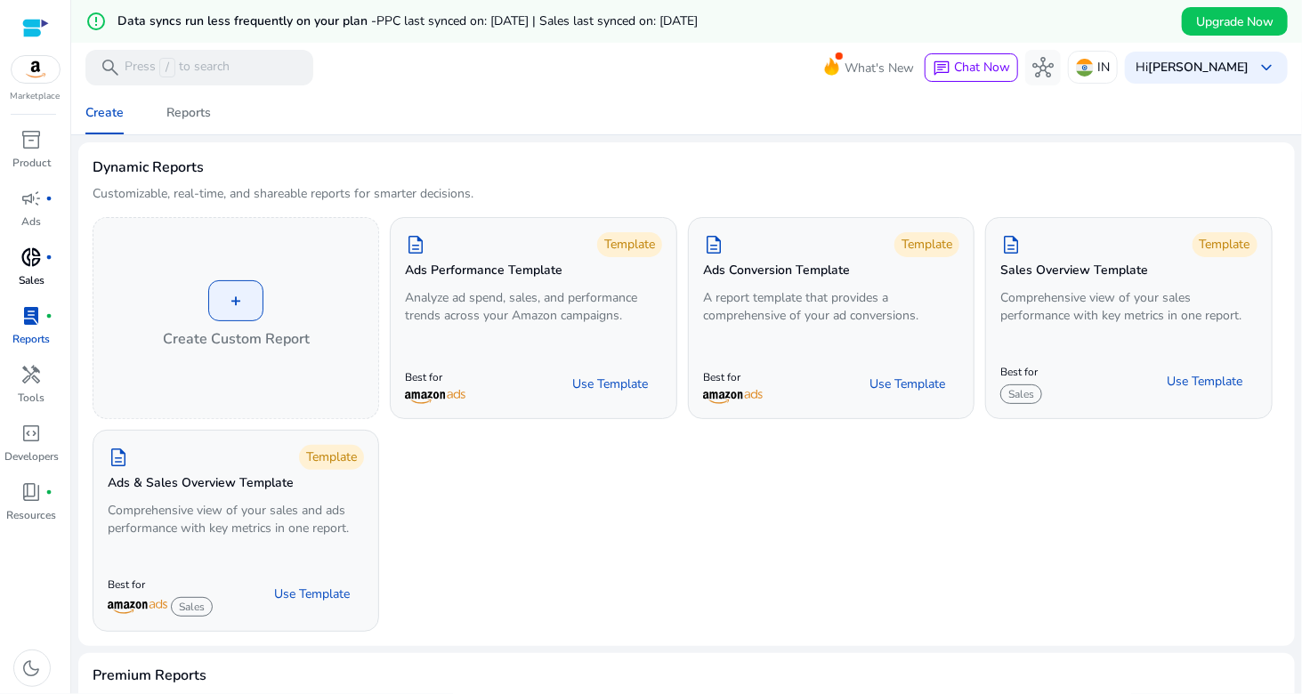
click at [781, 545] on div "+ Create Custom Report description Template Ads Performance Template Analyze ad…" at bounding box center [687, 424] width 1188 height 415
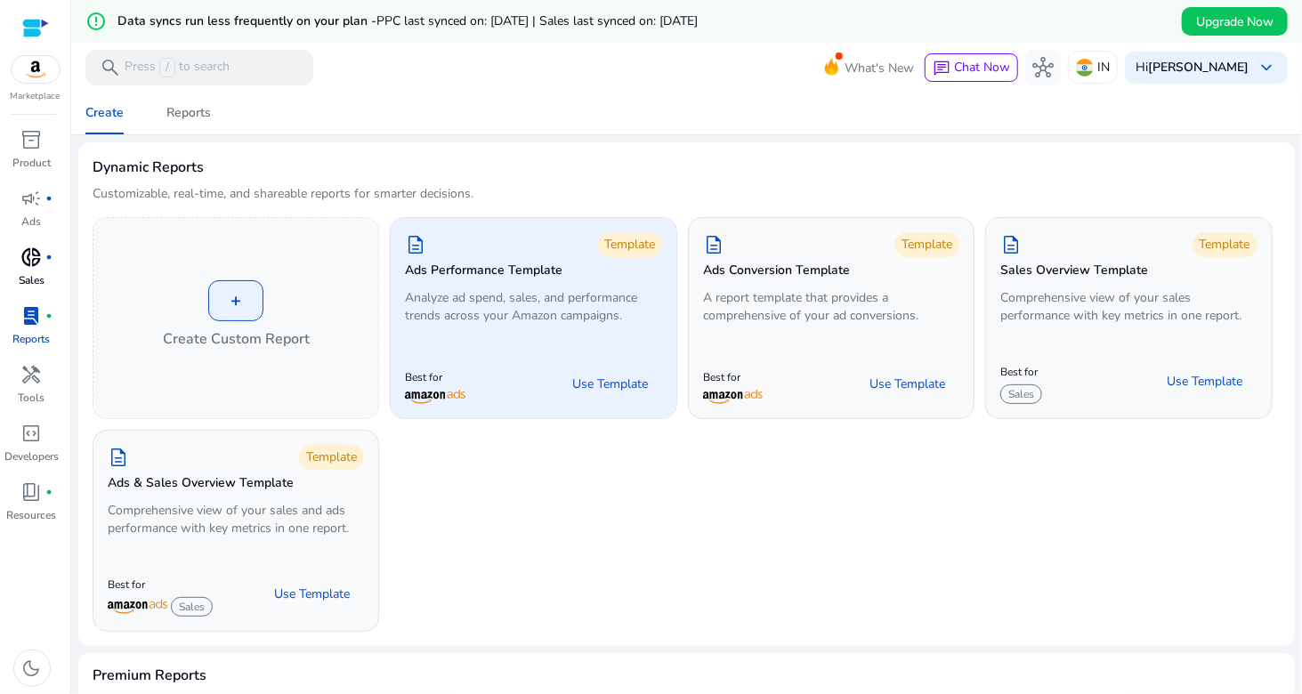
click at [566, 308] on p "Analyze ad spend, sales, and performance trends across your Amazon campaigns." at bounding box center [533, 307] width 256 height 36
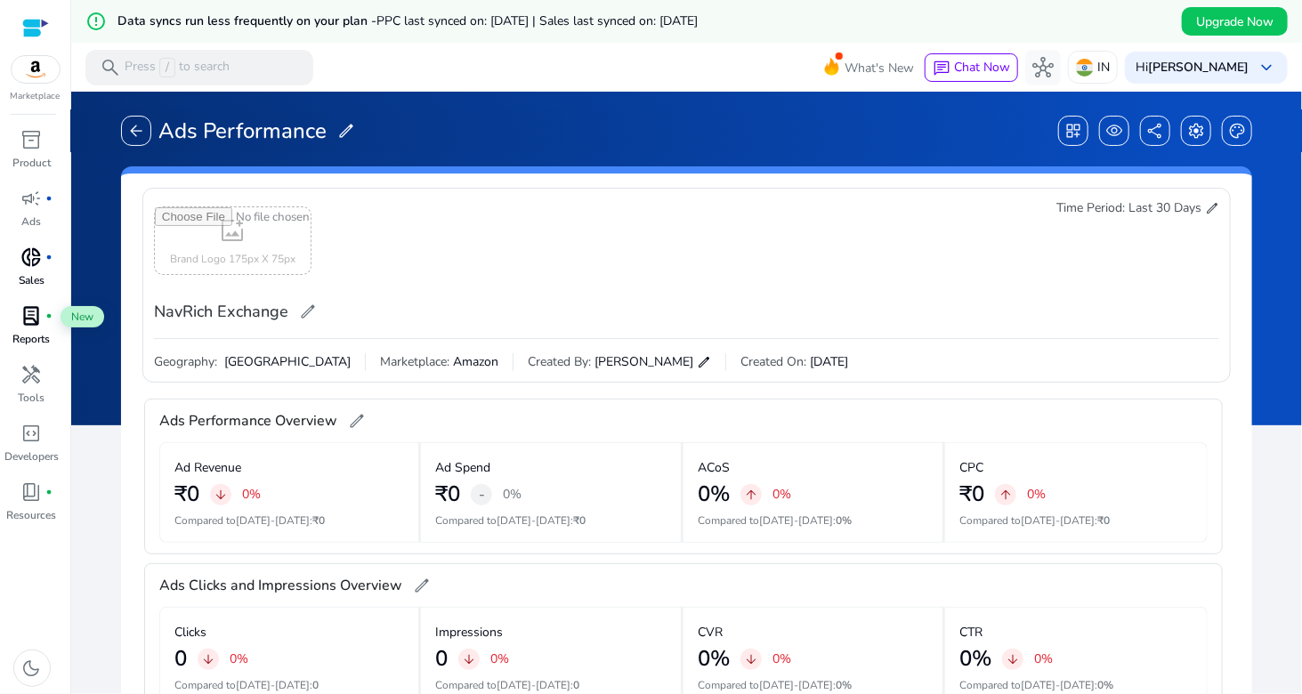
click at [46, 315] on span "fiber_manual_record" at bounding box center [49, 315] width 7 height 7
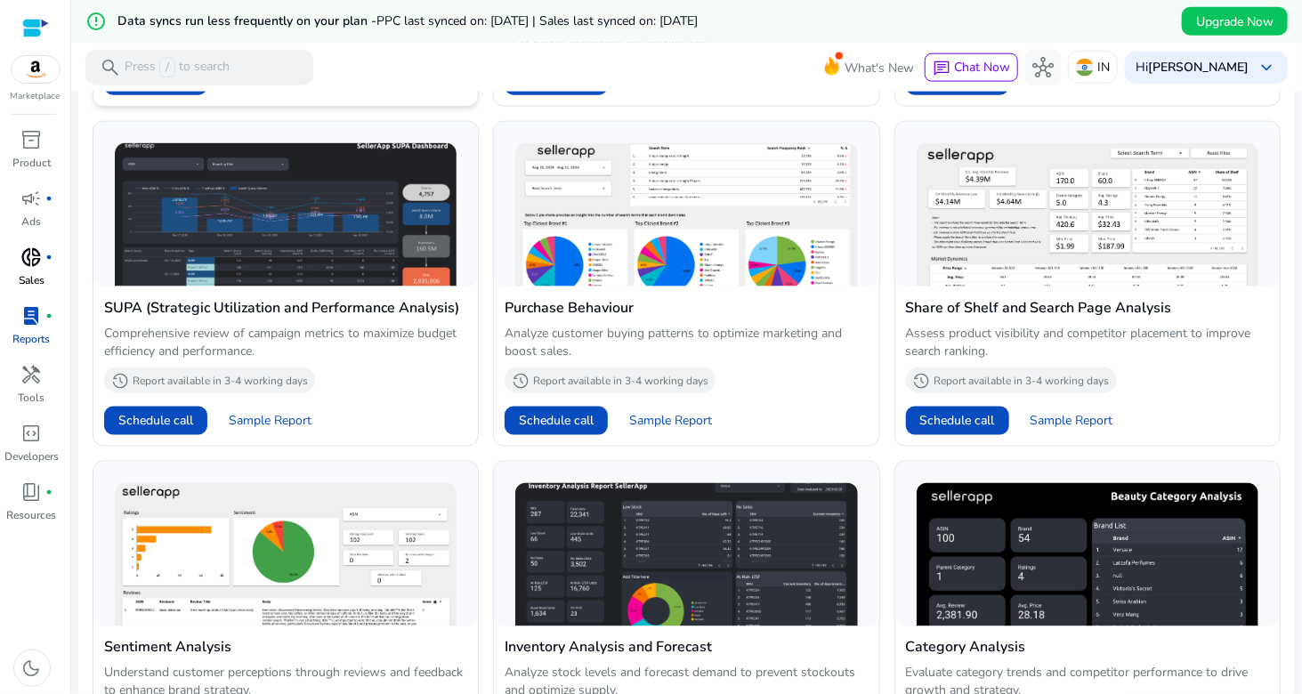
scroll to position [1122, 0]
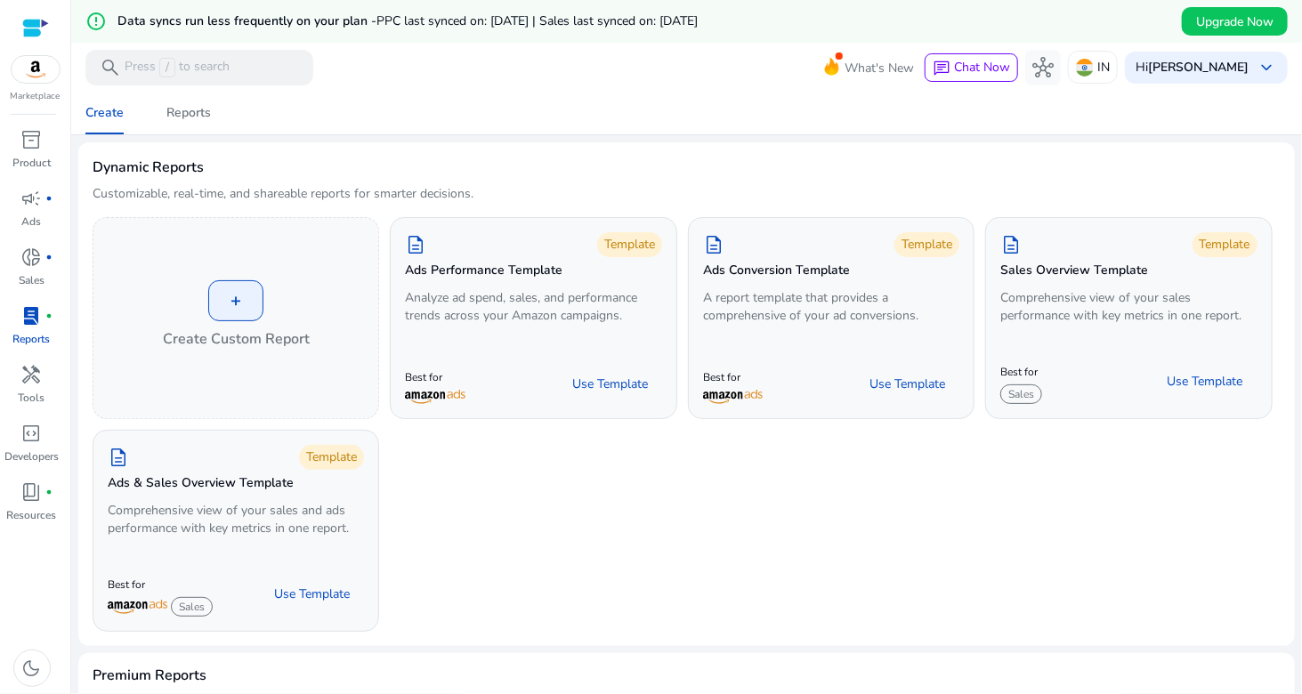
click at [455, 27] on span "PPC last synced on: [DATE] | Sales last synced on: [DATE]" at bounding box center [536, 20] width 321 height 17
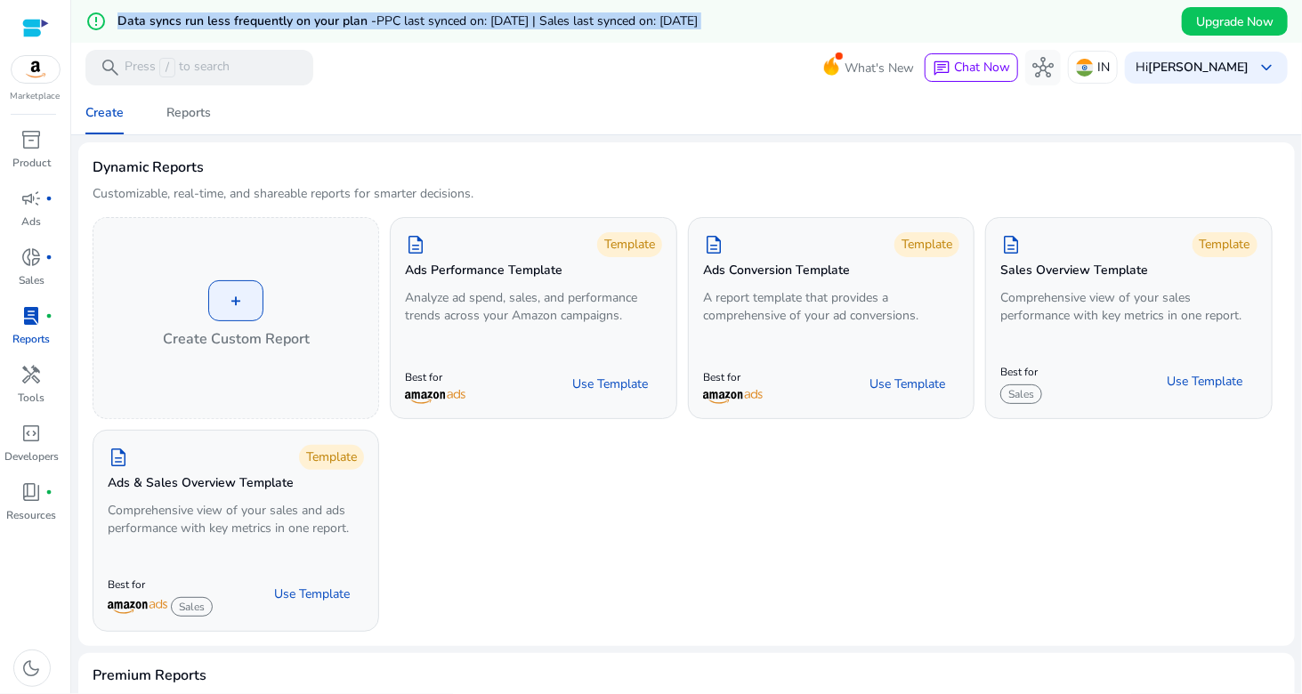
click at [455, 27] on span "PPC last synced on: [DATE] | Sales last synced on: [DATE]" at bounding box center [536, 20] width 321 height 17
click at [37, 229] on p "Ads" at bounding box center [32, 222] width 20 height 16
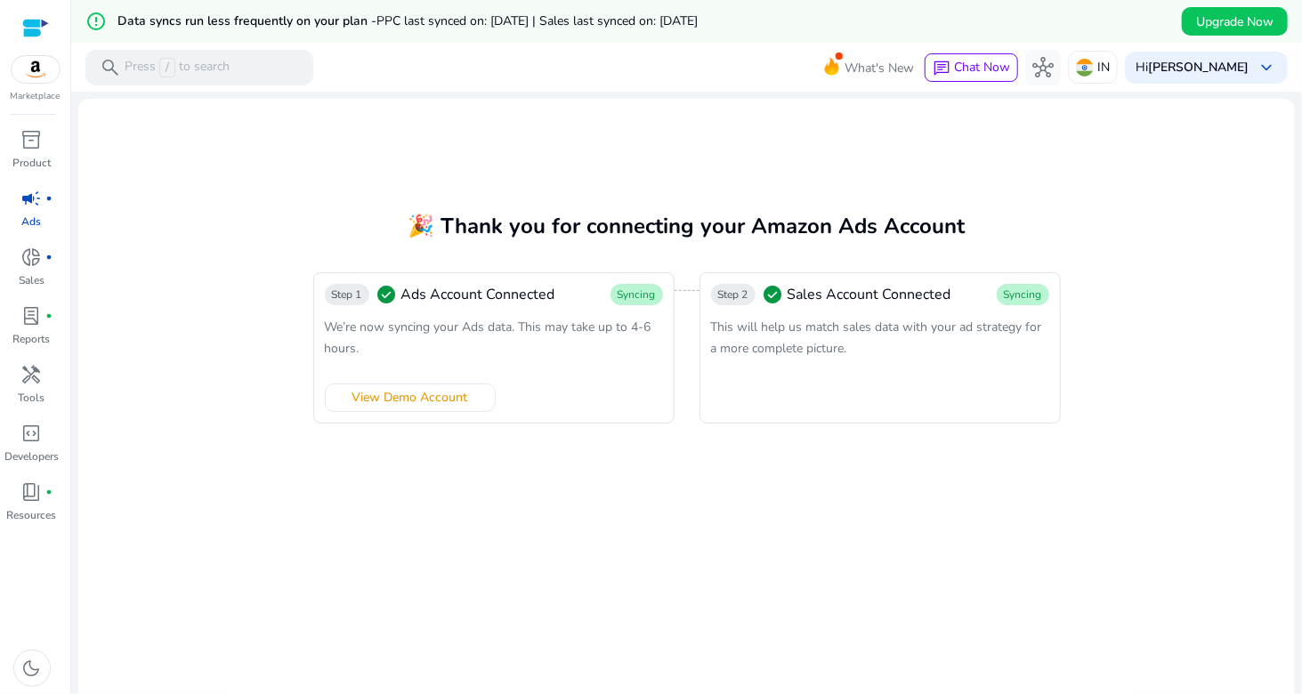
click at [518, 344] on div "We’re now syncing your Ads data. This may take up to 4-6 hours." at bounding box center [494, 337] width 338 height 43
click at [764, 335] on span "This will help us match sales data with your ad strategy for a more complete pi…" at bounding box center [876, 338] width 331 height 38
click at [813, 339] on span "This will help us match sales data with your ad strategy for a more complete pi…" at bounding box center [876, 338] width 331 height 38
click at [899, 346] on div "This will help us match sales data with your ad strategy for a more complete pi…" at bounding box center [880, 337] width 338 height 43
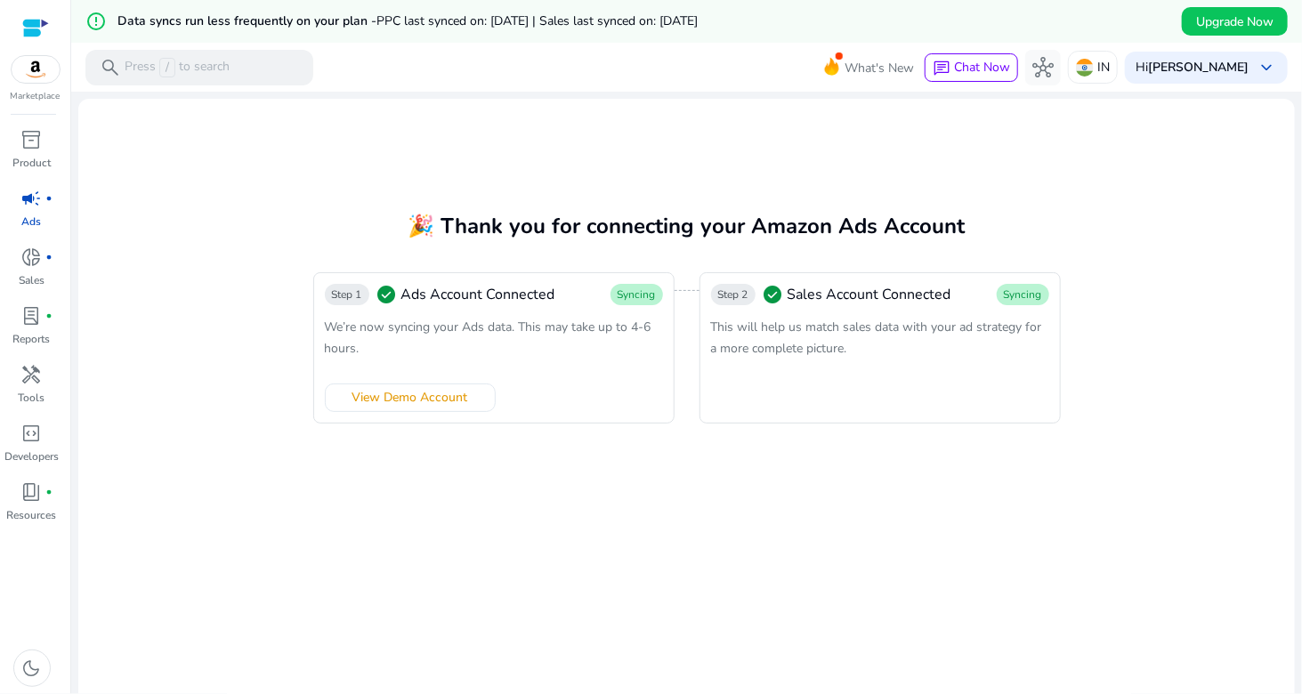
click at [19, 216] on link "campaign fiber_manual_record Ads" at bounding box center [31, 213] width 63 height 59
click at [37, 203] on span "campaign" at bounding box center [31, 198] width 21 height 21
click at [37, 261] on span "donut_small" at bounding box center [31, 256] width 21 height 21
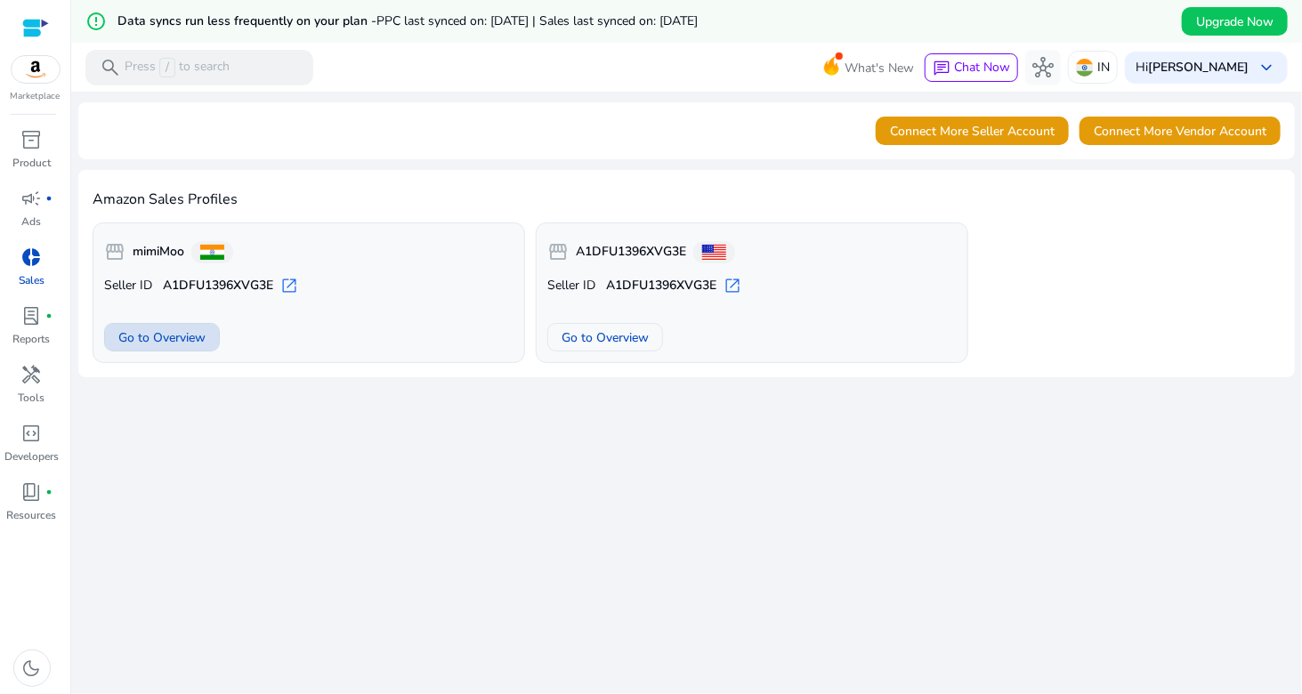
click at [144, 336] on span "Go to Overview" at bounding box center [161, 337] width 87 height 19
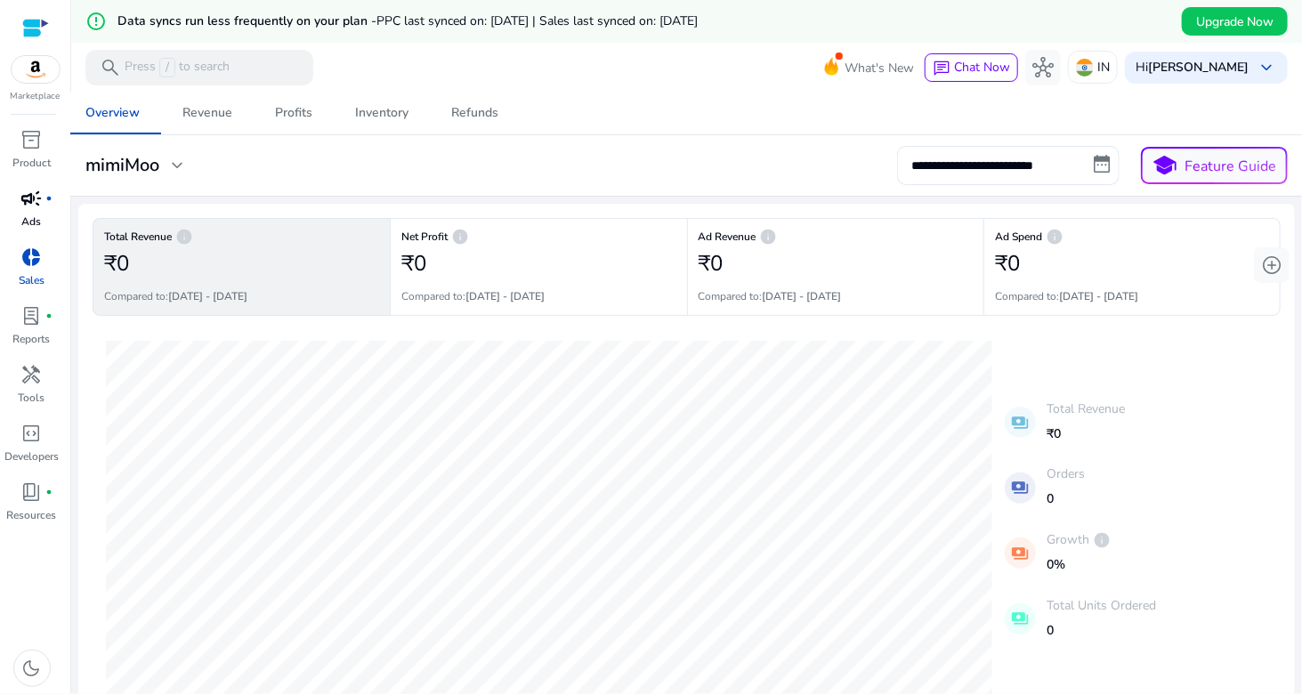
click at [33, 217] on p "Ads" at bounding box center [32, 222] width 20 height 16
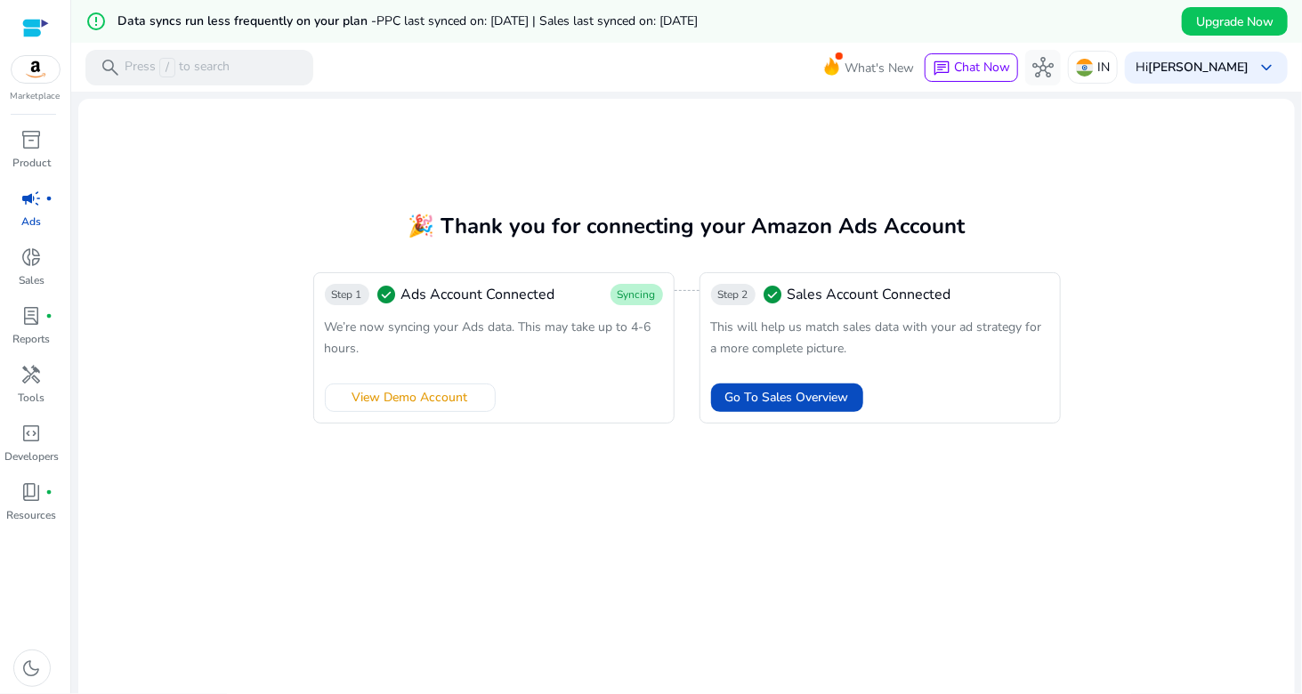
click at [465, 303] on span "Ads Account Connected" at bounding box center [478, 294] width 154 height 21
click at [477, 295] on span "Ads Account Connected" at bounding box center [478, 294] width 154 height 21
click at [617, 465] on mat-card "🎉 Thank you for connecting your Amazon Ads Account Step 1 check_circle Ads Acco…" at bounding box center [686, 421] width 1216 height 645
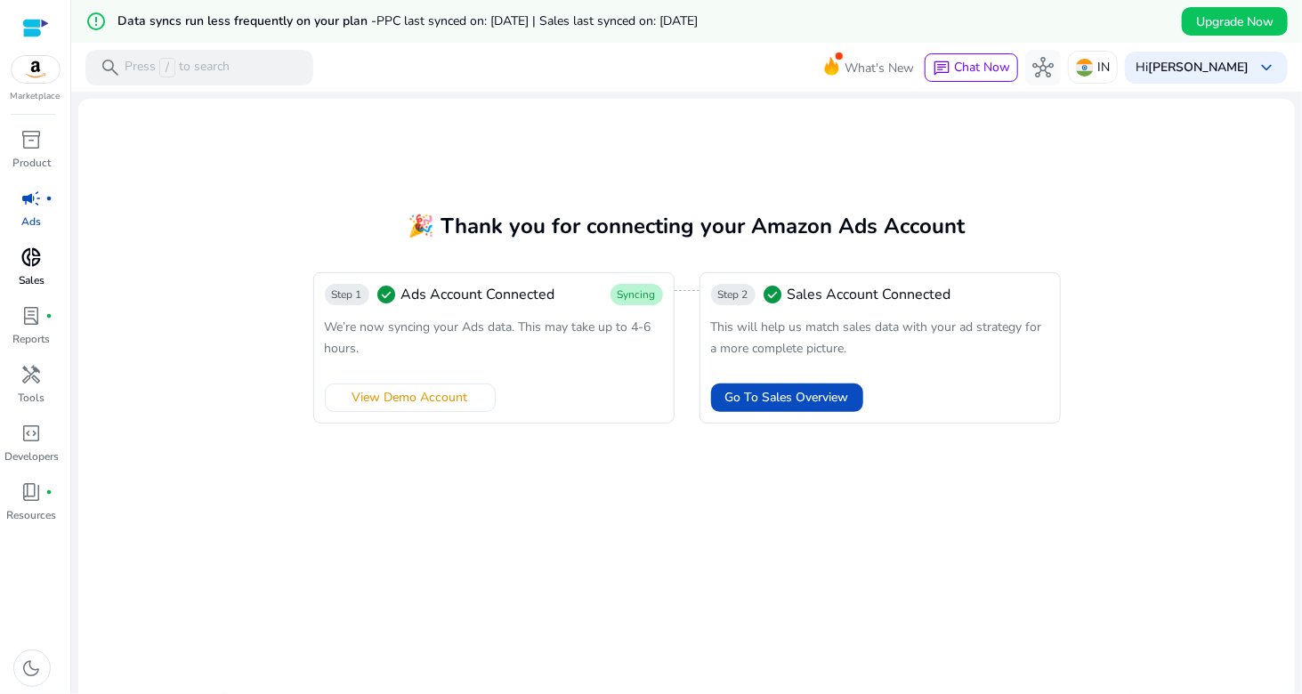
click at [16, 276] on link "donut_small Sales" at bounding box center [31, 272] width 63 height 59
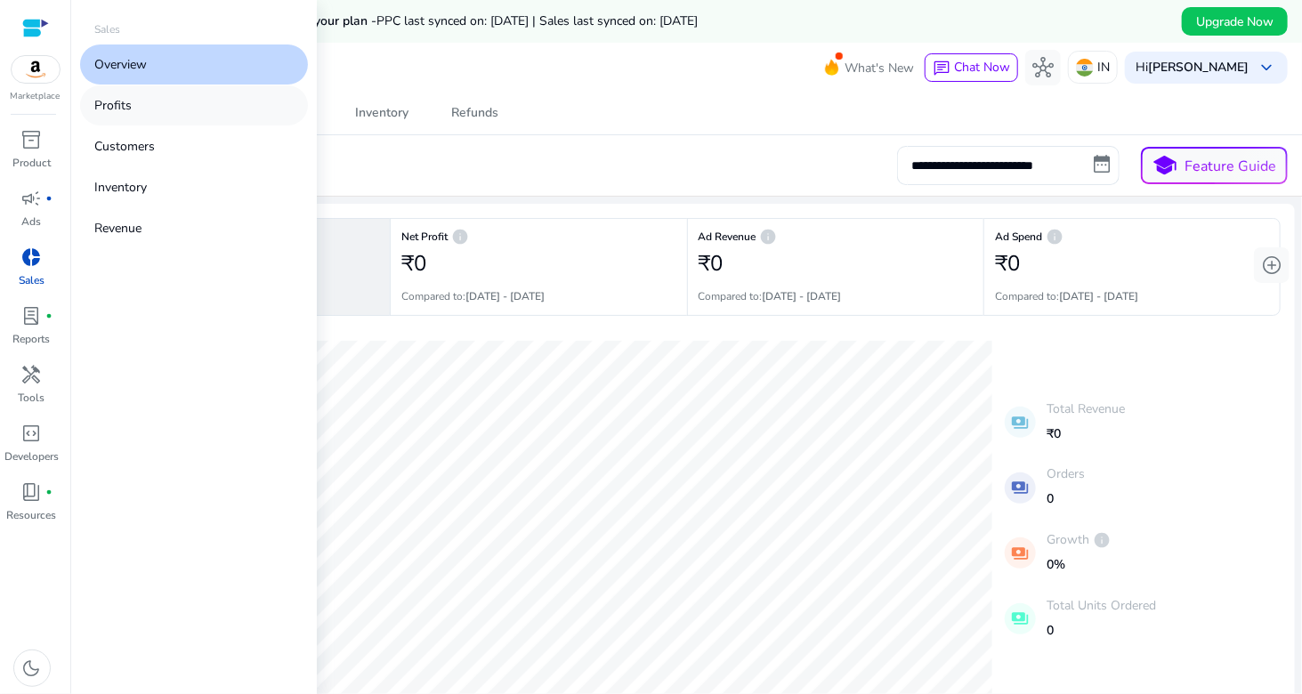
click at [134, 104] on link "Profits" at bounding box center [194, 105] width 228 height 40
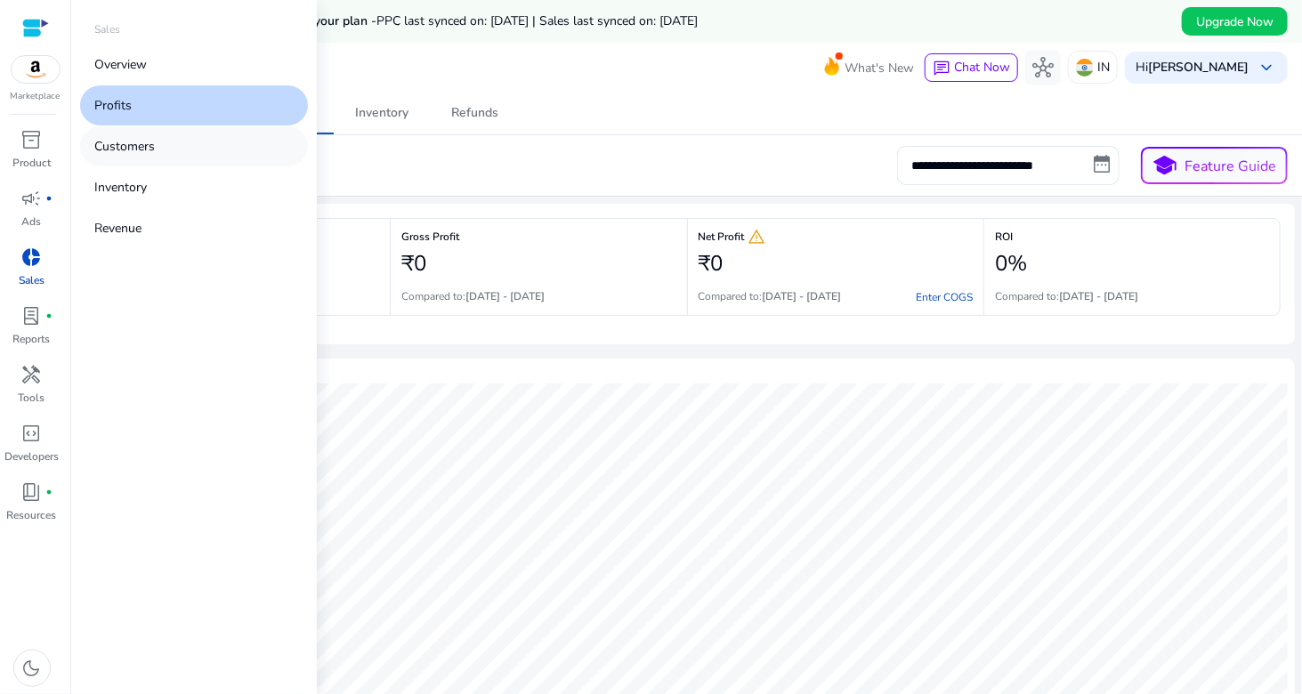
click at [133, 158] on link "Customers" at bounding box center [194, 146] width 228 height 40
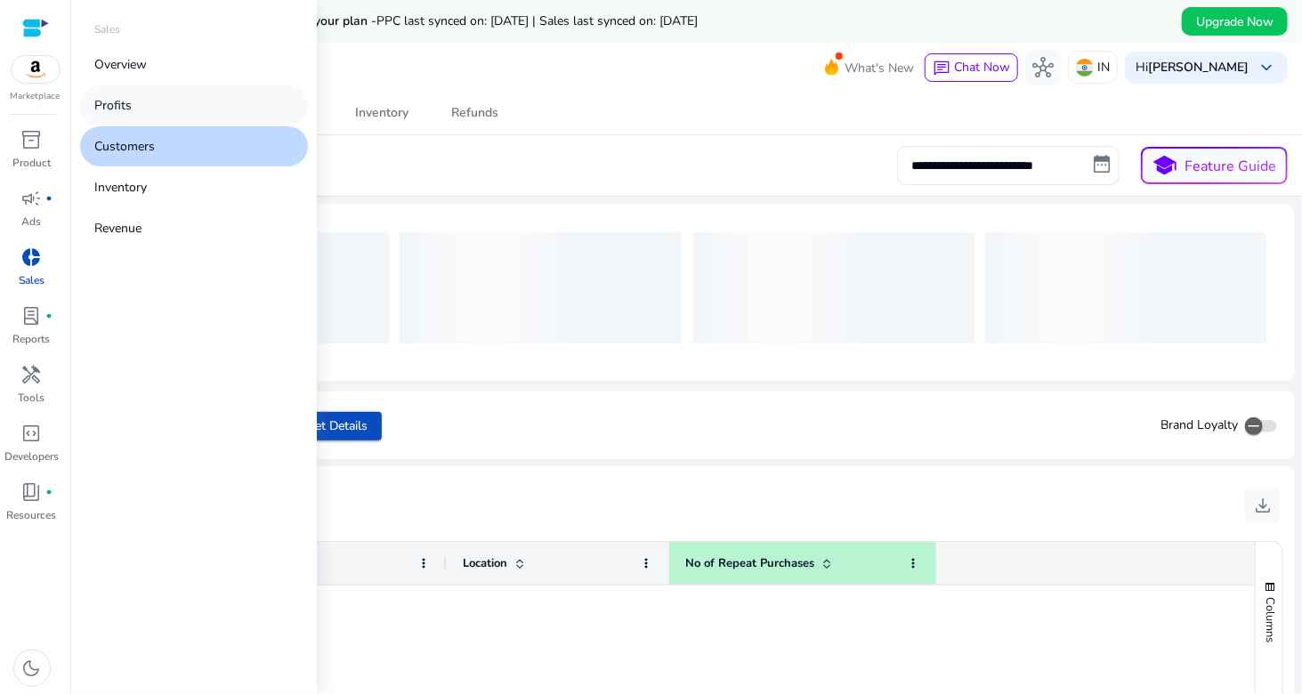
click at [117, 106] on p "Profits" at bounding box center [112, 105] width 37 height 19
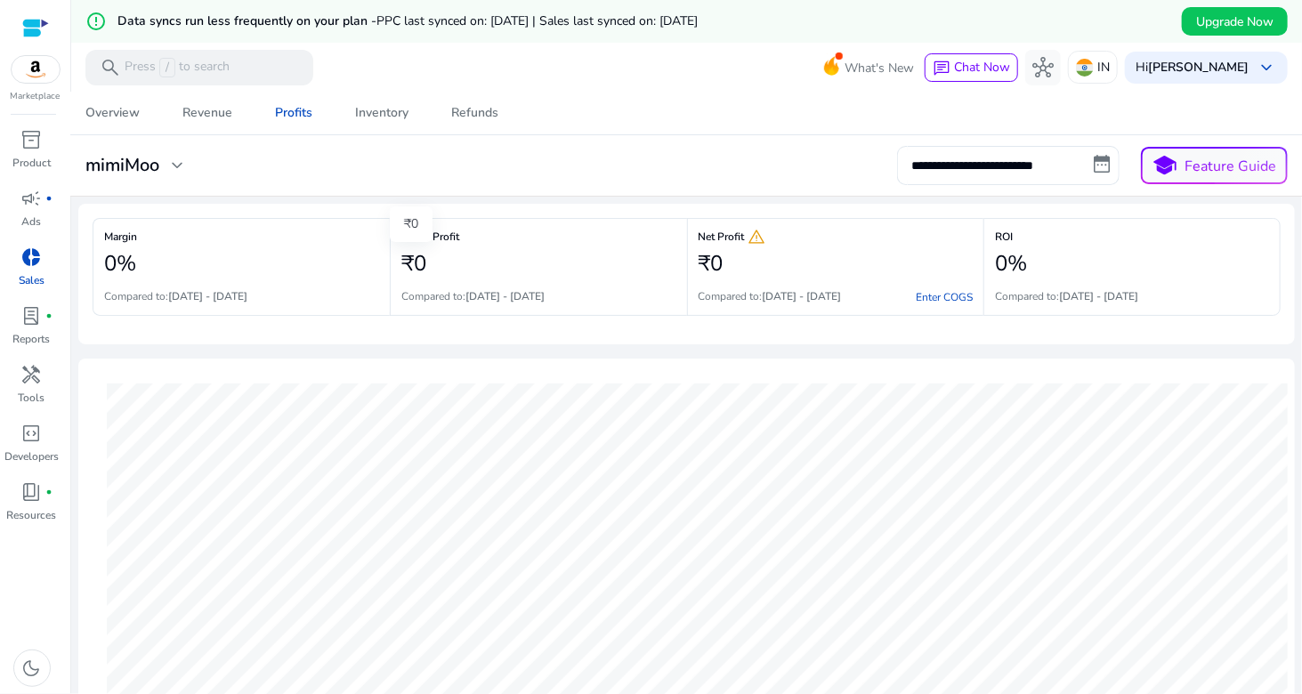
click at [417, 253] on h2 "₹0" at bounding box center [413, 264] width 25 height 26
click at [533, 236] on h6 "Gross Profit" at bounding box center [538, 237] width 275 height 4
click at [528, 258] on div "₹0" at bounding box center [538, 264] width 275 height 36
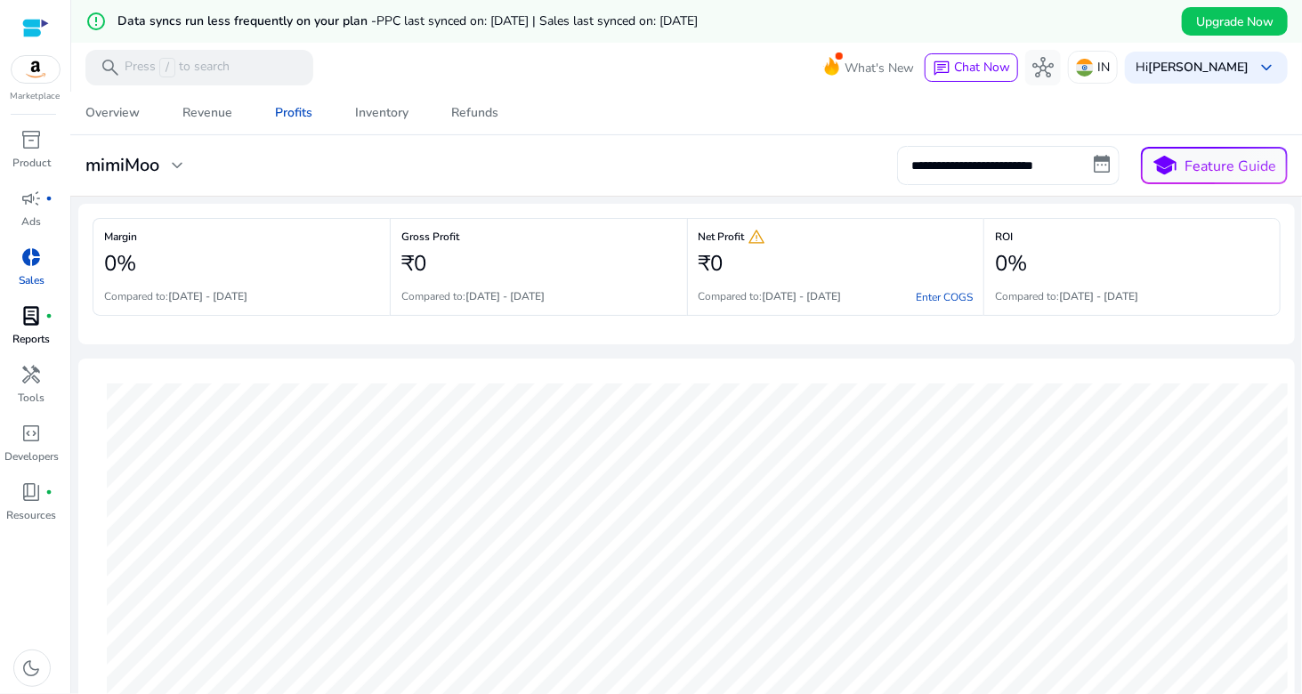
click at [13, 331] on p "Reports" at bounding box center [31, 339] width 37 height 16
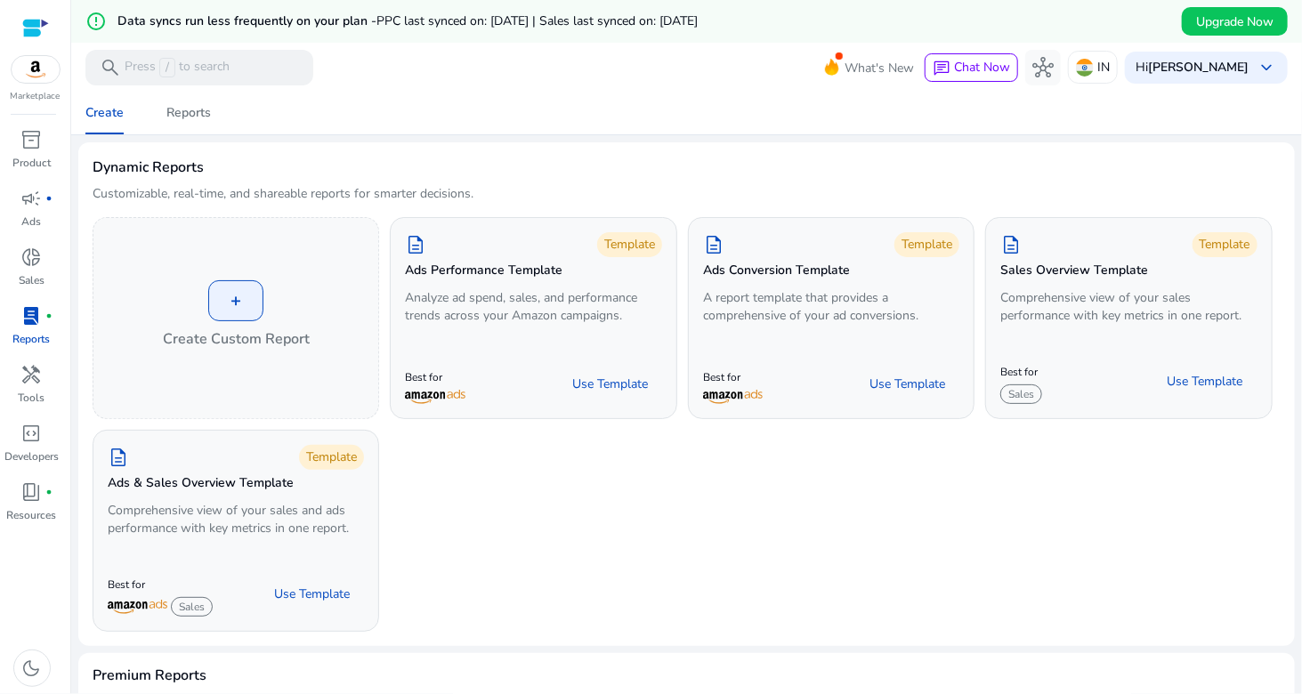
click at [35, 77] on img at bounding box center [36, 69] width 48 height 27
click at [33, 21] on div at bounding box center [35, 28] width 27 height 20
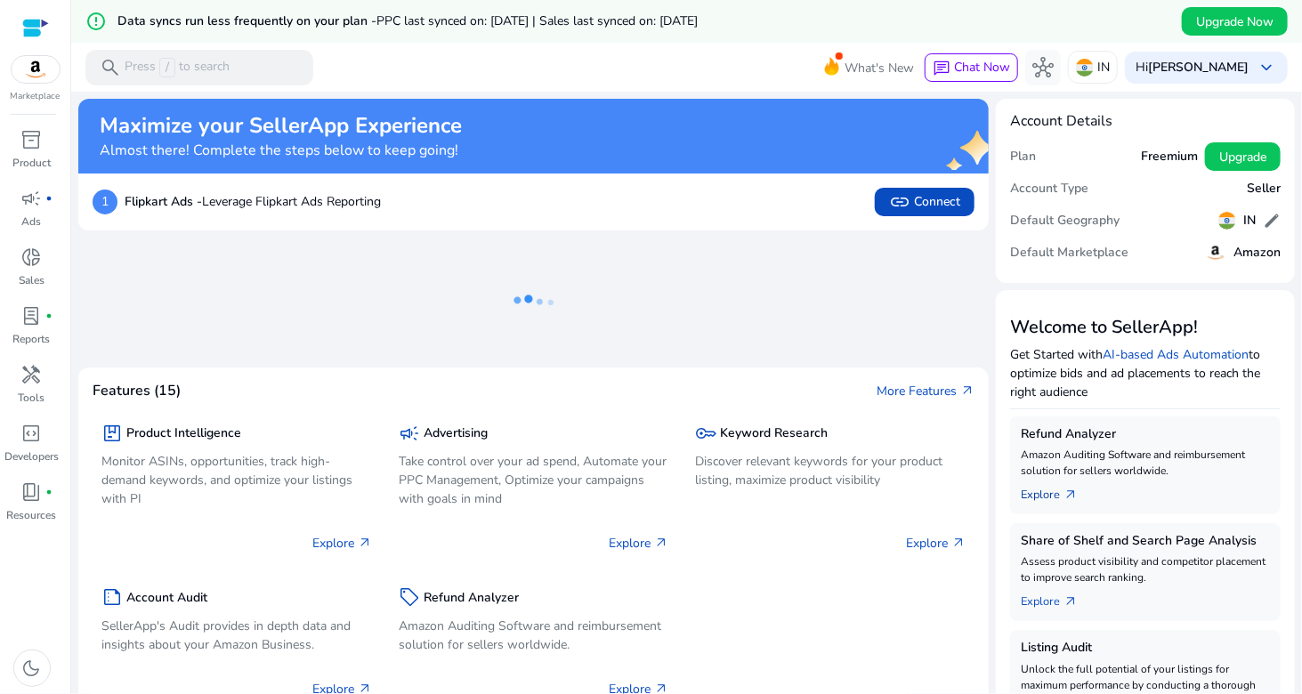
click at [1026, 499] on link "Explore arrow_outward" at bounding box center [1056, 491] width 71 height 25
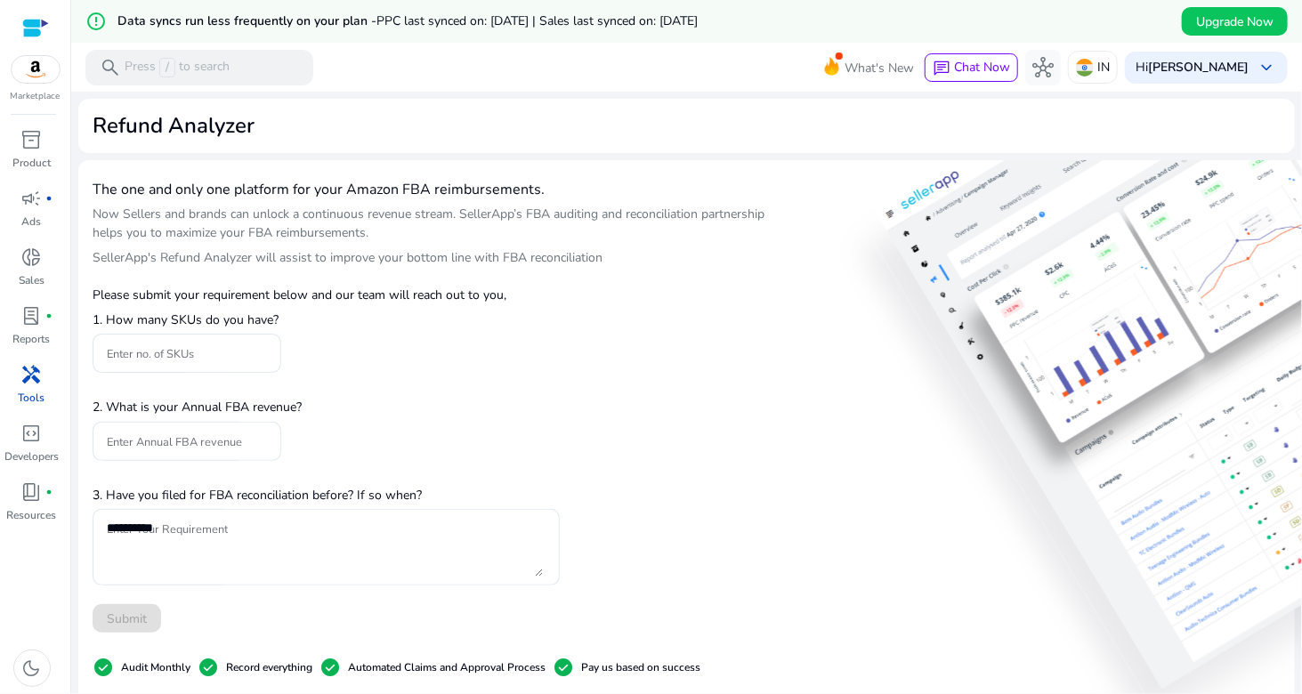
click at [28, 81] on img at bounding box center [36, 69] width 48 height 27
click at [29, 28] on div at bounding box center [35, 28] width 27 height 20
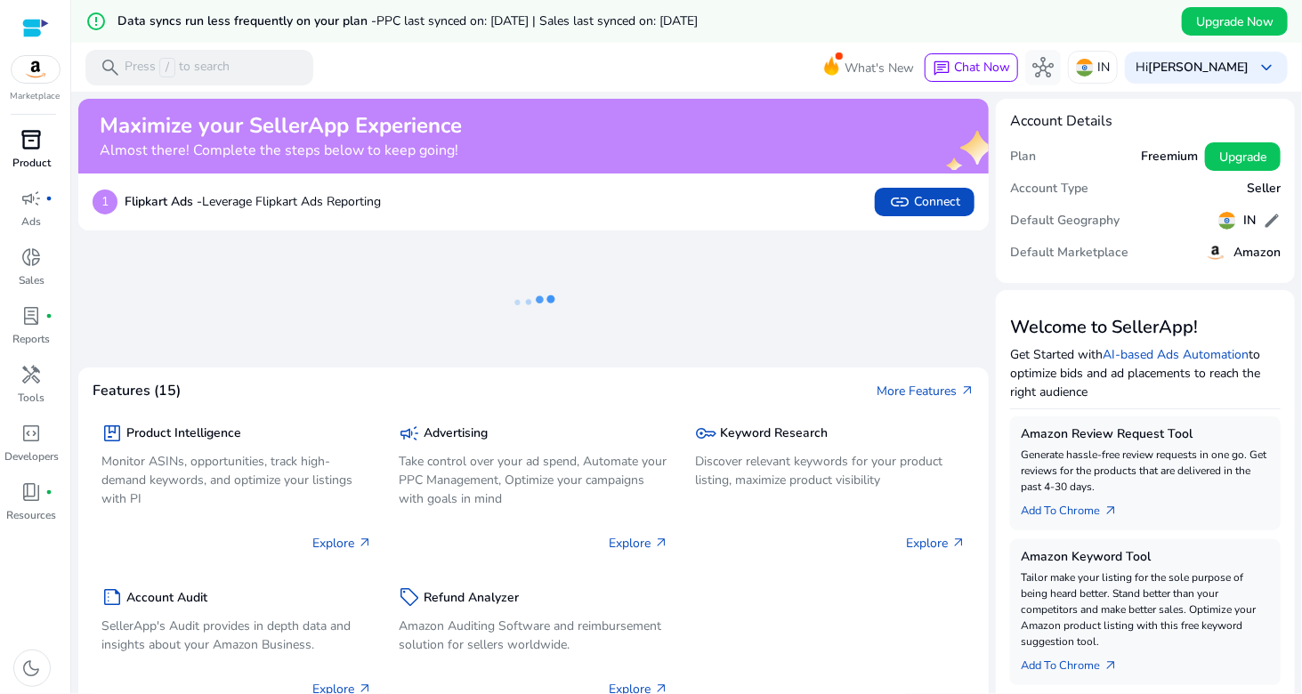
click at [8, 145] on div "inventory_2" at bounding box center [32, 139] width 50 height 28
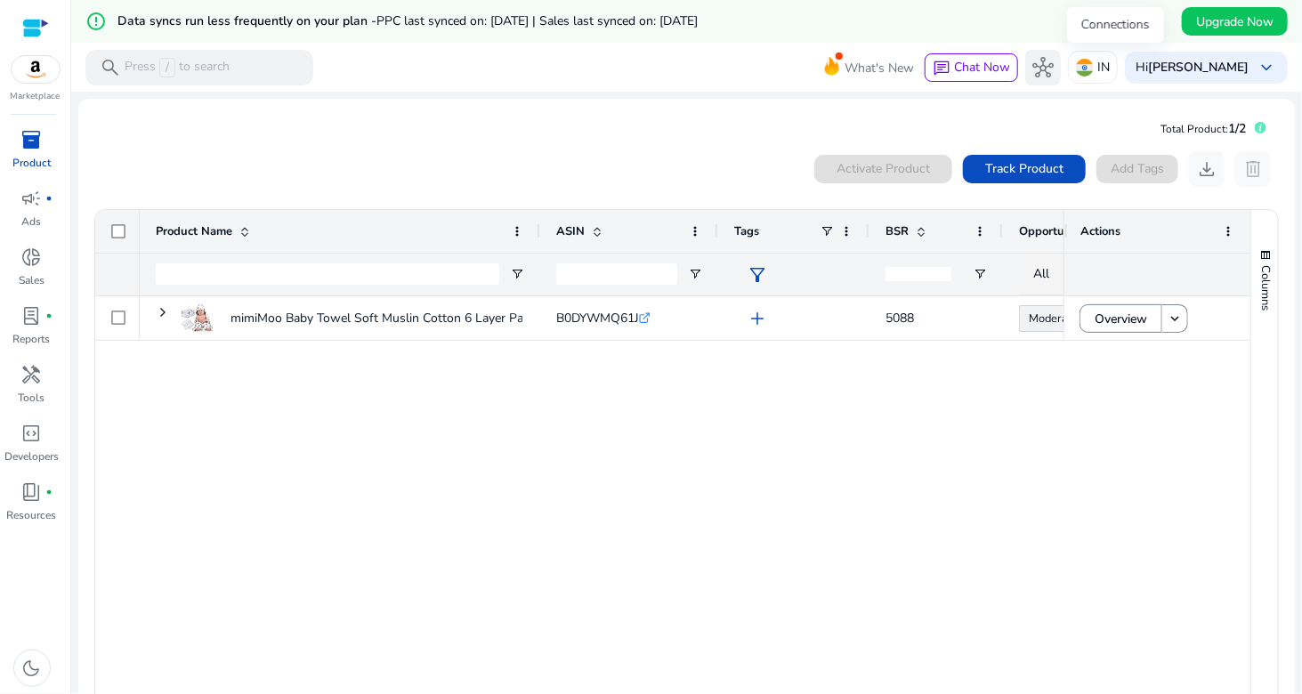
click at [1053, 69] on span "hub" at bounding box center [1042, 67] width 21 height 21
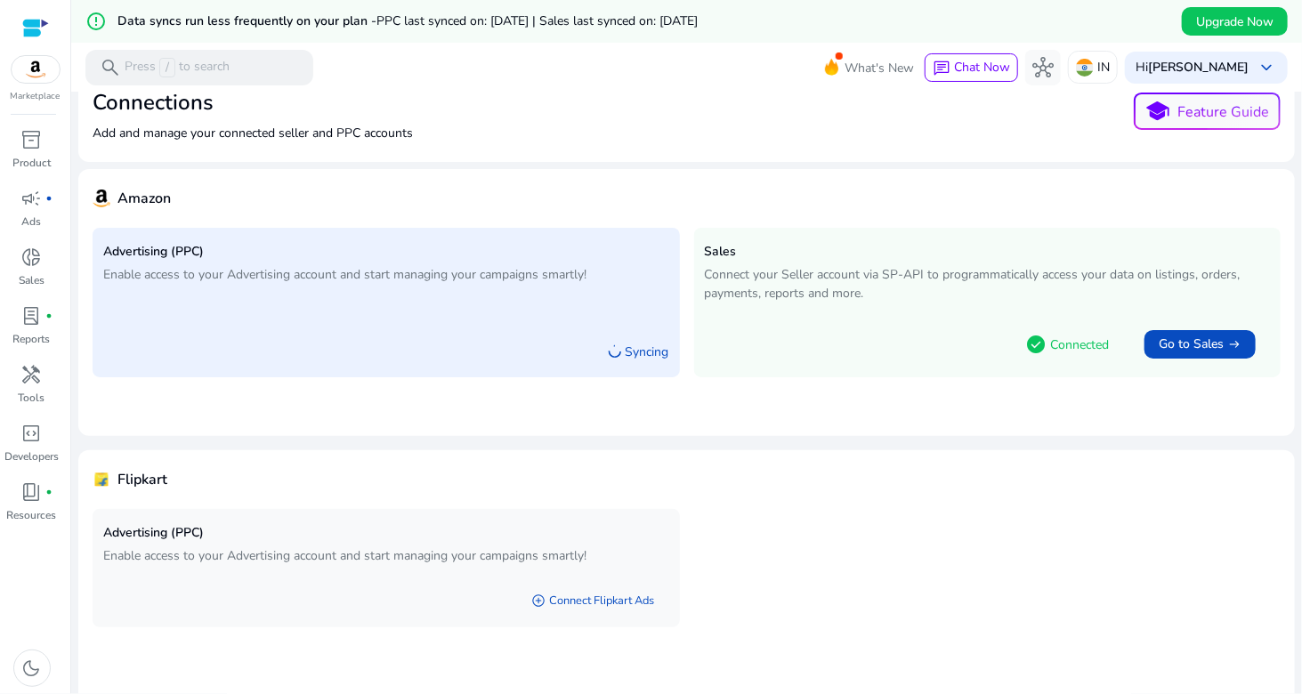
scroll to position [68, 0]
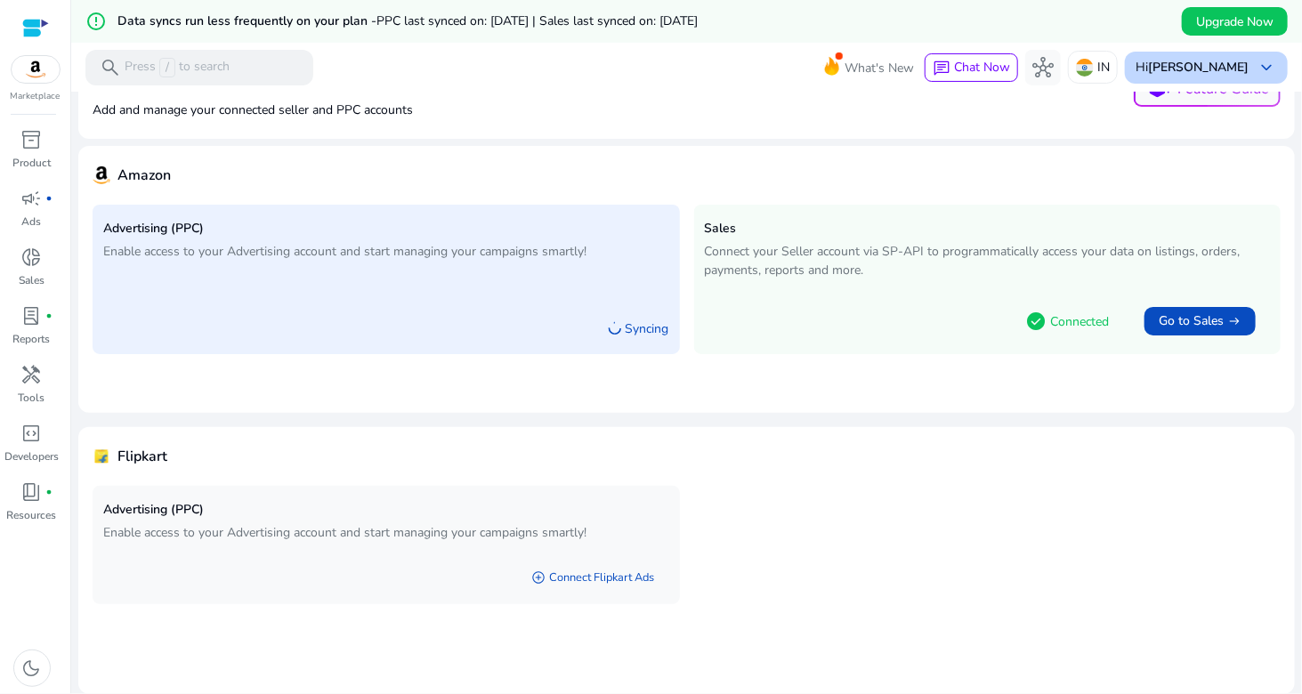
click at [1255, 69] on span "keyboard_arrow_down" at bounding box center [1265, 67] width 21 height 21
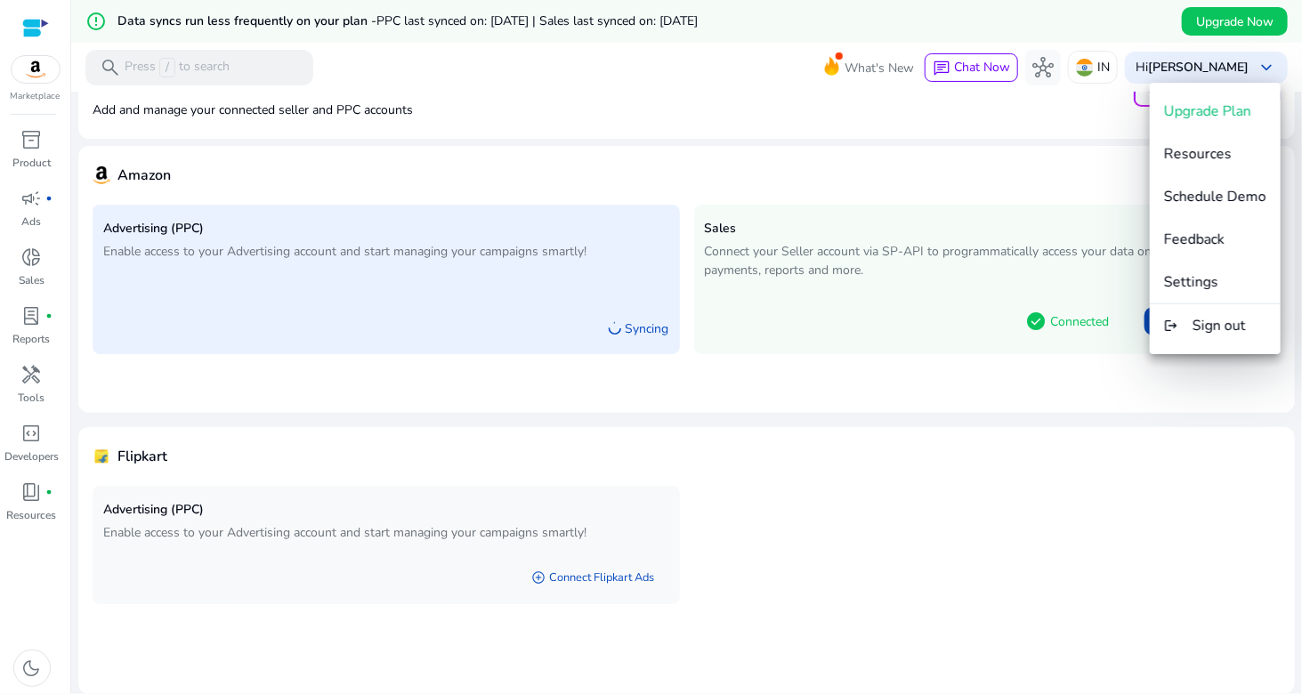
click at [948, 129] on div at bounding box center [651, 347] width 1302 height 694
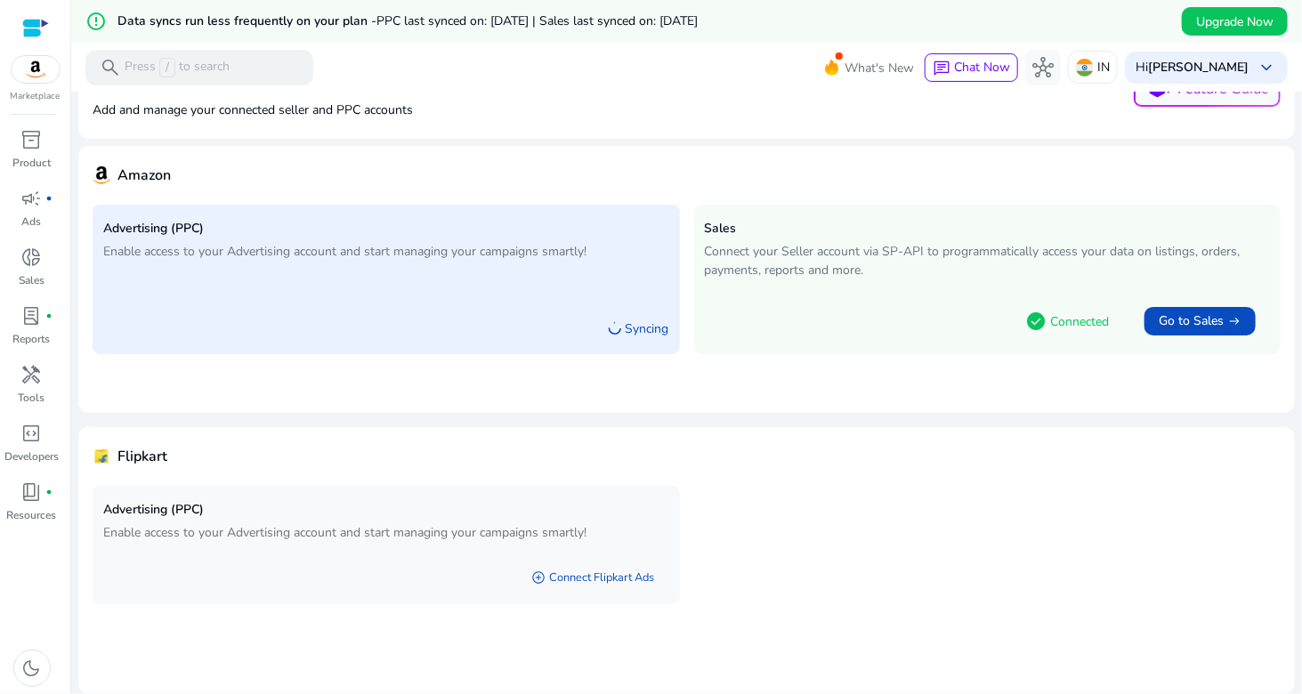
click at [628, 99] on div "Connections Add and manage your connected seller and PPC accounts school Featur…" at bounding box center [687, 88] width 1188 height 72
click at [25, 79] on img at bounding box center [36, 69] width 48 height 27
click at [28, 28] on div at bounding box center [35, 28] width 27 height 20
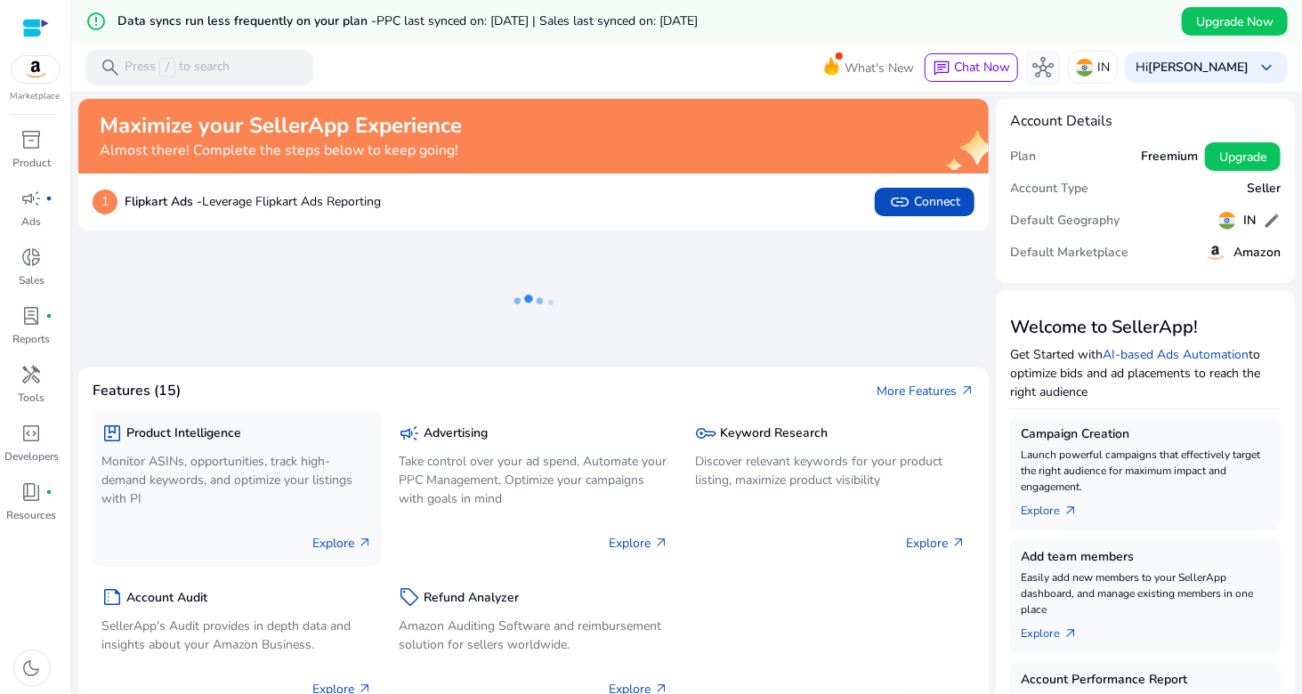
click at [215, 478] on p "Monitor ASINs, opportunities, track high-demand keywords, and optimize your lis…" at bounding box center [236, 480] width 270 height 56
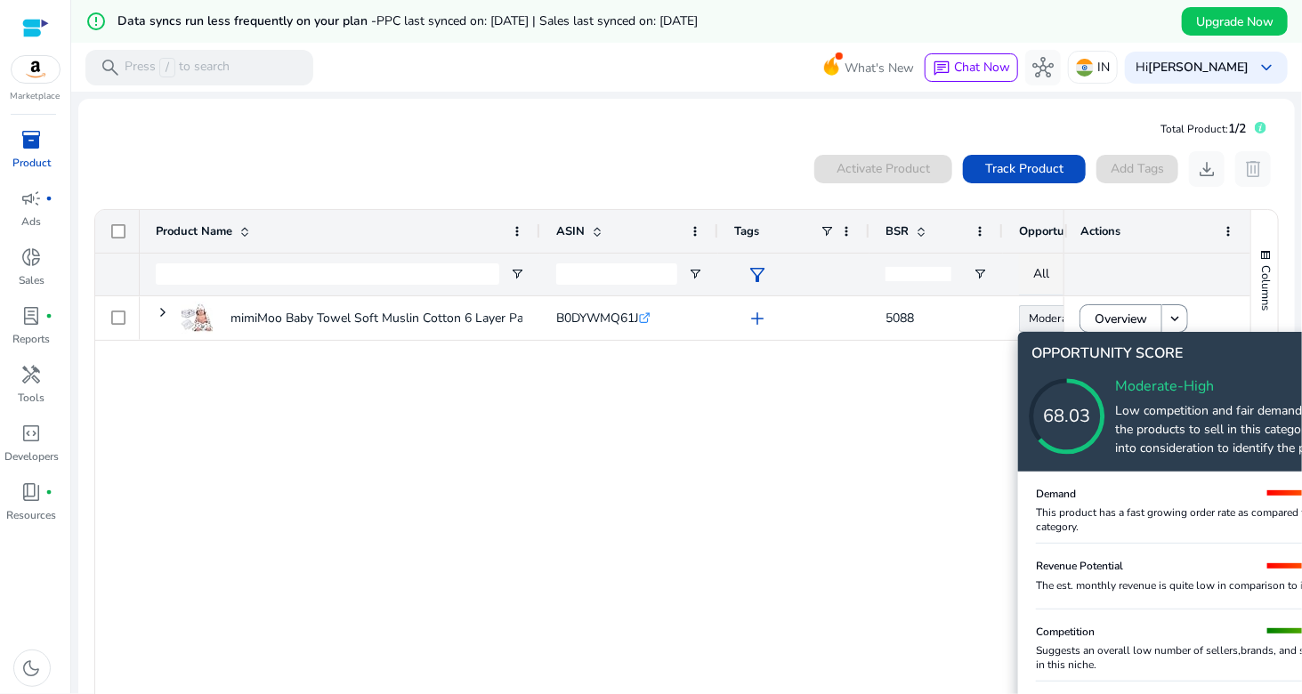
click at [1048, 322] on icon at bounding box center [1085, 399] width 178 height 178
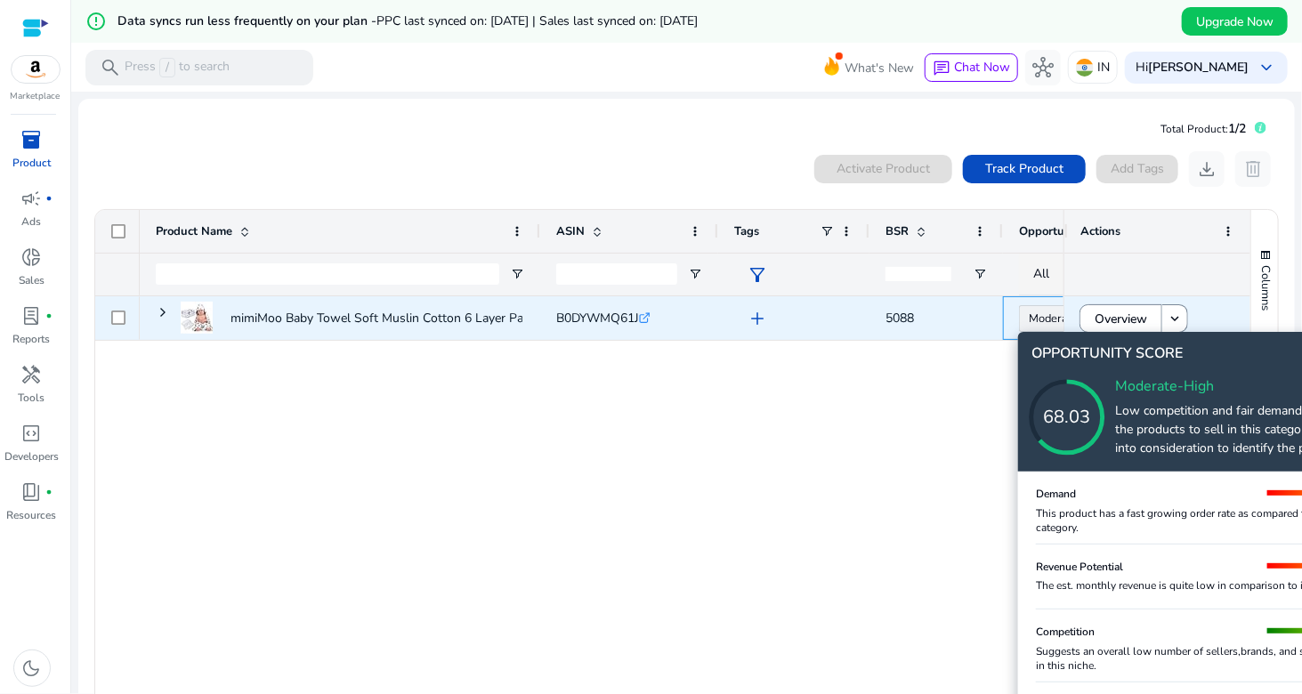
click at [1048, 322] on body "We recommend switching to desktop view for the best experience. Marketplace inv…" at bounding box center [651, 347] width 1302 height 694
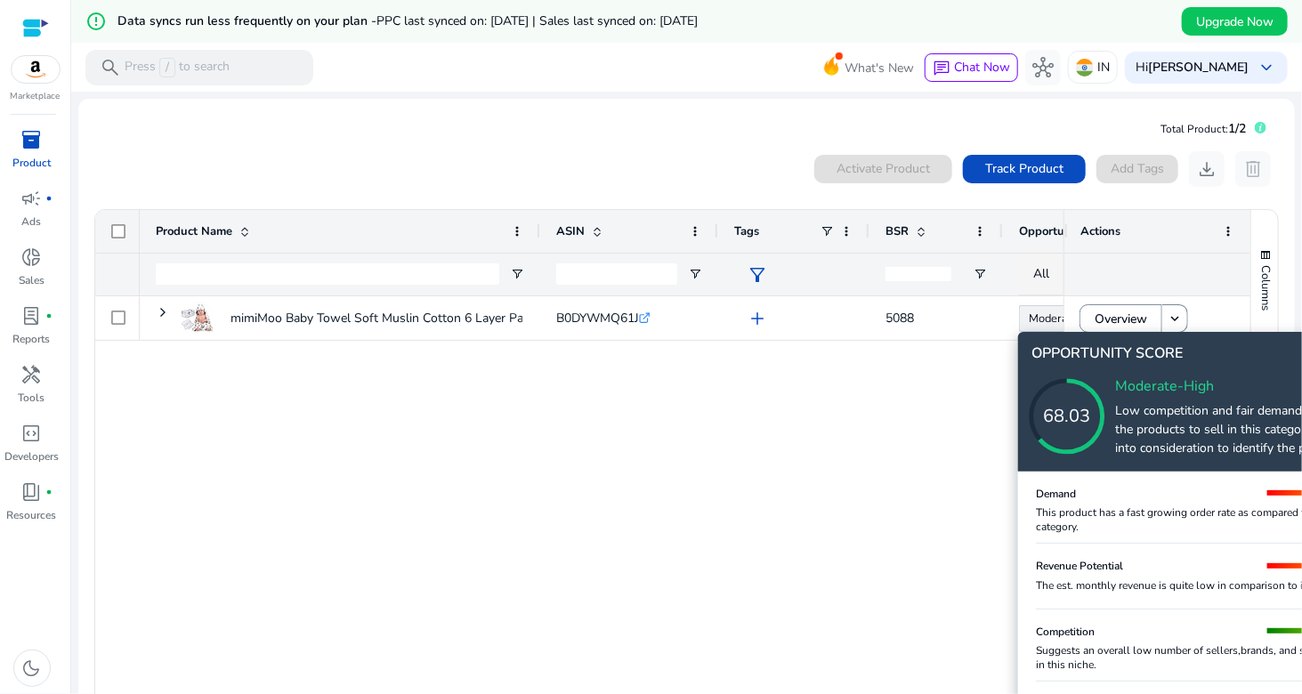
click at [1151, 425] on icon at bounding box center [1085, 399] width 178 height 178
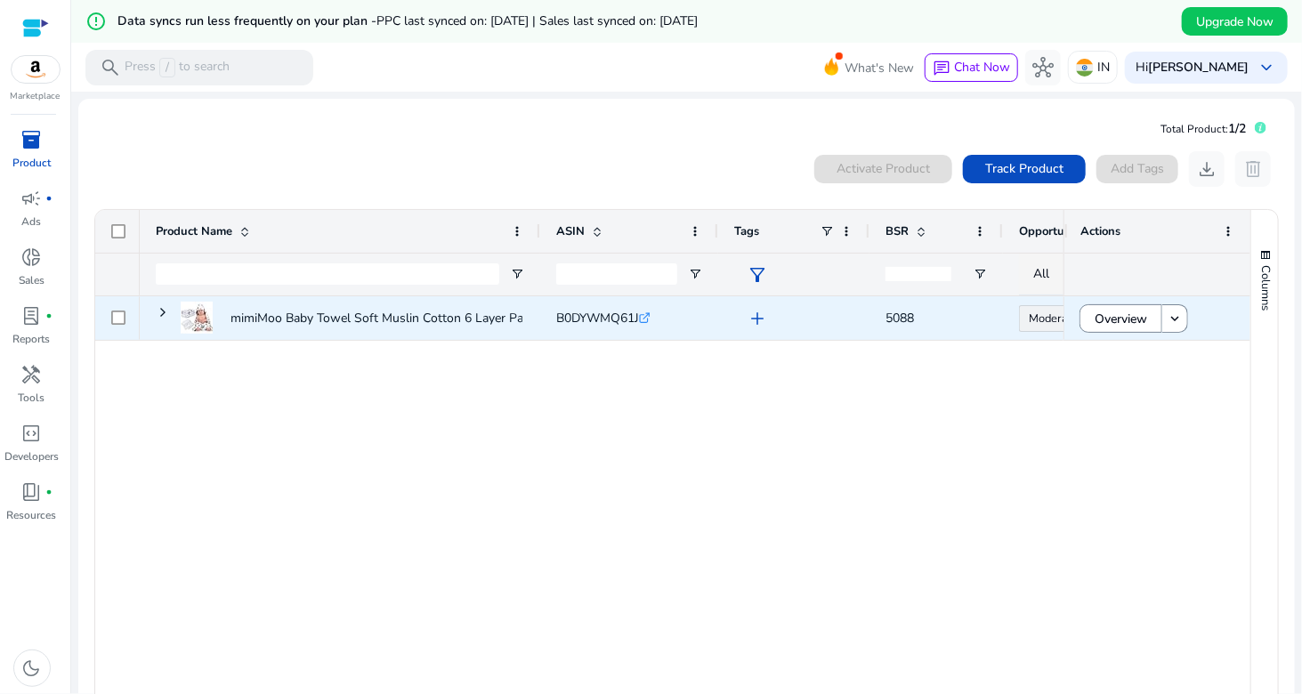
click at [1103, 321] on span "Overview" at bounding box center [1120, 319] width 52 height 36
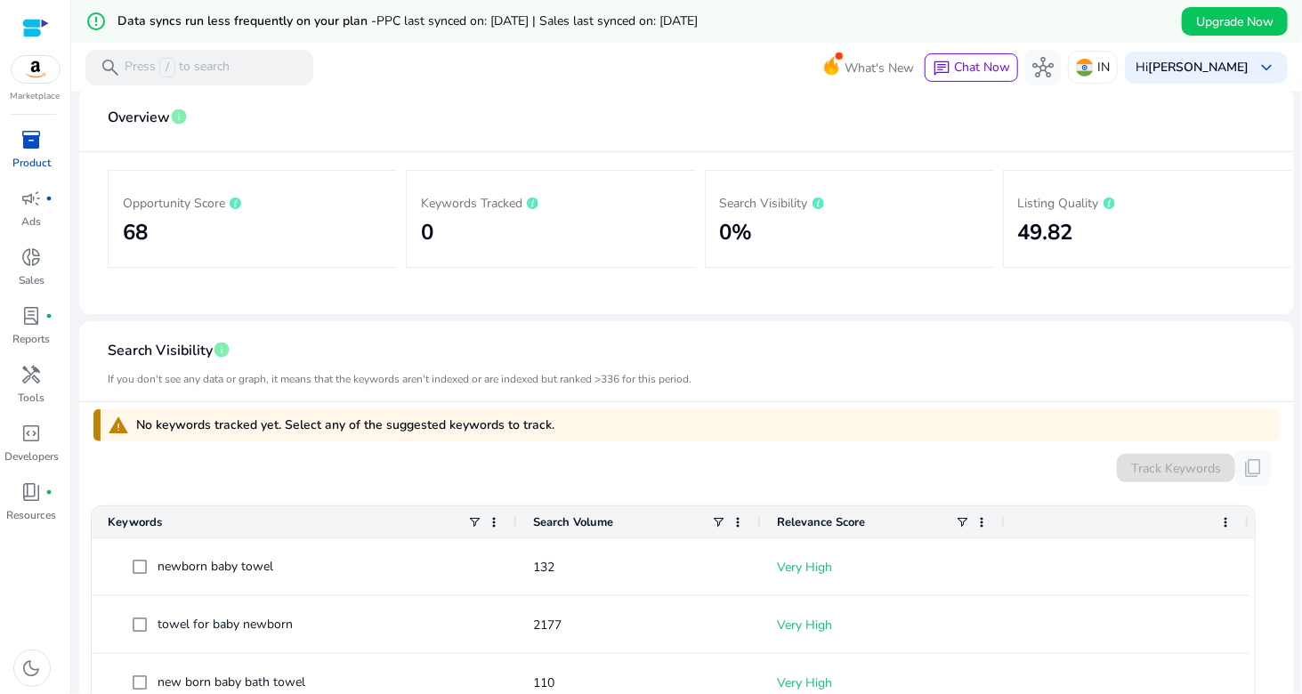
scroll to position [356, 0]
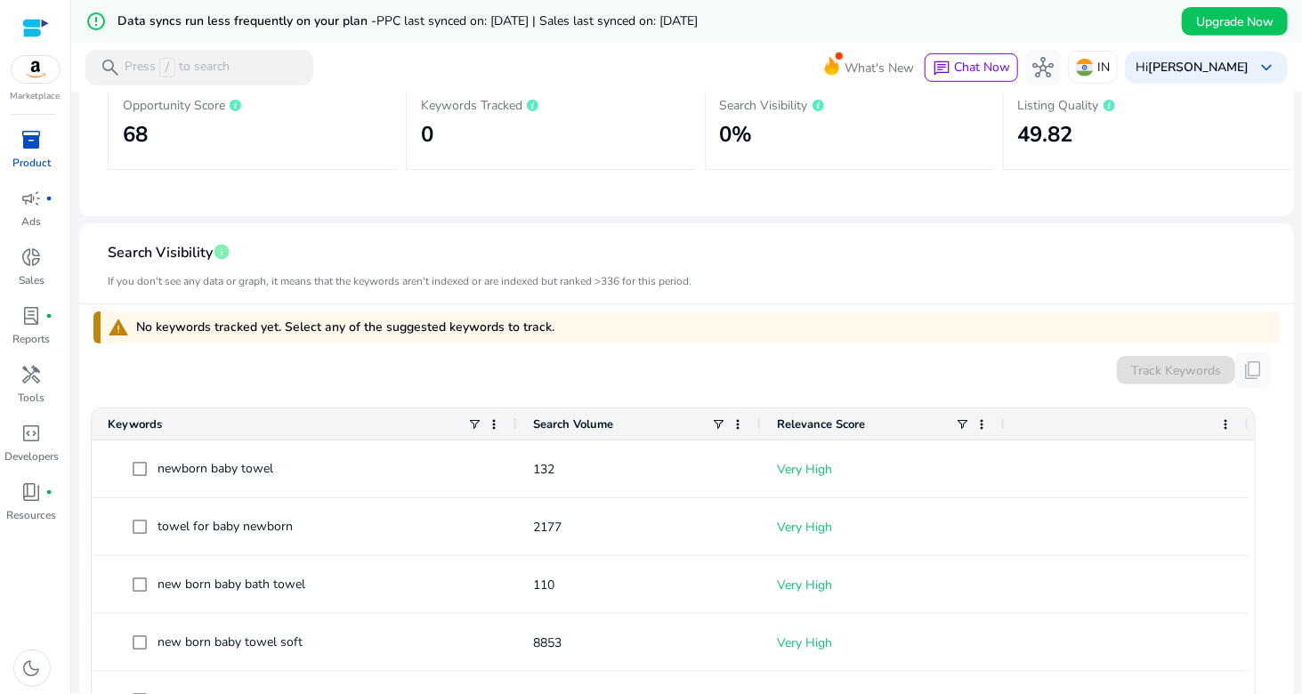
click at [254, 326] on span "No keywords tracked yet. Select any of the suggested keywords to track." at bounding box center [345, 328] width 418 height 18
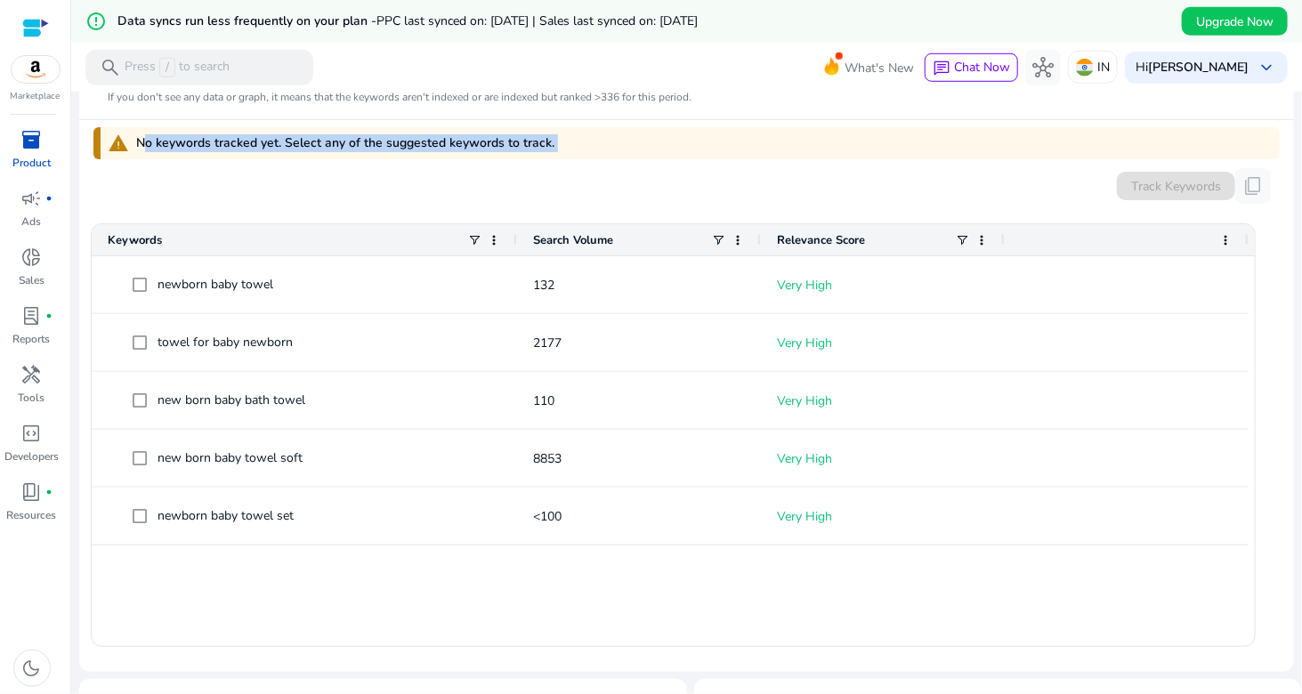
scroll to position [184, 0]
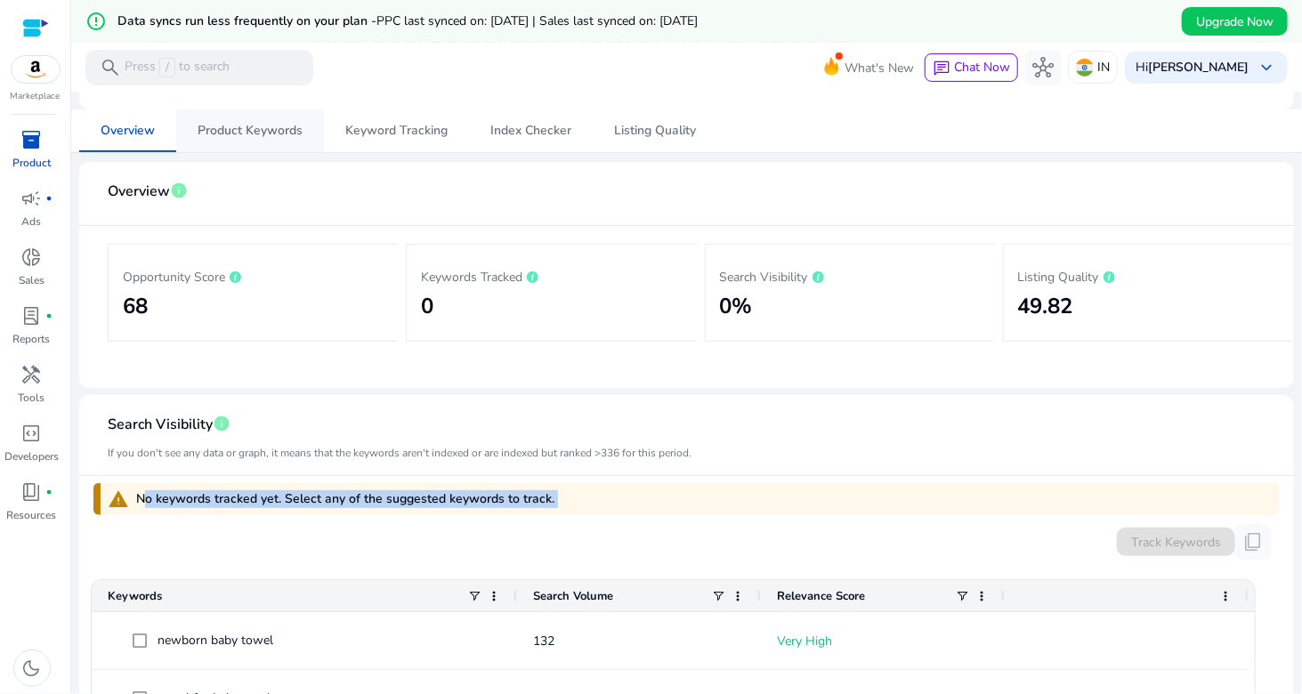
click at [257, 149] on span "Product Keywords" at bounding box center [250, 130] width 105 height 43
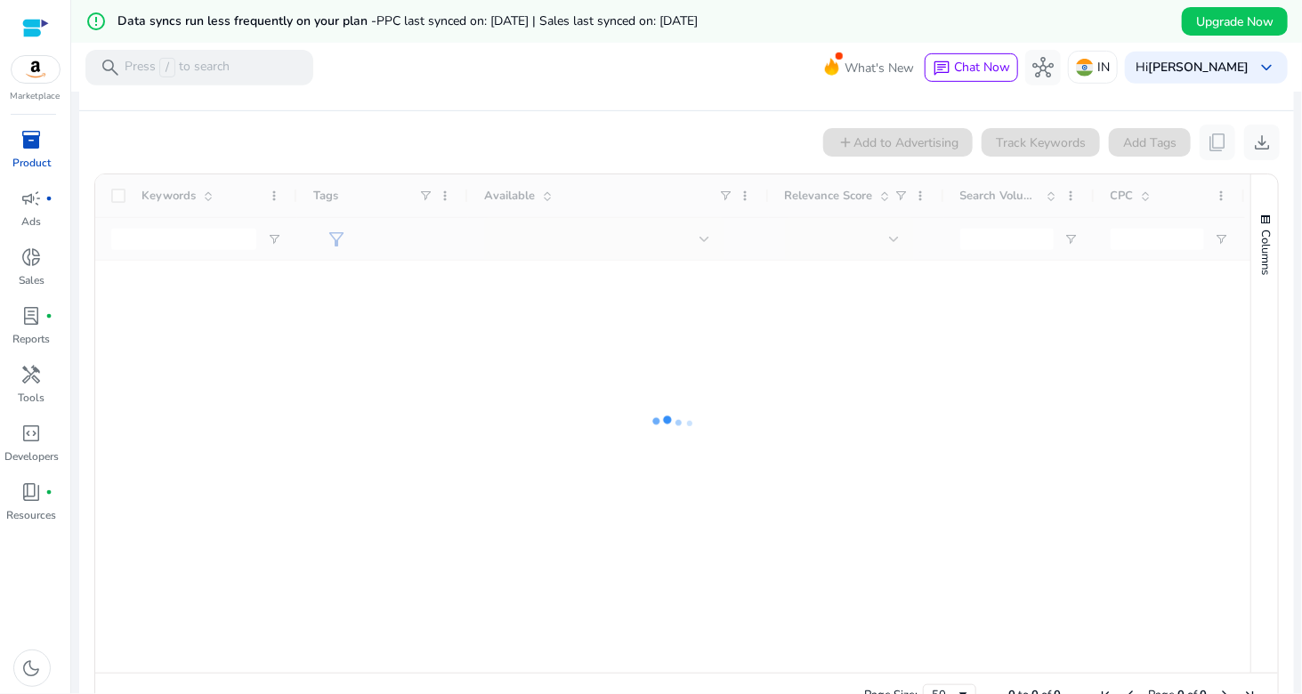
scroll to position [374, 0]
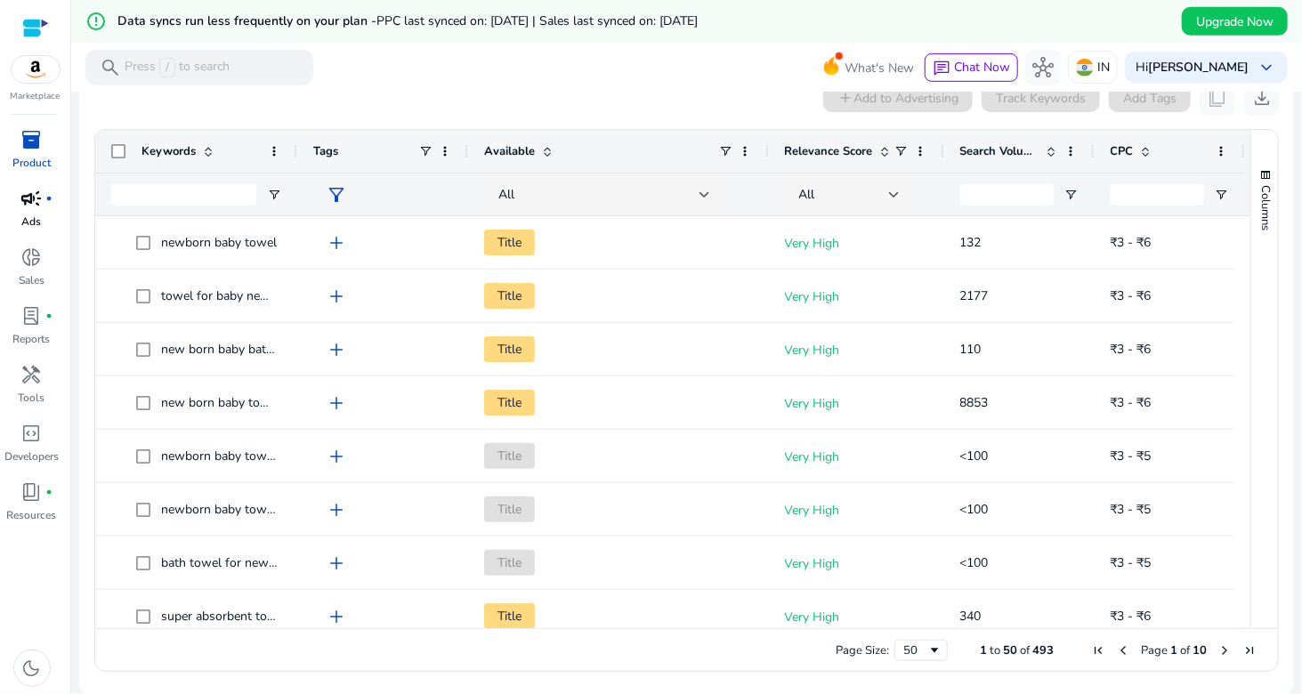
click at [34, 202] on span "campaign" at bounding box center [31, 198] width 21 height 21
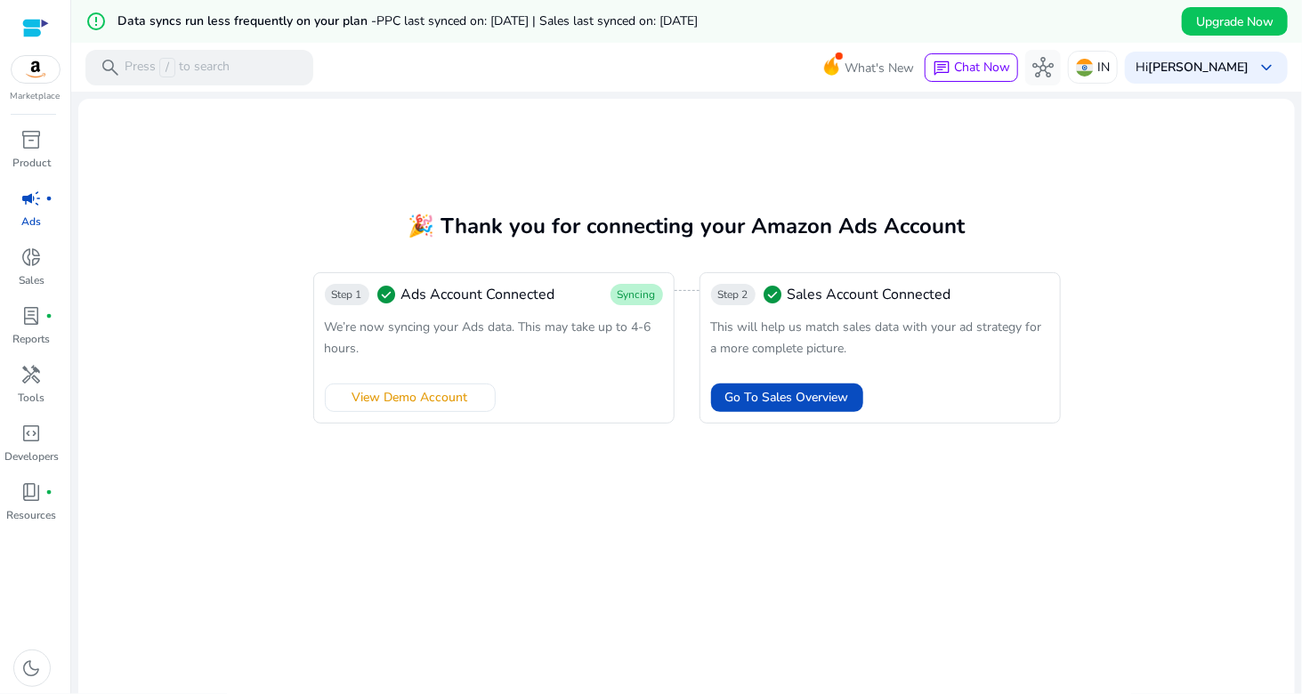
click at [605, 506] on mat-card "🎉 Thank you for connecting your Amazon Ads Account Step 1 check_circle Ads Acco…" at bounding box center [686, 421] width 1216 height 645
click at [652, 551] on mat-card "🎉 Thank you for connecting your Amazon Ads Account Step 1 check_circle Ads Acco…" at bounding box center [686, 421] width 1216 height 645
click at [503, 324] on span "We’re now syncing your Ads data. This may take up to 4-6 hours." at bounding box center [488, 338] width 327 height 38
click at [527, 553] on mat-card "🎉 Thank you for connecting your Amazon Ads Account Step 1 check_circle Ads Acco…" at bounding box center [686, 421] width 1216 height 645
click at [503, 332] on span "We’re now syncing your Ads data. This may take up to 4-6 hours." at bounding box center [488, 338] width 327 height 38
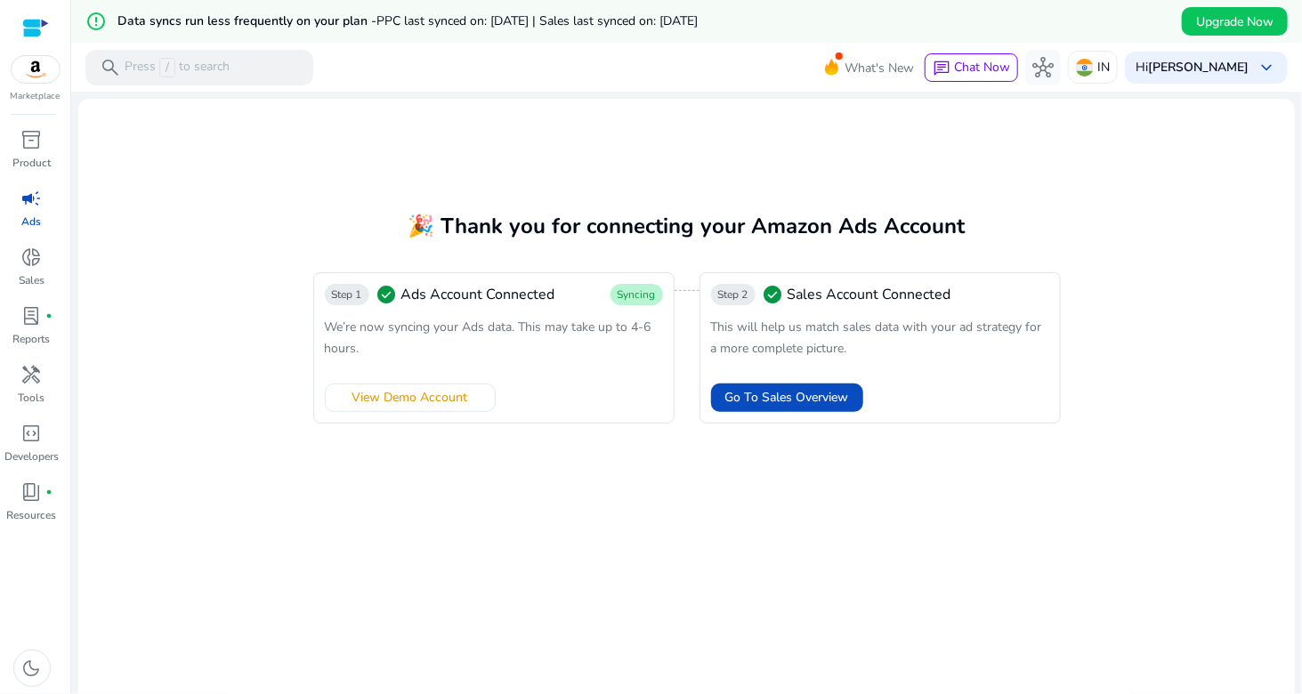
click at [504, 294] on span "Ads Account Connected" at bounding box center [478, 294] width 154 height 21
click at [377, 290] on span "check_circle" at bounding box center [386, 294] width 21 height 21
click at [359, 293] on span "Step 1" at bounding box center [347, 294] width 30 height 14
click at [336, 294] on span "Step 1" at bounding box center [347, 294] width 30 height 14
click at [288, 194] on mat-card "🎉 Thank you for connecting your Amazon Ads Account Step 1 check_circle Ads Acco…" at bounding box center [686, 421] width 1216 height 645
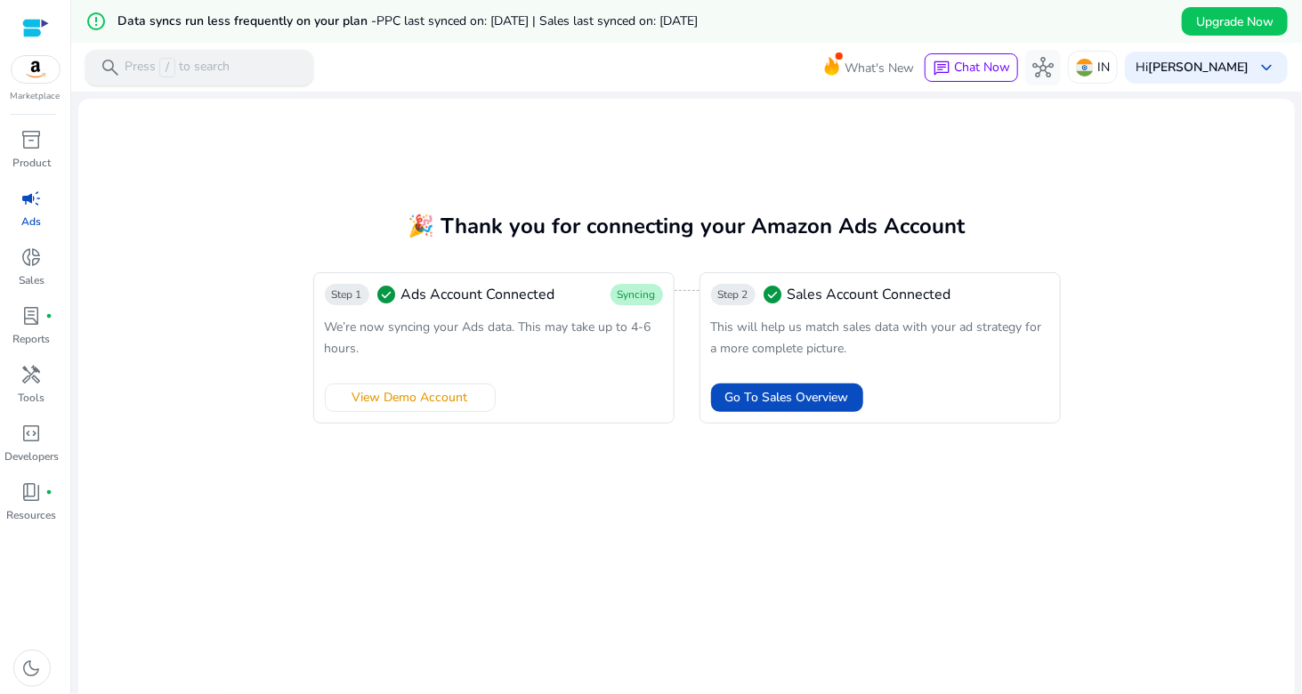
click at [201, 65] on p "Press / to search" at bounding box center [177, 68] width 105 height 20
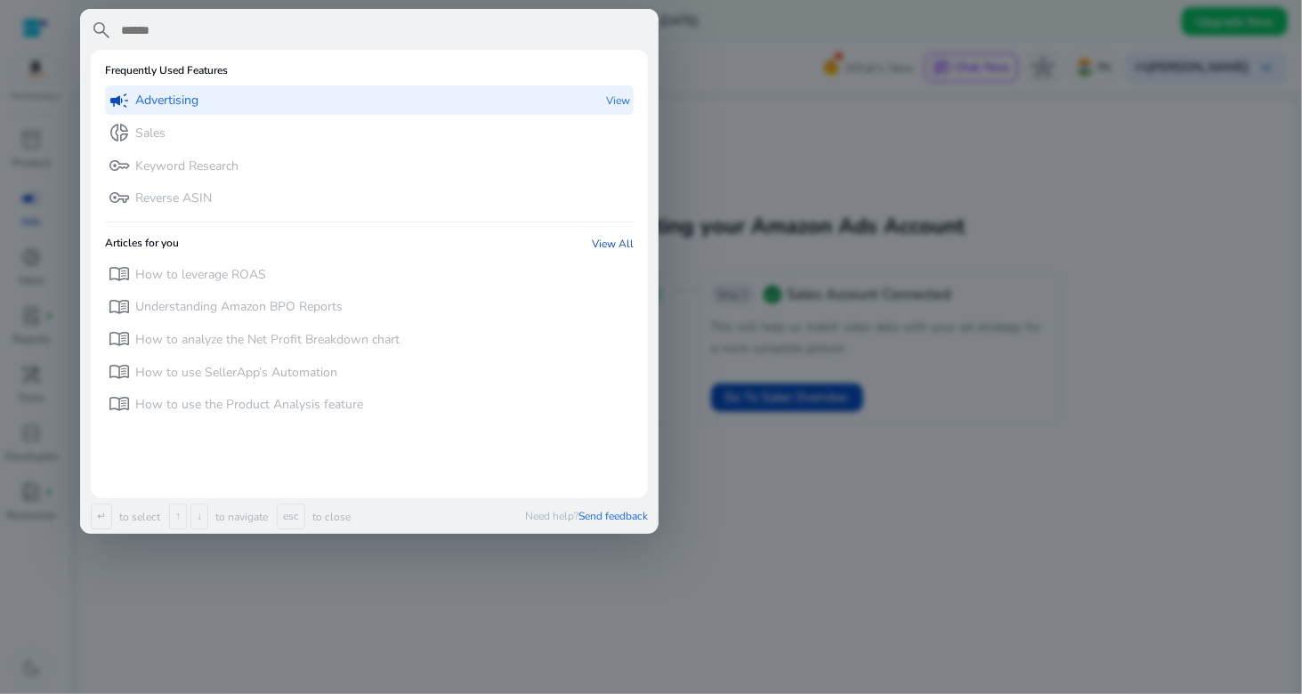
click at [144, 101] on p "Advertising" at bounding box center [166, 101] width 63 height 18
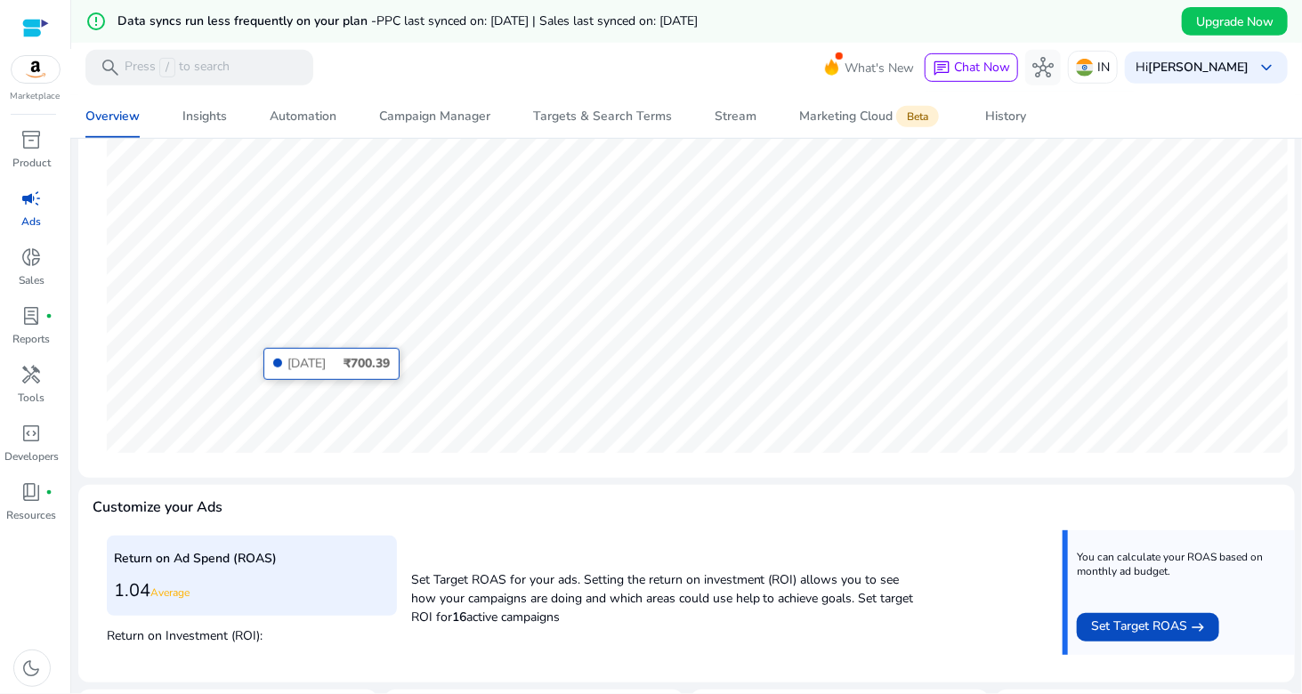
scroll to position [178, 0]
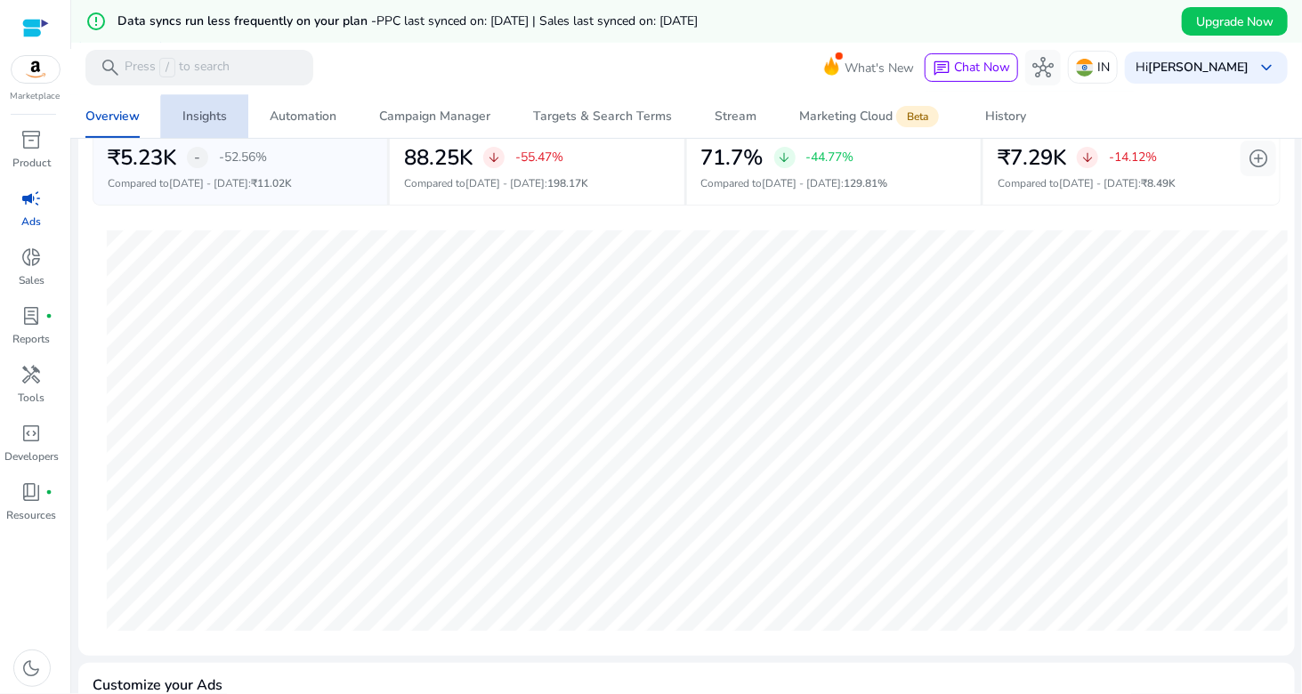
click at [214, 119] on div "Insights" at bounding box center [204, 116] width 44 height 12
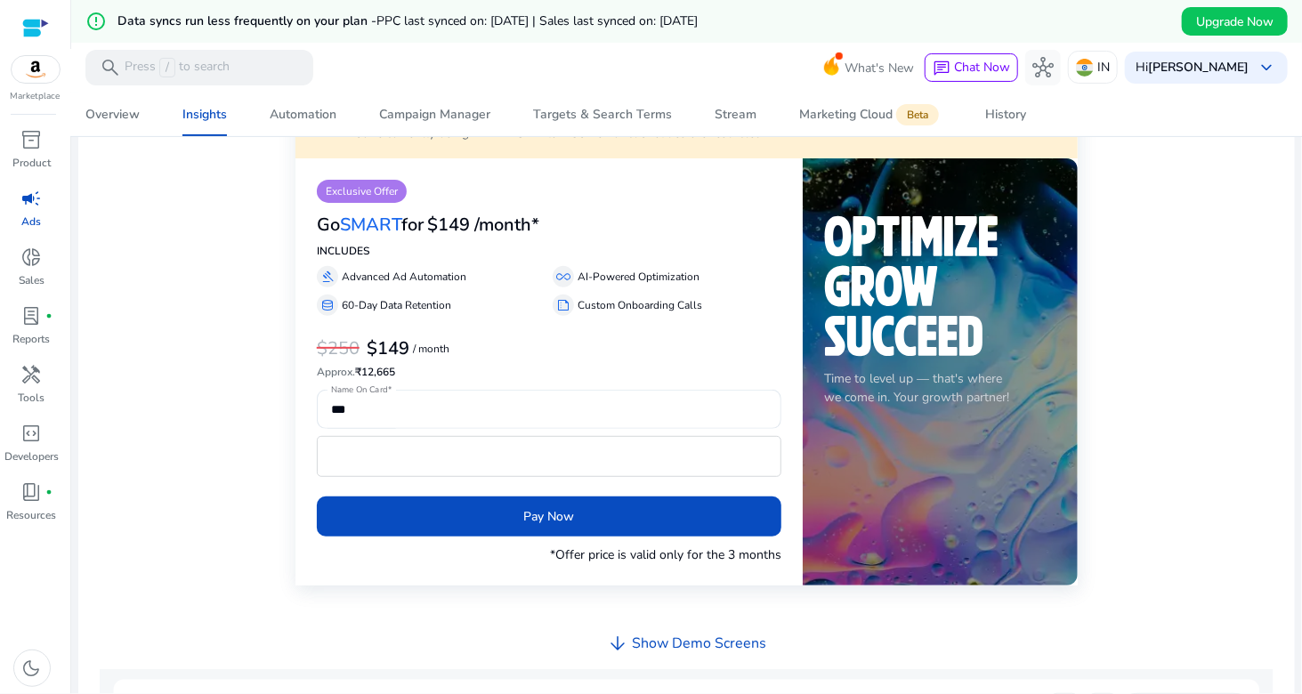
scroll to position [178, 0]
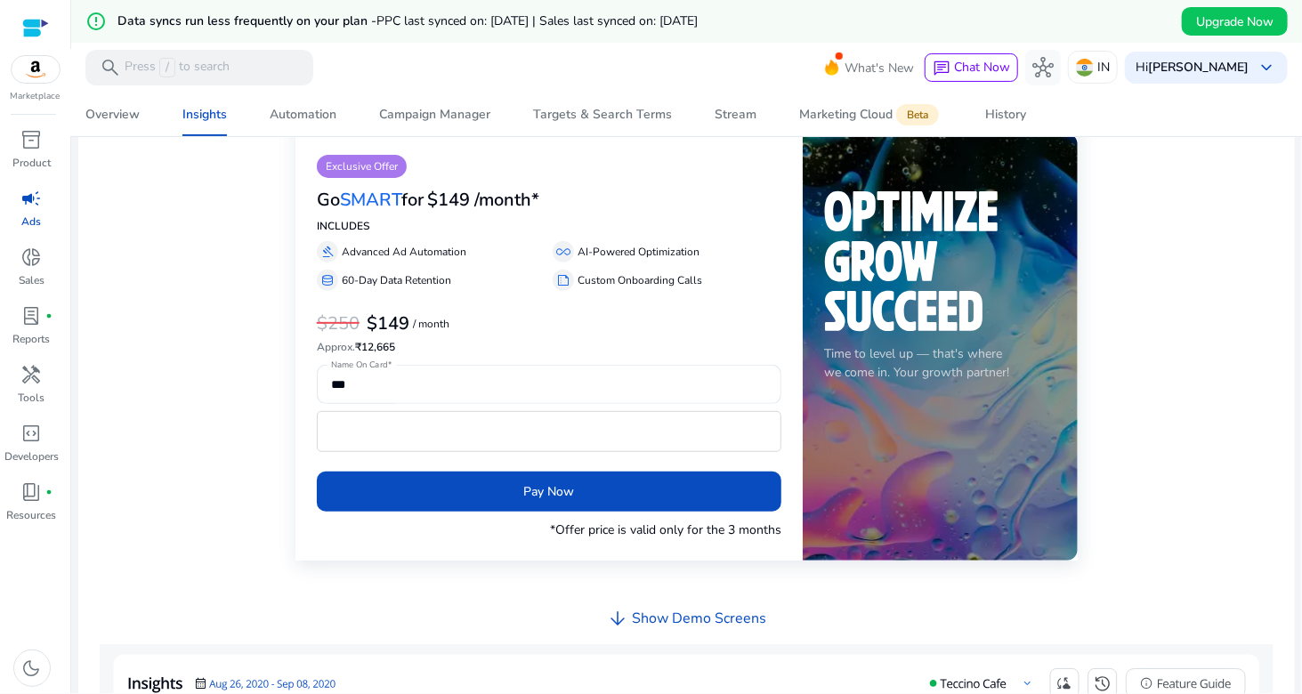
click at [392, 275] on p "60-Day Data Retention" at bounding box center [396, 280] width 109 height 16
click at [634, 252] on p "AI-Powered Optimization" at bounding box center [638, 252] width 122 height 16
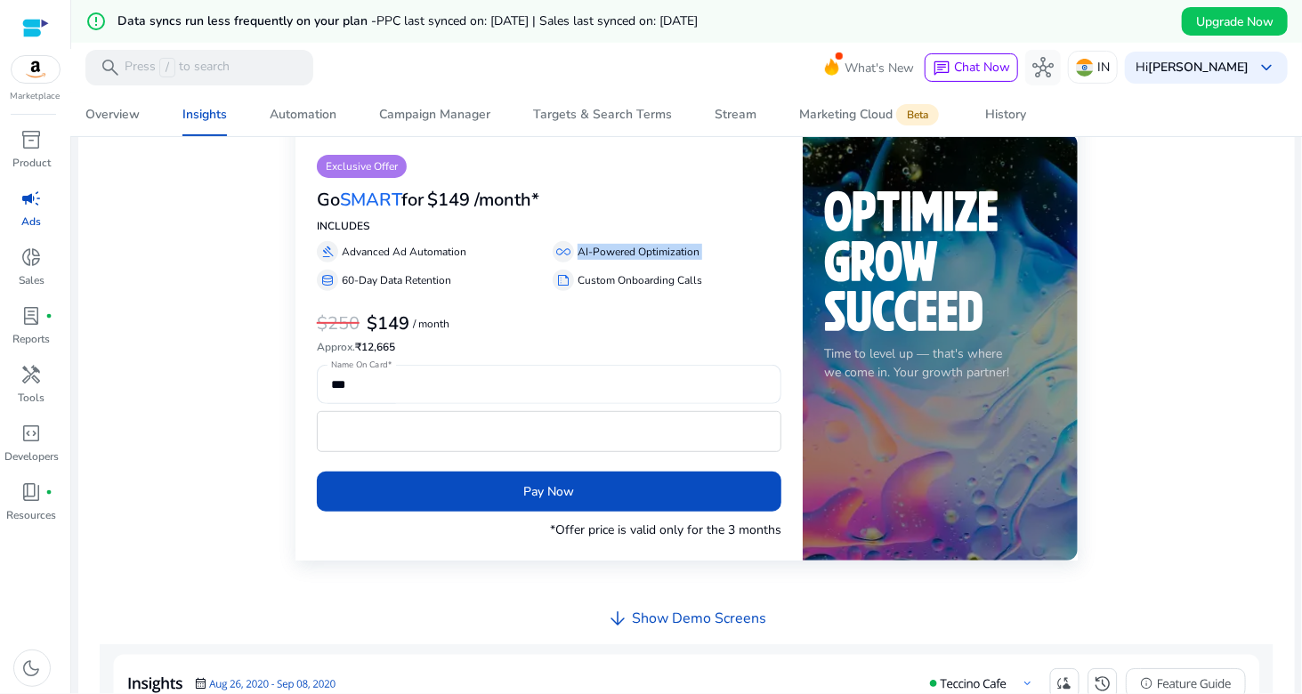
click at [634, 252] on p "AI-Powered Optimization" at bounding box center [638, 252] width 122 height 16
click at [603, 270] on div "summarize Custom Onboarding Calls" at bounding box center [667, 280] width 229 height 21
click at [294, 118] on div "Automation" at bounding box center [303, 115] width 67 height 12
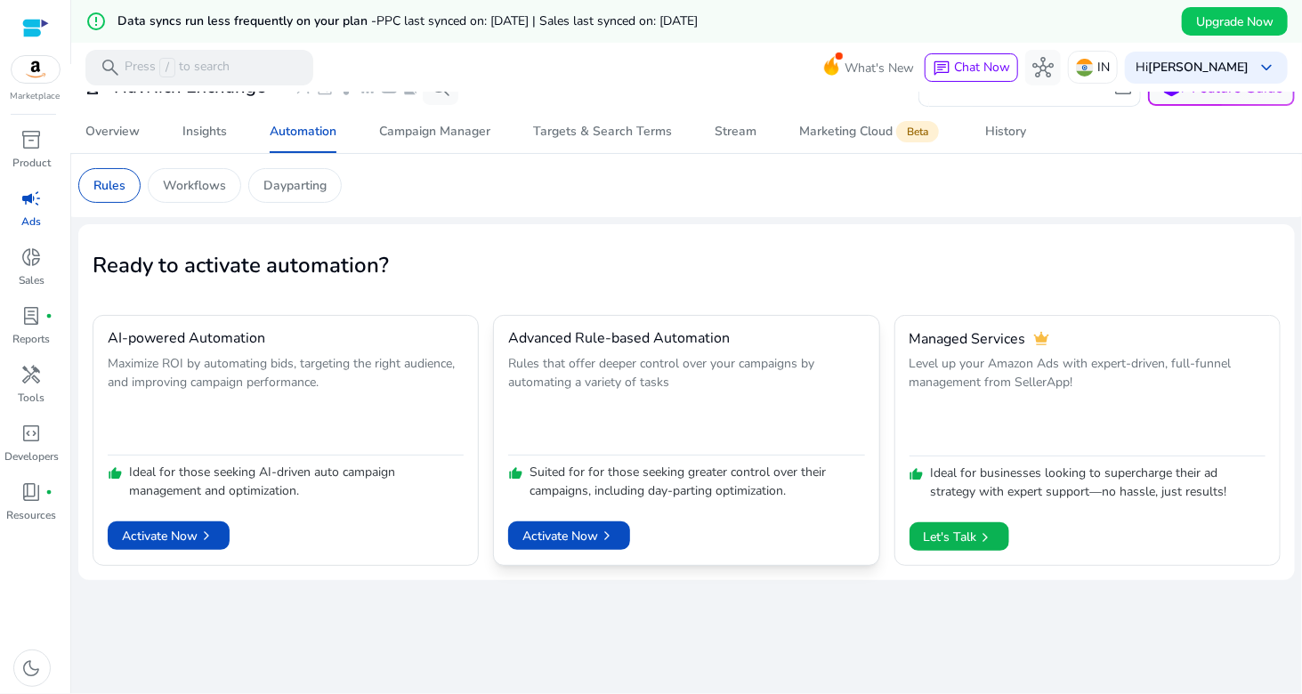
scroll to position [43, 0]
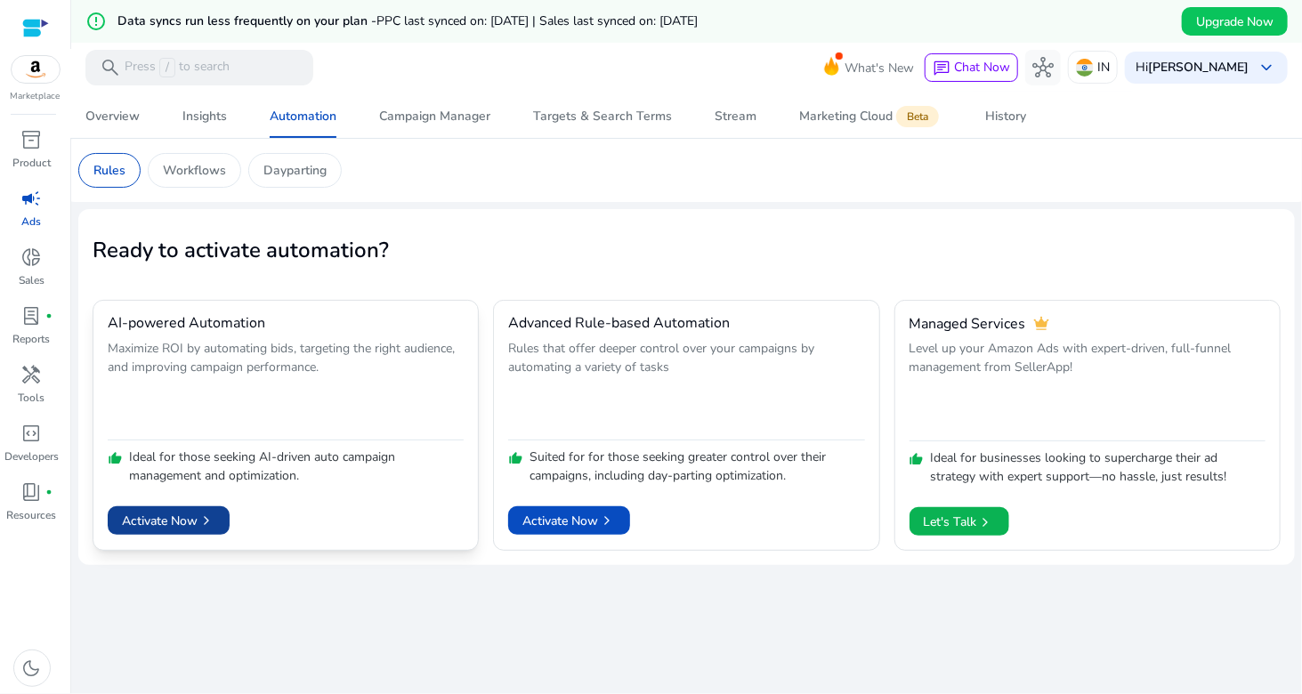
click at [190, 508] on span at bounding box center [169, 520] width 122 height 43
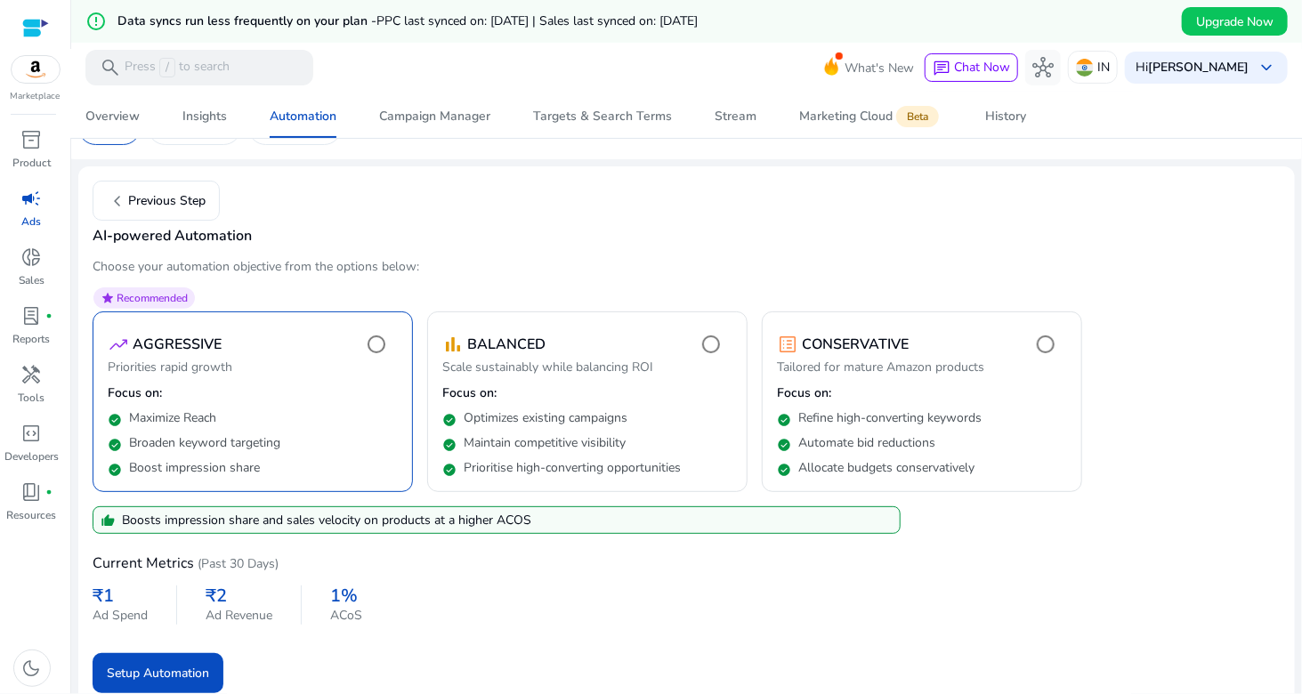
scroll to position [97, 0]
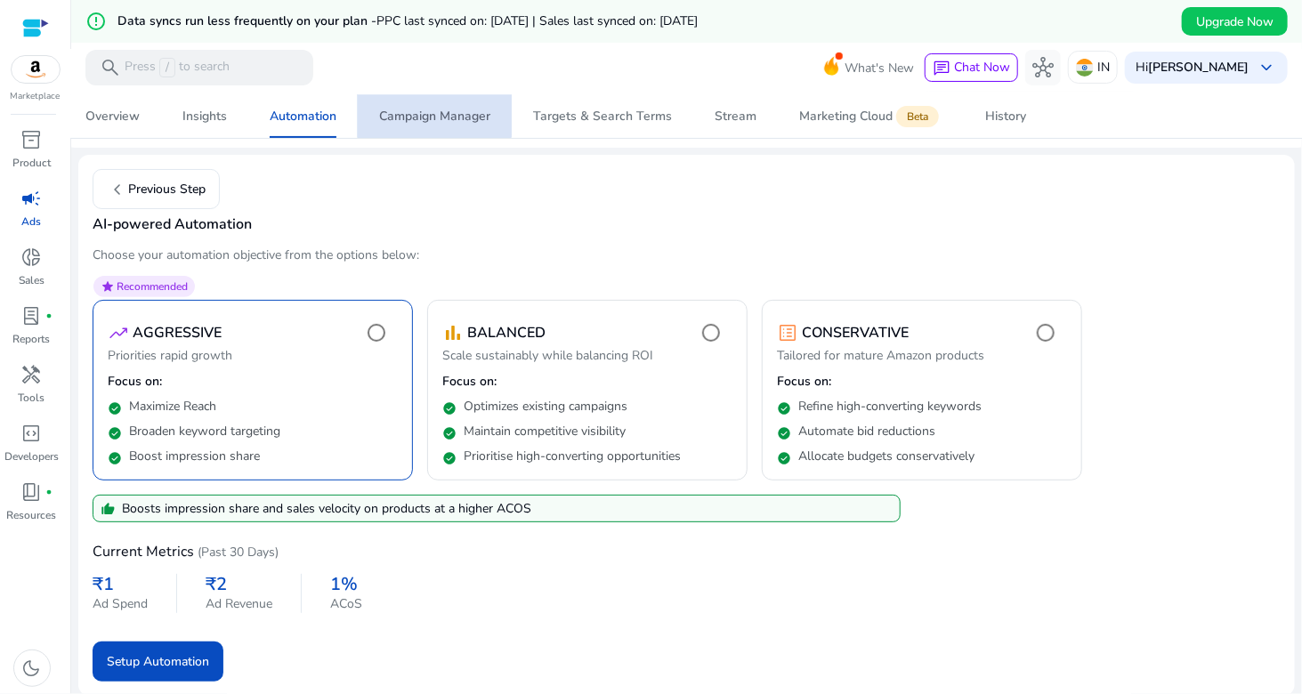
click at [435, 110] on div "Campaign Manager" at bounding box center [434, 116] width 111 height 12
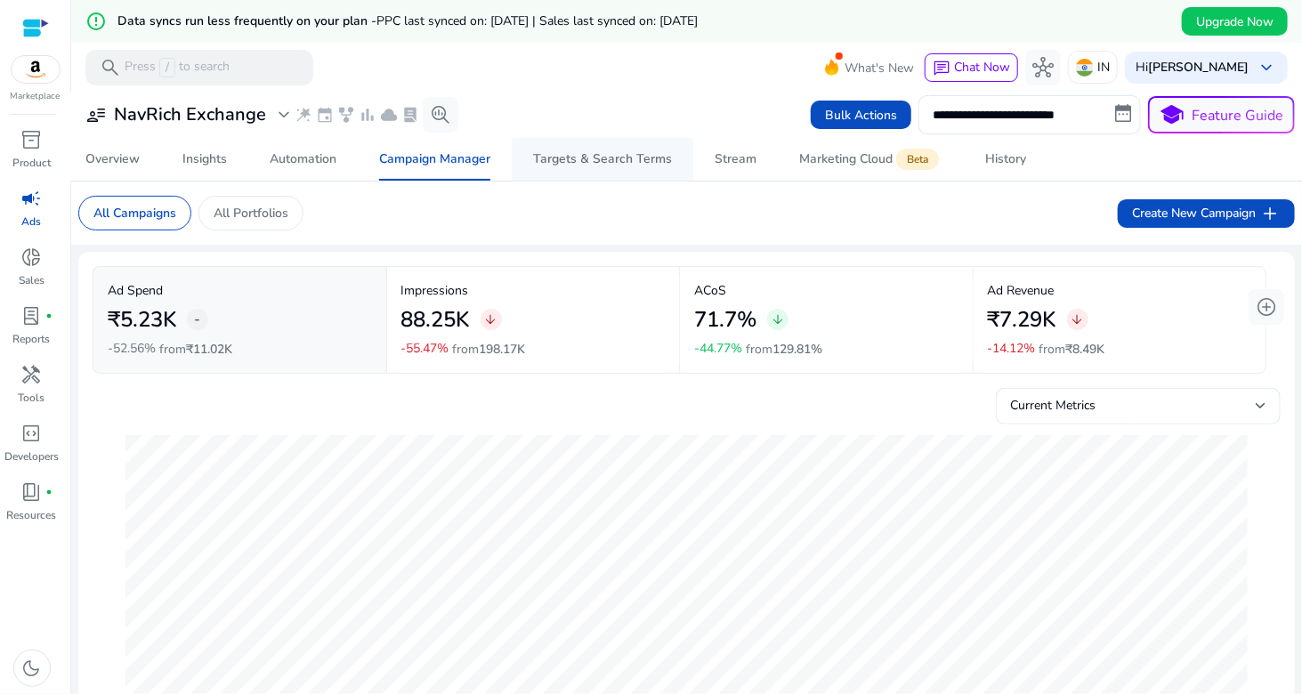
click at [543, 156] on div "Targets & Search Terms" at bounding box center [602, 159] width 139 height 12
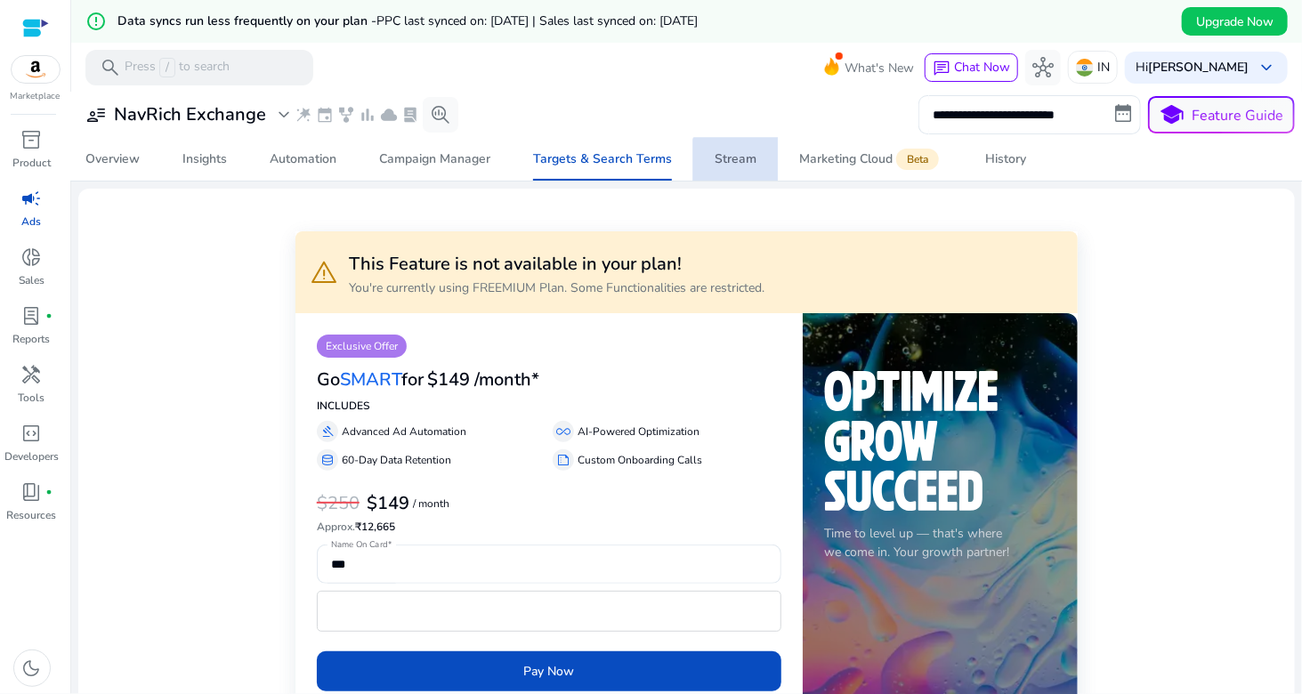
click at [738, 165] on div "Stream" at bounding box center [735, 159] width 42 height 12
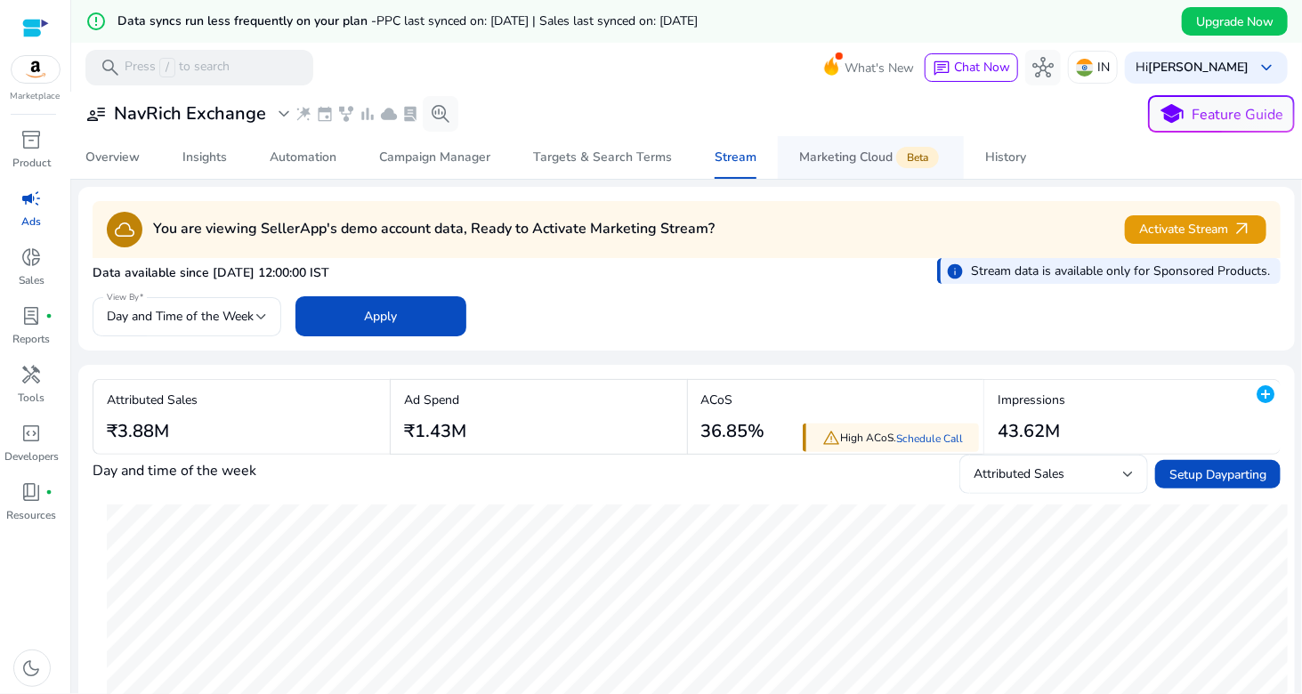
click at [822, 164] on div "Marketing Cloud Beta" at bounding box center [870, 157] width 143 height 14
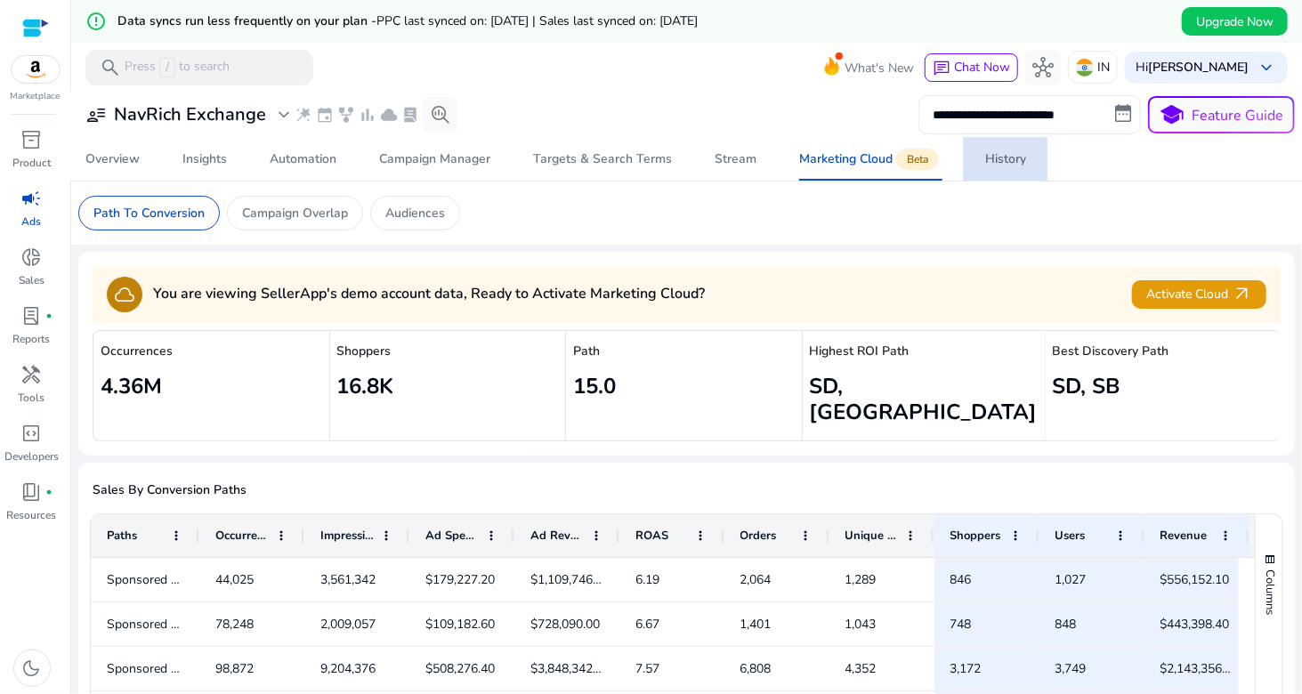
click at [995, 159] on div "History" at bounding box center [1005, 159] width 41 height 12
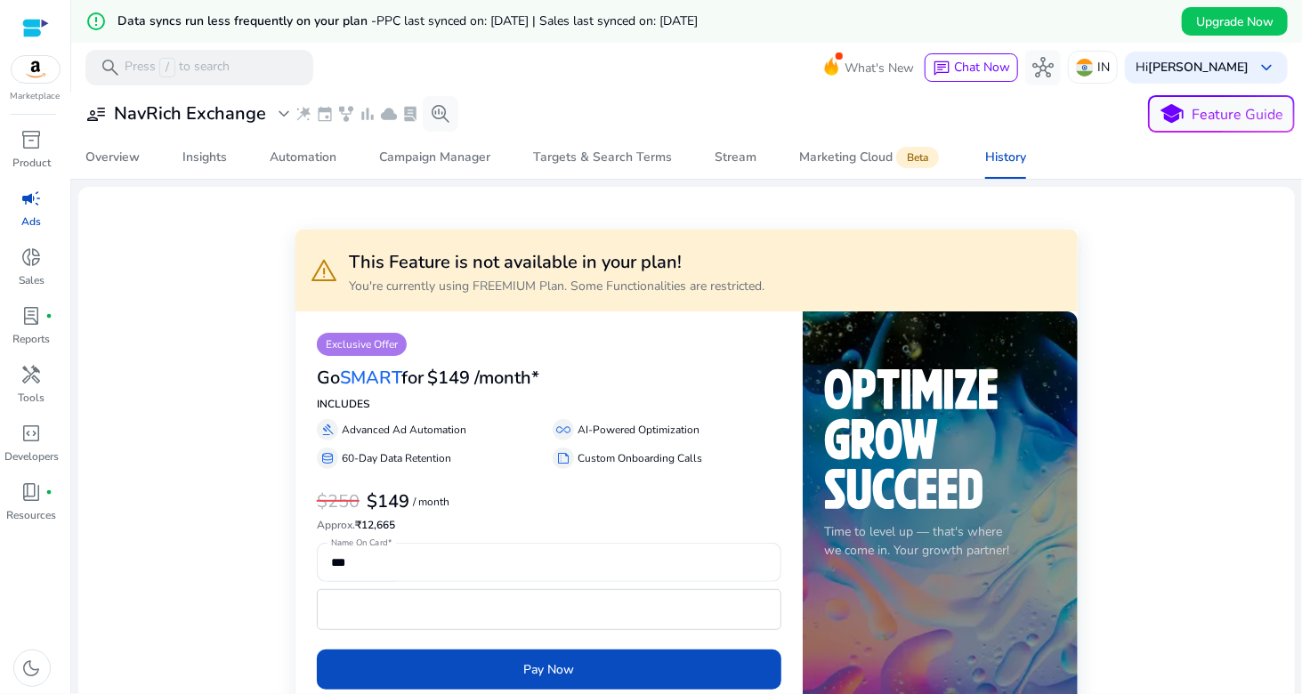
click at [415, 505] on p "/ month" at bounding box center [431, 502] width 36 height 12
click at [376, 433] on p "Advanced Ad Automation" at bounding box center [404, 430] width 125 height 16
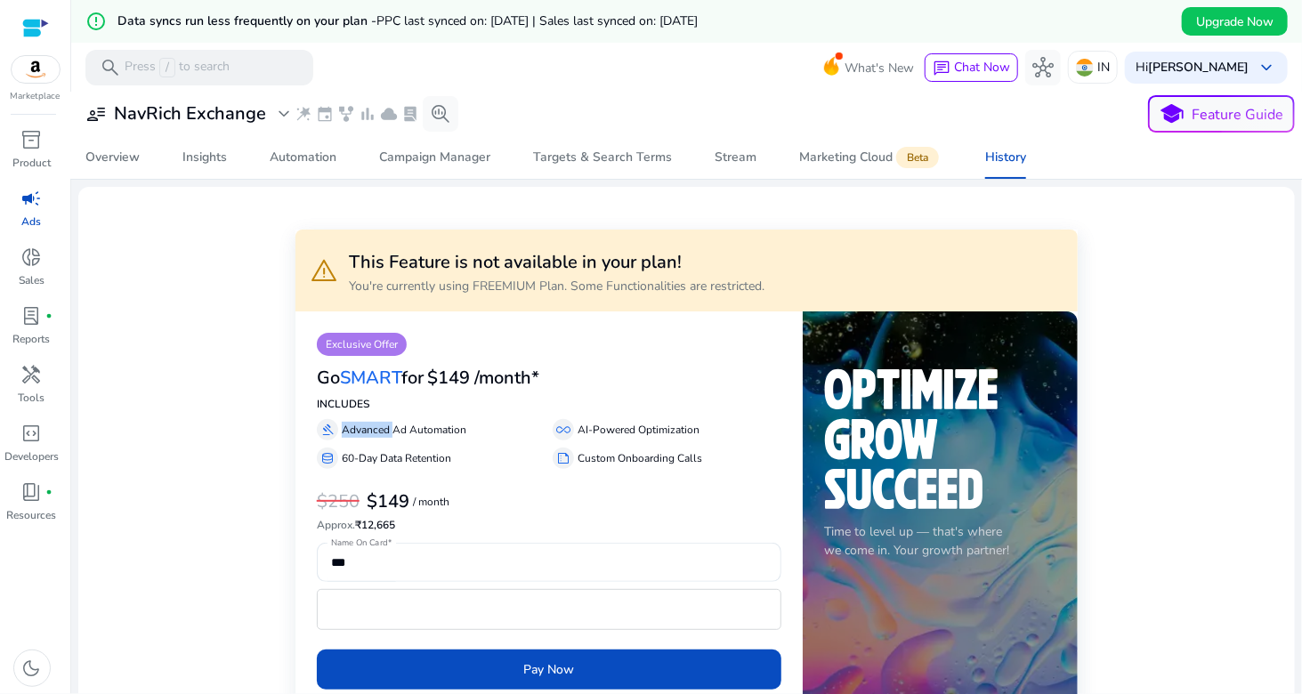
click at [376, 433] on p "Advanced Ad Automation" at bounding box center [404, 430] width 125 height 16
click at [513, 319] on div "Exclusive Offer Go SMART for $149 /month* INCLUDES gavel Advanced Ad Automation…" at bounding box center [548, 524] width 507 height 427
click at [524, 294] on p "You're currently using FREEMIUM Plan. Some Functionalities are restricted." at bounding box center [556, 286] width 415 height 19
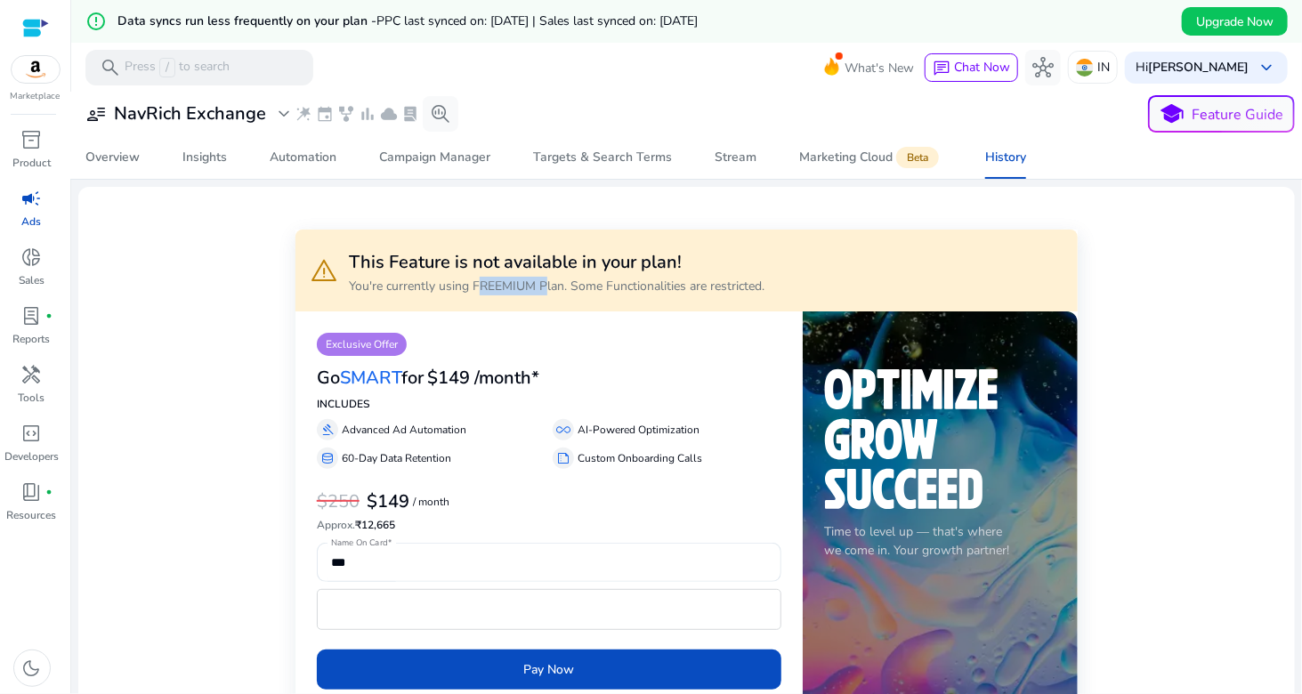
click at [524, 294] on p "You're currently using FREEMIUM Plan. Some Functionalities are restricted." at bounding box center [556, 286] width 415 height 19
click at [553, 378] on div "Go SMART for $149 /month*" at bounding box center [549, 376] width 464 height 40
click at [129, 164] on div "Overview" at bounding box center [112, 157] width 54 height 12
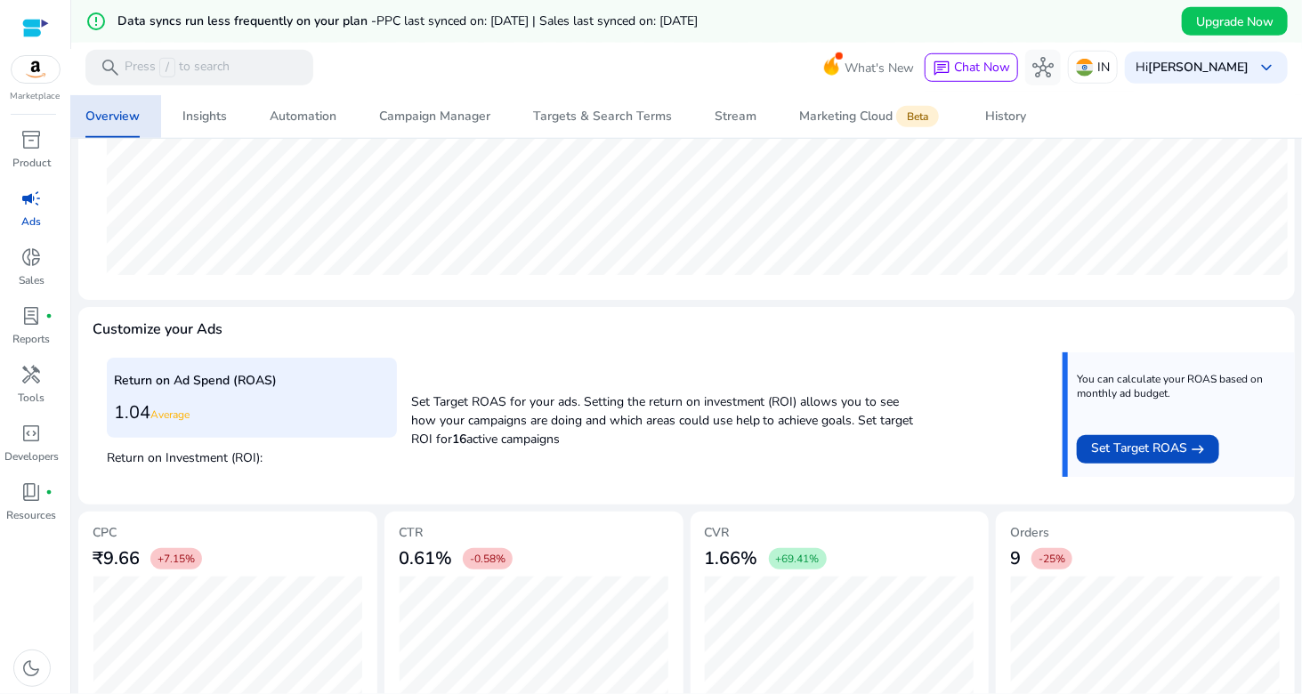
scroll to position [593, 0]
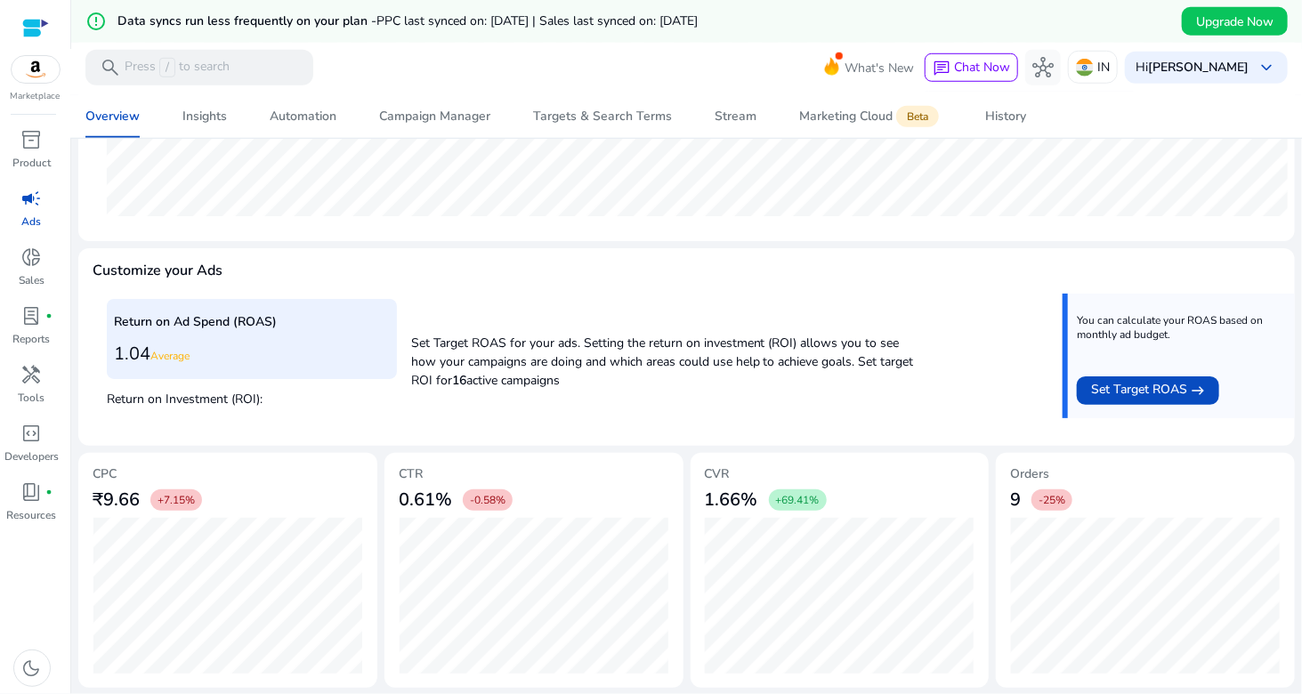
click at [347, 364] on div "Return on Ad Spend (ROAS) 1.04 Average" at bounding box center [252, 338] width 290 height 79
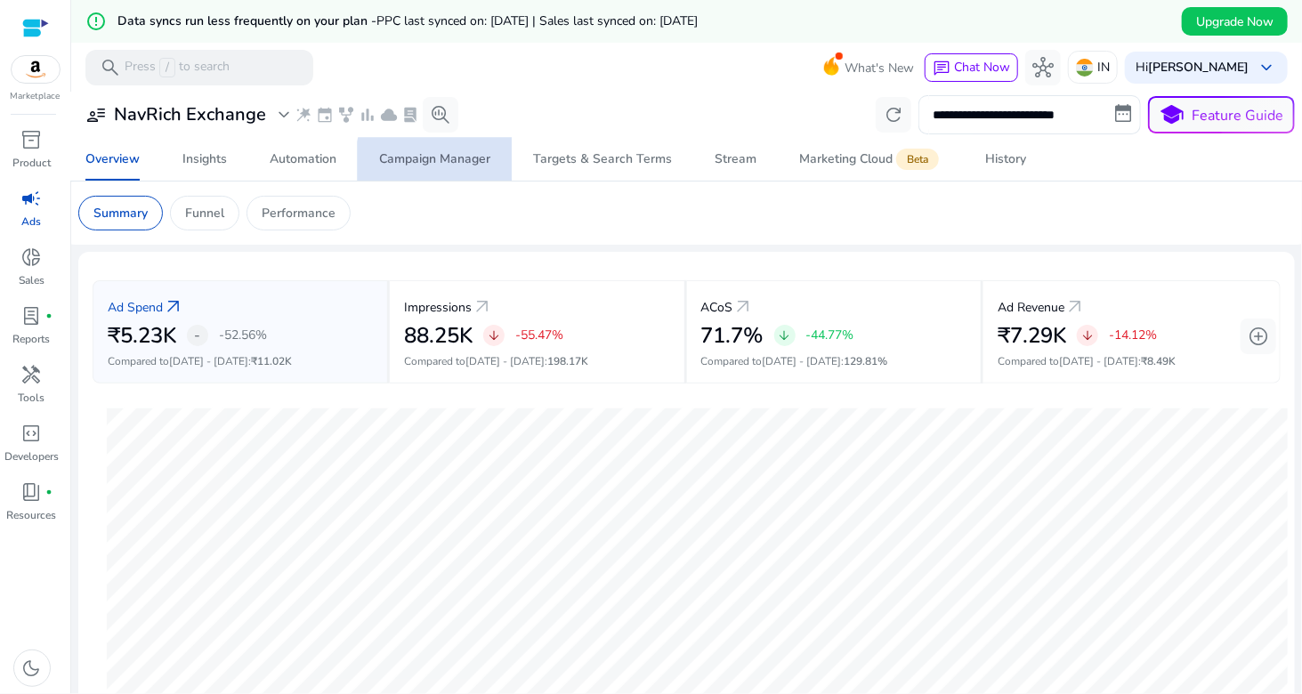
click at [458, 161] on div "Campaign Manager" at bounding box center [434, 159] width 111 height 12
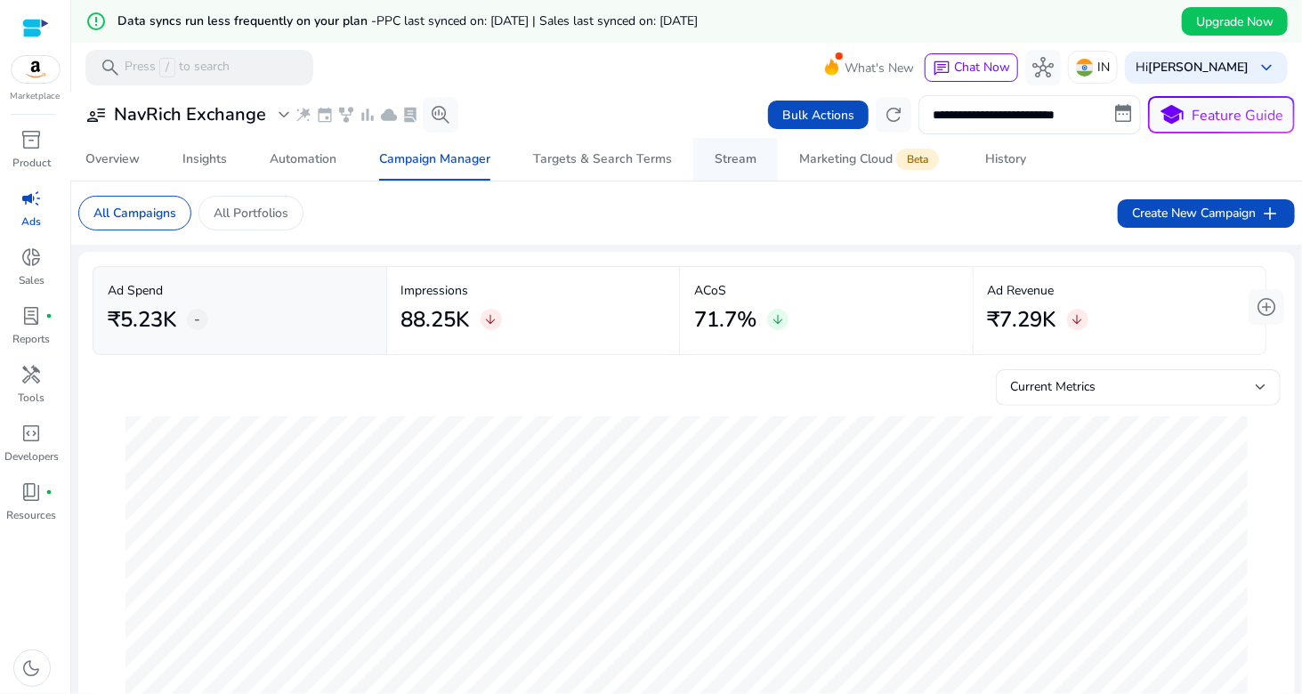
click at [756, 161] on link "Stream" at bounding box center [735, 159] width 85 height 43
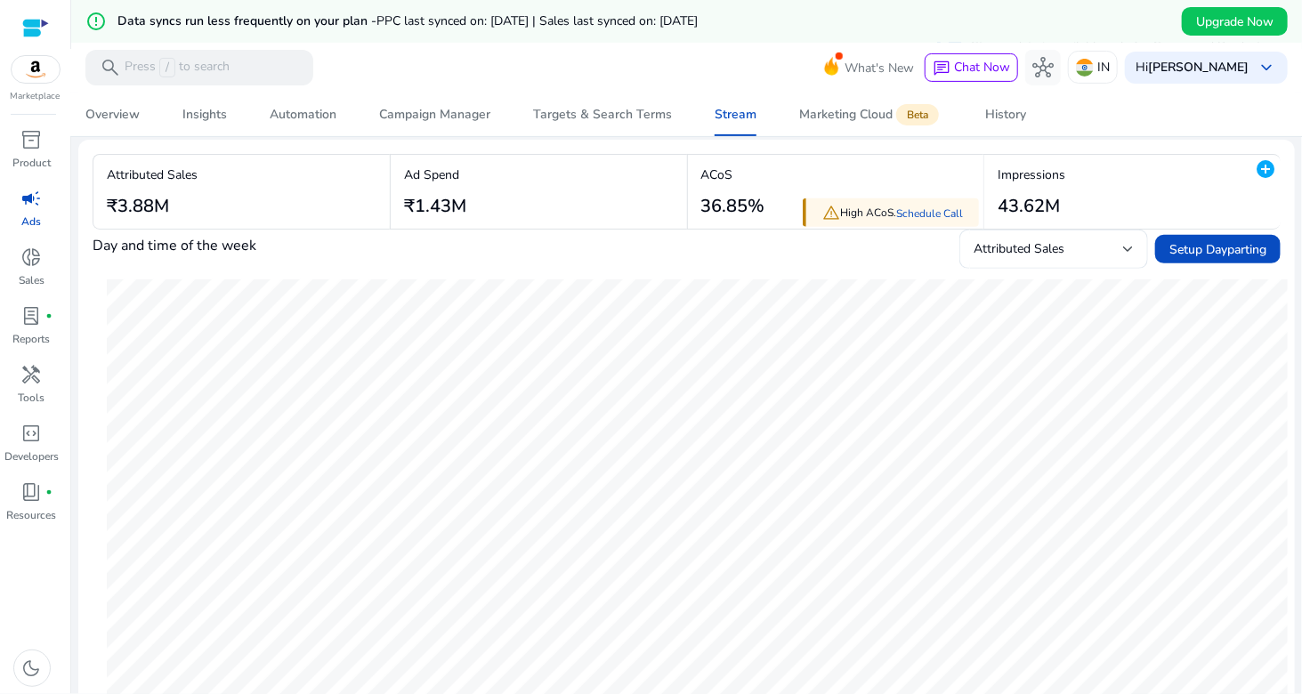
scroll to position [178, 0]
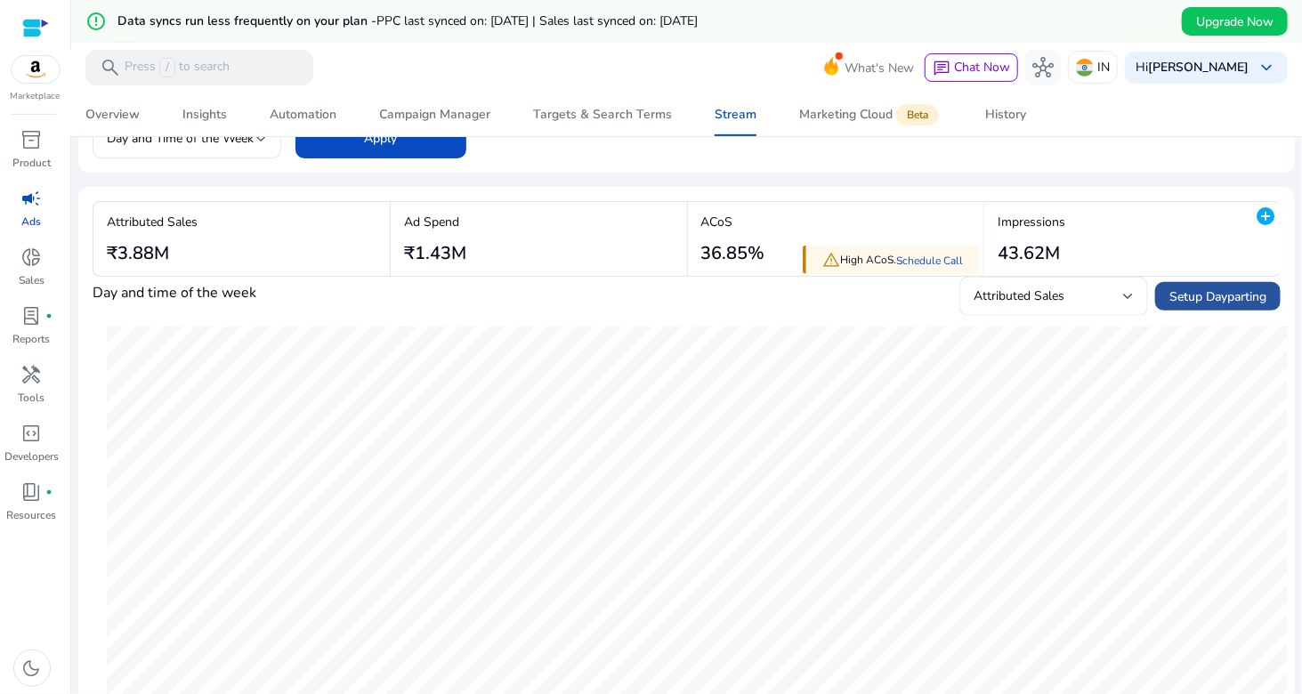
click at [1202, 294] on span "Setup Dayparting" at bounding box center [1217, 296] width 97 height 19
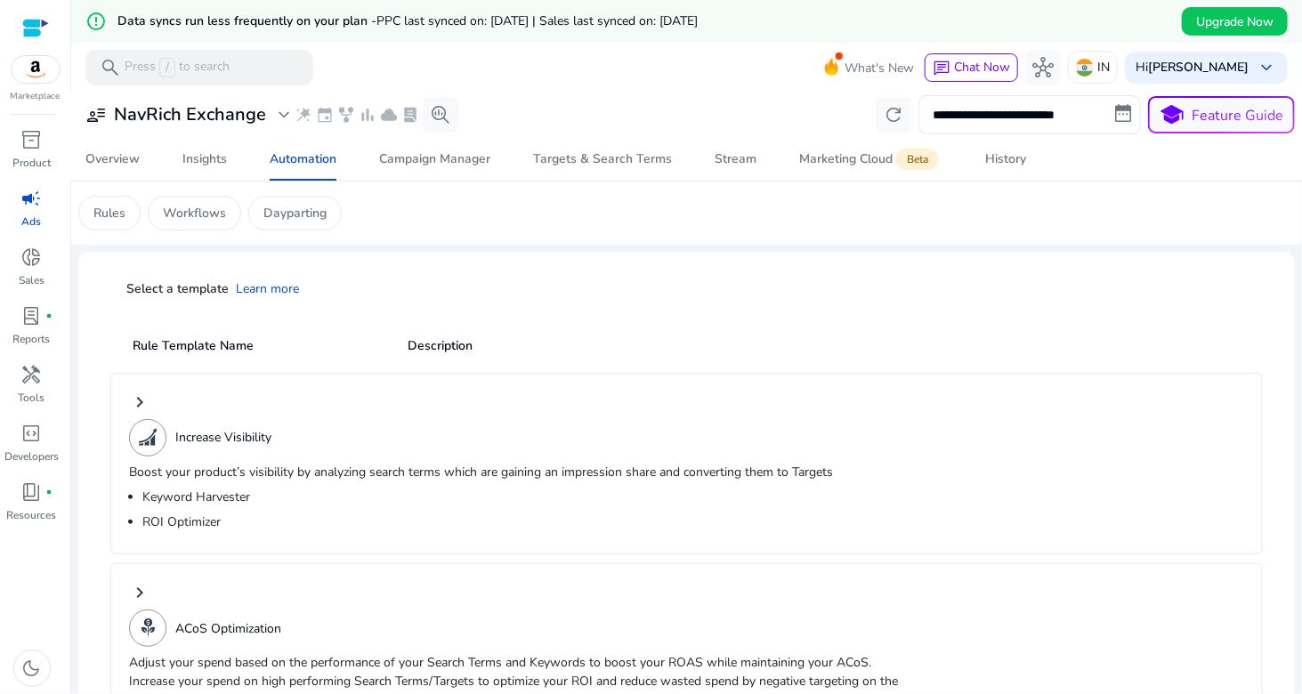
click at [449, 348] on h2 "Description" at bounding box center [802, 346] width 807 height 18
click at [192, 343] on h2 "Rule Template Name" at bounding box center [254, 346] width 288 height 18
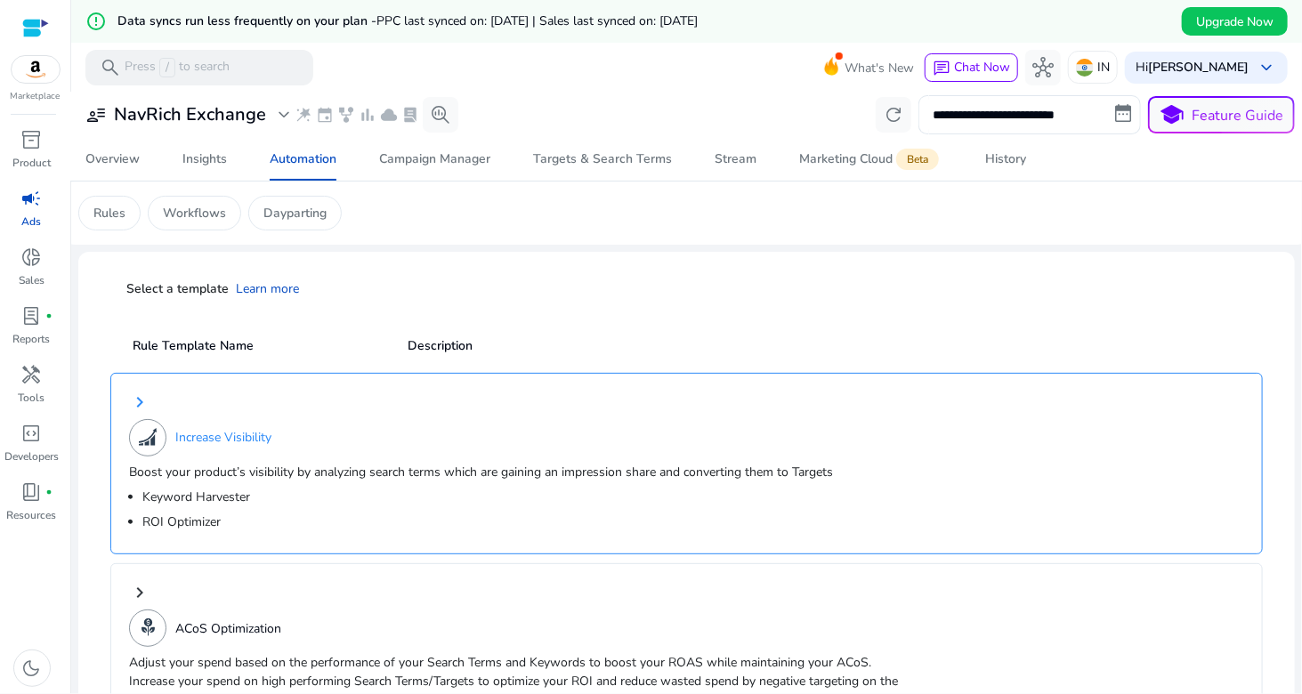
scroll to position [178, 0]
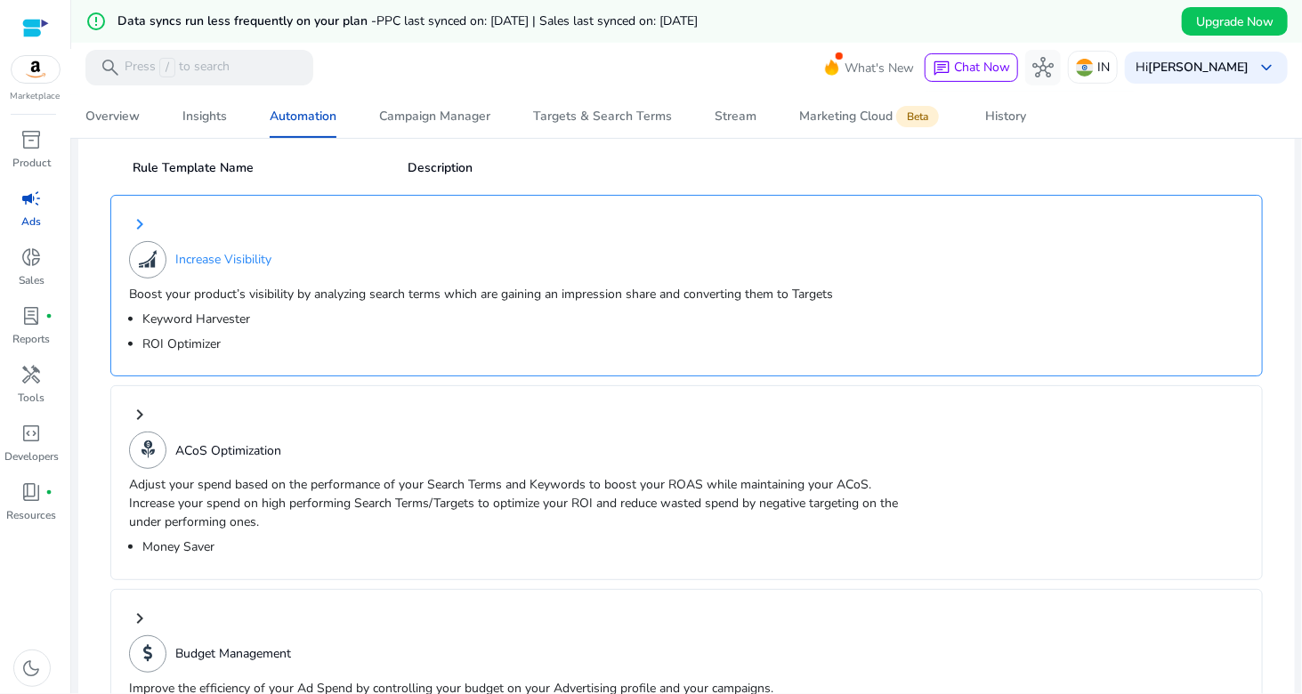
click at [230, 265] on h3 "Increase Visibility" at bounding box center [223, 262] width 96 height 19
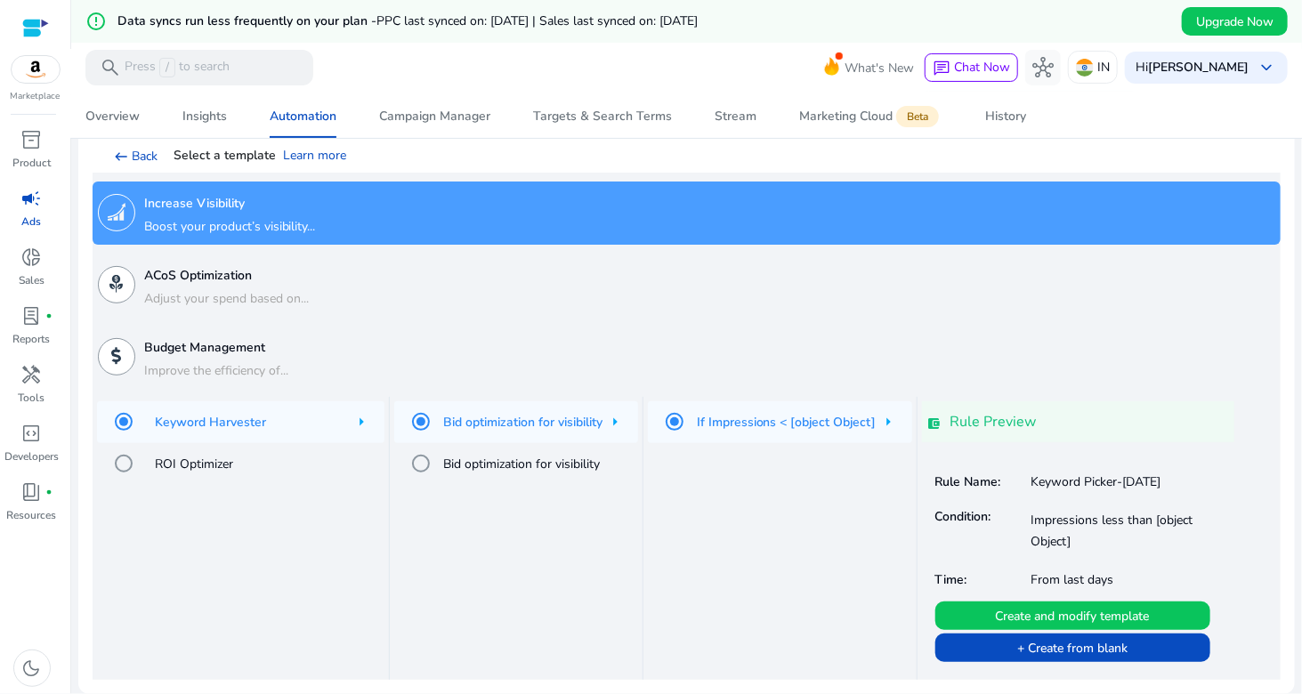
scroll to position [134, 0]
click at [682, 588] on div "If Impressions < [object Object]" at bounding box center [780, 538] width 274 height 283
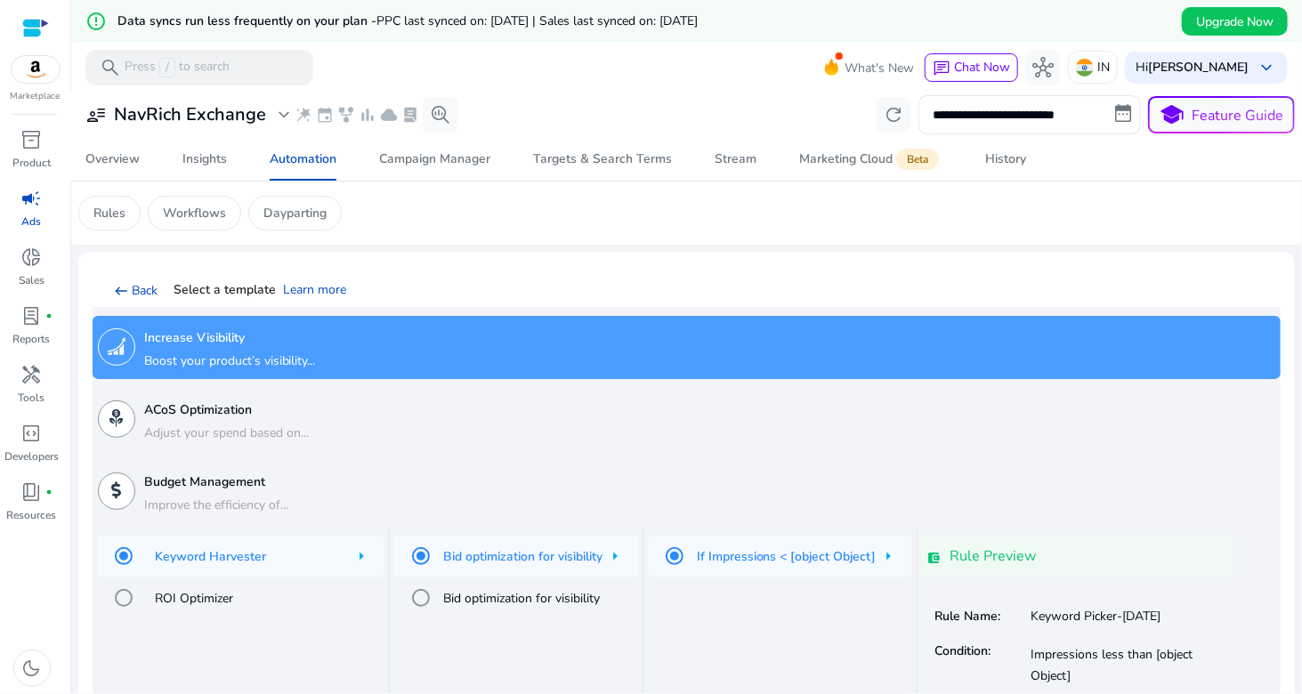
scroll to position [0, 0]
click at [91, 163] on div "Overview" at bounding box center [112, 159] width 54 height 12
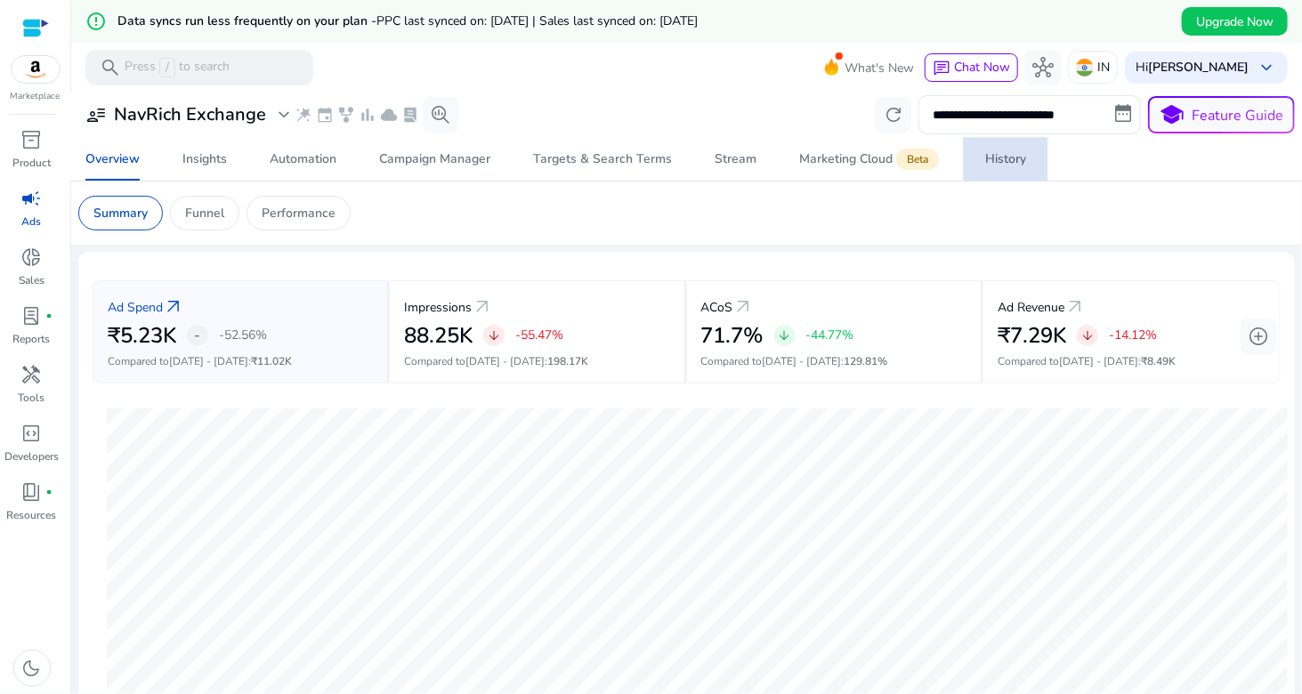
click at [995, 170] on span "History" at bounding box center [1005, 159] width 41 height 43
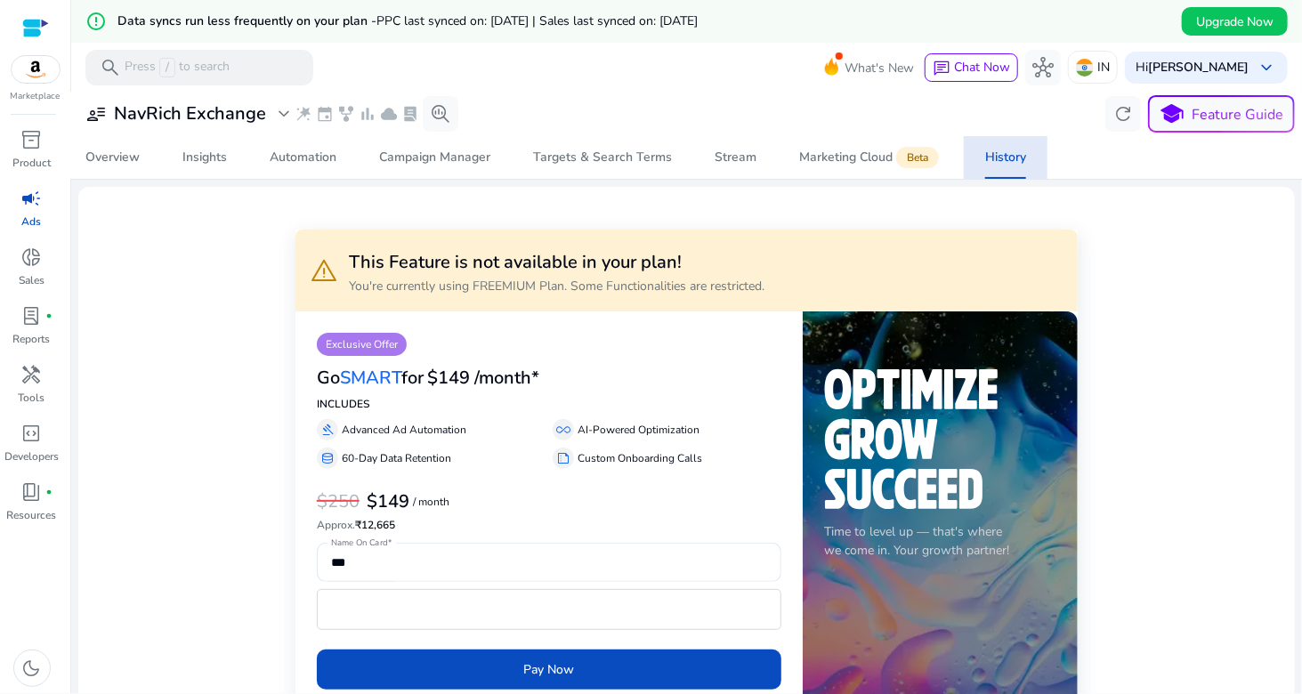
click at [641, 77] on mat-toolbar "search Press / to search What's New chat Chat Now hub IN Hi Ani keyboard_arrow_…" at bounding box center [686, 67] width 1230 height 49
click at [1225, 104] on button "school Feature Guide" at bounding box center [1221, 113] width 147 height 37
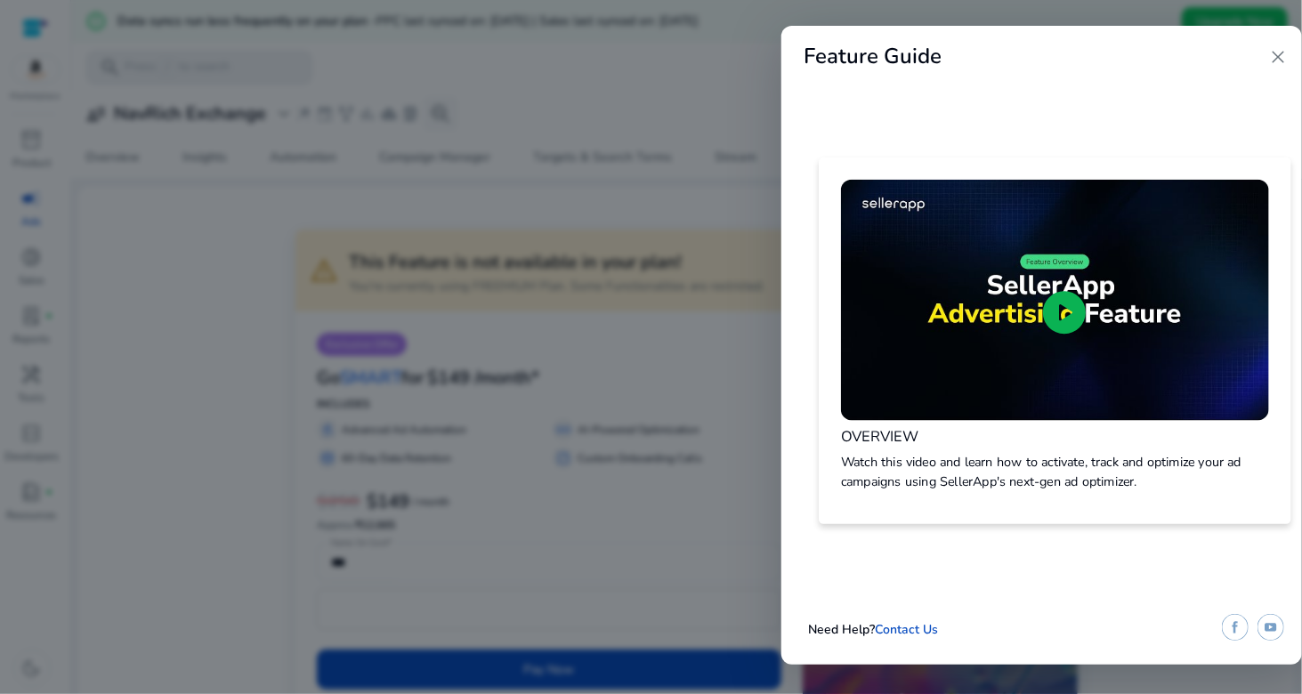
click at [1077, 307] on span "play_circle" at bounding box center [1064, 312] width 52 height 52
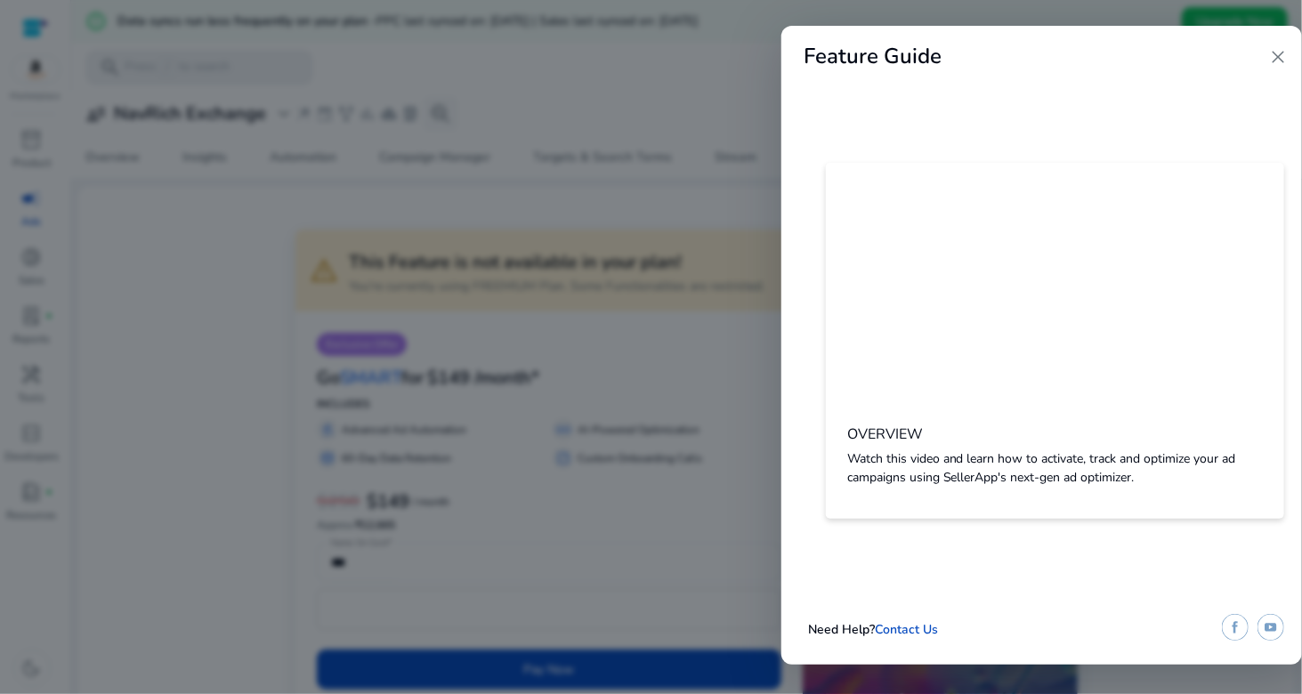
click at [1279, 54] on span "close" at bounding box center [1277, 56] width 21 height 21
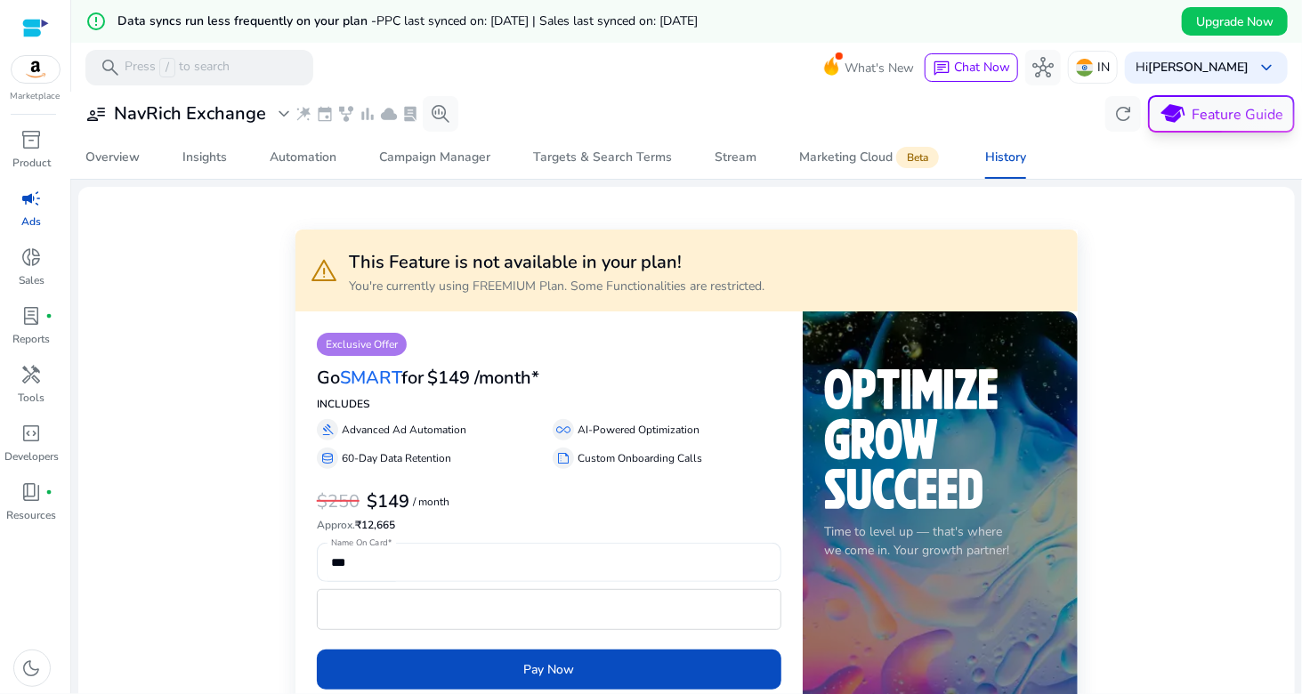
click at [1222, 115] on button "school Feature Guide" at bounding box center [1221, 113] width 147 height 37
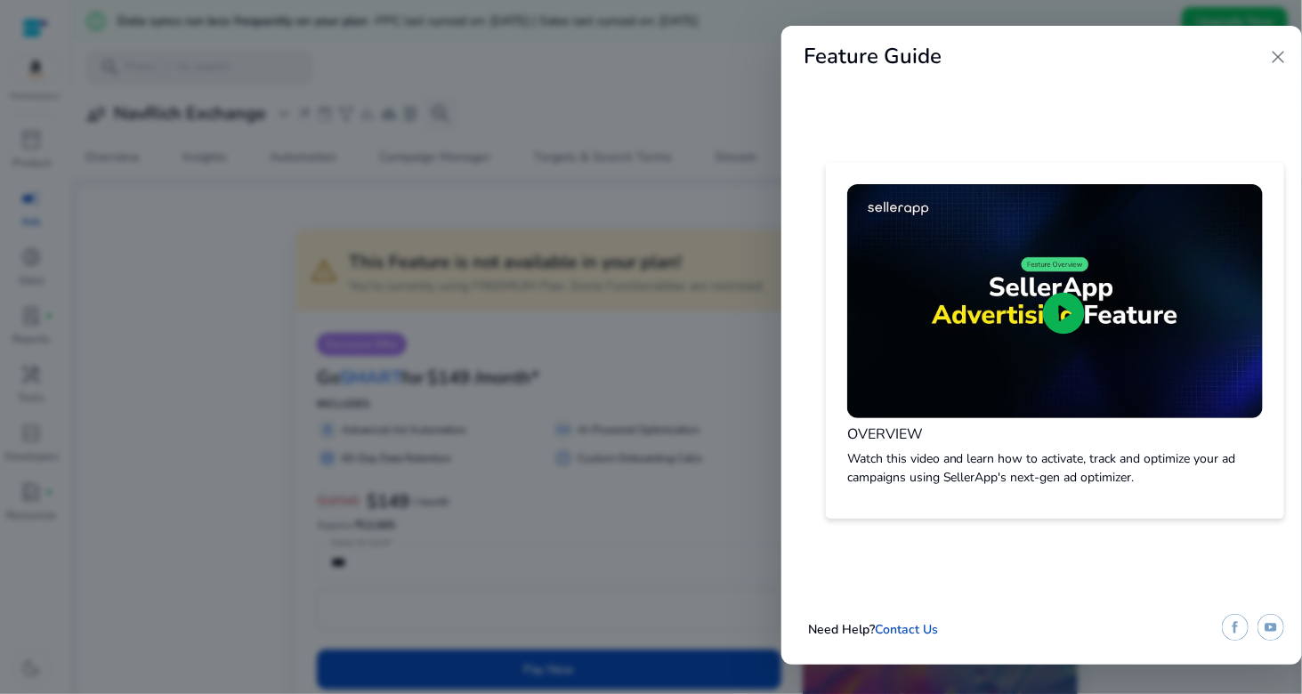
scroll to position [0, 456]
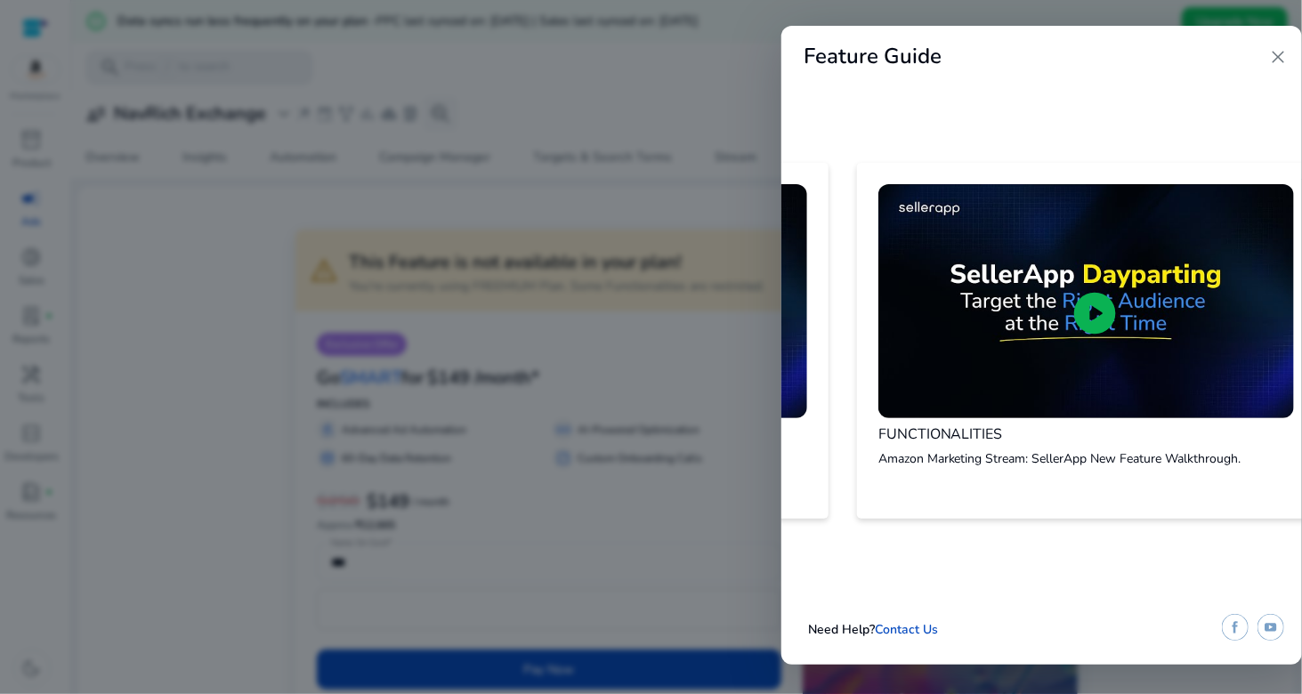
click at [912, 553] on div "Feature Guide close play_circle OVERVIEW Watch this video and learn how to acti…" at bounding box center [1041, 345] width 520 height 639
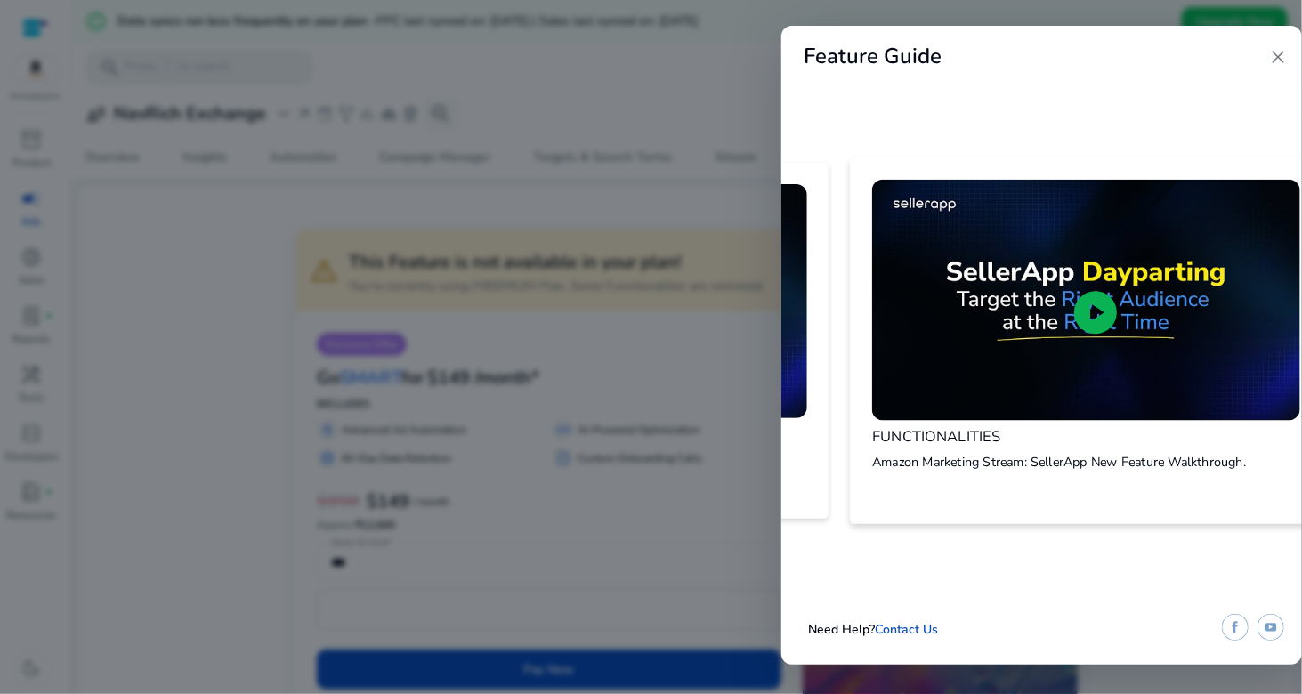
click at [1103, 288] on span "play_circle" at bounding box center [1095, 312] width 52 height 52
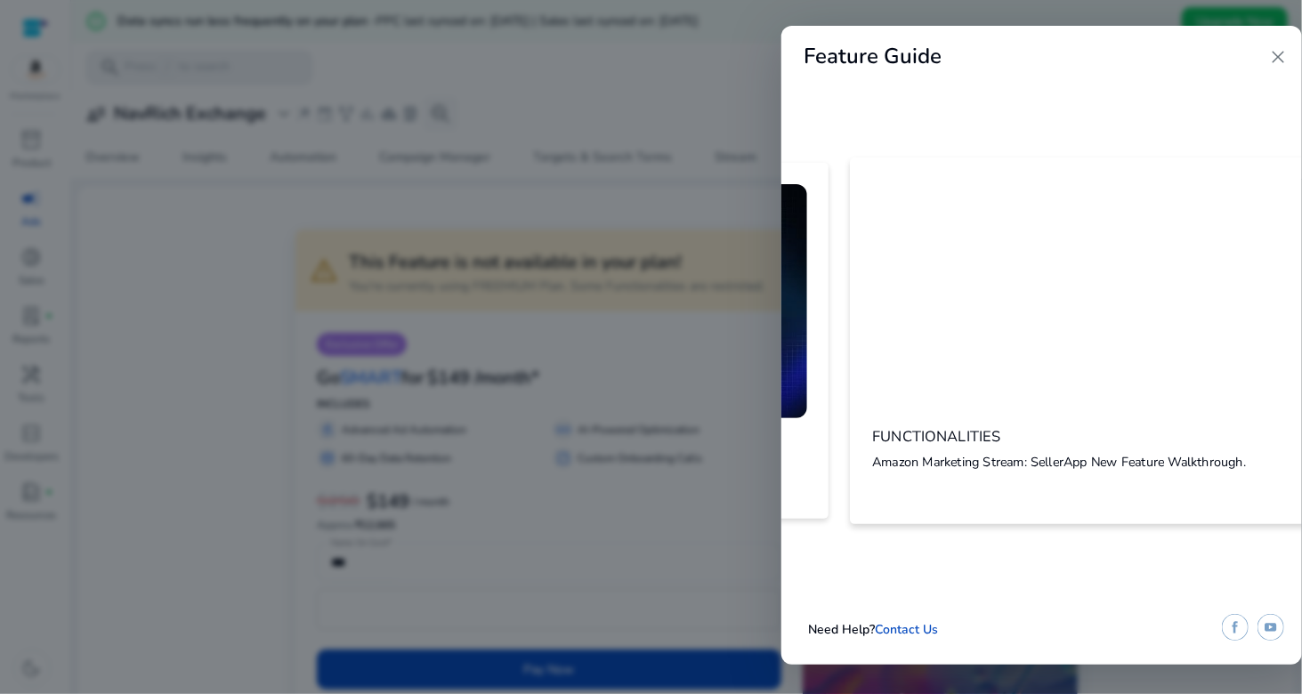
scroll to position [0, 911]
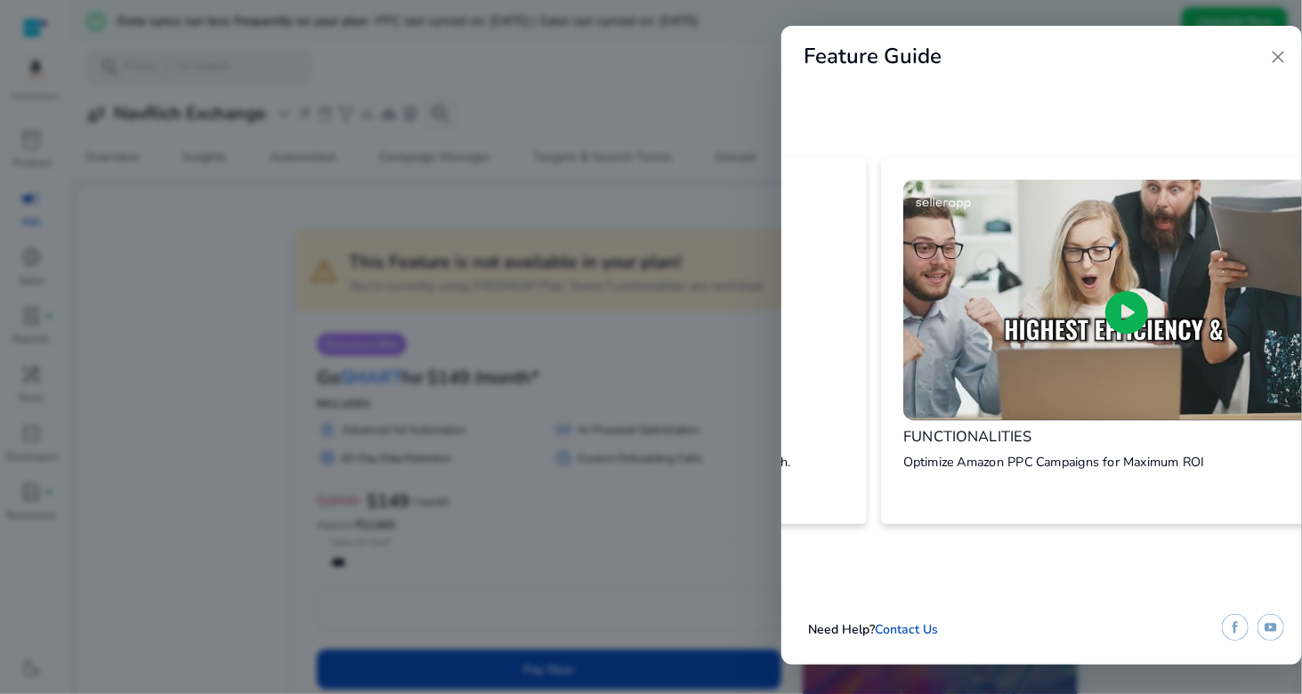
click at [1104, 308] on span "play_circle" at bounding box center [1127, 312] width 52 height 52
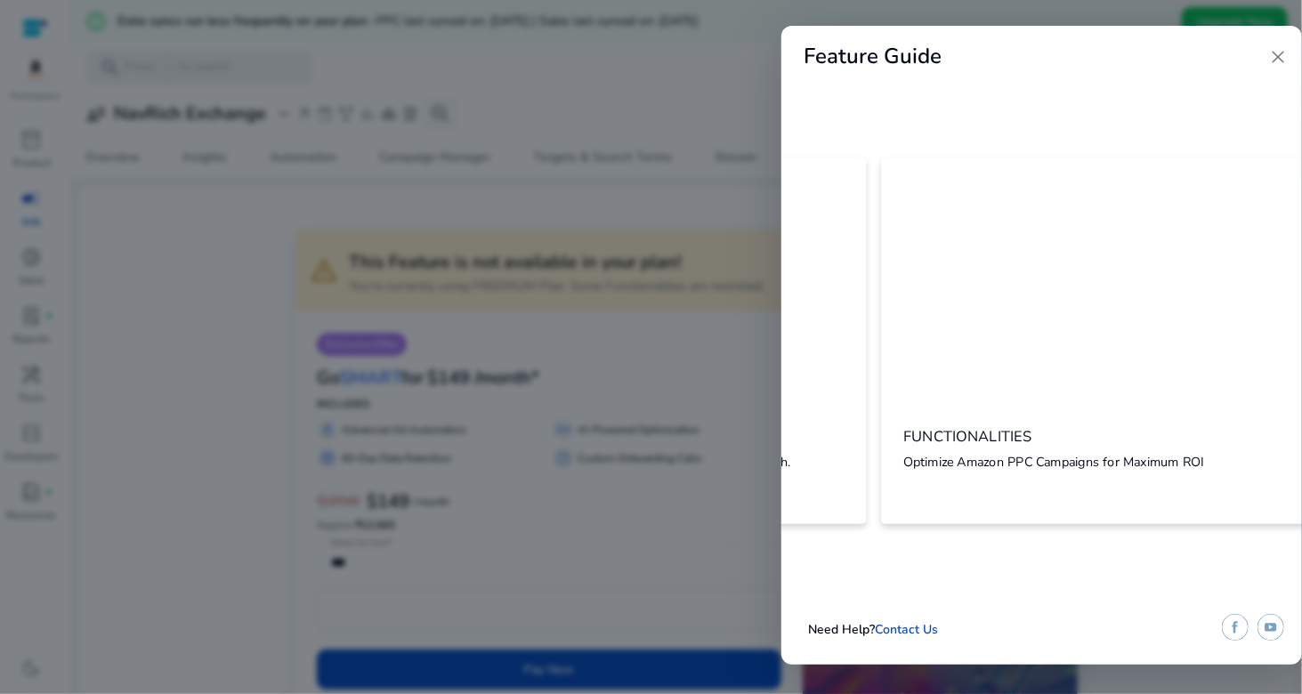
click at [1108, 437] on h4 "FUNCTIONALITIES" at bounding box center [1054, 438] width 302 height 18
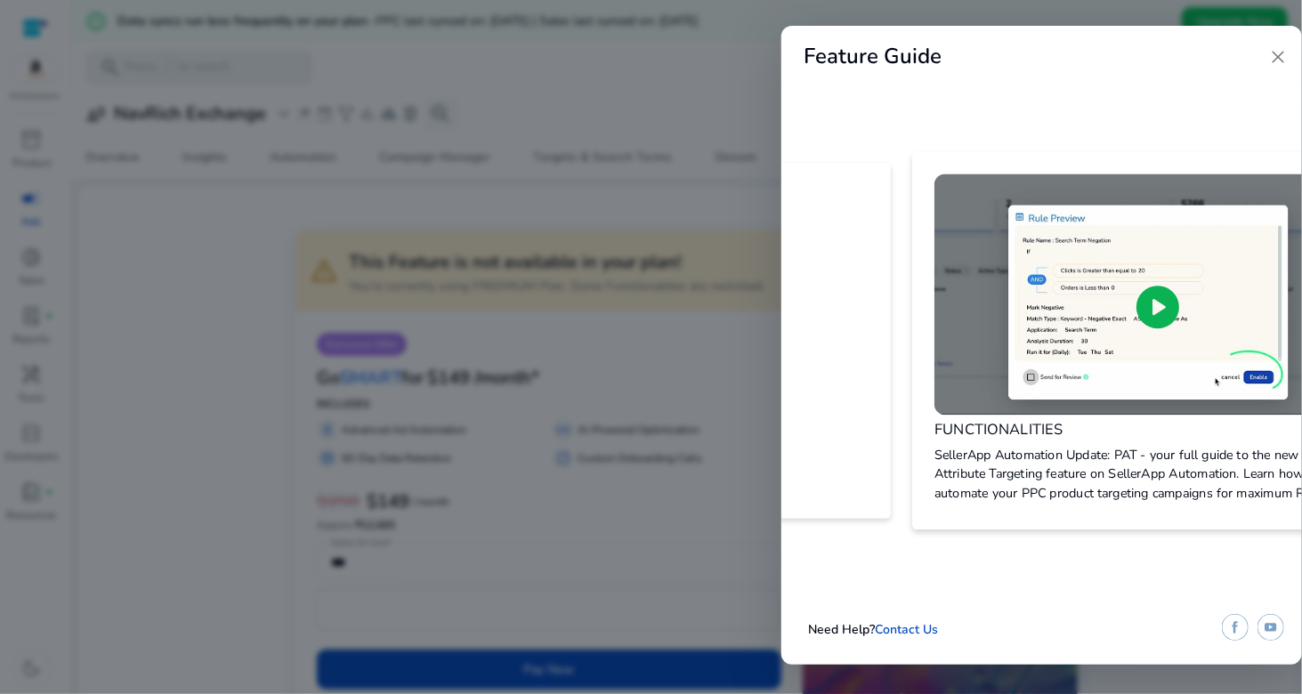
click at [1157, 286] on span "play_circle" at bounding box center [1158, 307] width 52 height 52
